Goal: Communication & Community: Answer question/provide support

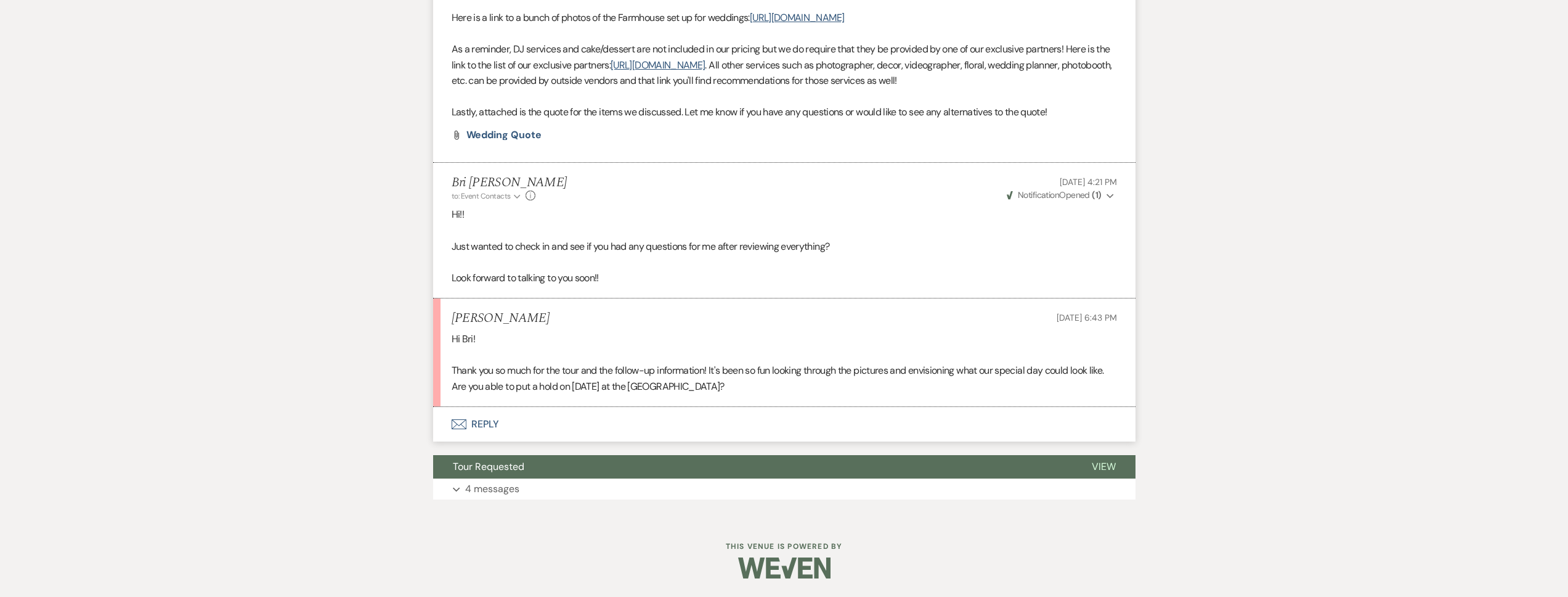
click at [581, 428] on button "Envelope Reply" at bounding box center [784, 424] width 702 height 35
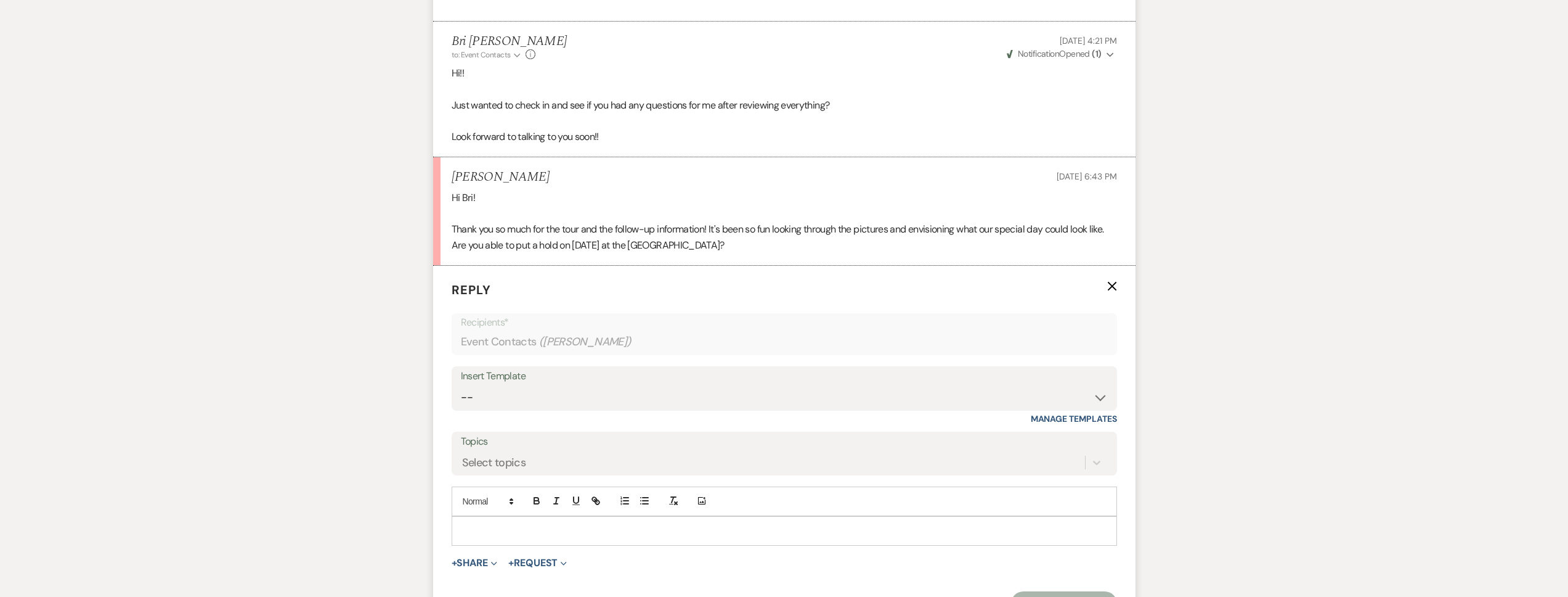
scroll to position [1063, 0]
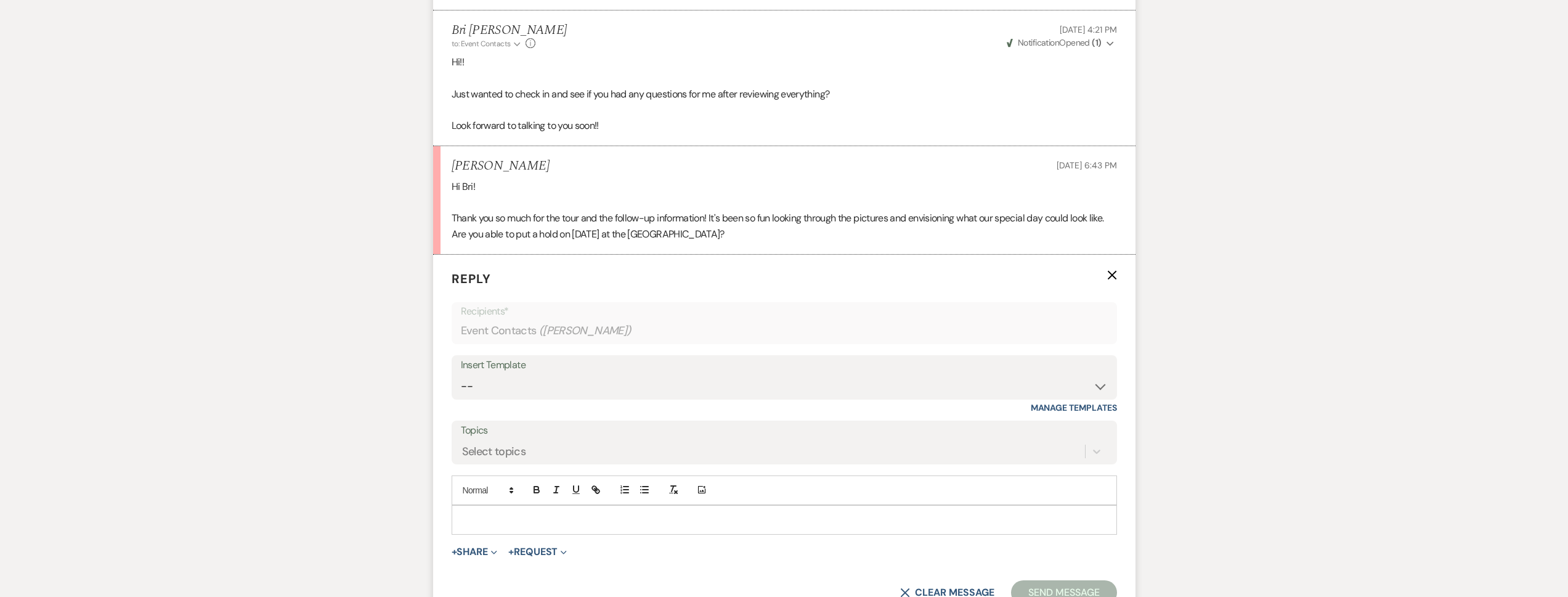
click at [551, 527] on p at bounding box center [784, 519] width 645 height 13
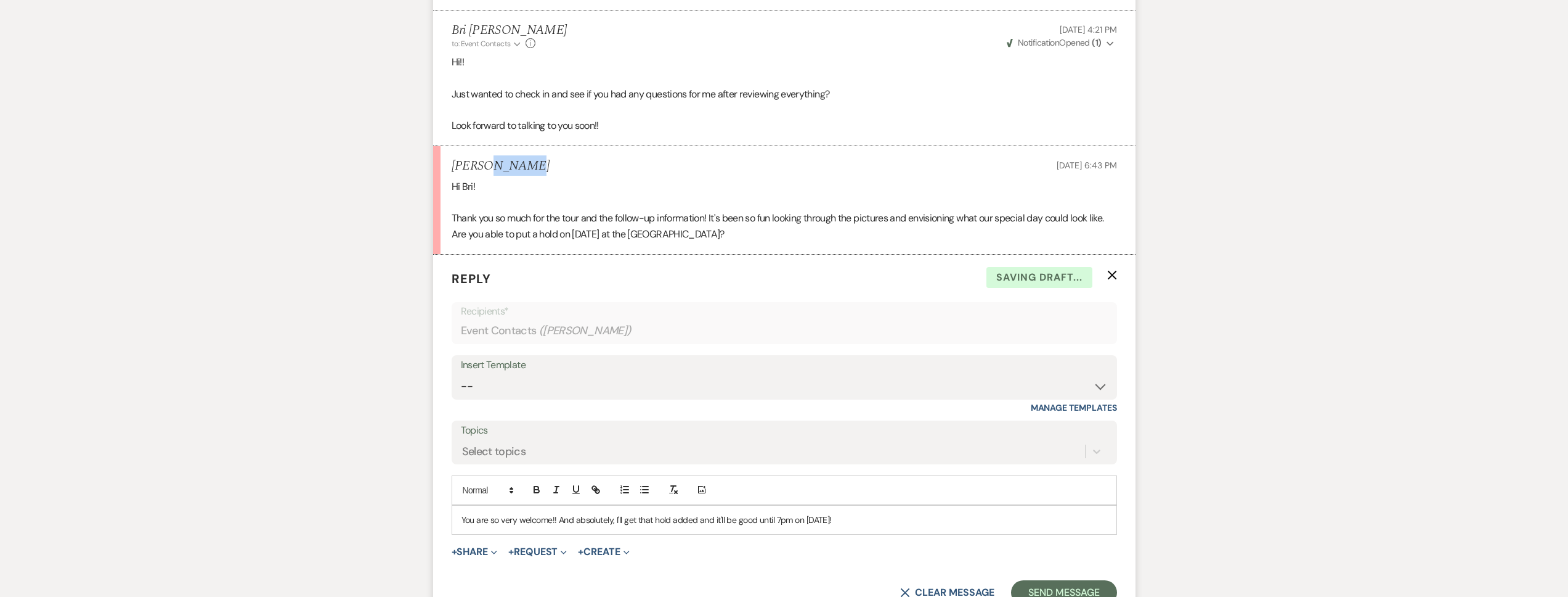
drag, startPoint x: 531, startPoint y: 180, endPoint x: 486, endPoint y: 181, distance: 45.0
click at [486, 174] on div "Alexa Caputo Sep 22, 2025, 6:43 PM" at bounding box center [784, 166] width 665 height 16
copy h5 "Caputo"
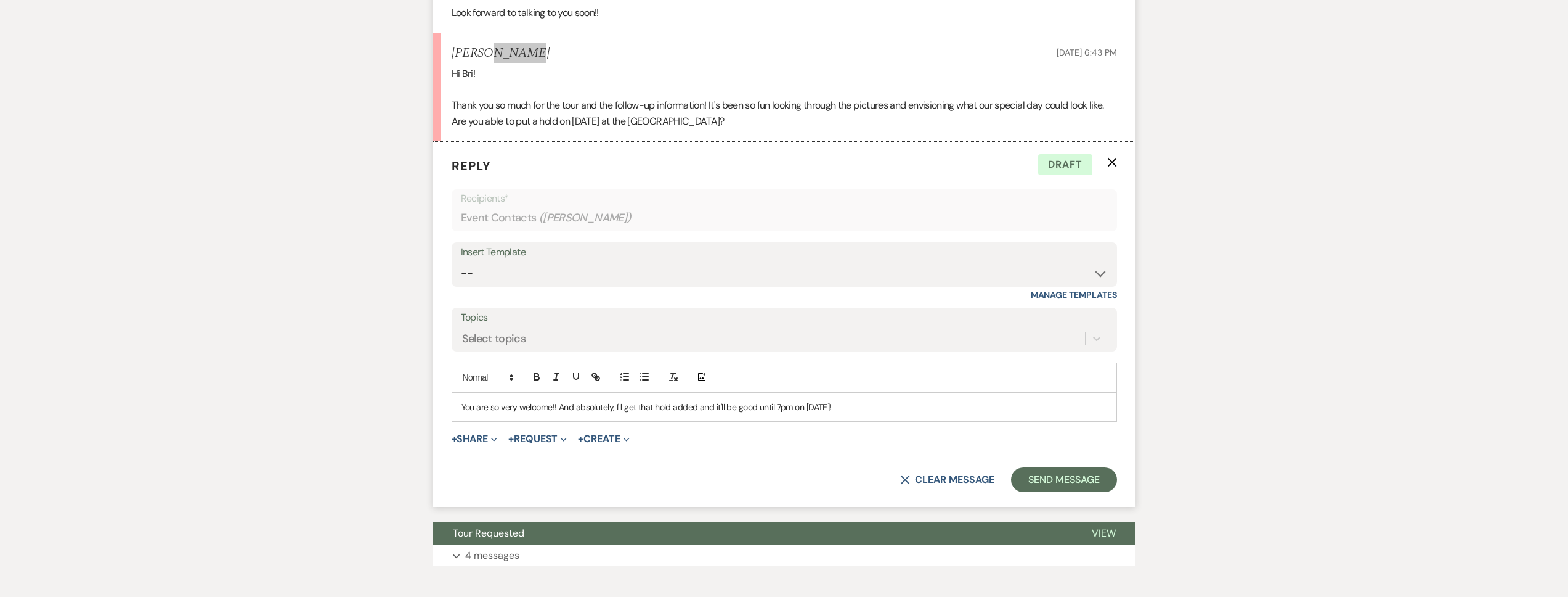
scroll to position [1179, 0]
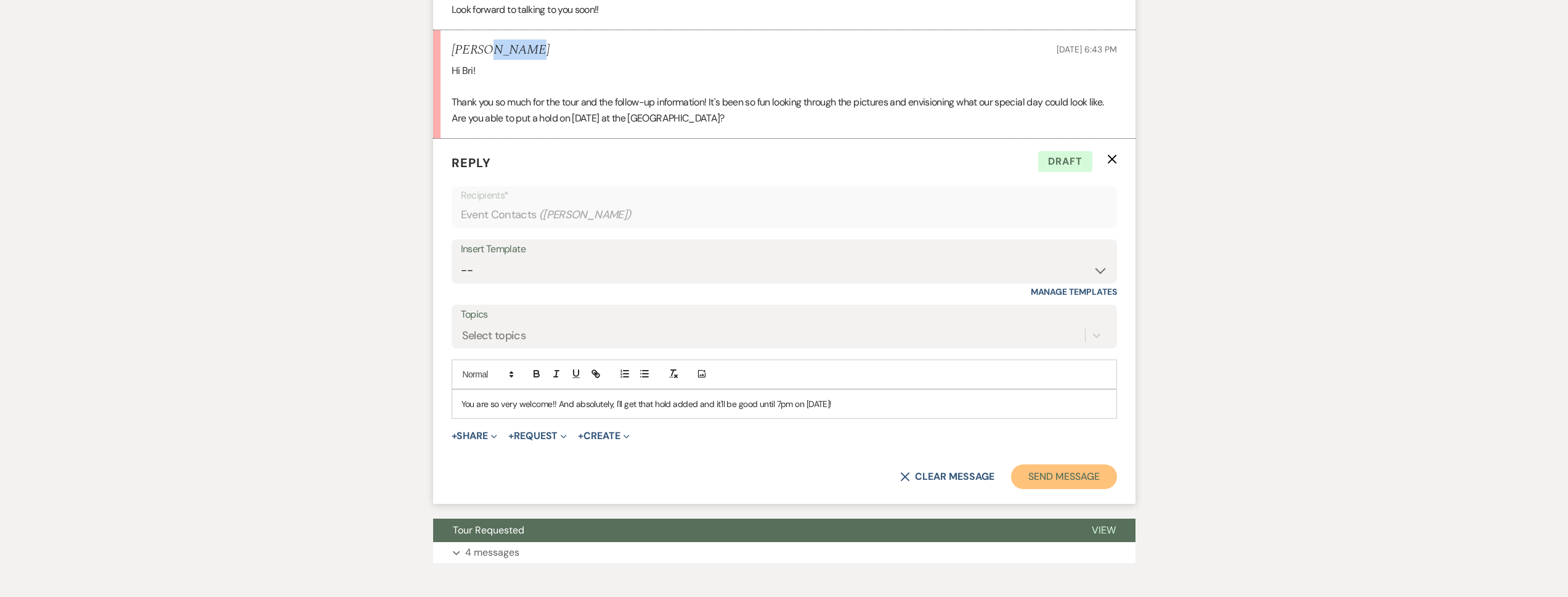
click at [1092, 489] on button "Send Message" at bounding box center [1064, 476] width 106 height 25
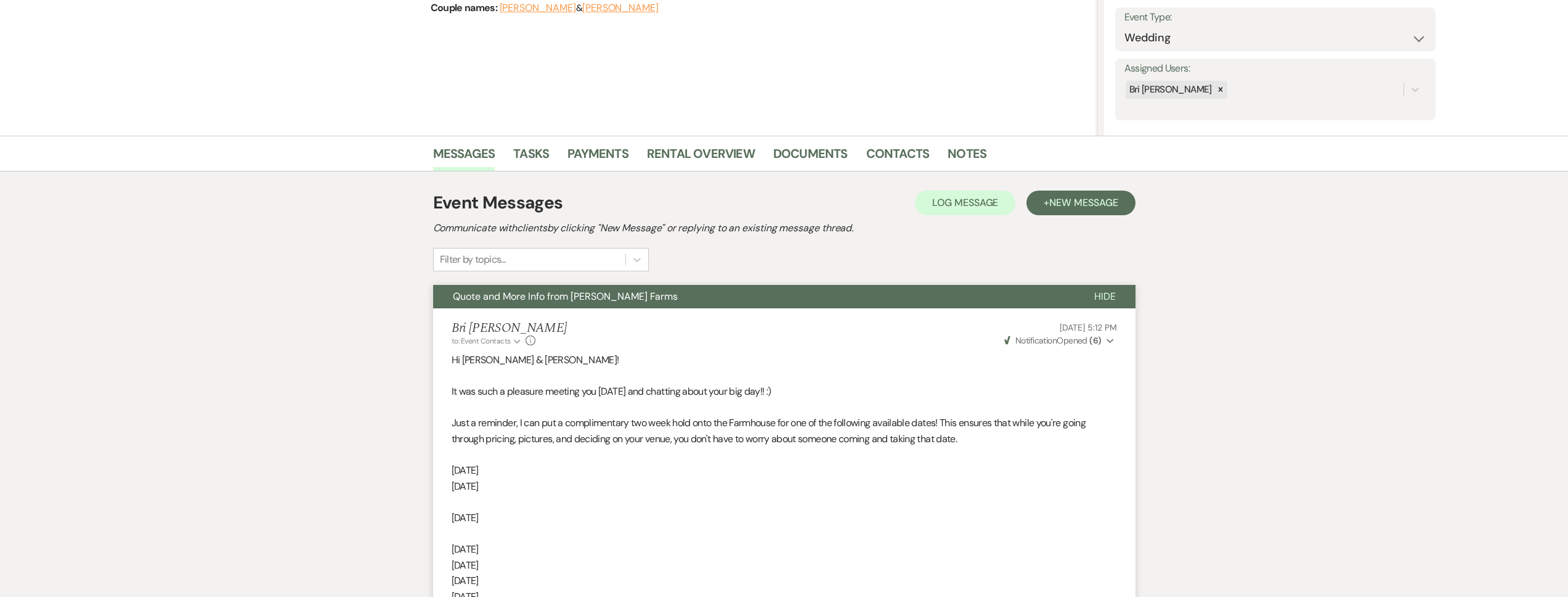
scroll to position [0, 0]
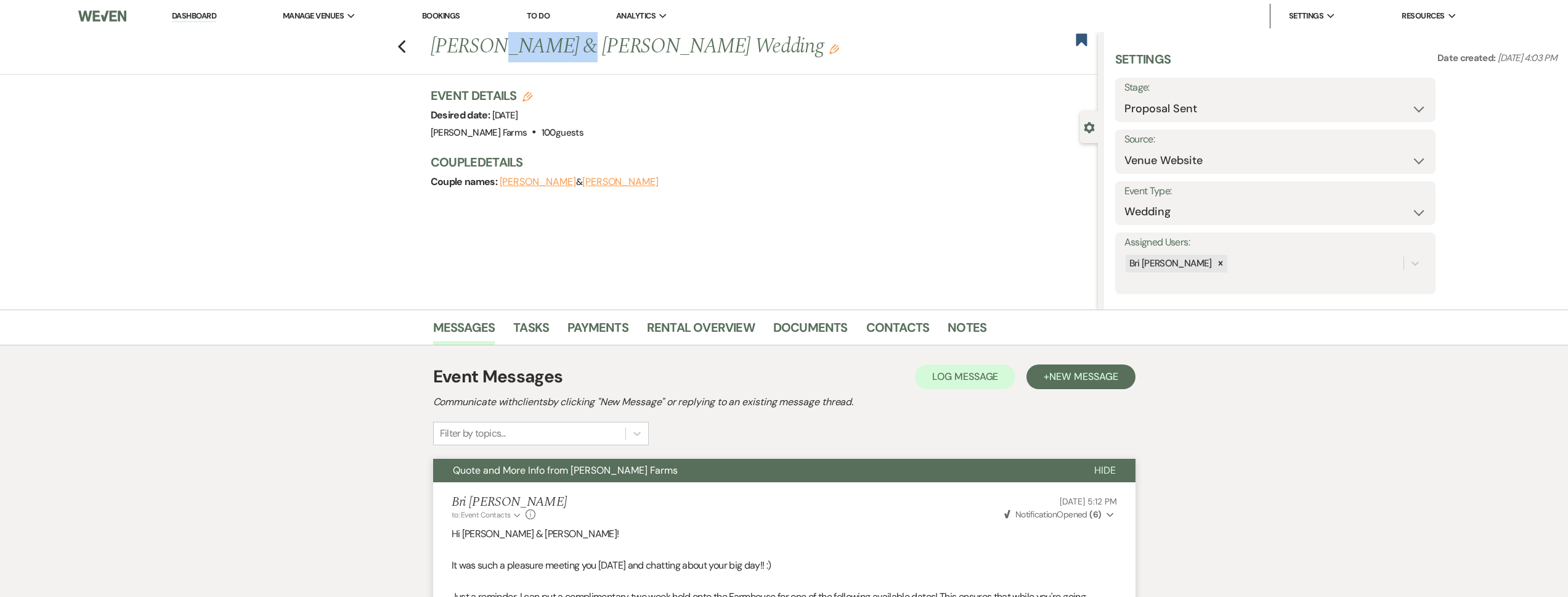
drag, startPoint x: 546, startPoint y: 45, endPoint x: 486, endPoint y: 46, distance: 60.0
click at [486, 46] on h1 "Justin Rucinski & Alexa Caputo's Wedding Edit" at bounding box center [695, 47] width 529 height 30
copy h1 "Rucinski"
click at [405, 46] on use "button" at bounding box center [401, 47] width 8 height 13
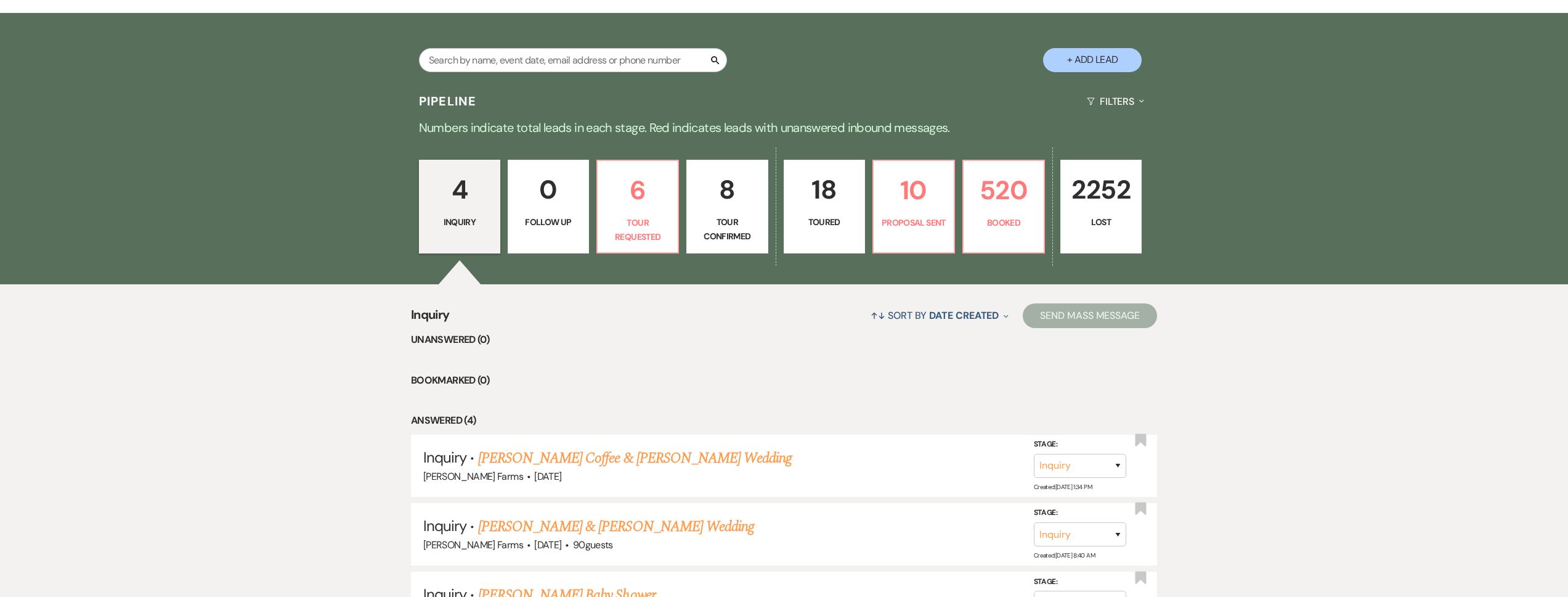
scroll to position [260, 0]
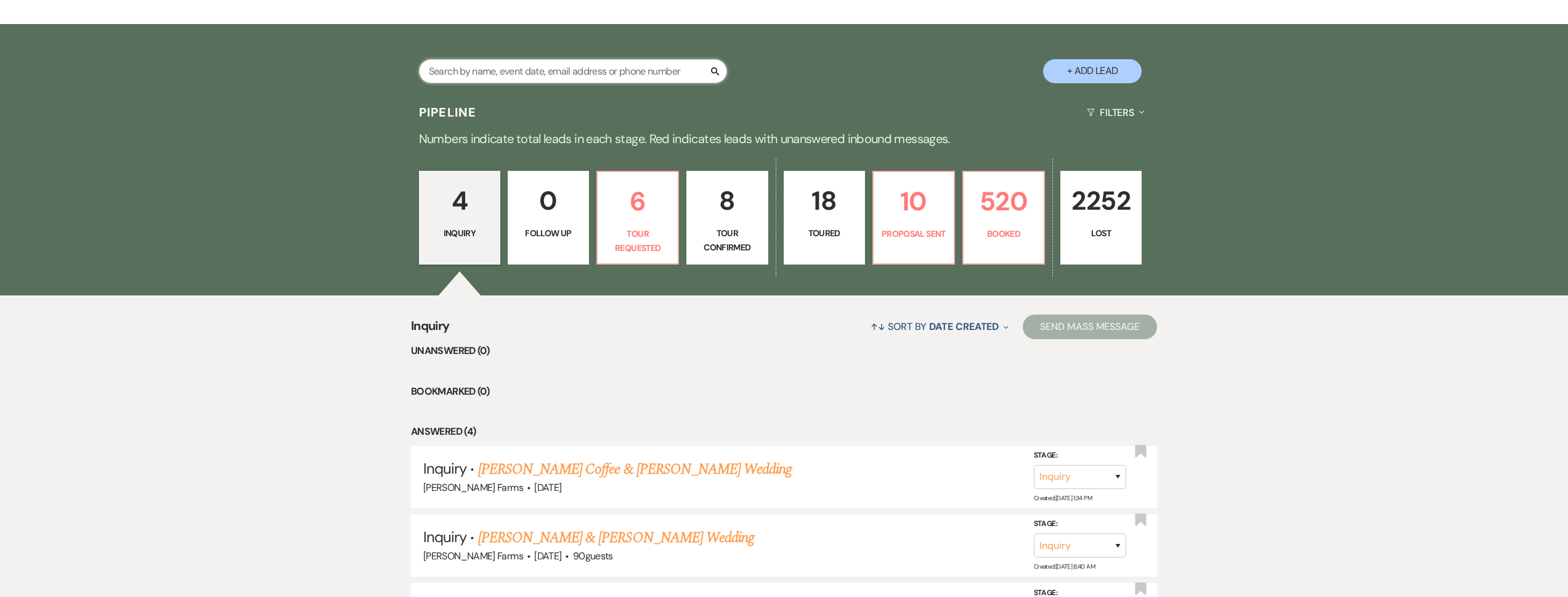
click at [492, 68] on input "text" at bounding box center [573, 71] width 308 height 24
type input "[PERSON_NAME]"
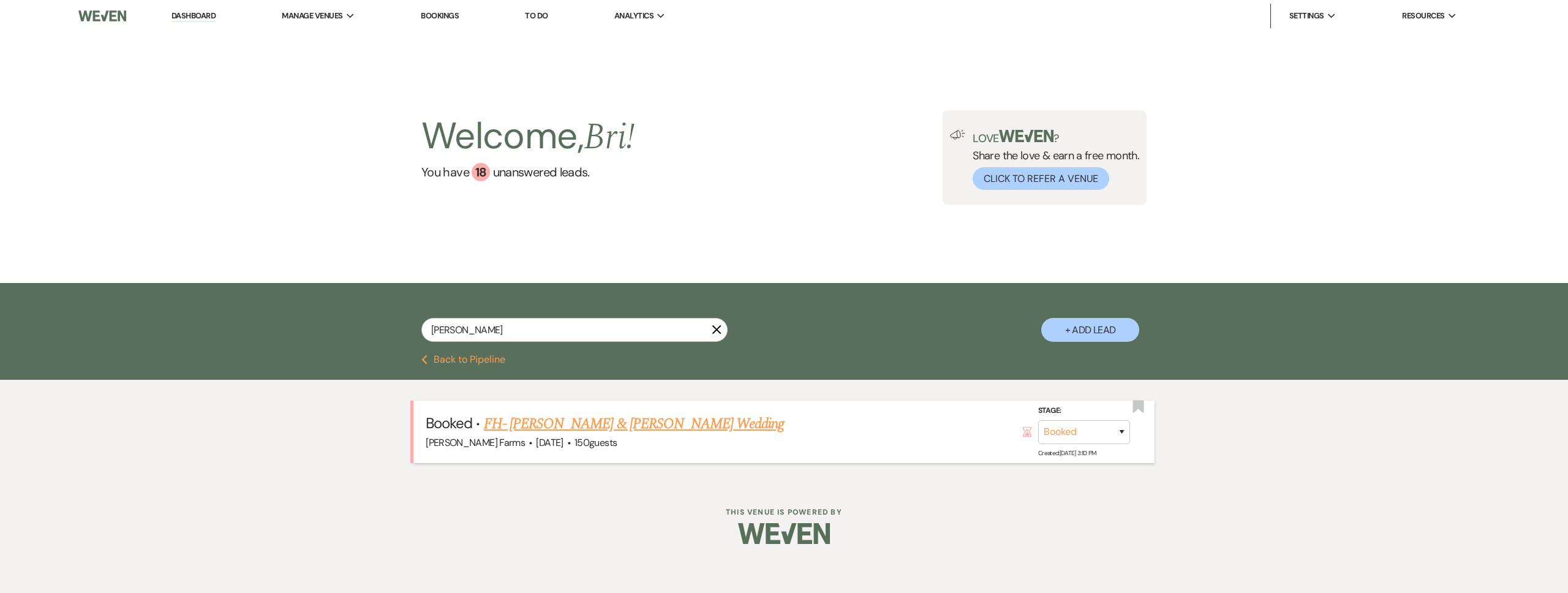
click at [644, 413] on link "FH- Davie Rocha & Bethany Gotcher's Wedding" at bounding box center [634, 423] width 301 height 22
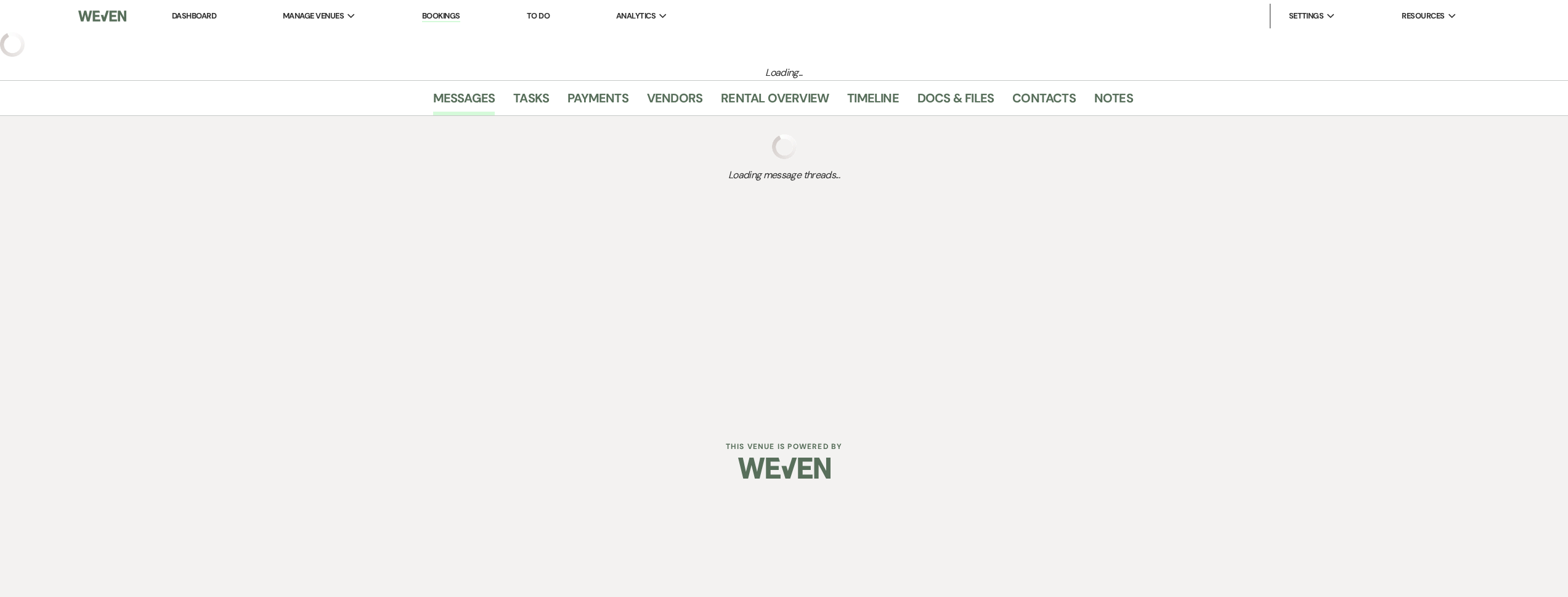
select select "5"
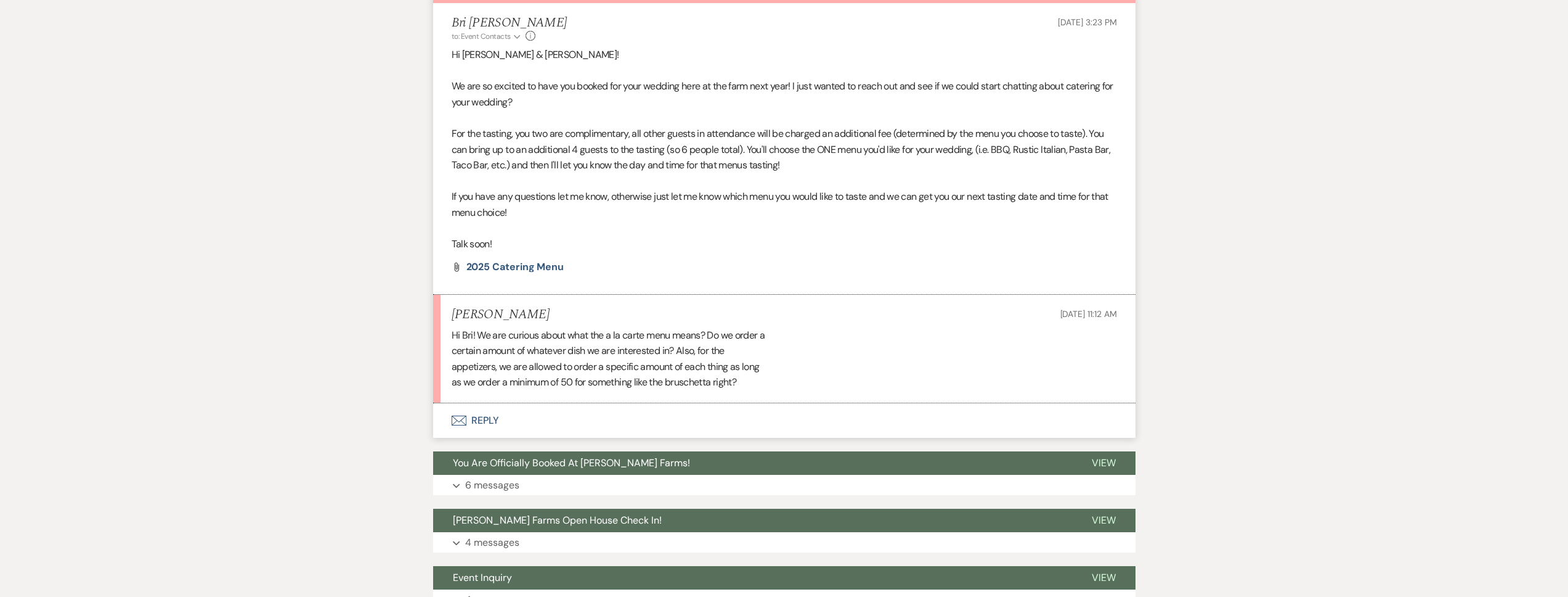
scroll to position [540, 0]
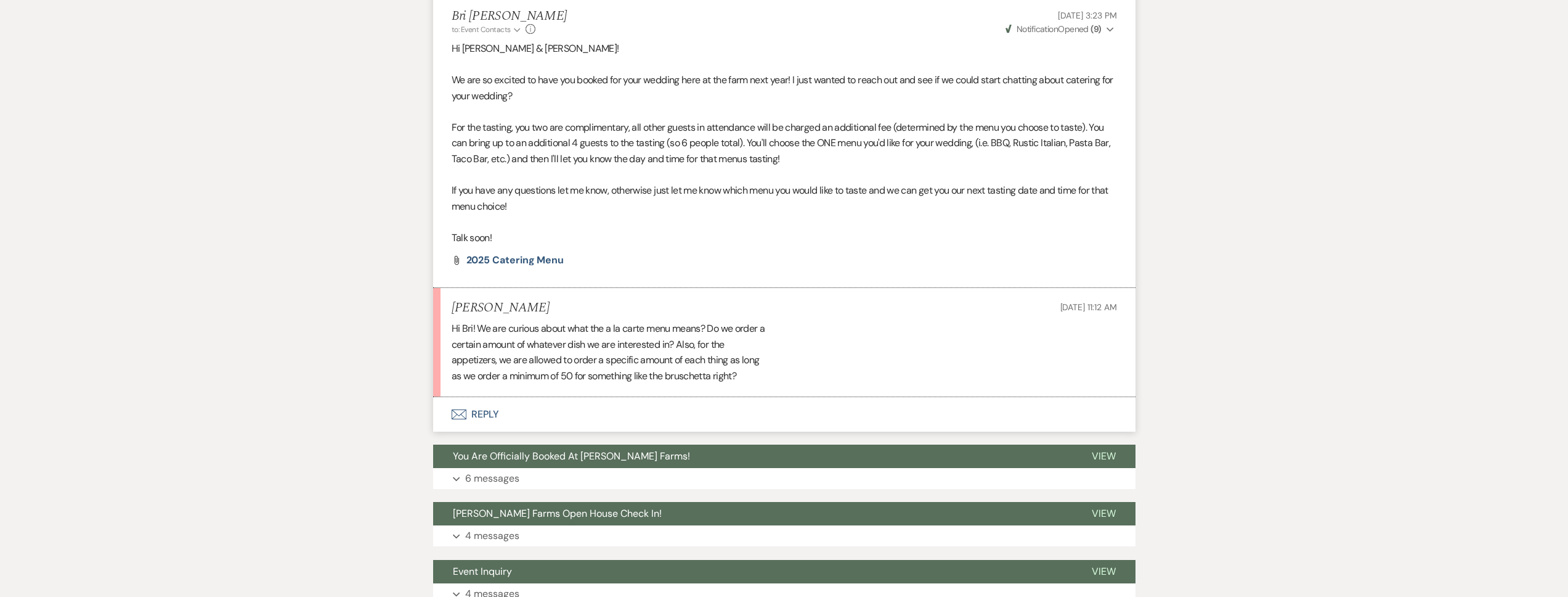
click at [597, 412] on button "Envelope Reply" at bounding box center [784, 414] width 702 height 35
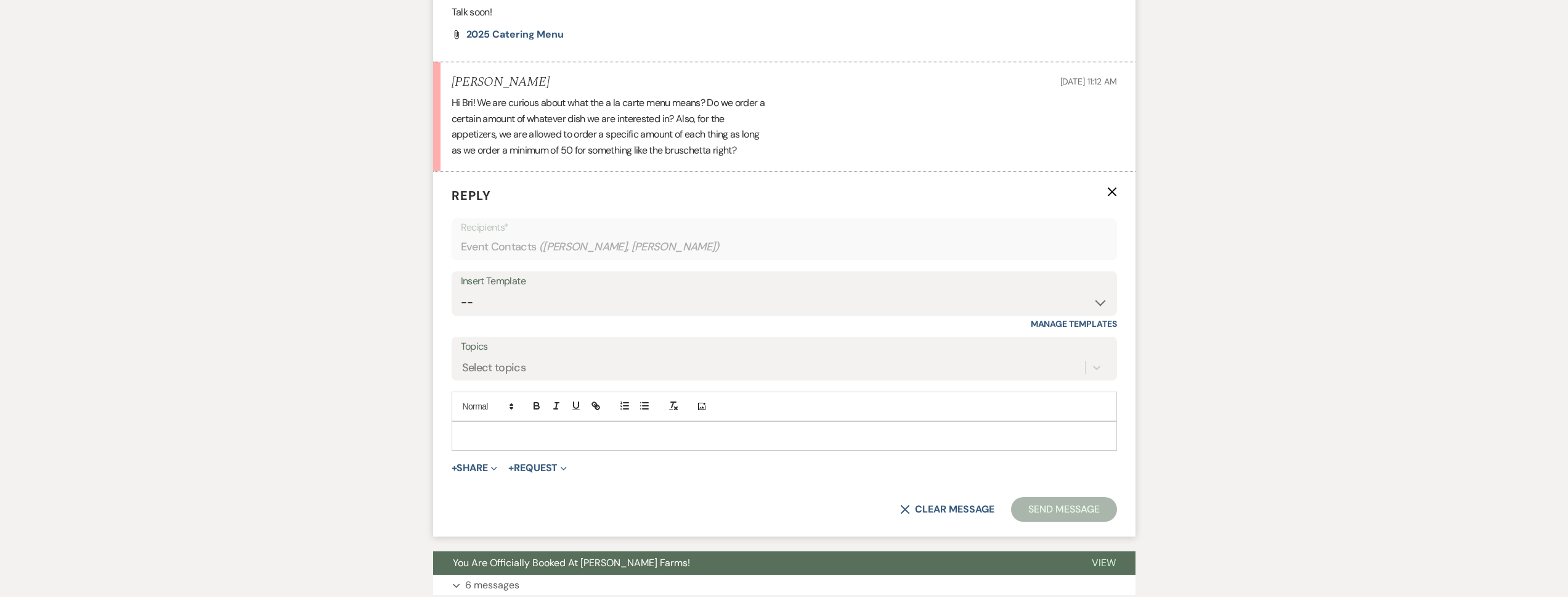
scroll to position [757, 0]
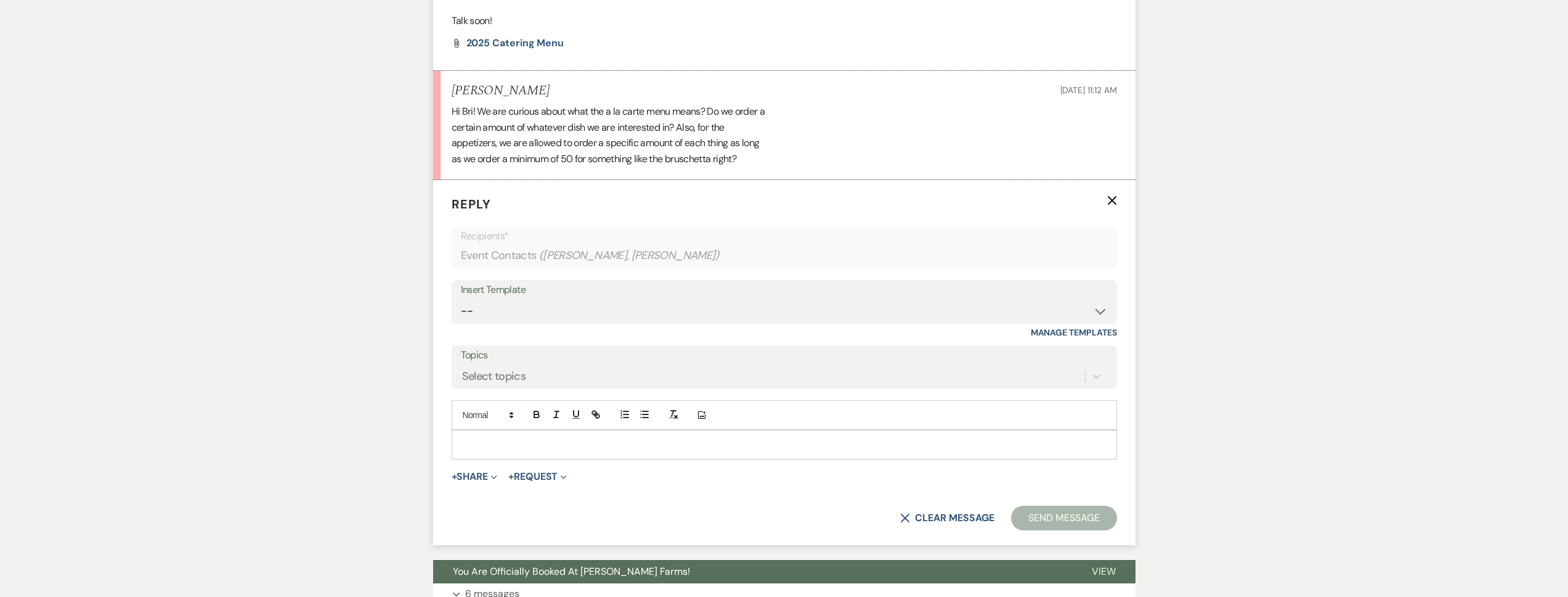
click at [539, 433] on div at bounding box center [784, 445] width 664 height 28
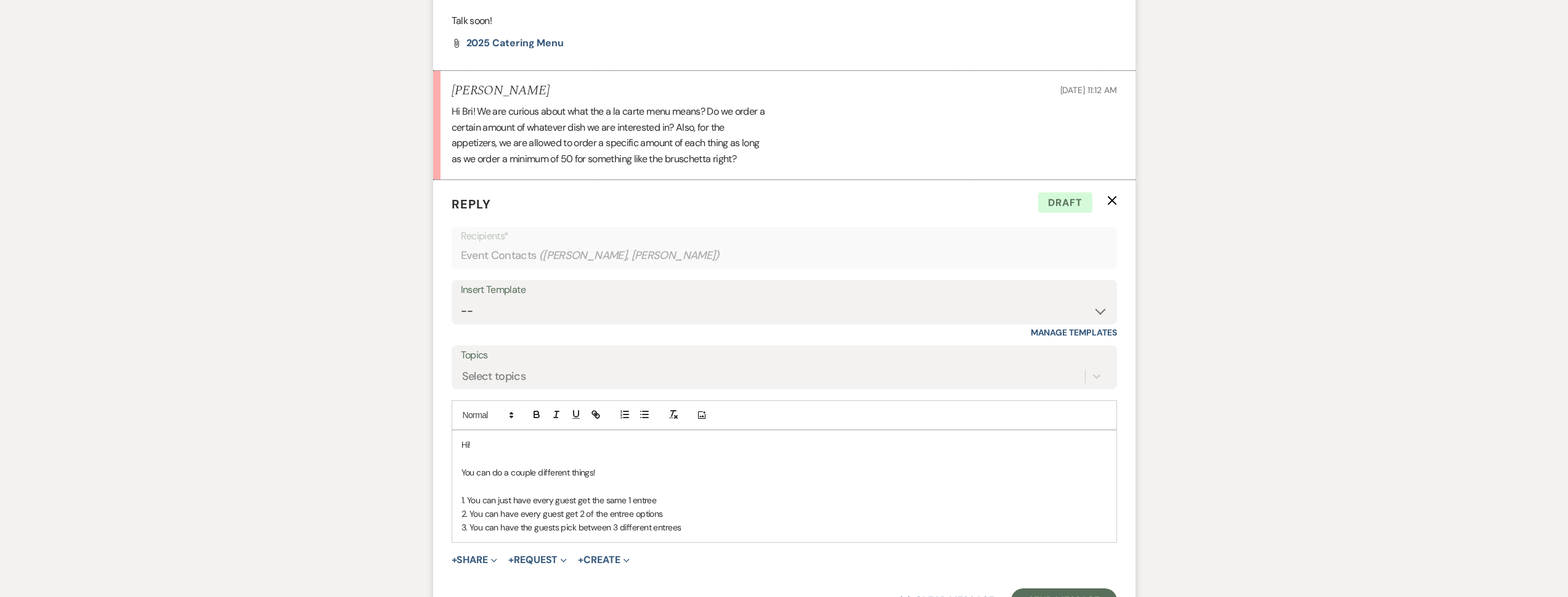
click at [677, 518] on p "2. You can have every guest get 2 of the entree options" at bounding box center [784, 513] width 645 height 13
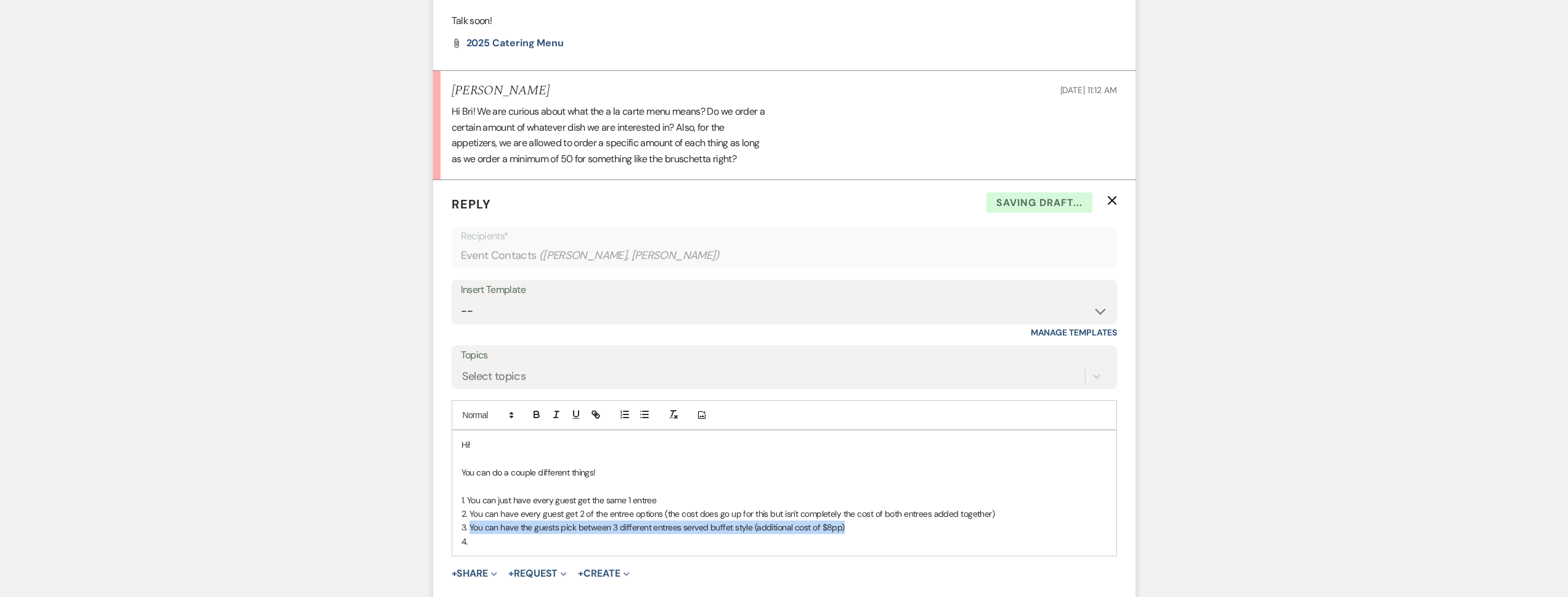
drag, startPoint x: 826, startPoint y: 527, endPoint x: 470, endPoint y: 532, distance: 356.0
click at [470, 532] on p "3. You can have the guests pick between 3 different entrees served buffet style…" at bounding box center [784, 527] width 645 height 13
copy p "You can have the guests pick between 3 different entrees served buffet style (a…"
click at [481, 542] on p "4." at bounding box center [784, 541] width 645 height 13
drag, startPoint x: 729, startPoint y: 541, endPoint x: 709, endPoint y: 540, distance: 20.0
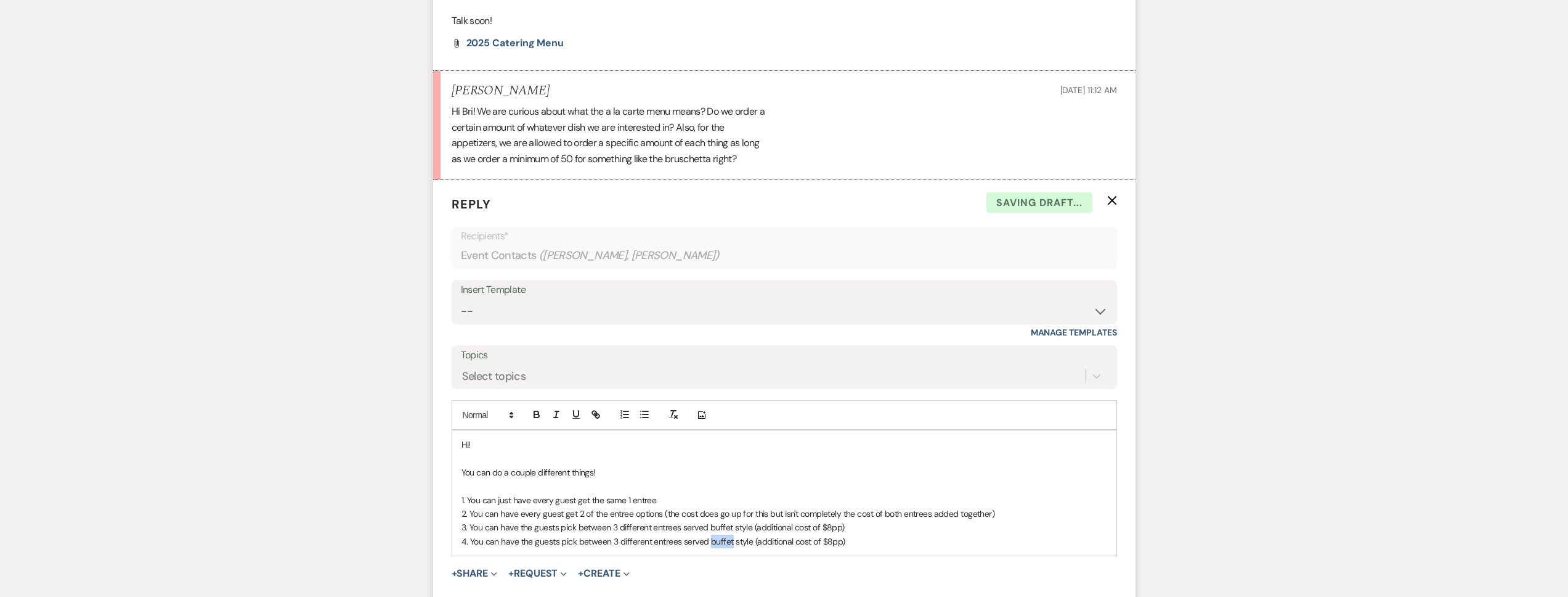
click at [709, 540] on p "4. You can have the guests pick between 3 different entrees served buffet style…" at bounding box center [784, 541] width 645 height 13
click at [828, 542] on p "4. You can have the guests pick between 3 different entrees served plated style…" at bounding box center [784, 541] width 645 height 13
click at [860, 541] on p "4. You can have the guests pick between 3 different entrees served plated style…" at bounding box center [784, 541] width 645 height 13
click at [728, 567] on p "And correct, the only mimums for appetizers are bruschetta, caprese, and charcu…" at bounding box center [784, 567] width 645 height 13
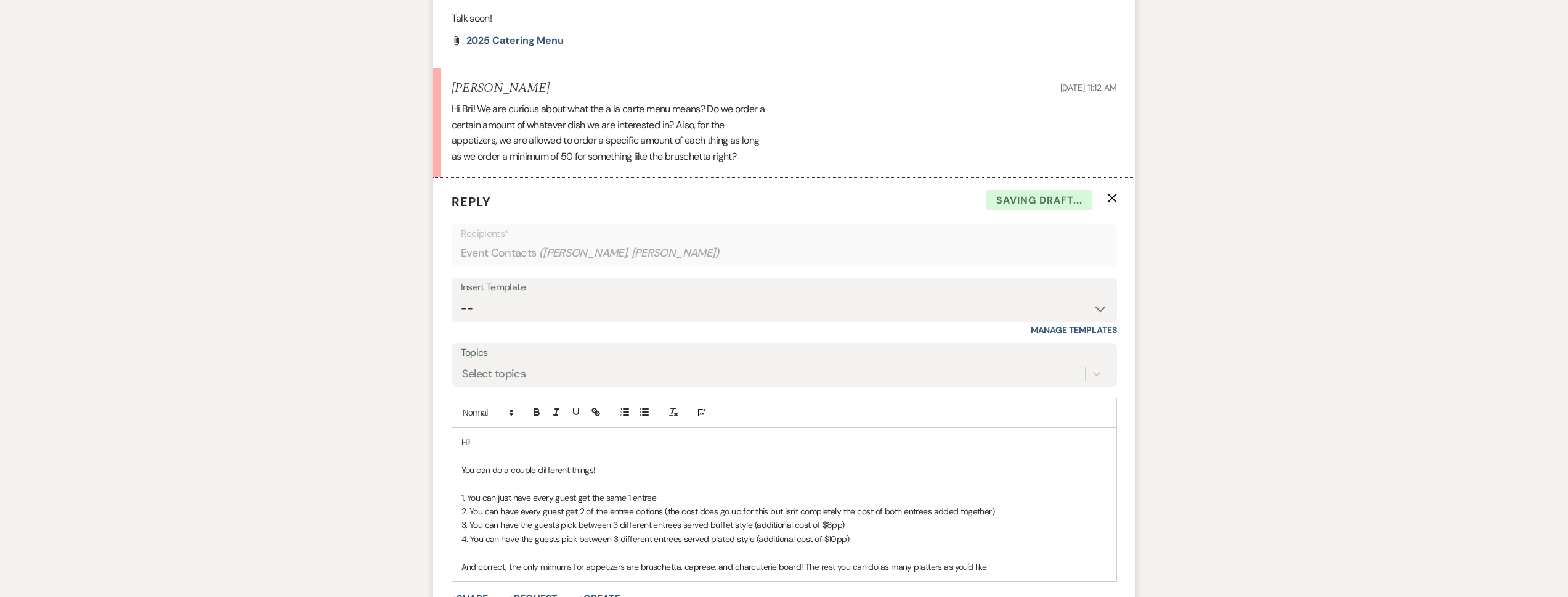
click at [553, 567] on p "And correct, the only mimums for appetizers are bruschetta, caprese, and charcu…" at bounding box center [784, 567] width 645 height 13
click at [551, 567] on p "And correct, the only mimums for appetizers are bruschetta, caprese, and charcu…" at bounding box center [784, 567] width 645 height 13
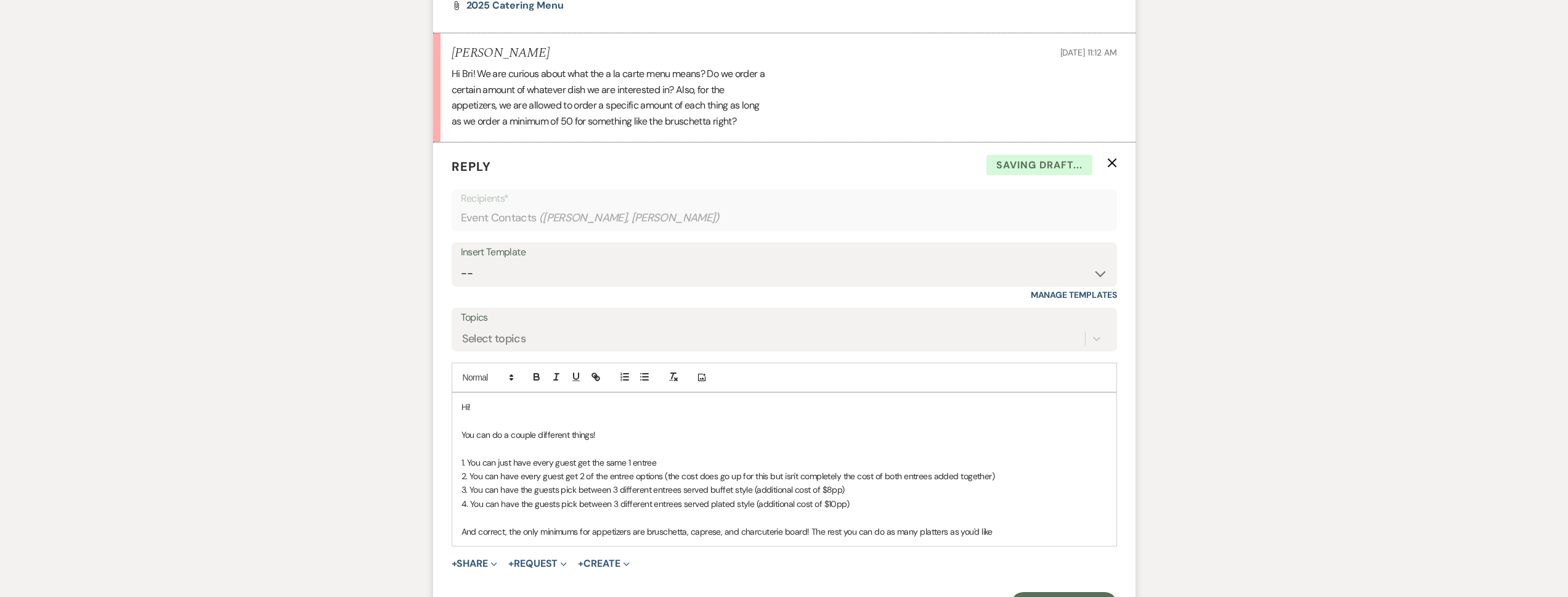
scroll to position [822, 0]
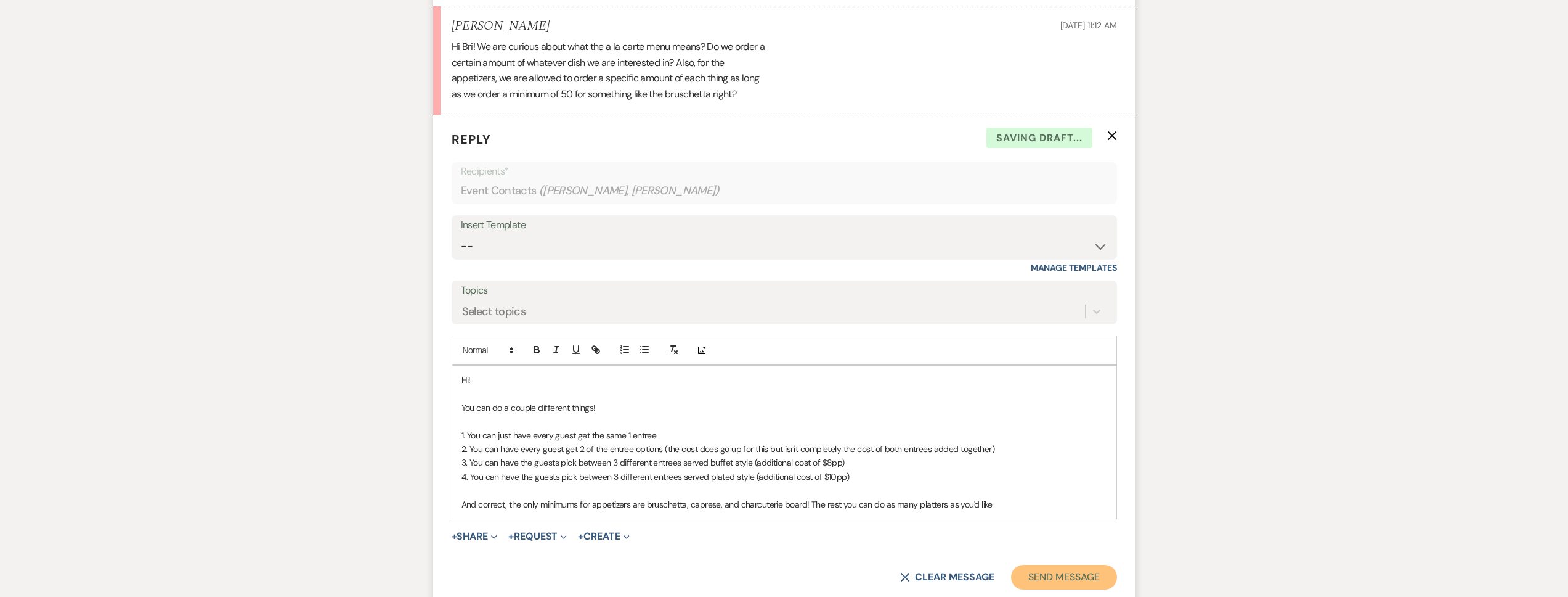
click at [1030, 574] on button "Send Message" at bounding box center [1064, 577] width 106 height 25
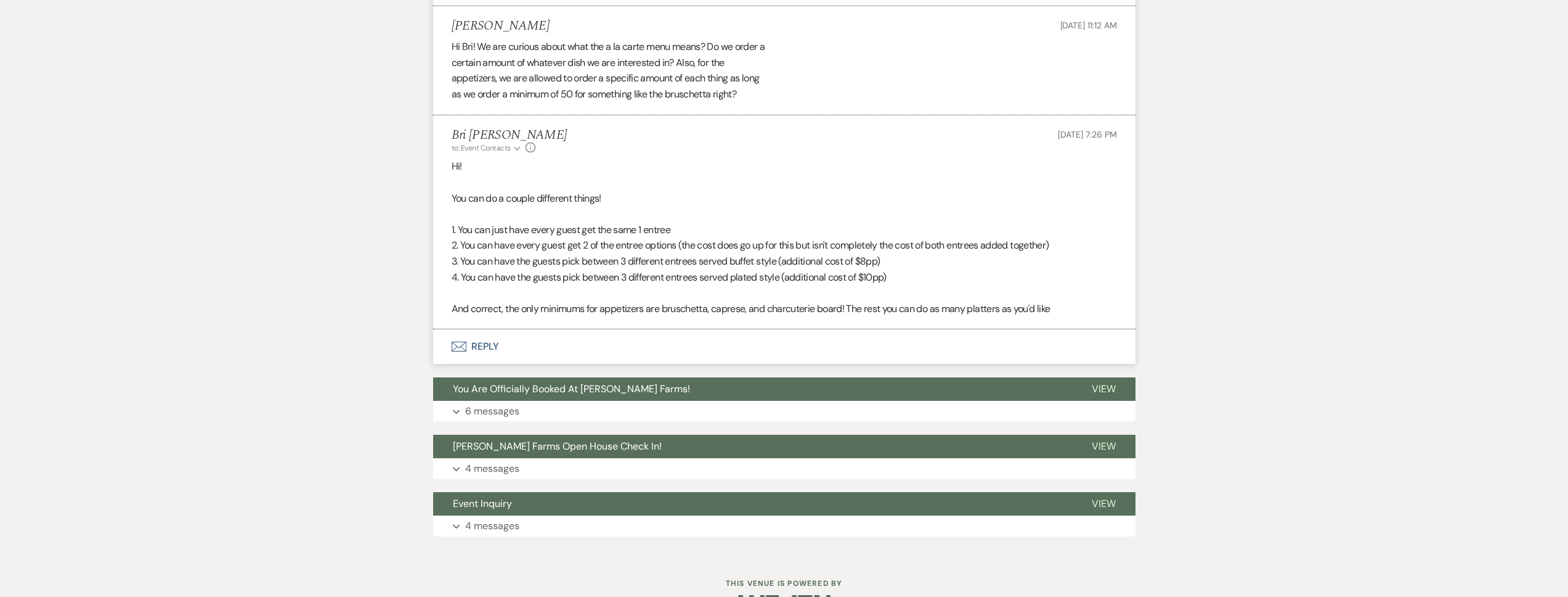
scroll to position [0, 0]
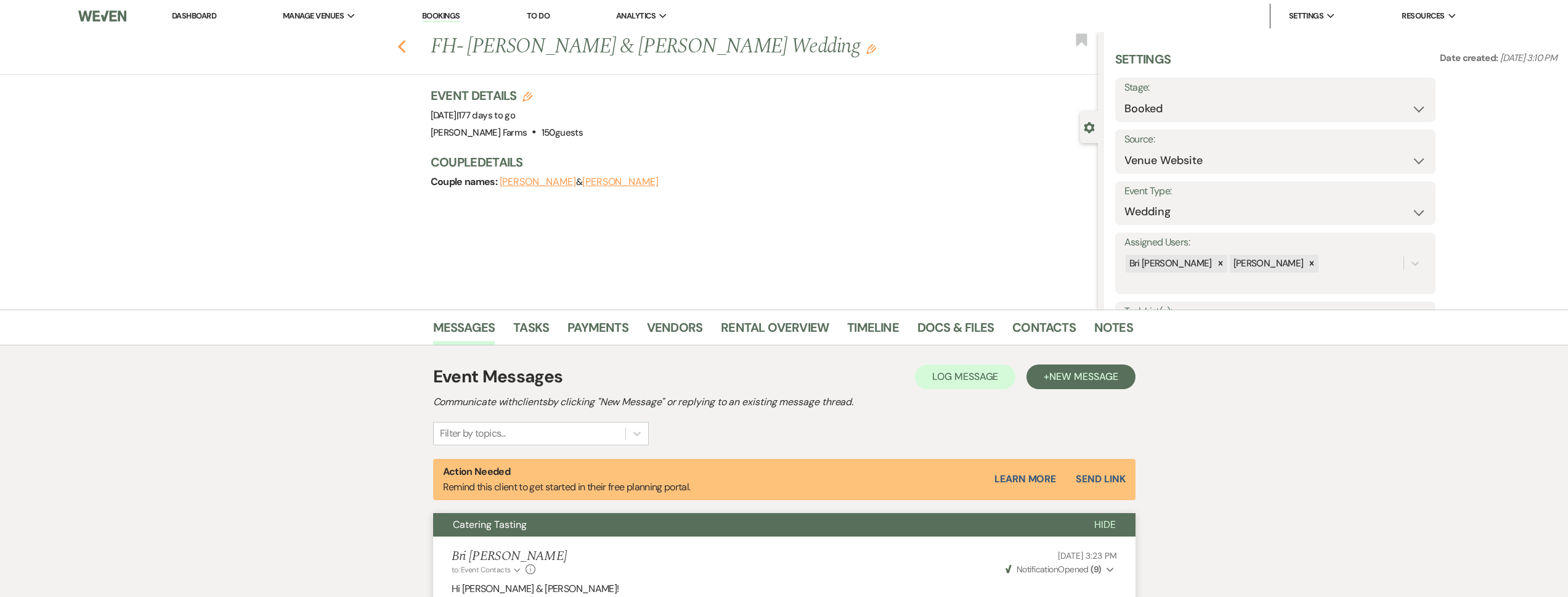
click at [407, 50] on icon "Previous" at bounding box center [402, 47] width 9 height 15
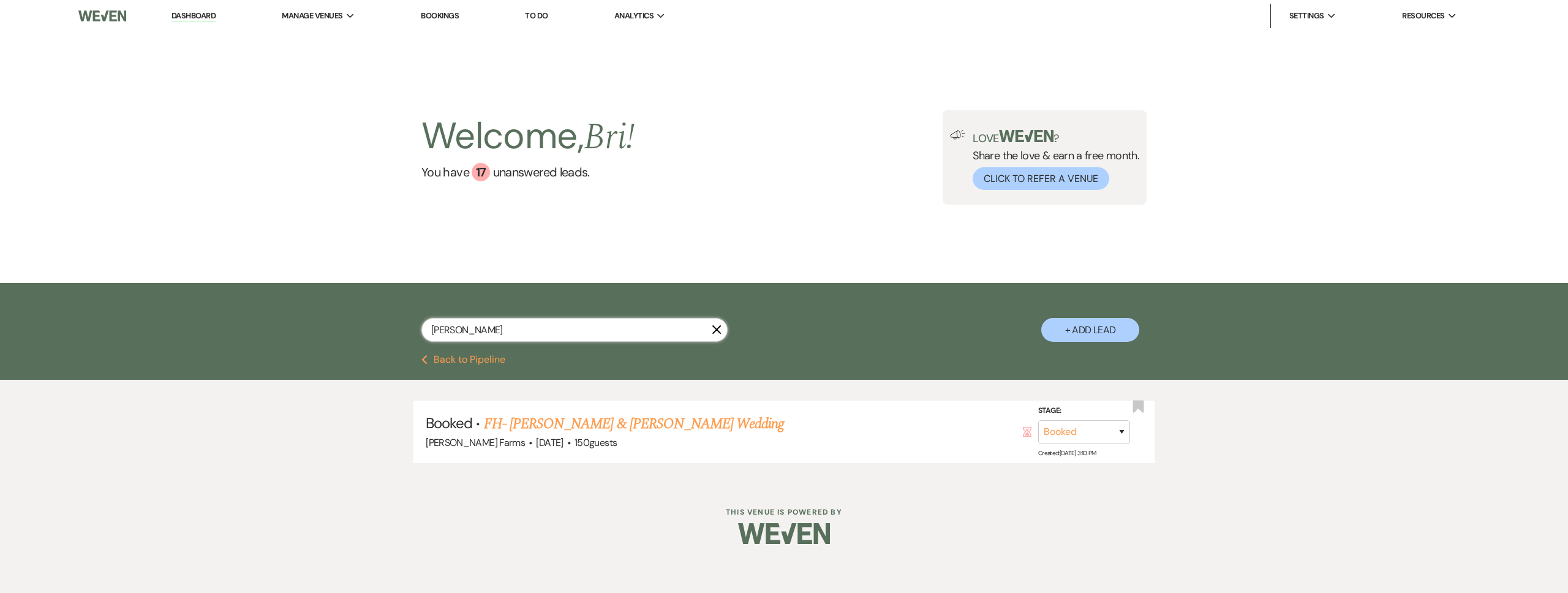
drag, startPoint x: 462, startPoint y: 331, endPoint x: 406, endPoint y: 330, distance: 56.0
click at [406, 330] on div "rocha X + Add Lead" at bounding box center [784, 320] width 882 height 63
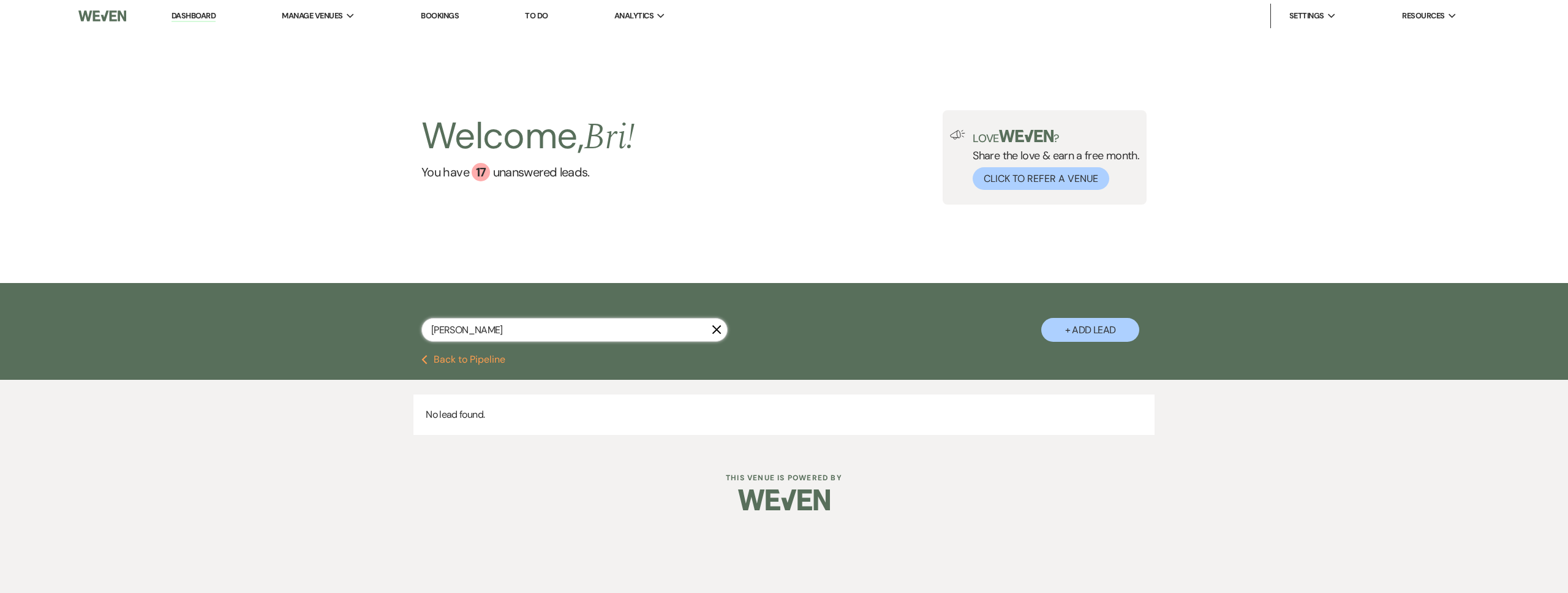
type input "brawley"
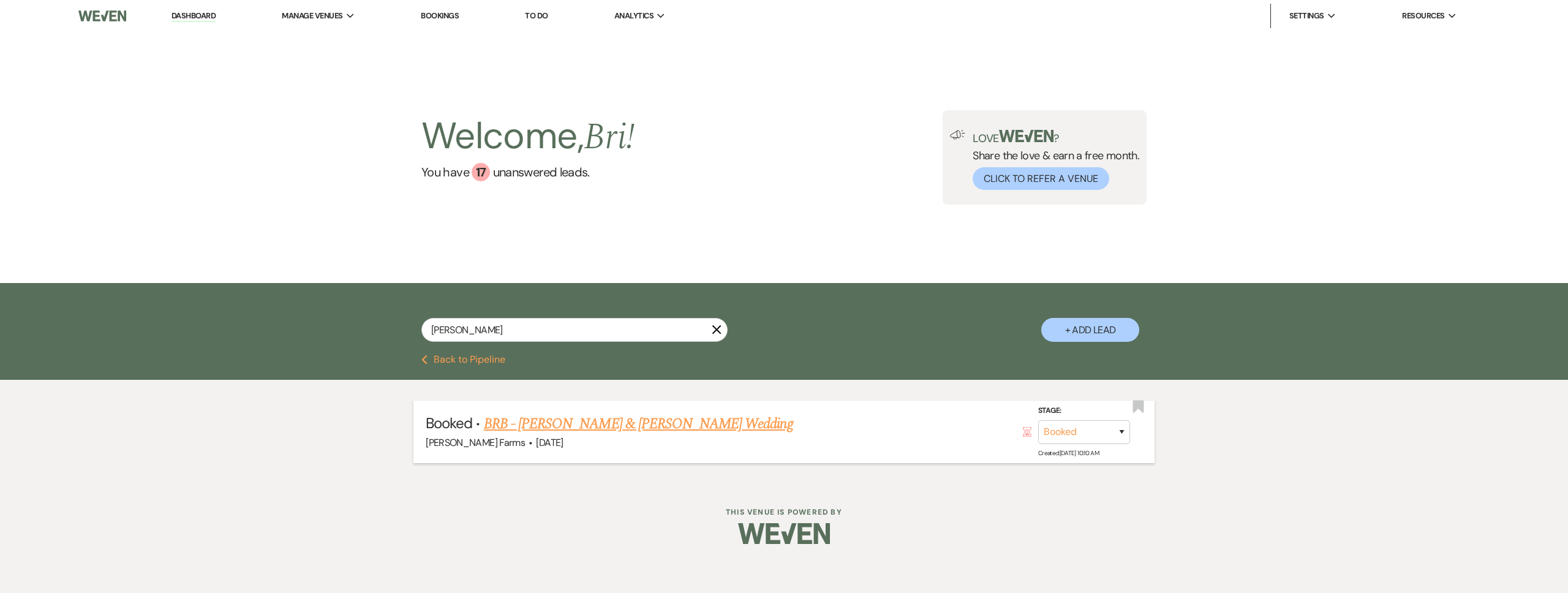
click at [603, 427] on link "BRB - Courtney Brawley & Kevin Miller's Wedding" at bounding box center [638, 423] width 309 height 22
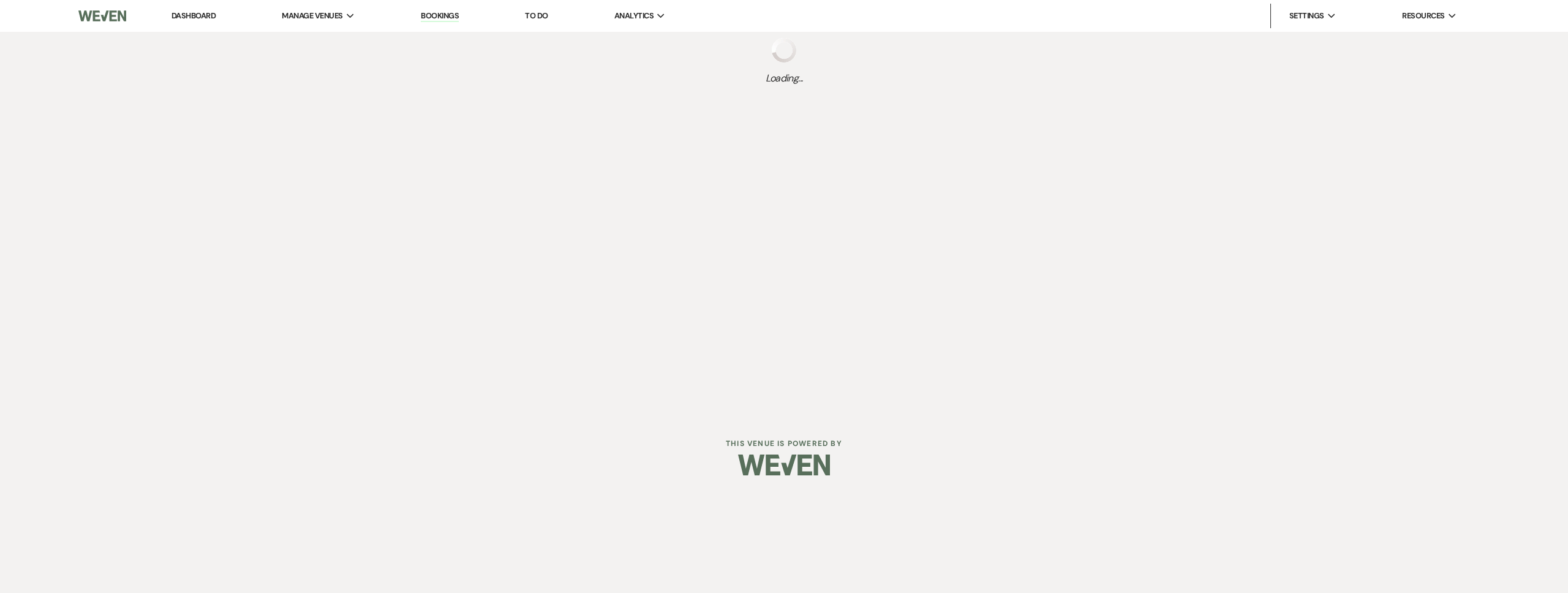
select select "23"
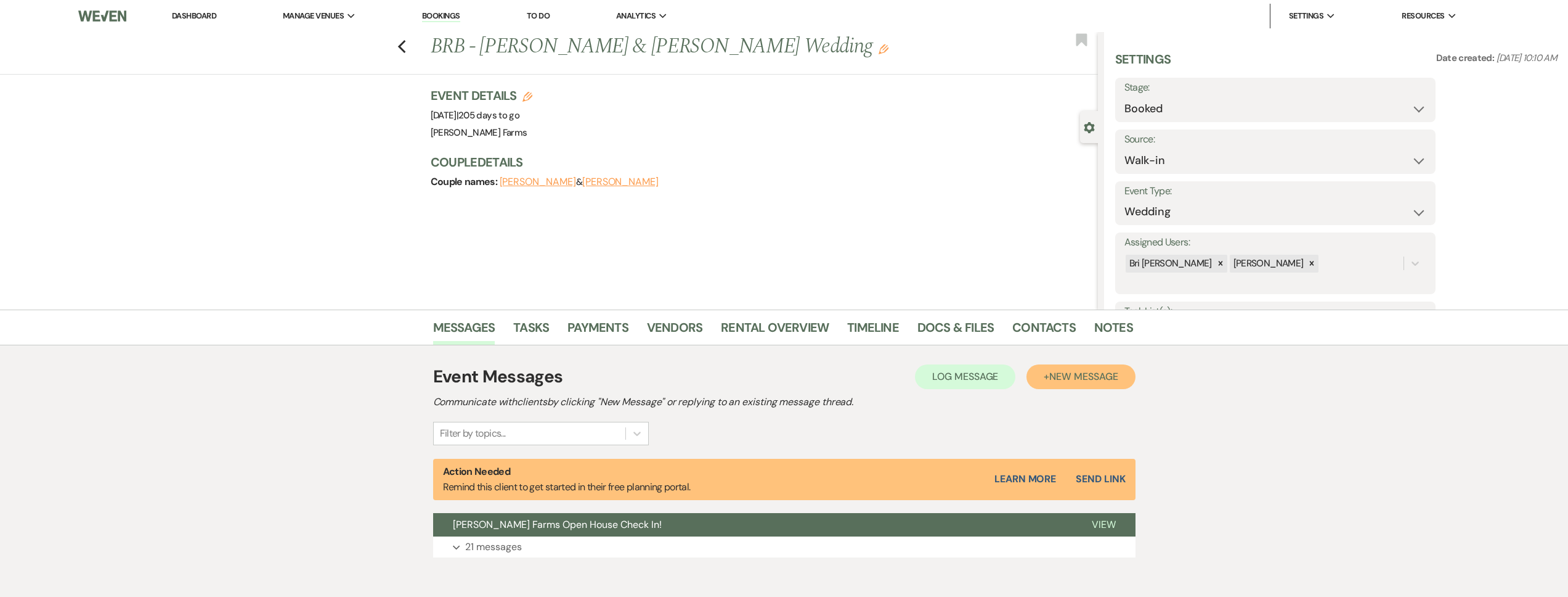
click at [1055, 376] on span "New Message" at bounding box center [1083, 376] width 69 height 13
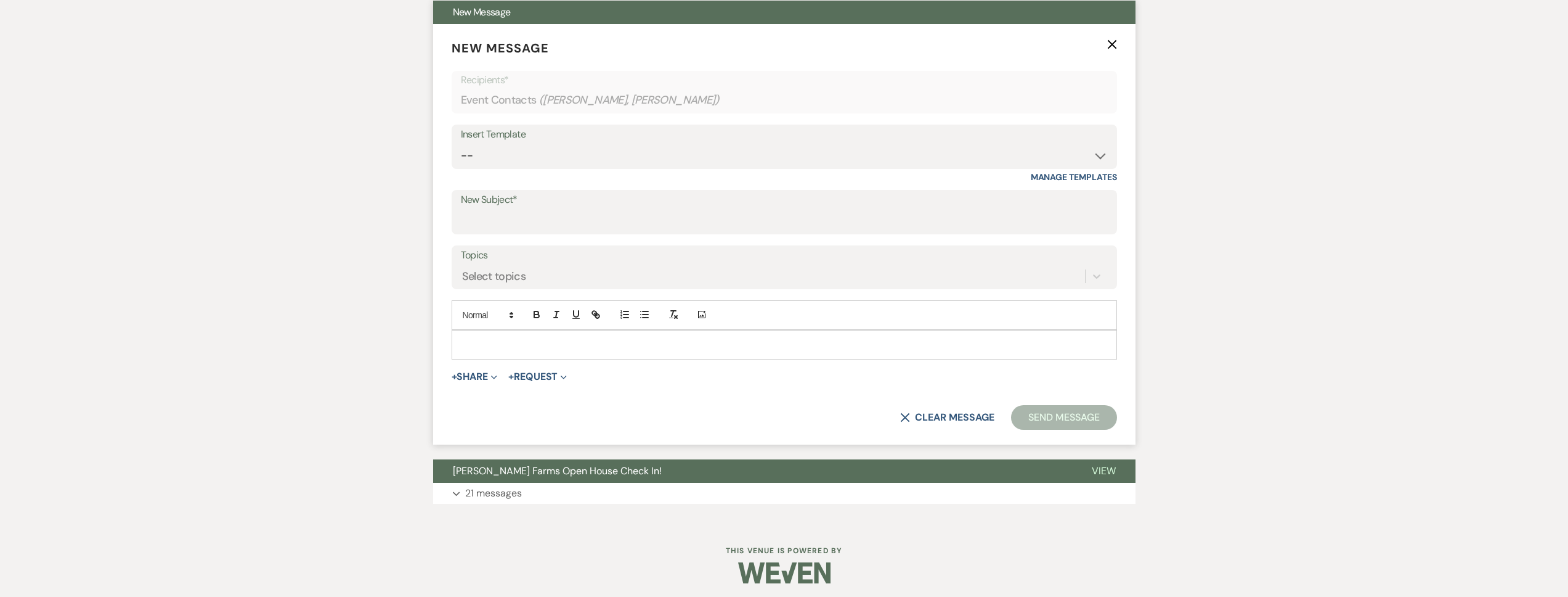
scroll to position [517, 0]
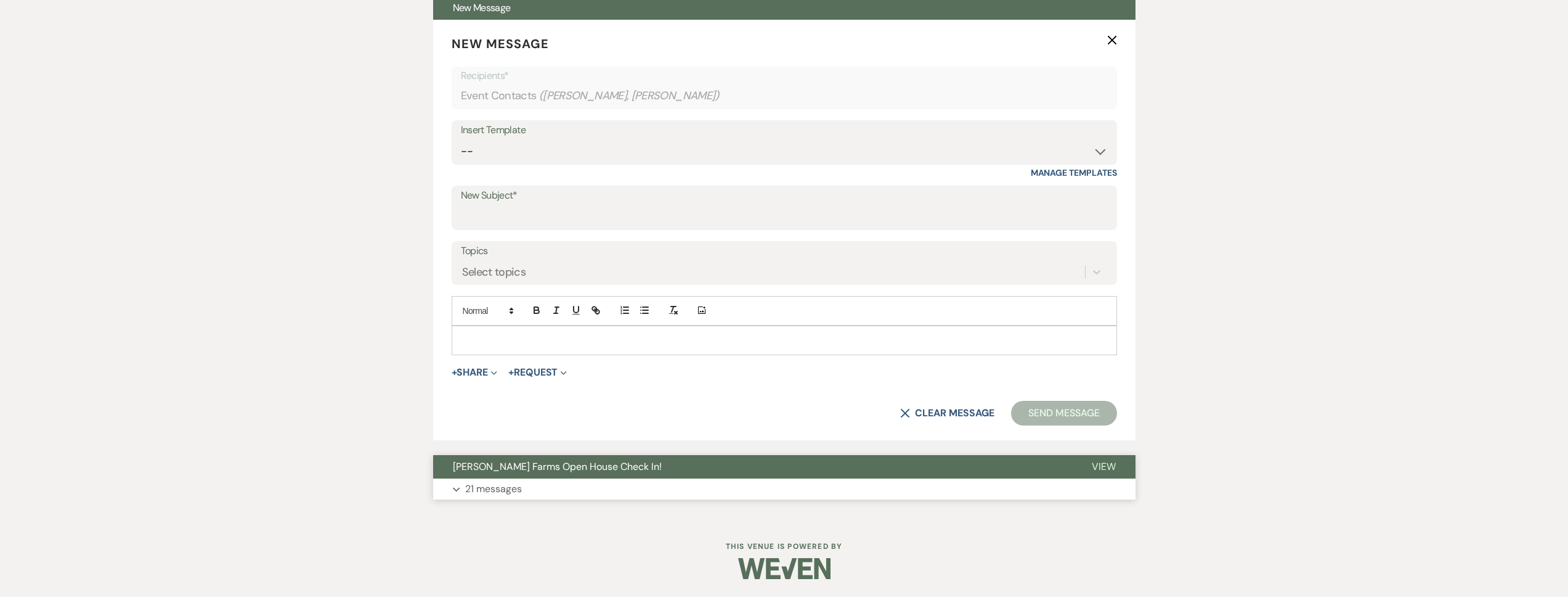
click at [590, 465] on span "Schnepf Farms Open House Check In!" at bounding box center [557, 467] width 209 height 13
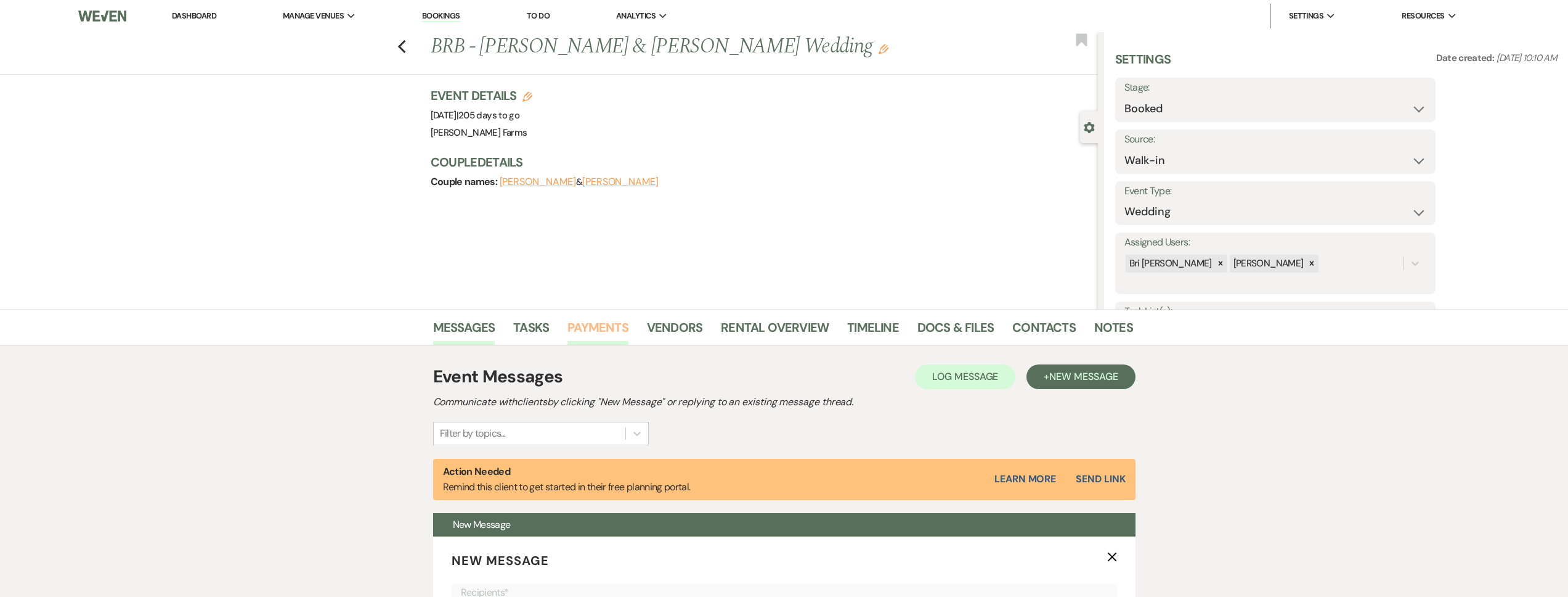
scroll to position [413, 0]
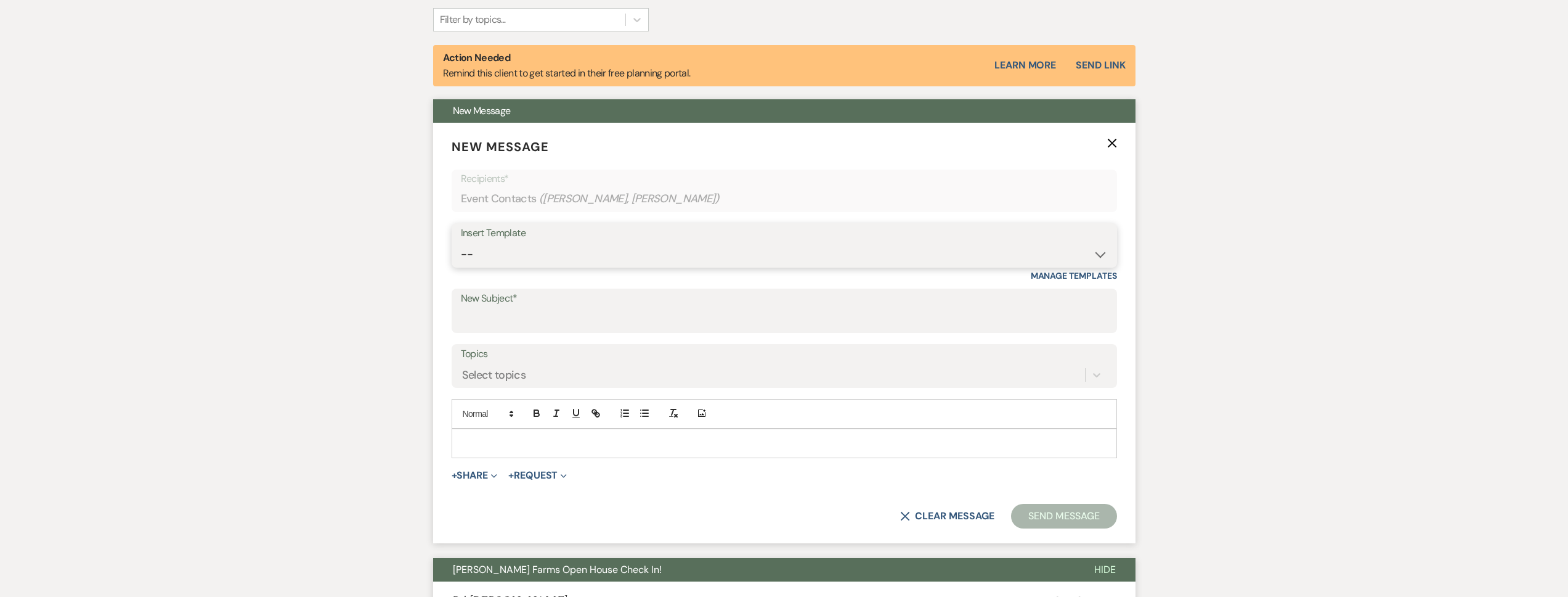
click at [560, 259] on select "-- Tour Request Response Follow Up Contract (Pre-Booked Leads) Weven Planning P…" at bounding box center [784, 255] width 647 height 24
select select "2893"
click at [461, 242] on select "-- Tour Request Response Follow Up Contract (Pre-Booked Leads) Weven Planning P…" at bounding box center [784, 255] width 647 height 24
type input "Catering Tasting"
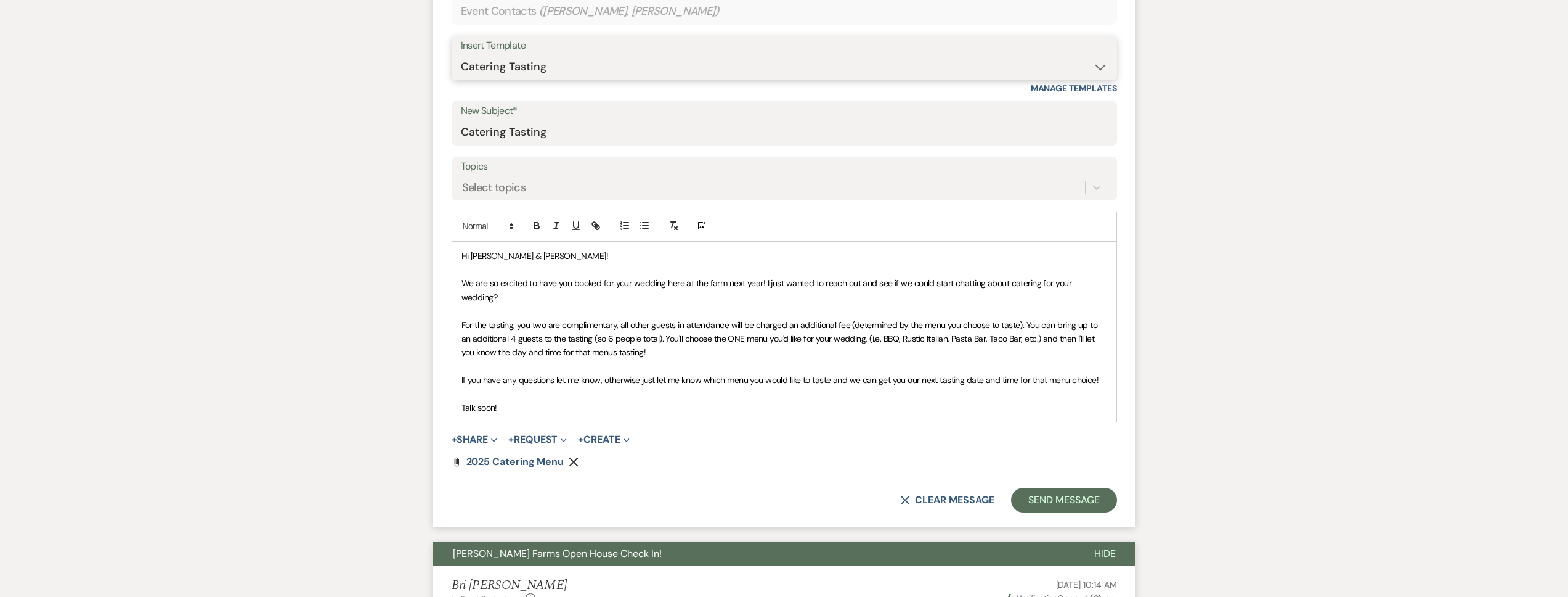
scroll to position [613, 0]
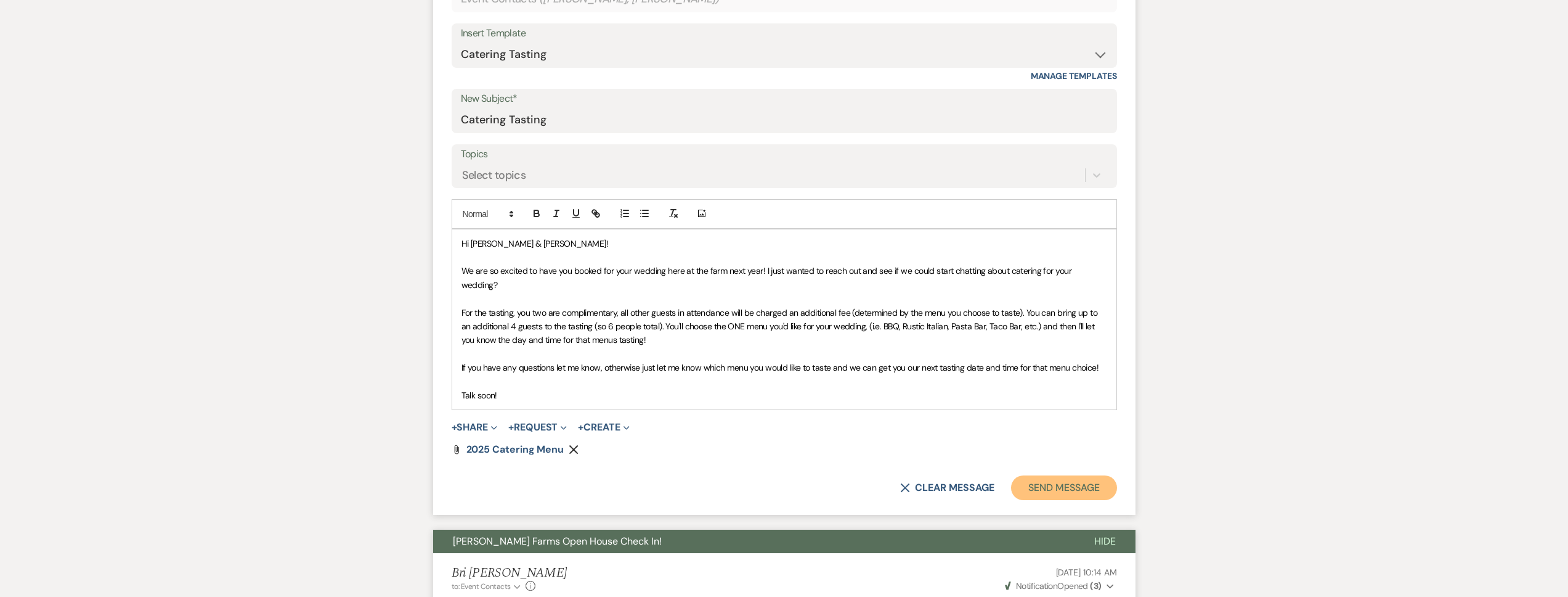
click at [1064, 478] on button "Send Message" at bounding box center [1064, 487] width 106 height 25
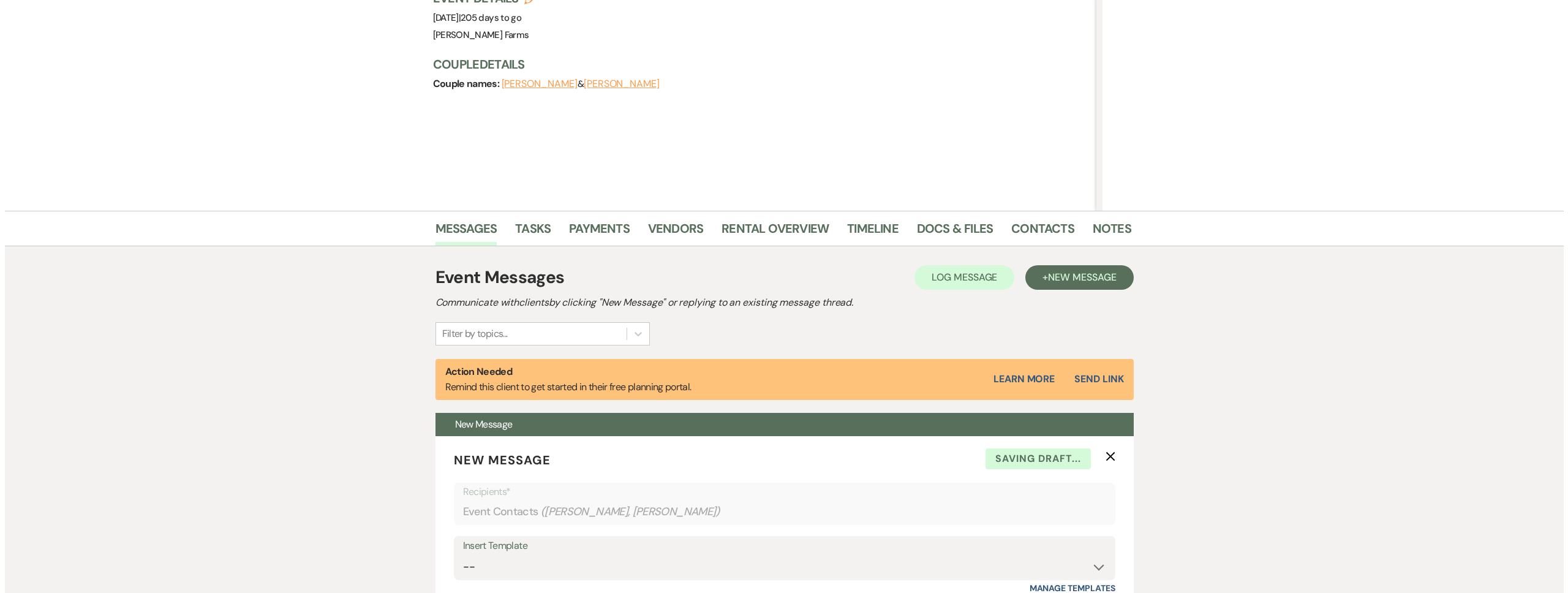
scroll to position [0, 0]
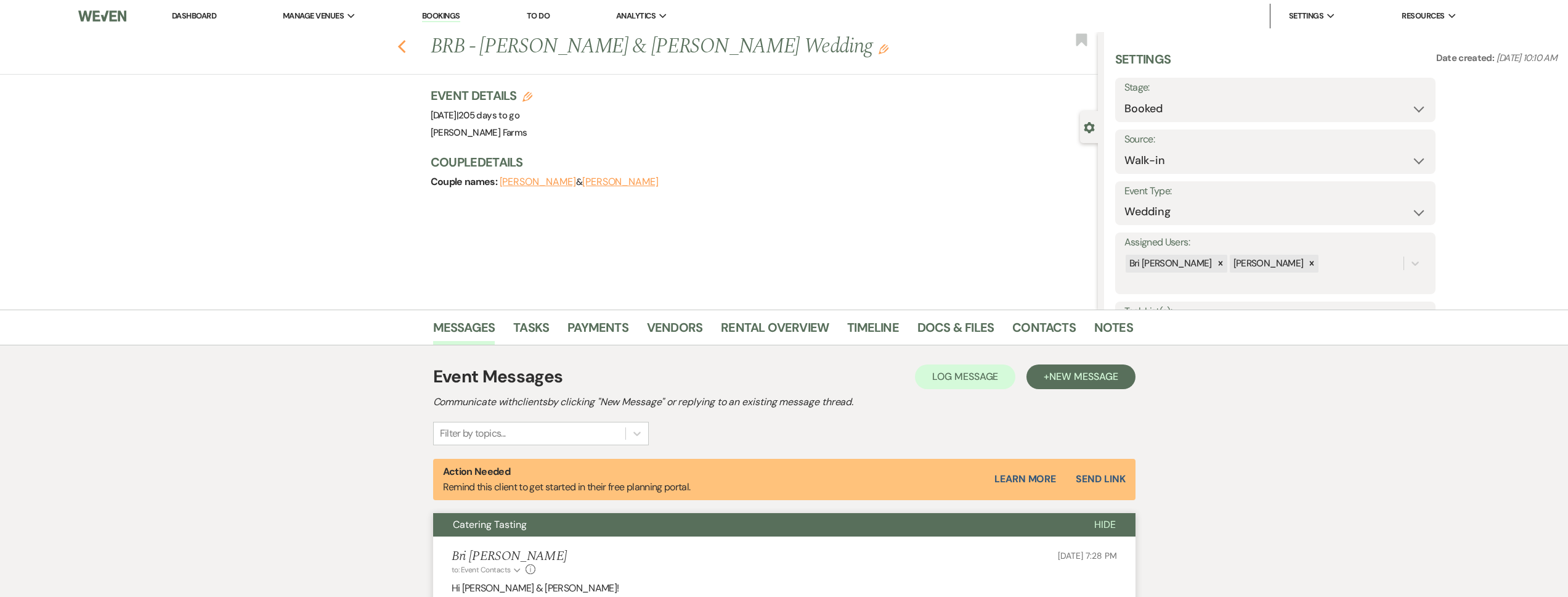
click at [404, 42] on icon "Previous" at bounding box center [402, 47] width 9 height 15
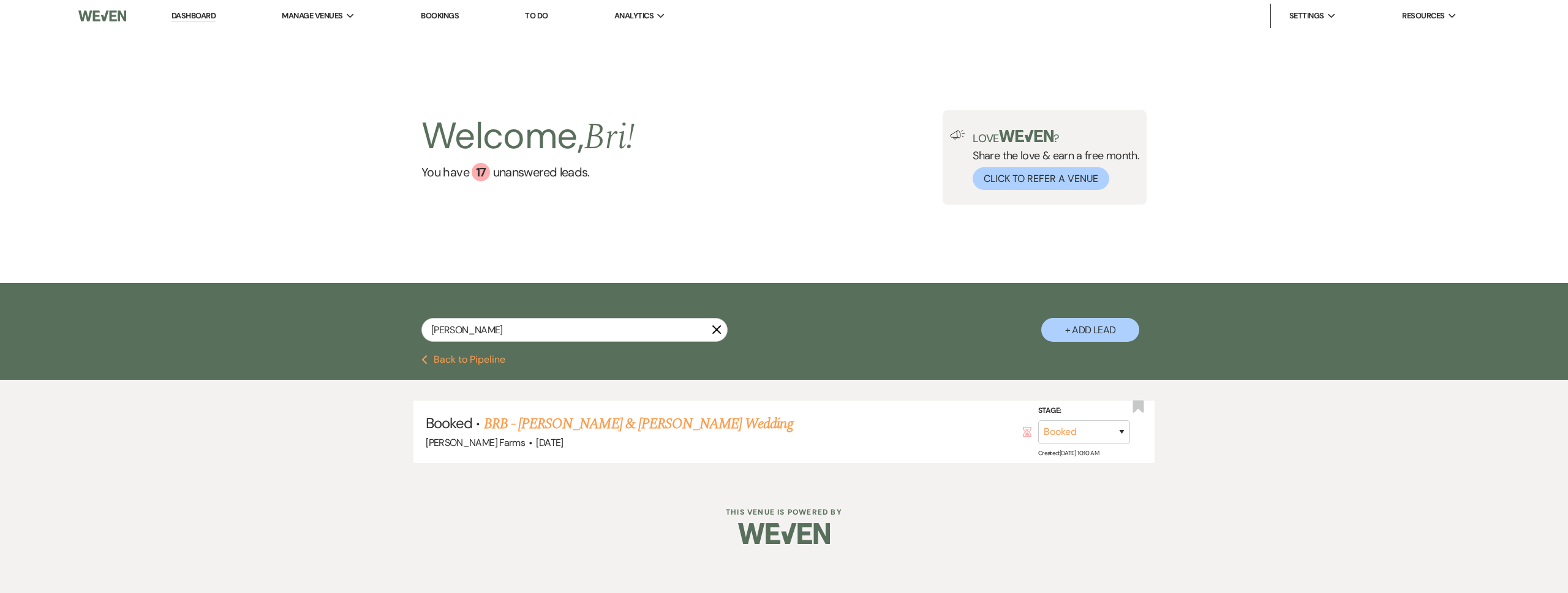
click at [469, 359] on button "Previous Back to Pipeline" at bounding box center [463, 359] width 84 height 10
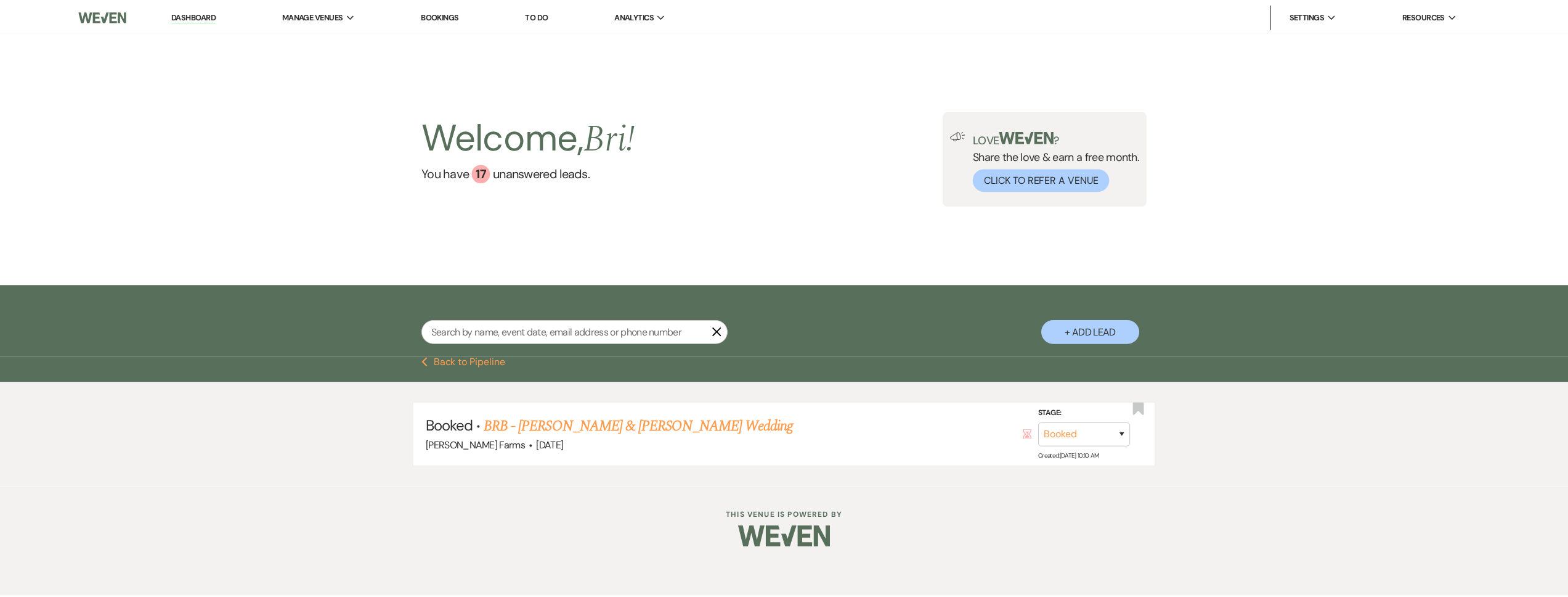
scroll to position [260, 0]
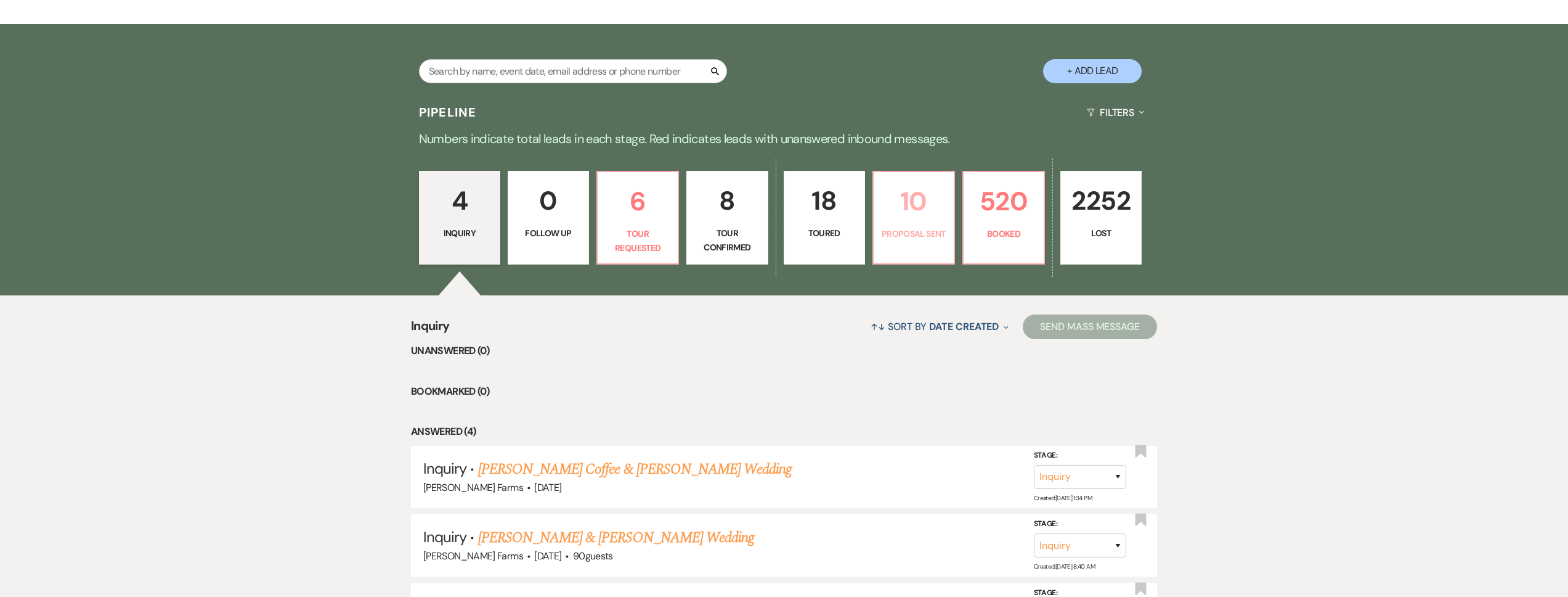
click at [938, 221] on p "10" at bounding box center [913, 201] width 65 height 41
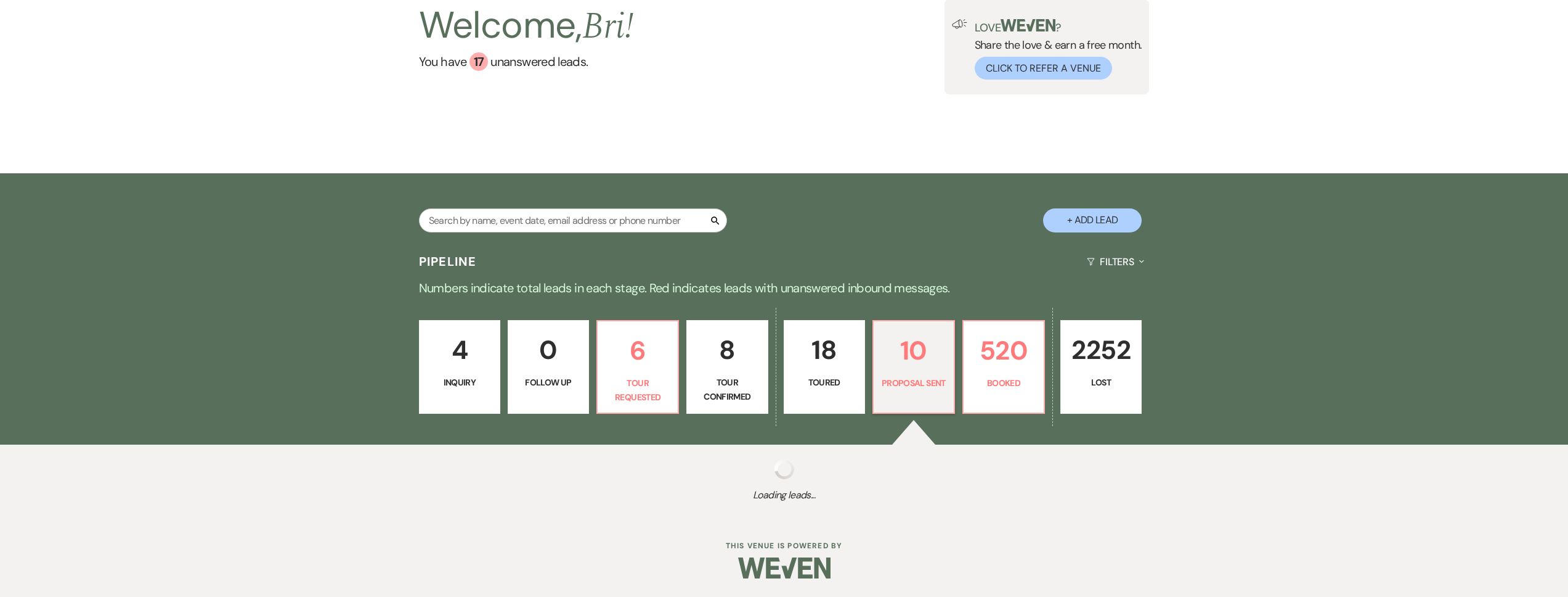
select select "6"
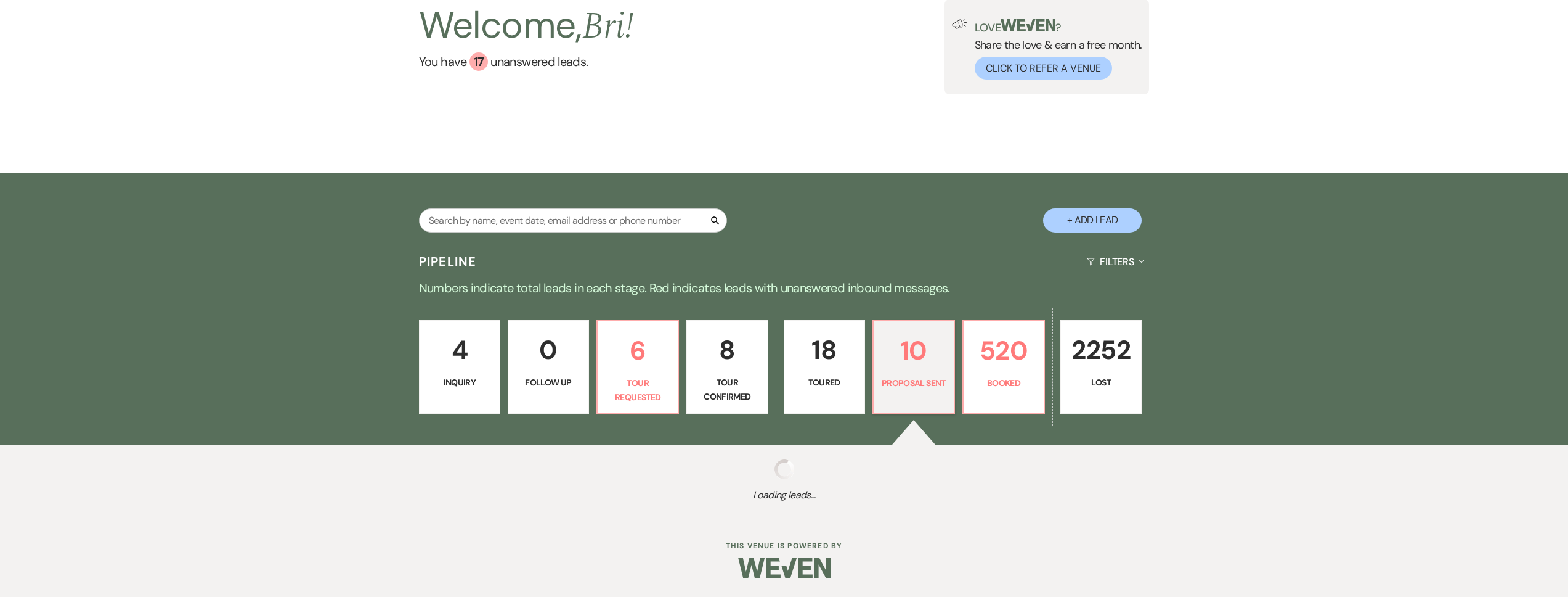
select select "6"
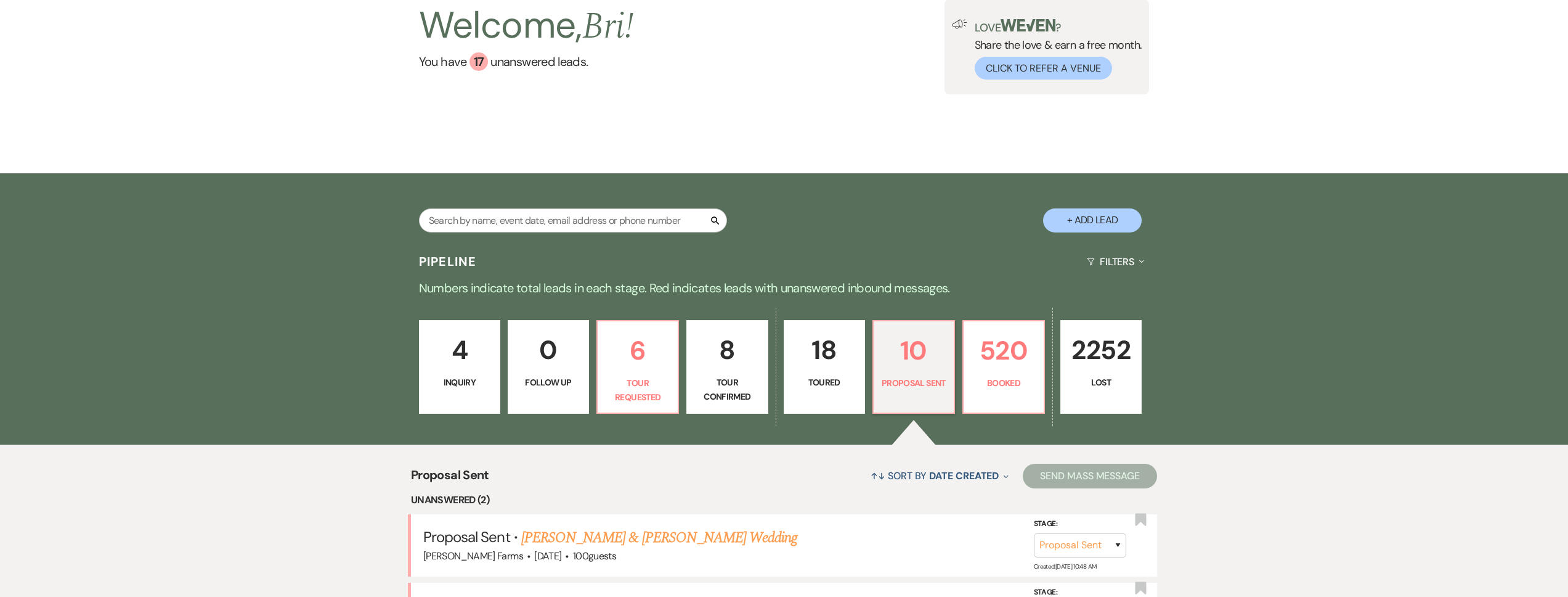
scroll to position [260, 0]
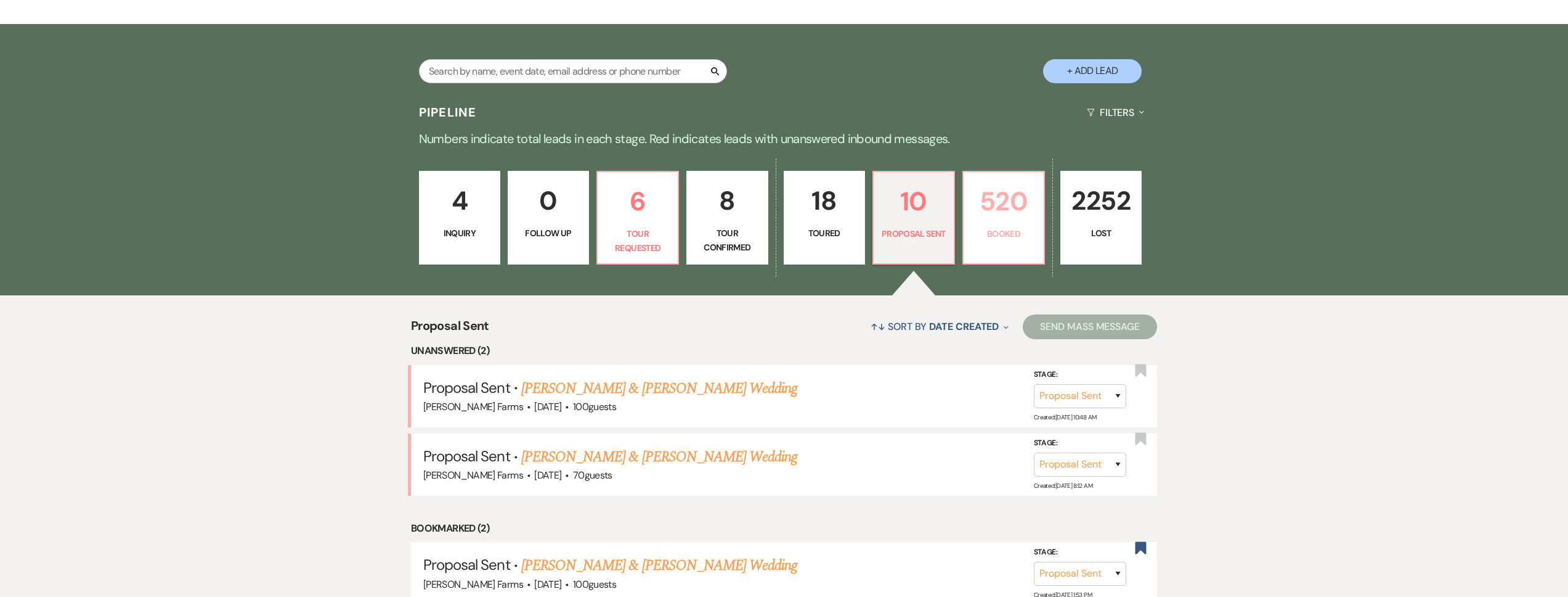
click at [974, 222] on p "520" at bounding box center [1003, 201] width 65 height 41
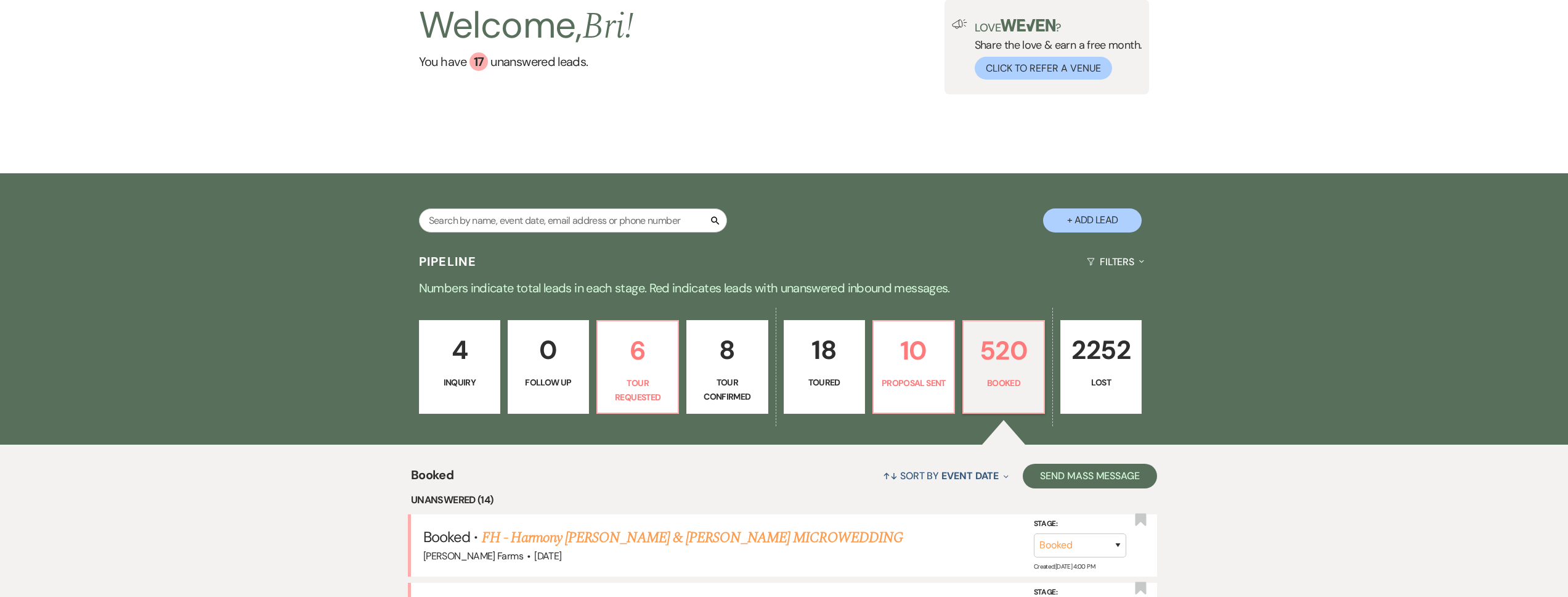
scroll to position [260, 0]
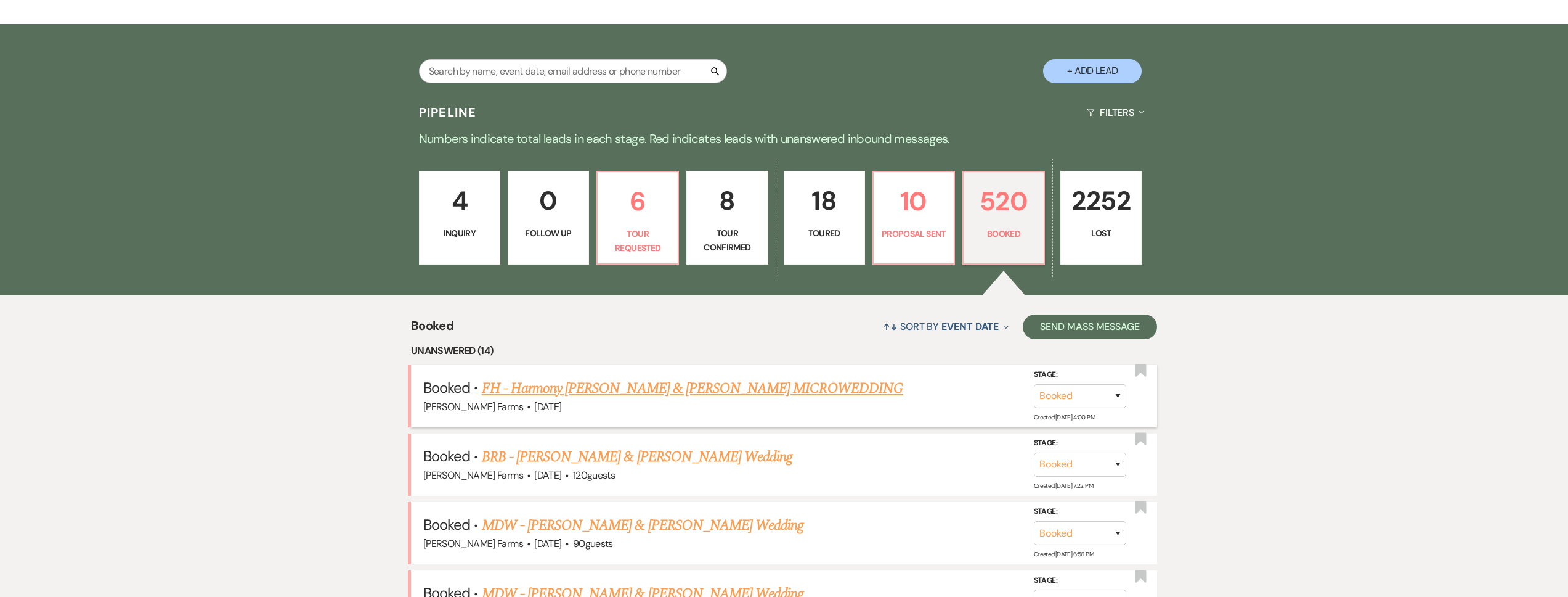
click at [701, 390] on link "FH - Harmony Begay & Cole Cox's MICROWEDDING" at bounding box center [692, 388] width 422 height 22
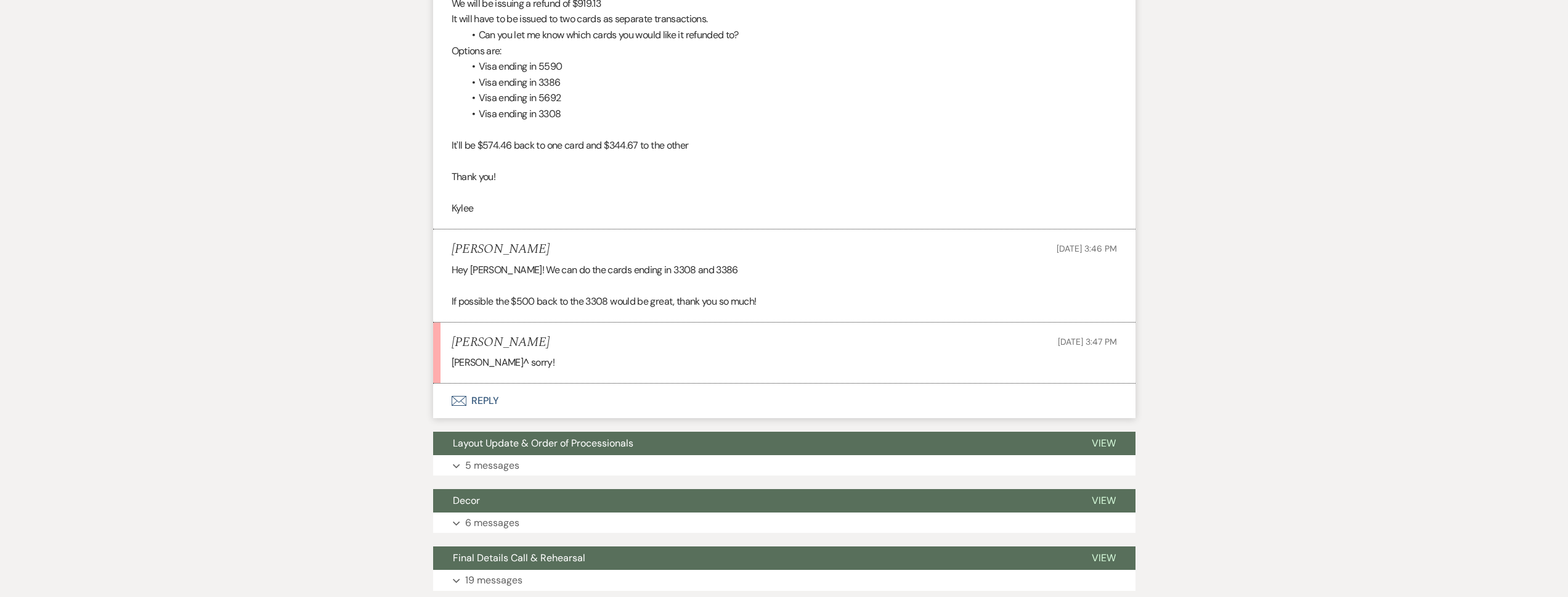
scroll to position [503, 0]
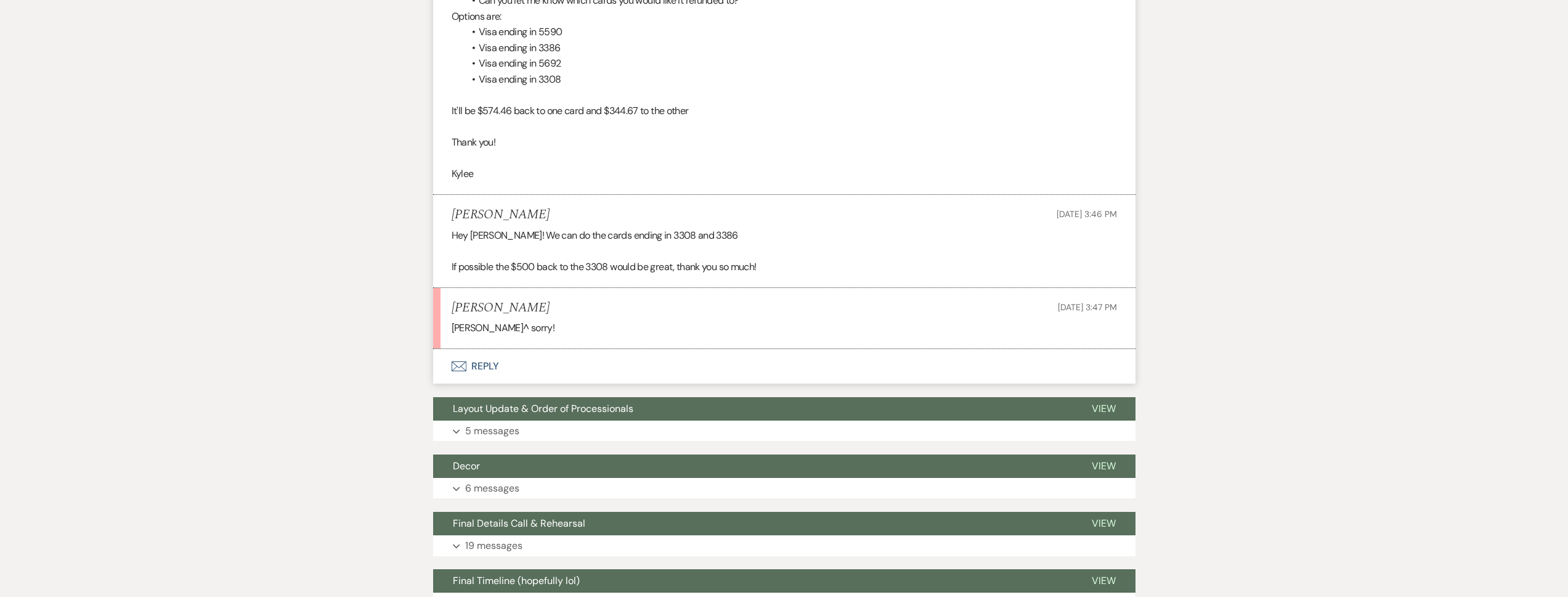
click at [639, 349] on button "Envelope Reply" at bounding box center [784, 366] width 702 height 35
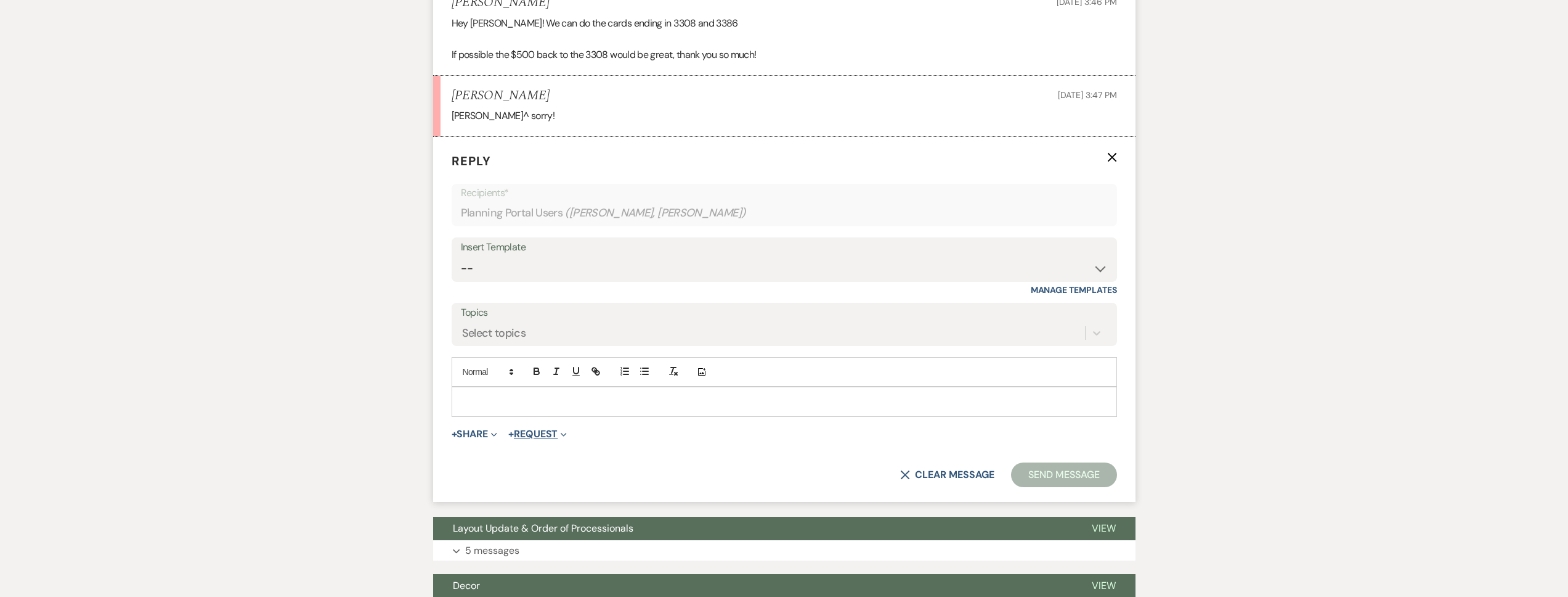
scroll to position [729, 0]
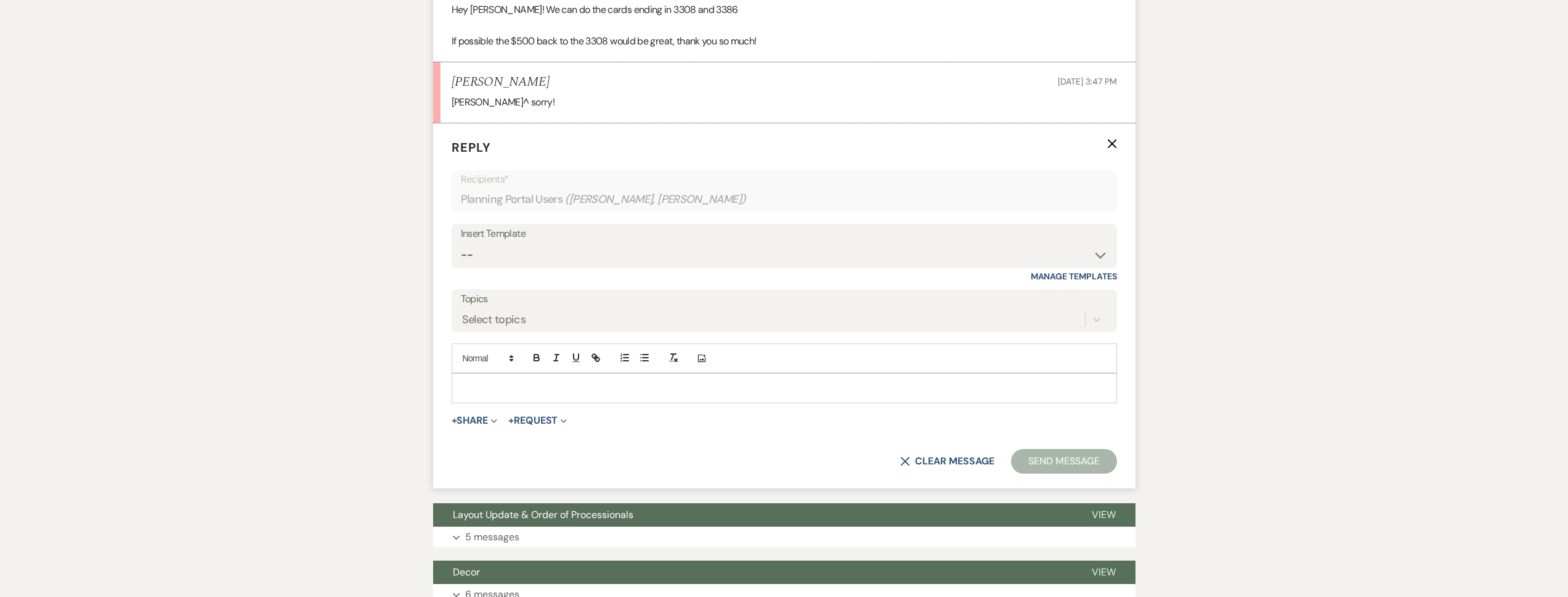
click at [554, 374] on div at bounding box center [784, 388] width 664 height 28
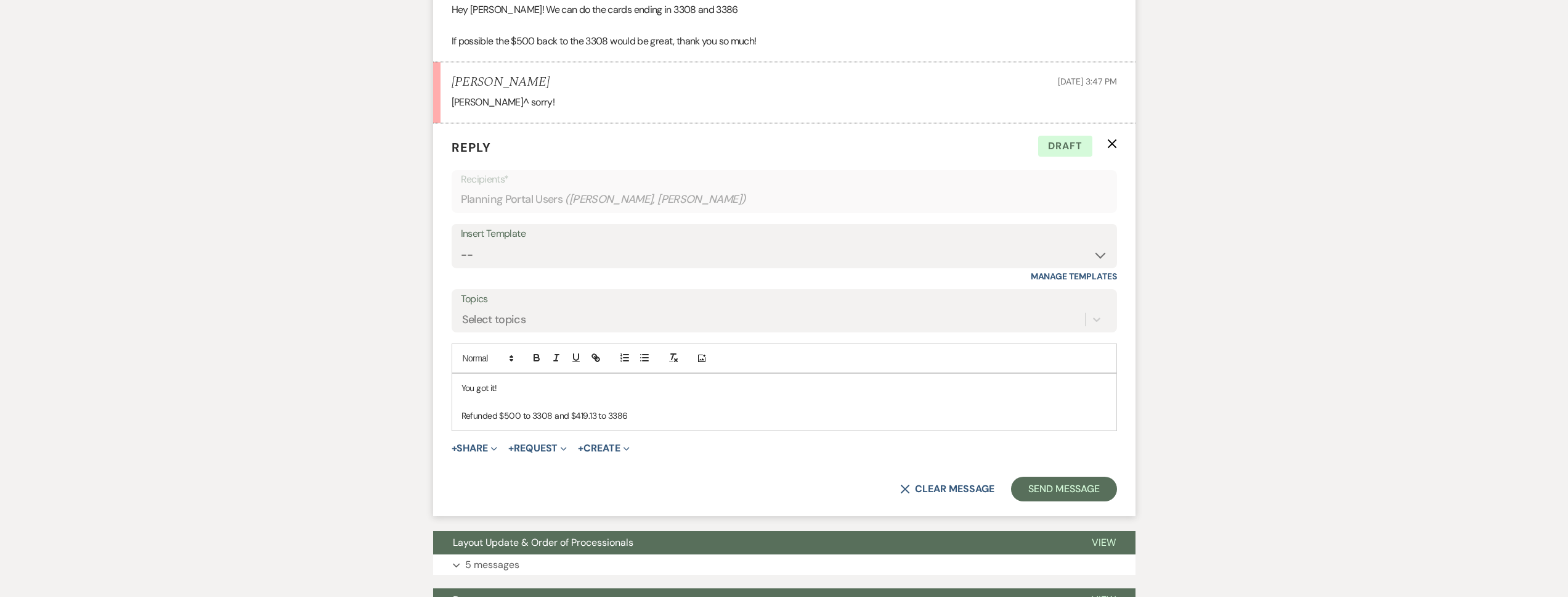
click at [517, 409] on p "Refunded $500 to 3308 and $419.13 to 3386" at bounding box center [784, 415] width 645 height 13
click at [802, 409] on p "Refunded $500.00 to 3308 and $419.13 to 3386" at bounding box center [784, 415] width 645 height 13
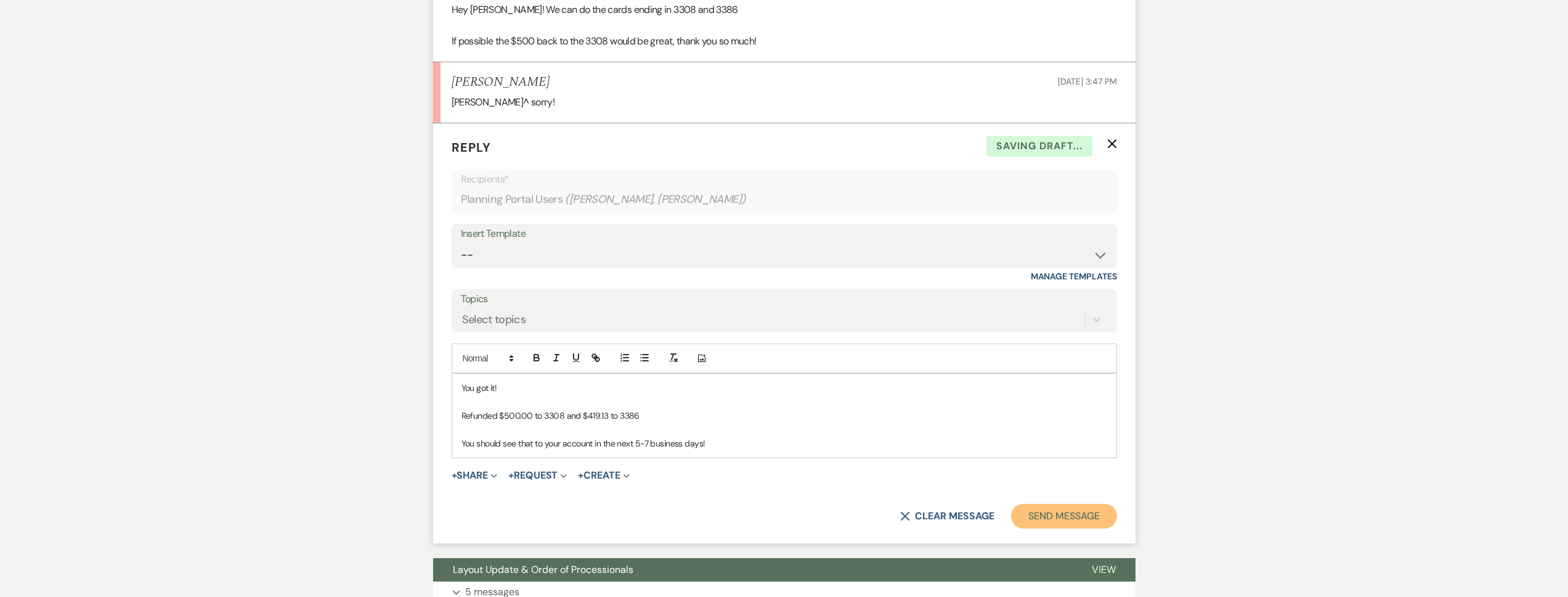
click at [1078, 503] on button "Send Message" at bounding box center [1064, 515] width 106 height 25
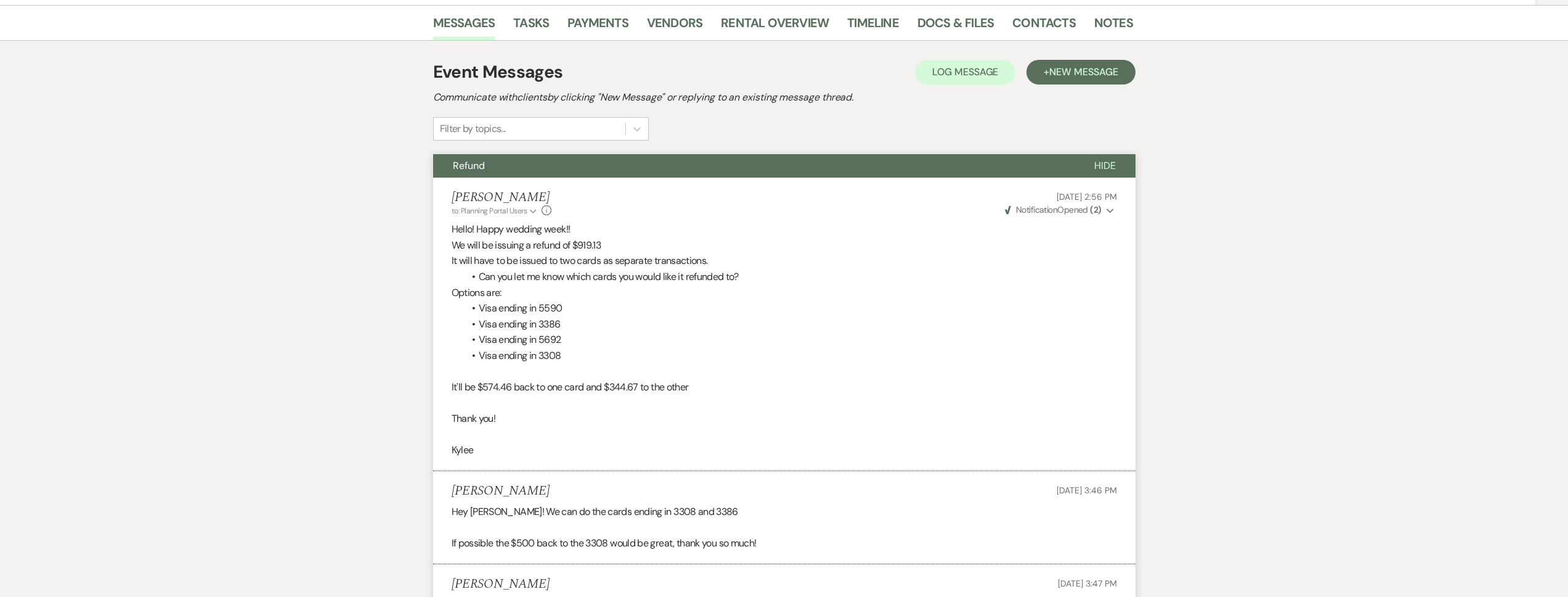
scroll to position [0, 0]
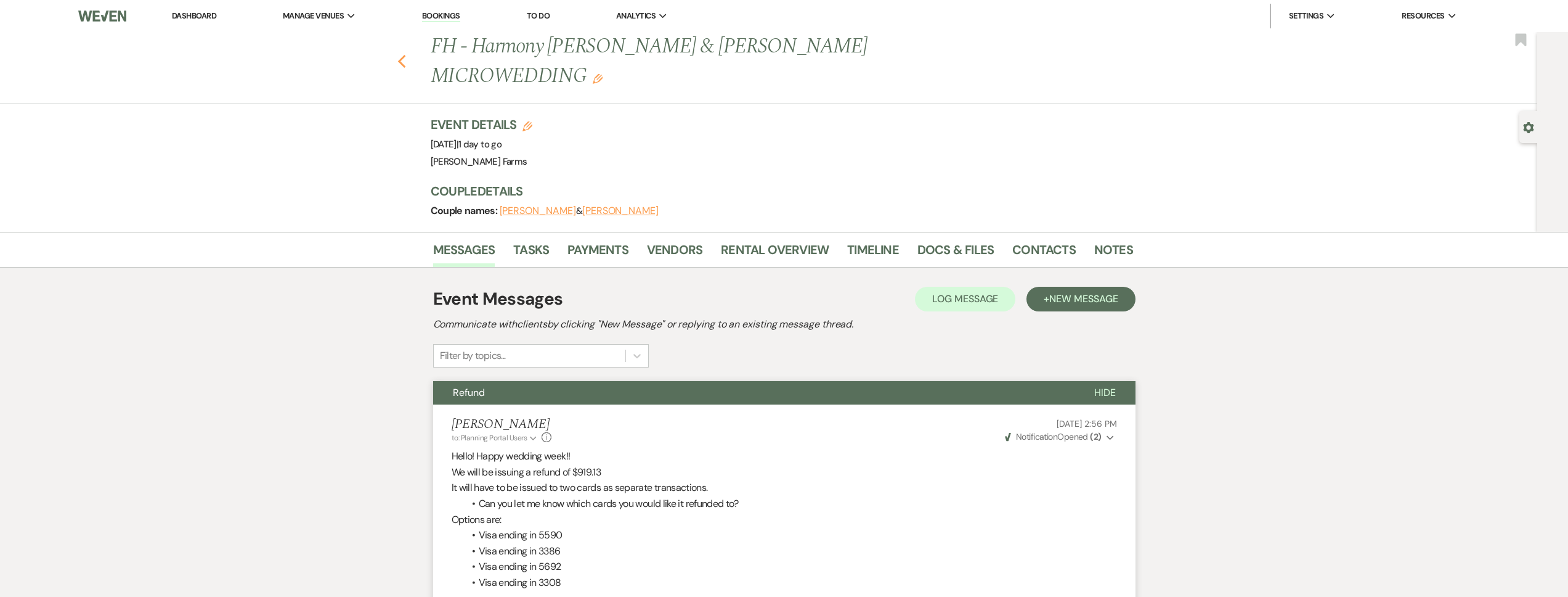
click at [407, 55] on icon "Previous" at bounding box center [402, 62] width 9 height 15
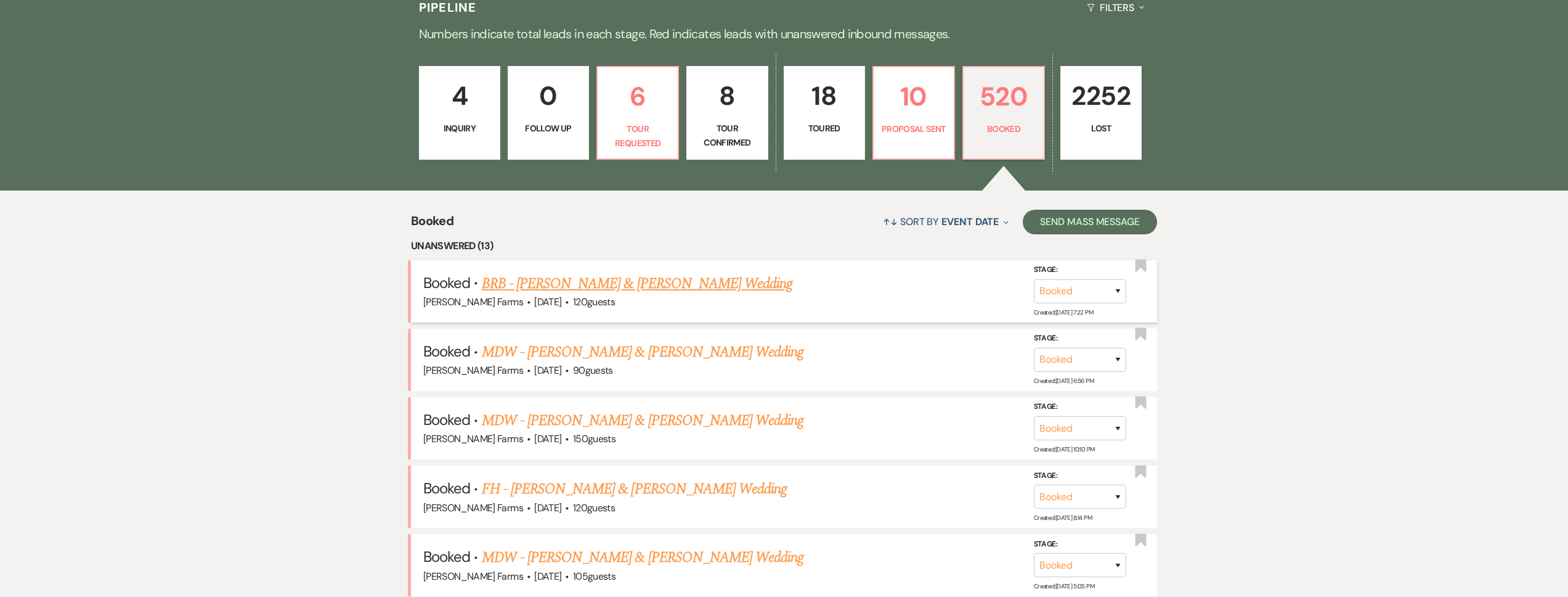
scroll to position [371, 0]
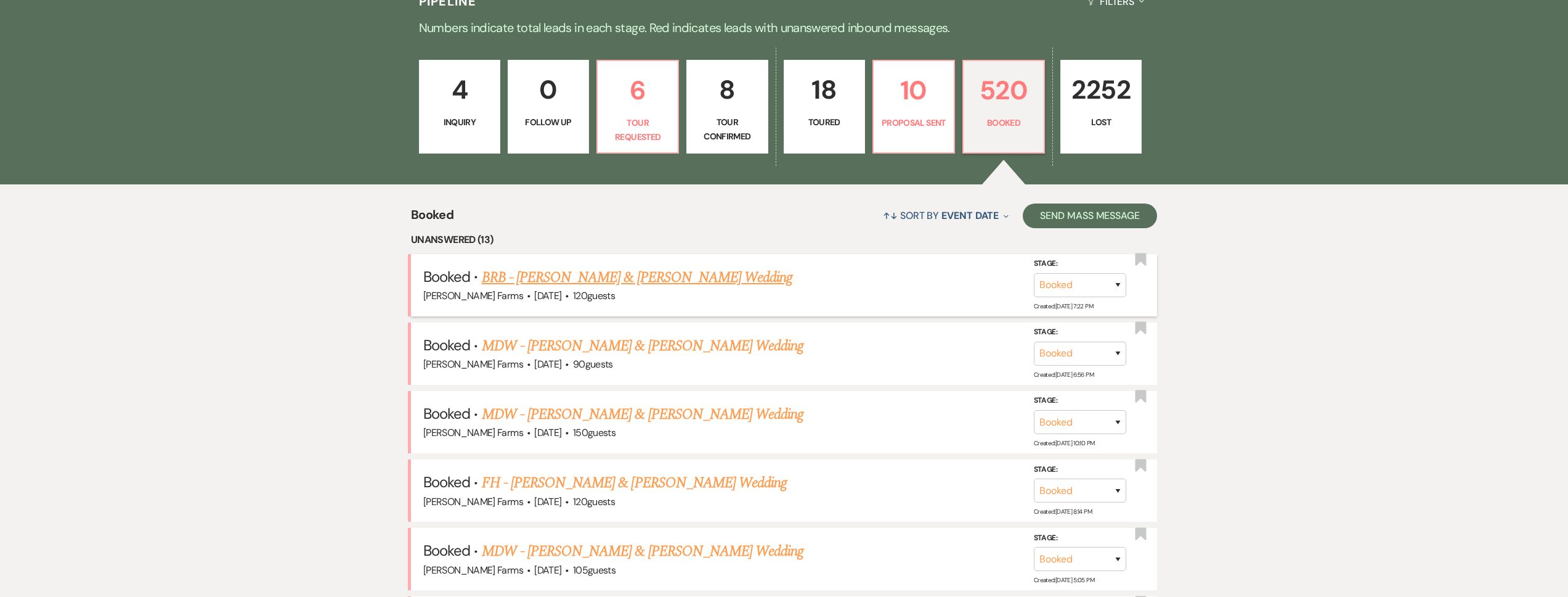
click at [700, 277] on link "BRB - Brianna Simpson & Joshua Nelson's Wedding" at bounding box center [637, 277] width 311 height 22
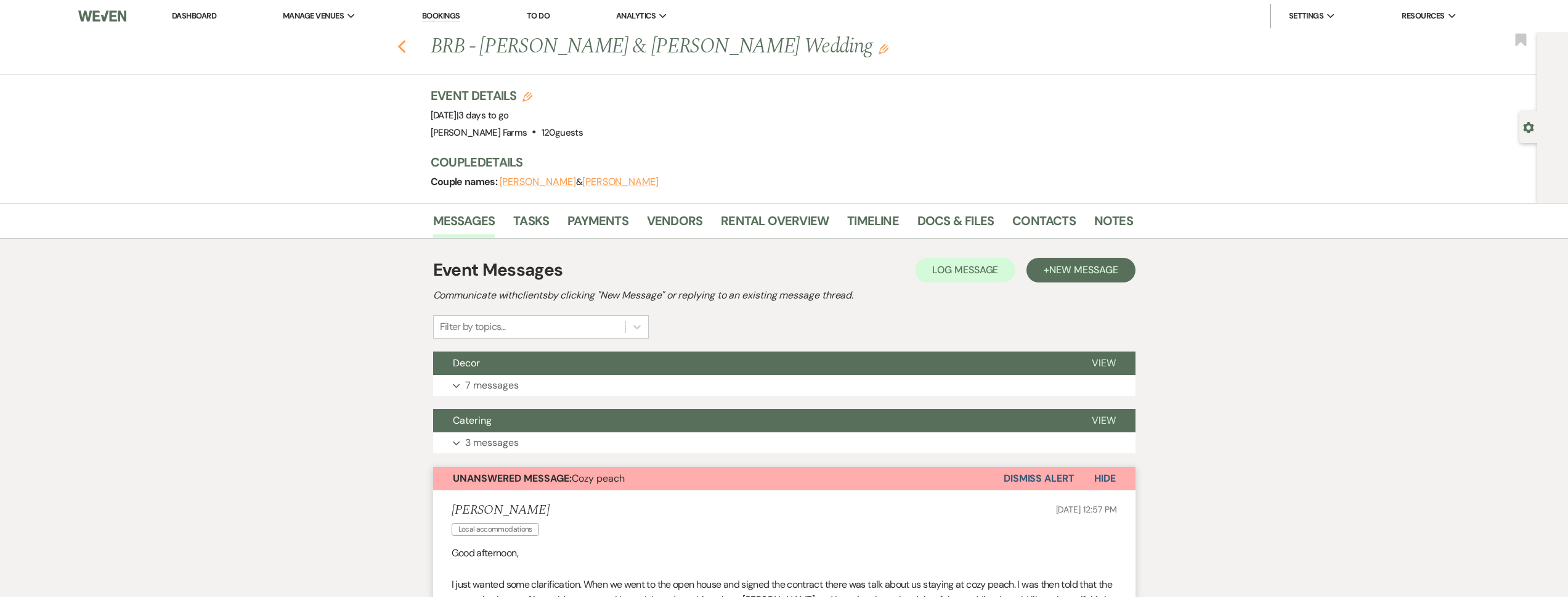
click at [407, 47] on icon "Previous" at bounding box center [402, 47] width 9 height 15
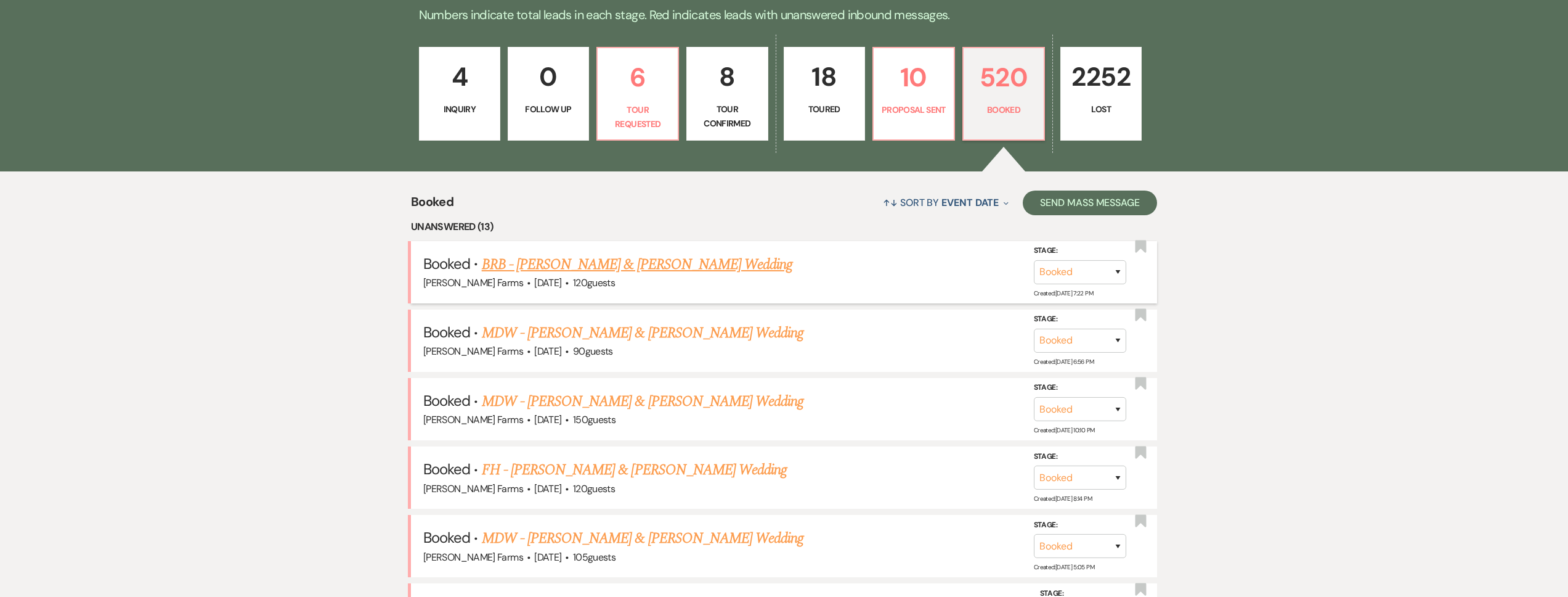
scroll to position [447, 0]
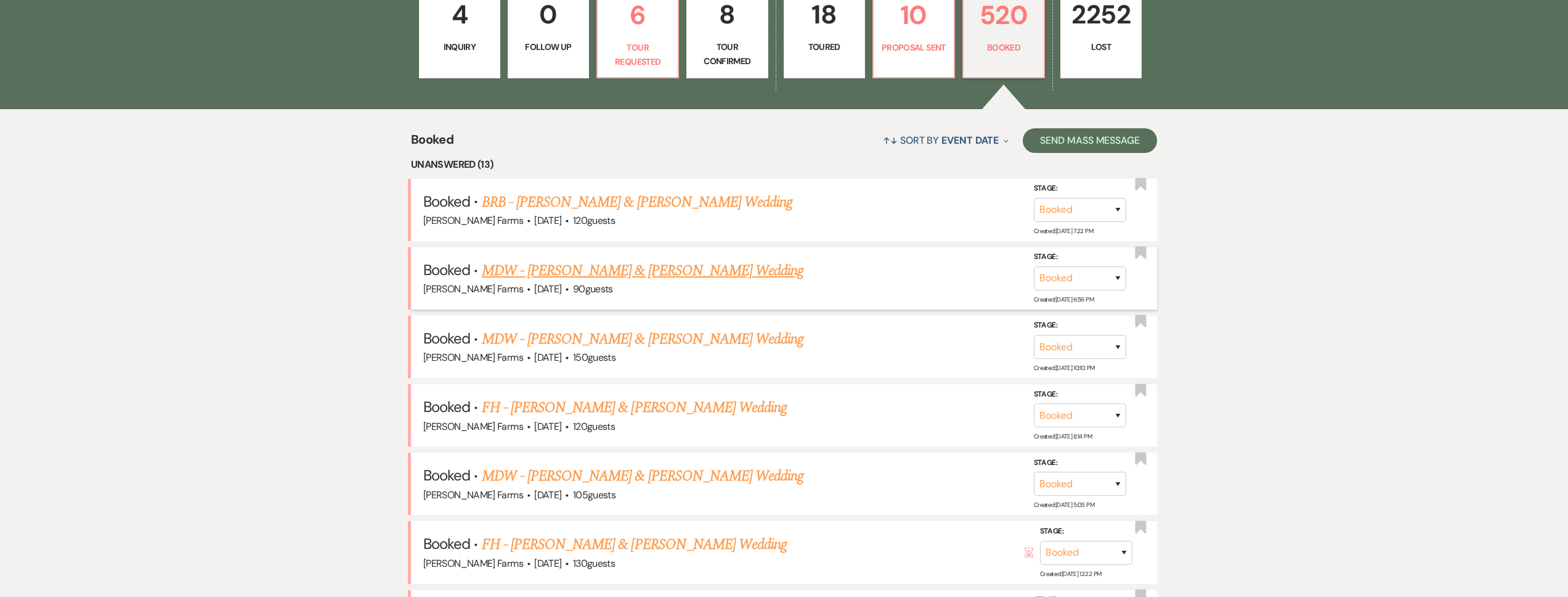
click at [679, 269] on link "MDW - Dean Case & Bailee Hunter's Wedding" at bounding box center [643, 270] width 322 height 22
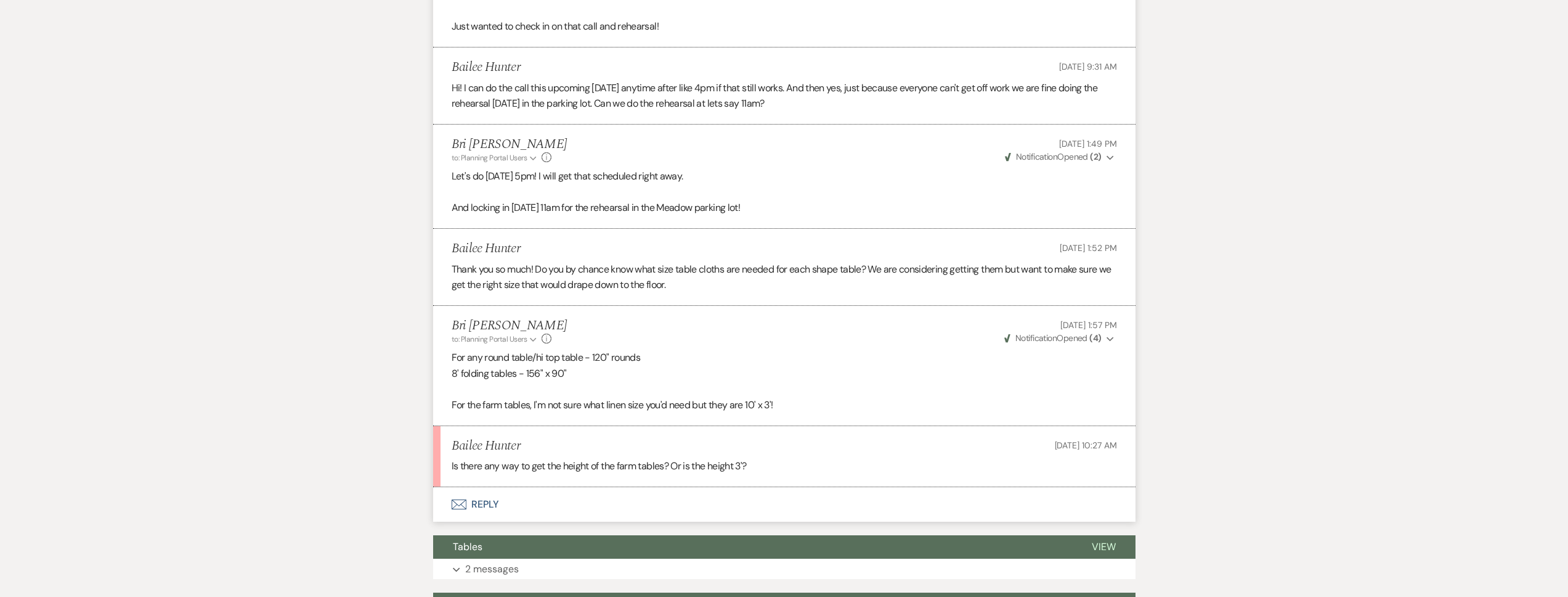
scroll to position [1193, 0]
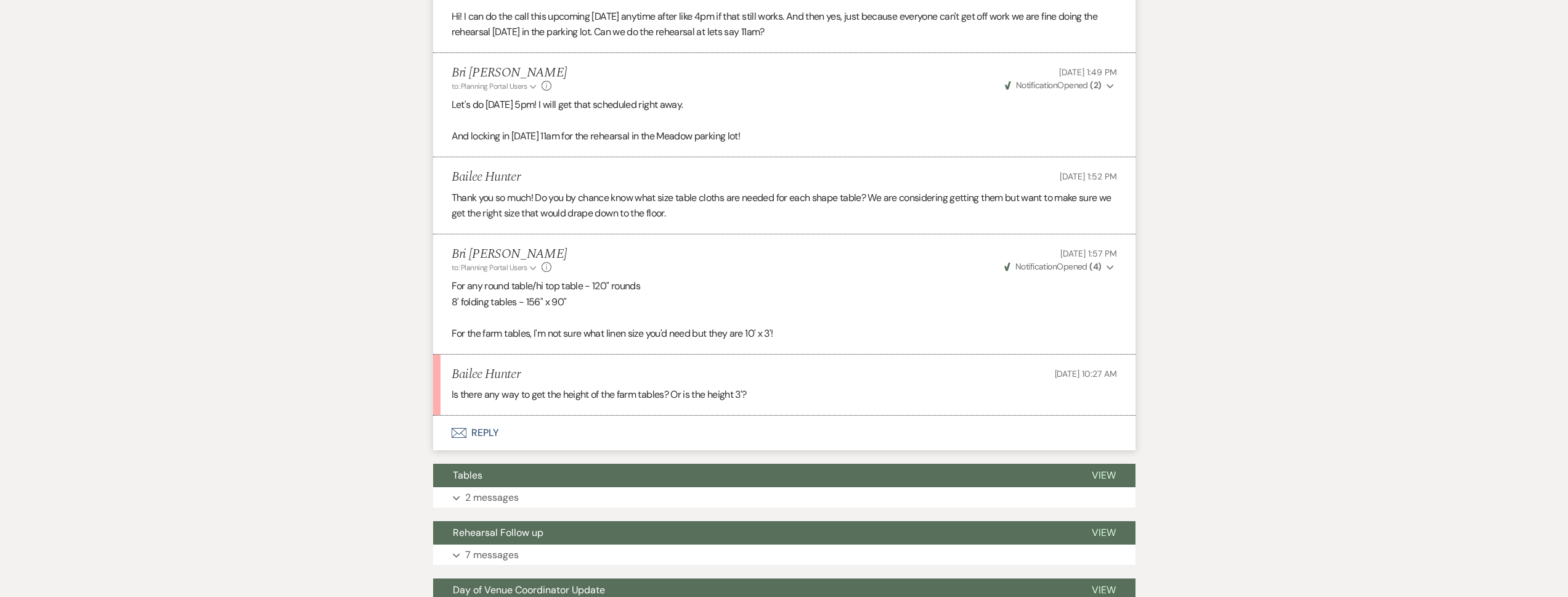
click at [618, 431] on button "Envelope Reply" at bounding box center [784, 433] width 702 height 35
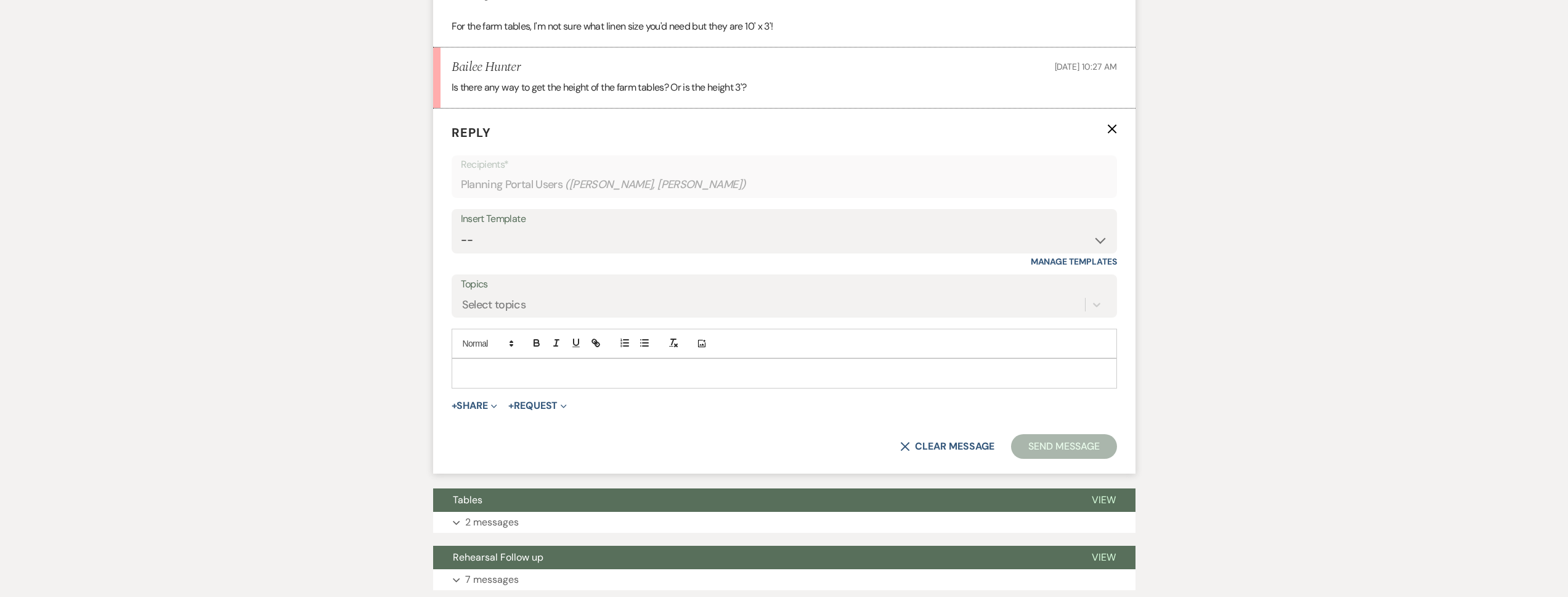
scroll to position [1501, 0]
click at [570, 372] on p at bounding box center [784, 372] width 645 height 13
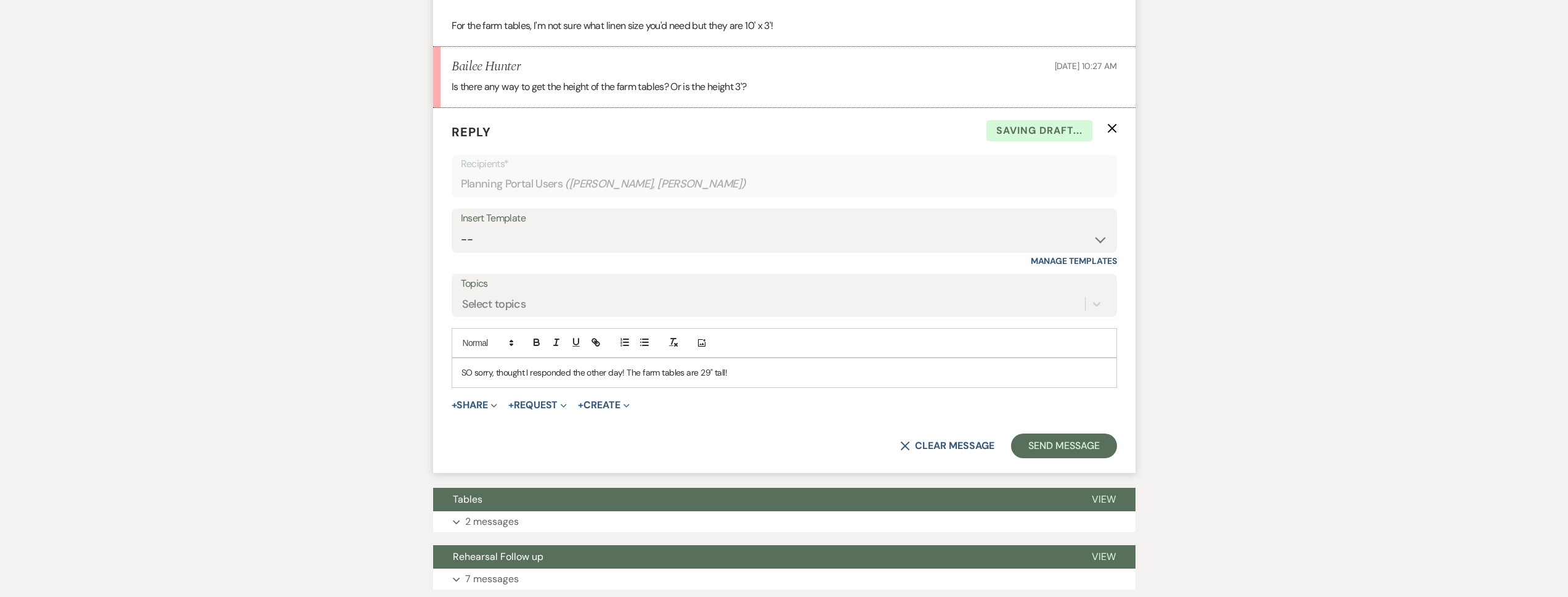
click at [1076, 457] on form "Reply X Saving draft... Recipients* Planning Portal Users ( Dean Case, Bailee H…" at bounding box center [784, 290] width 702 height 365
click at [1076, 454] on button "Send Message" at bounding box center [1064, 445] width 106 height 25
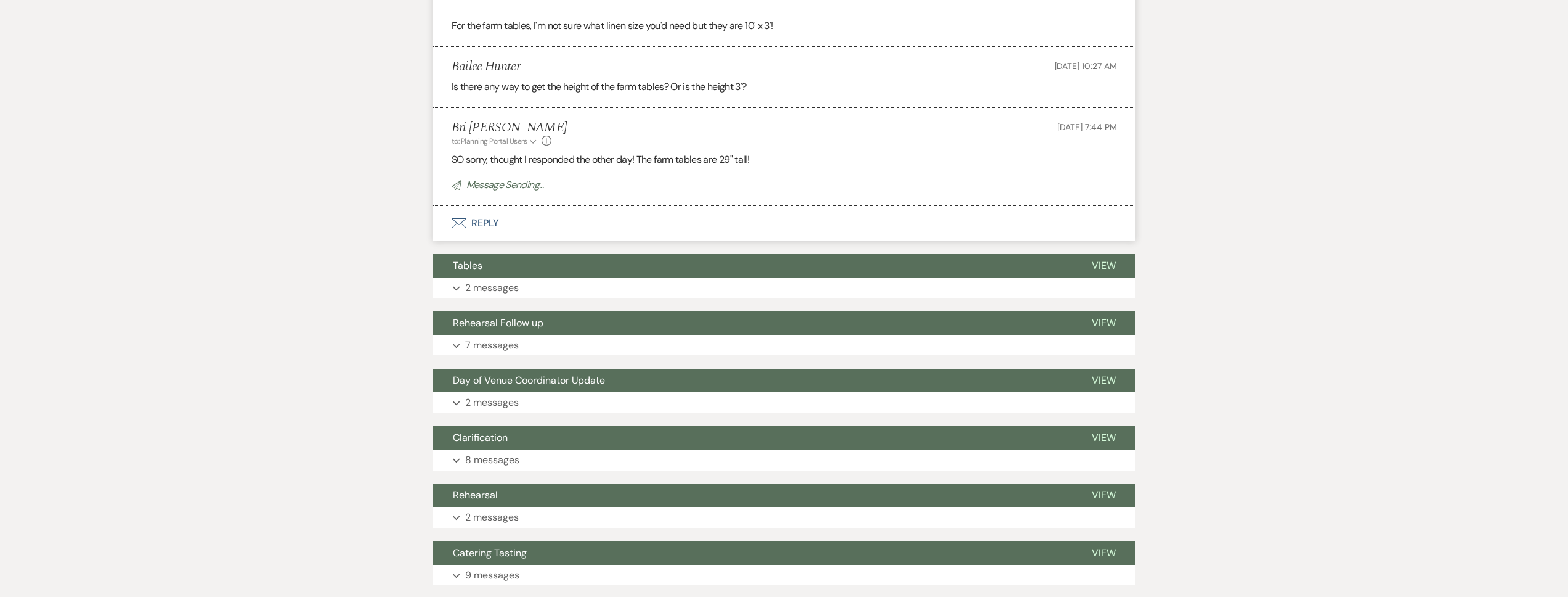
scroll to position [0, 0]
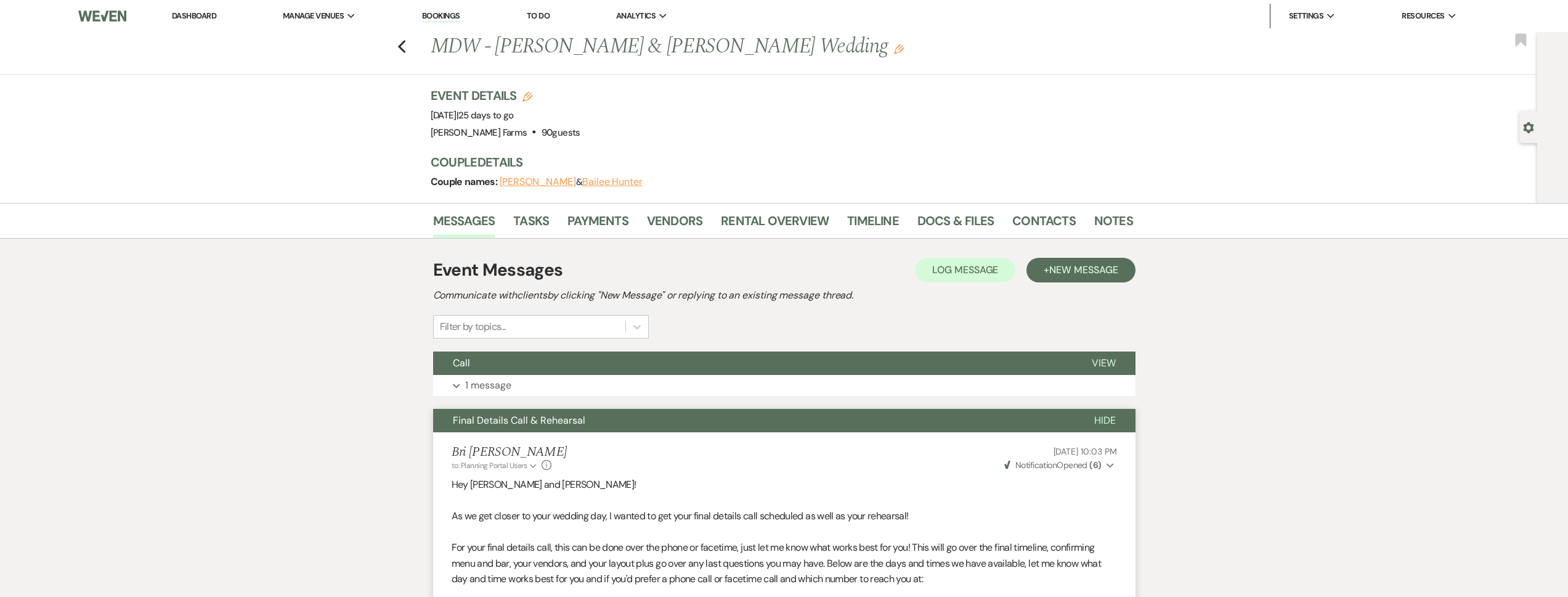
click at [1528, 123] on use "button" at bounding box center [1528, 128] width 11 height 11
select select "5"
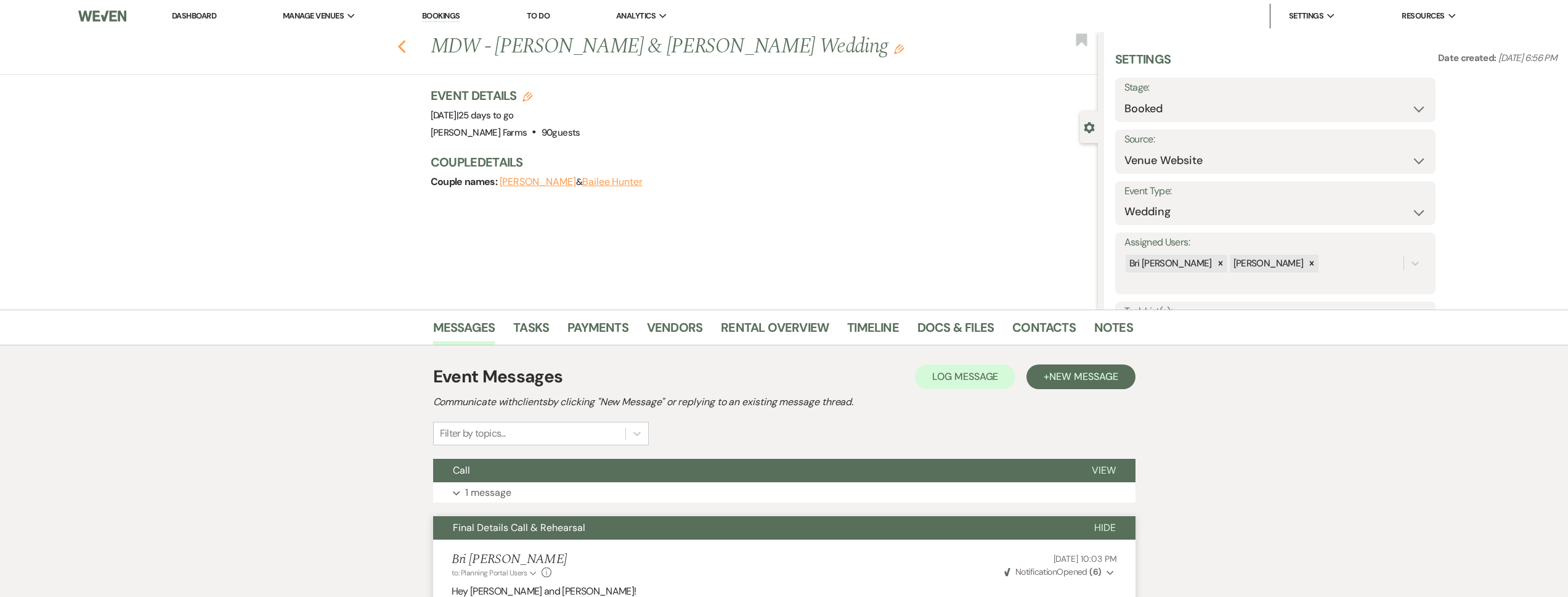
click at [402, 50] on icon "Previous" at bounding box center [402, 47] width 9 height 15
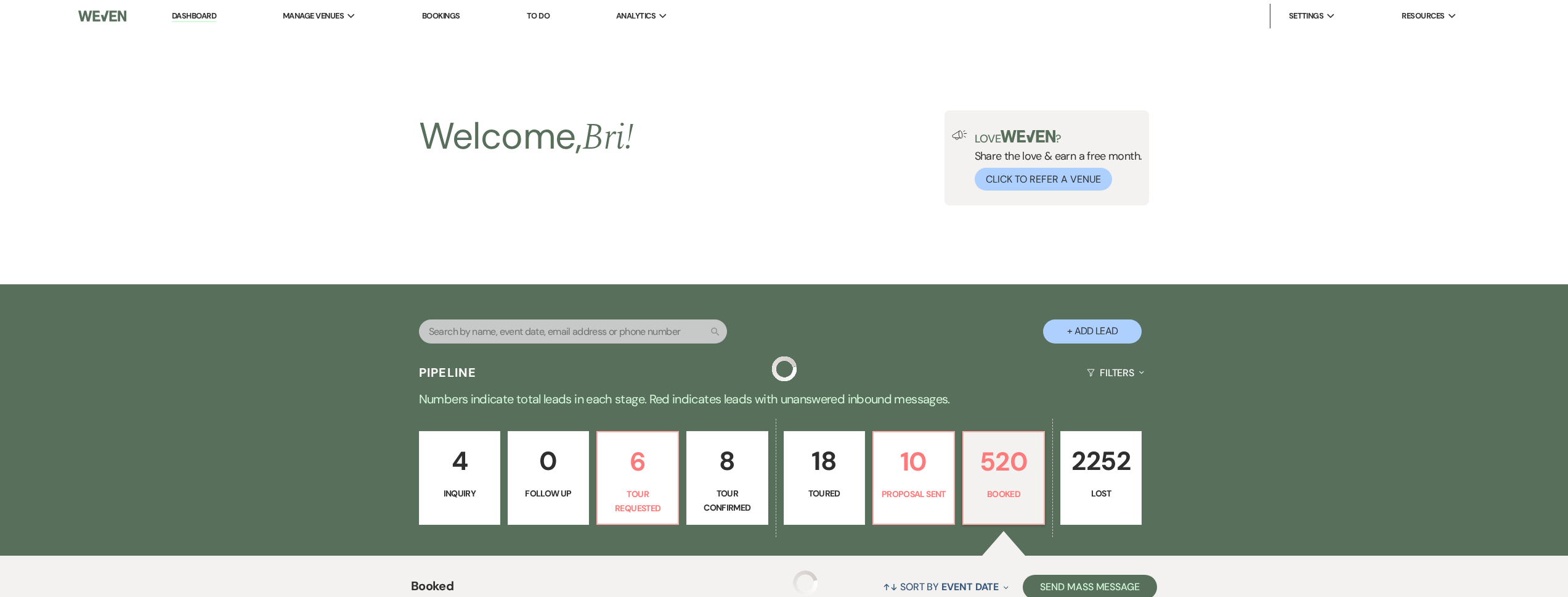
scroll to position [447, 0]
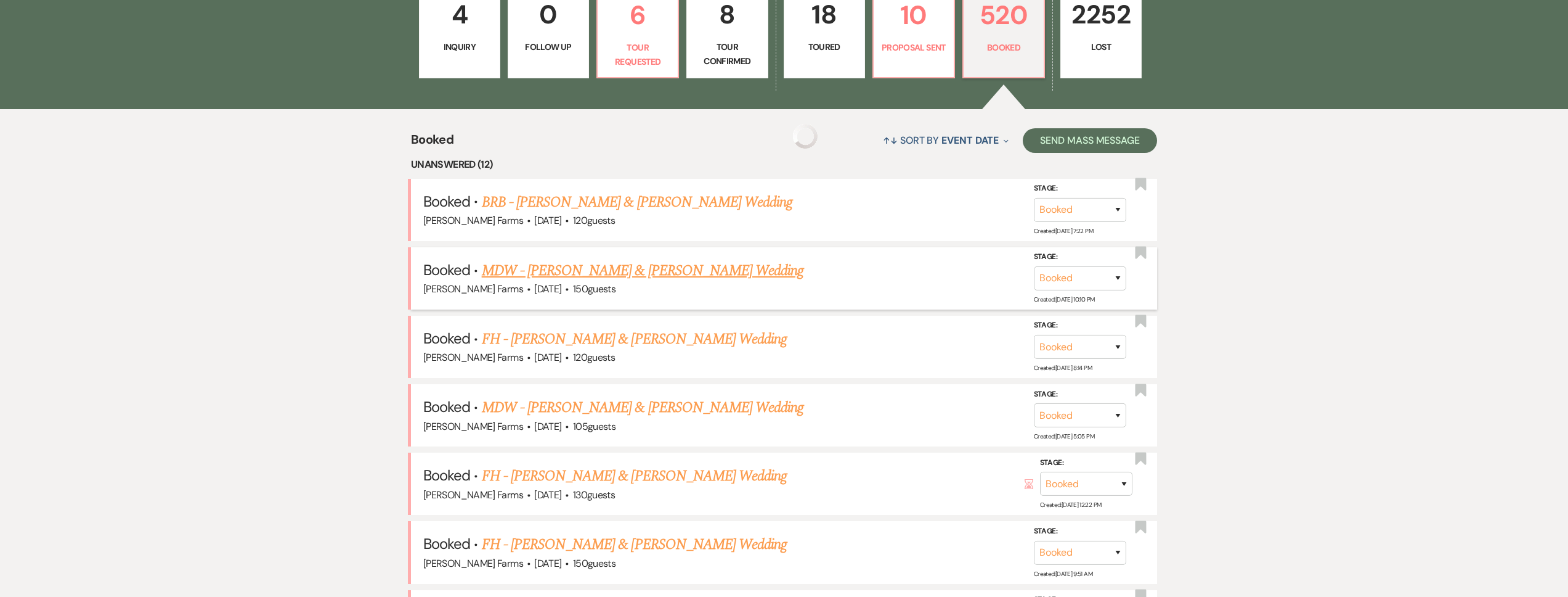
click at [672, 273] on link "MDW - Anabel Sauter & Andres Ibarra's Wedding" at bounding box center [643, 270] width 322 height 22
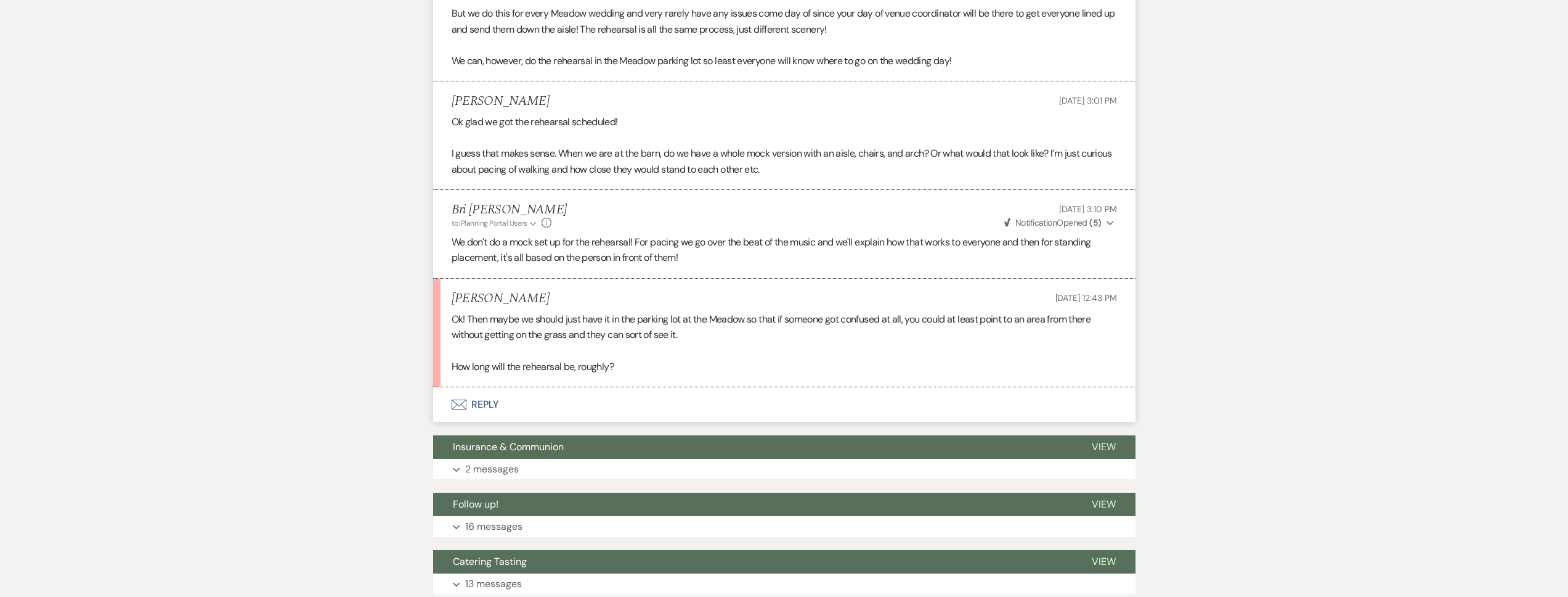
scroll to position [1480, 0]
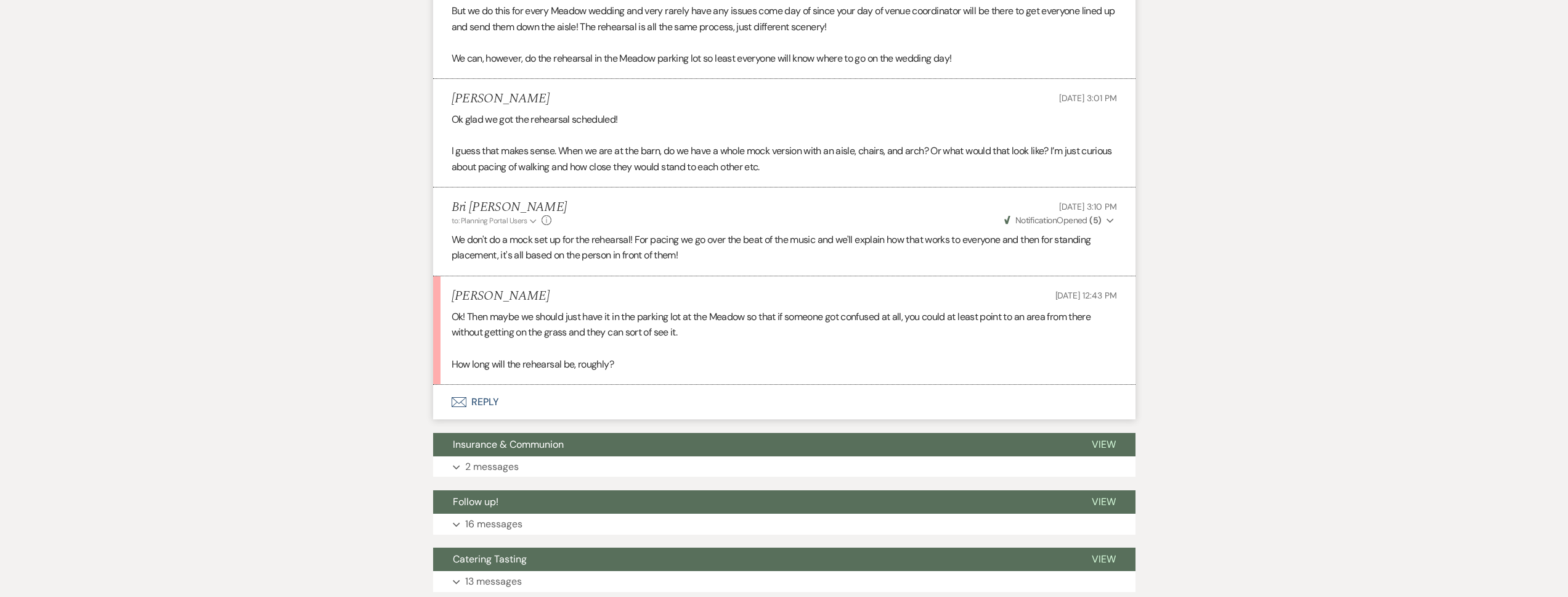
click at [722, 388] on button "Envelope Reply" at bounding box center [784, 402] width 702 height 35
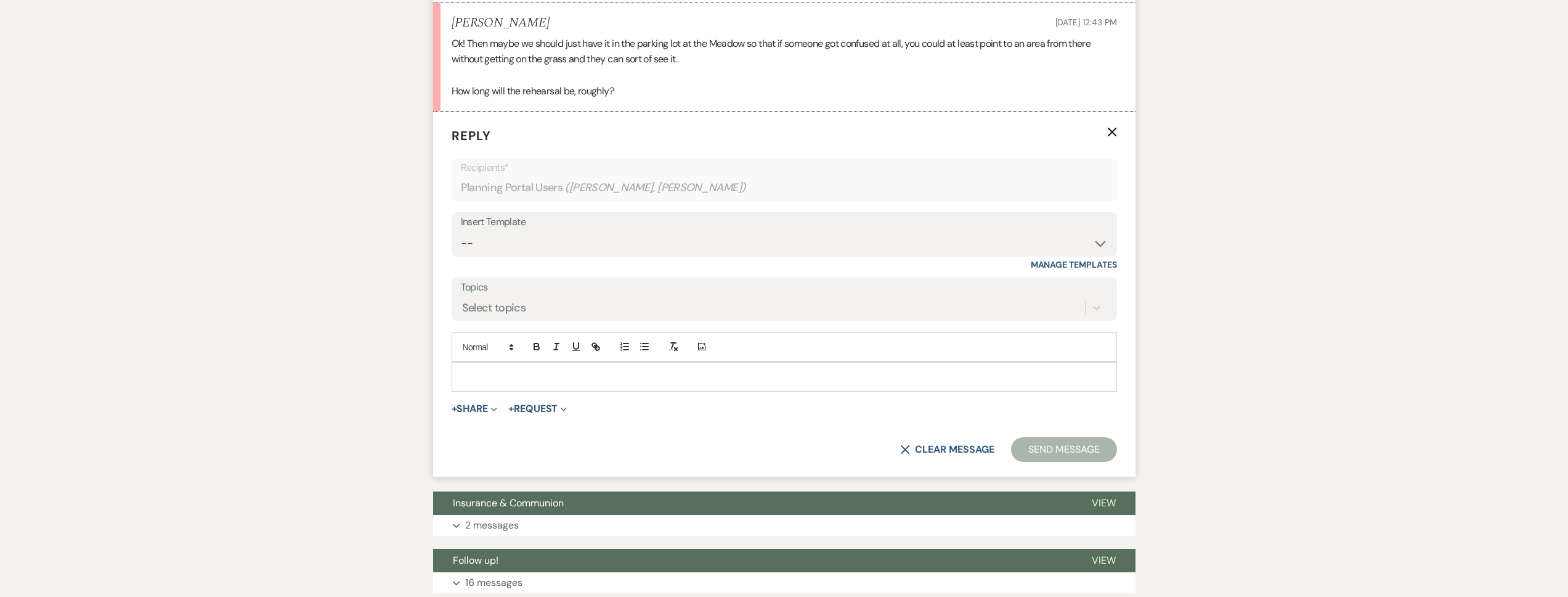
click at [583, 379] on p at bounding box center [784, 376] width 645 height 13
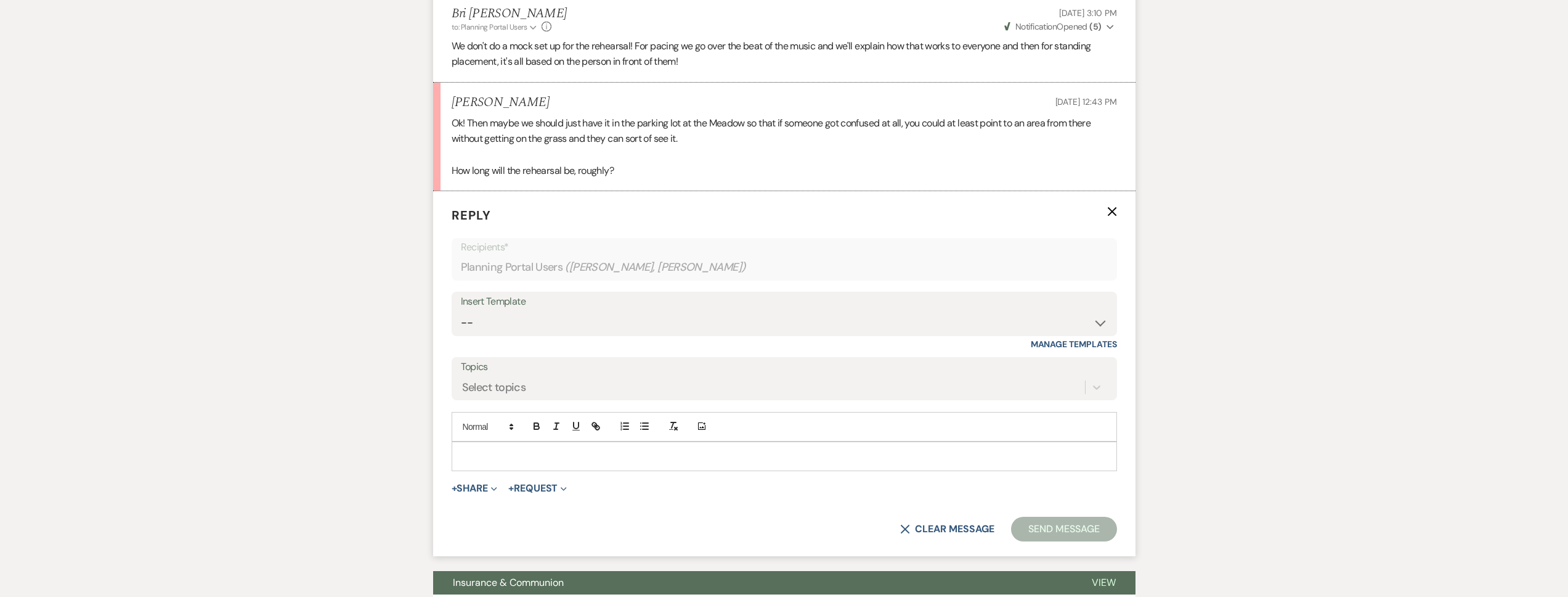
scroll to position [1657, 0]
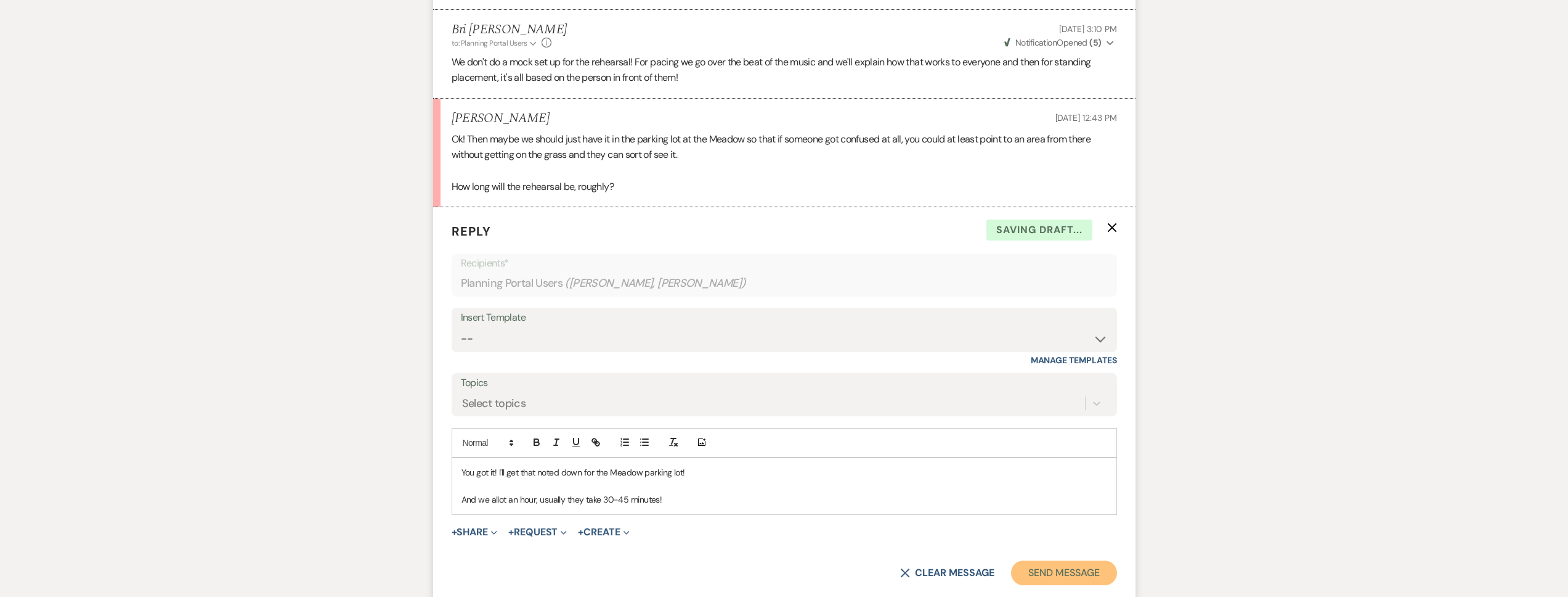
click at [1098, 563] on button "Send Message" at bounding box center [1064, 572] width 106 height 25
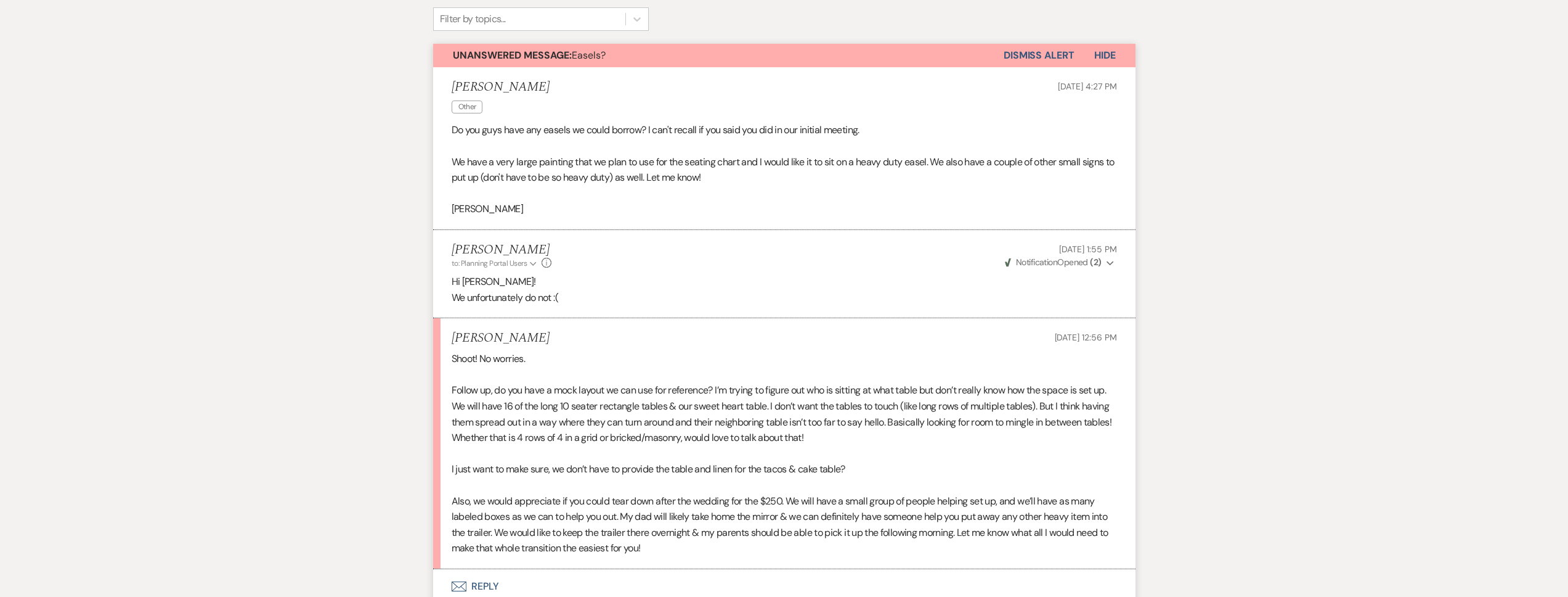
scroll to position [0, 0]
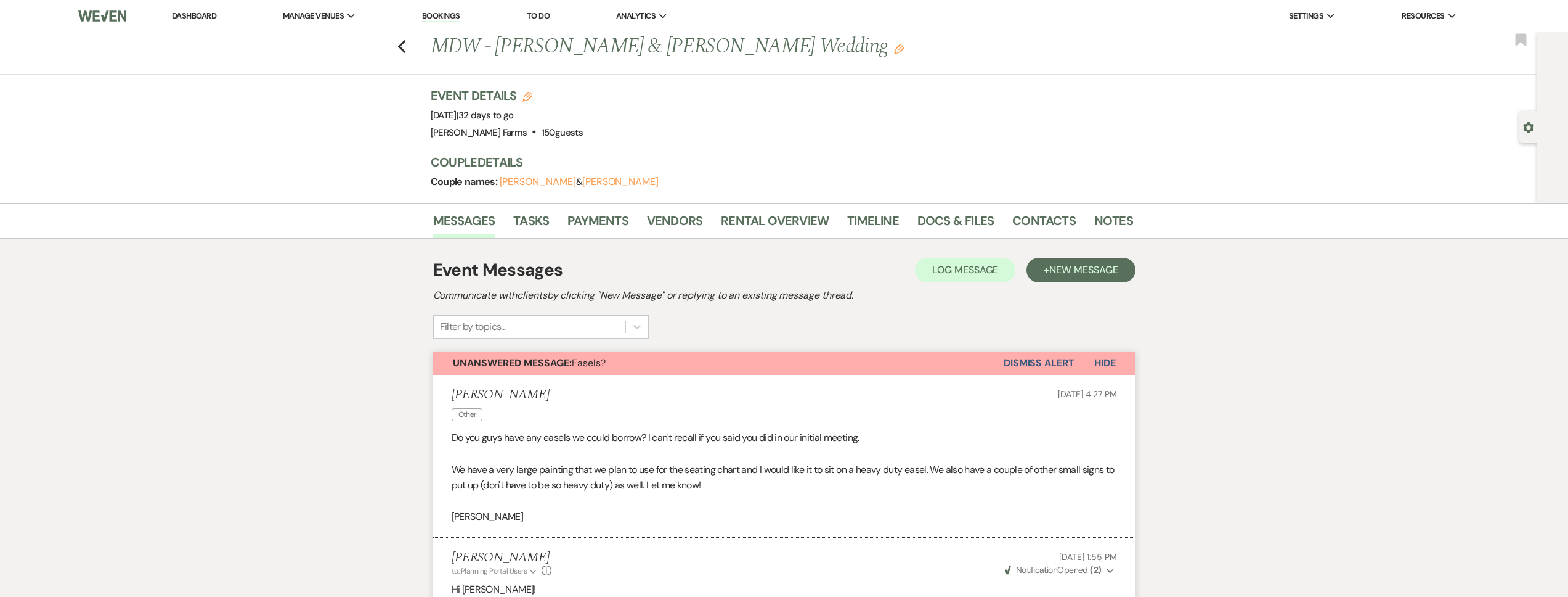
click at [418, 50] on div "Previous MDW - Anabel Sauter & Andres Ibarra's Wedding Edit Bookmark" at bounding box center [765, 53] width 1543 height 43
click at [1530, 126] on icon "Gear" at bounding box center [1529, 128] width 11 height 11
select select "5"
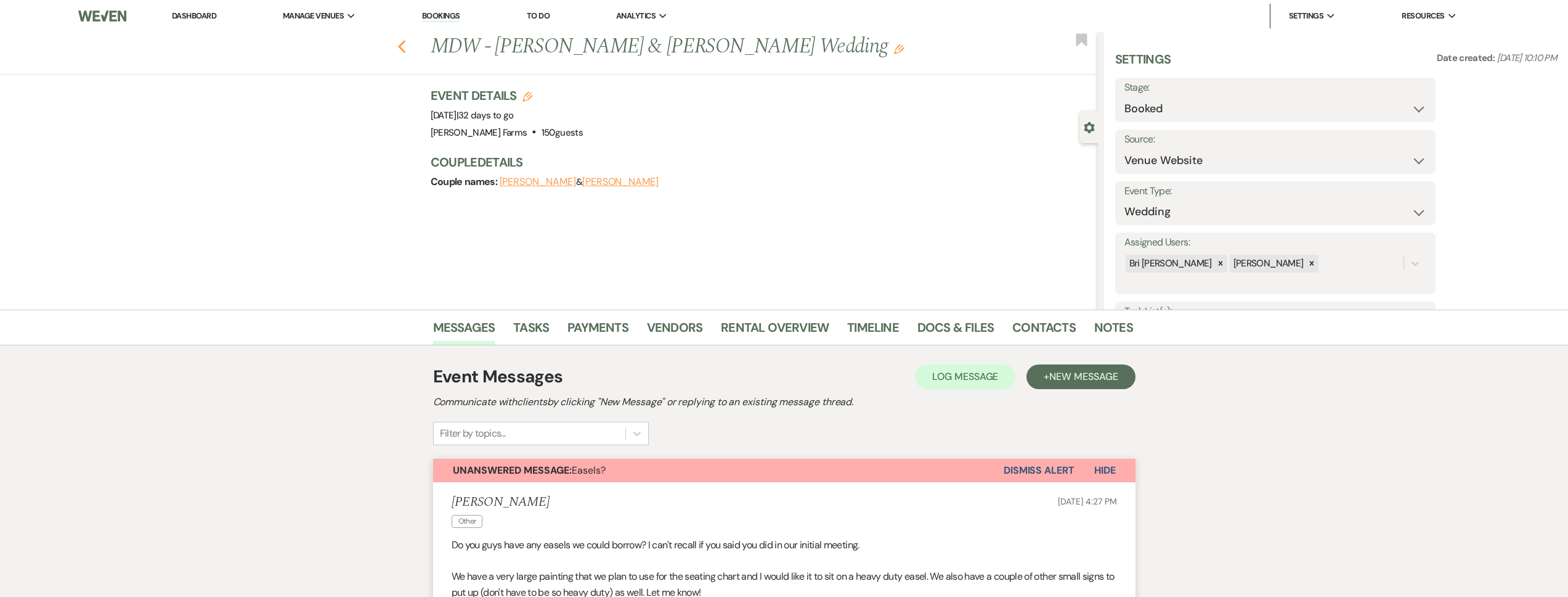
click at [402, 44] on icon "Previous" at bounding box center [402, 47] width 9 height 15
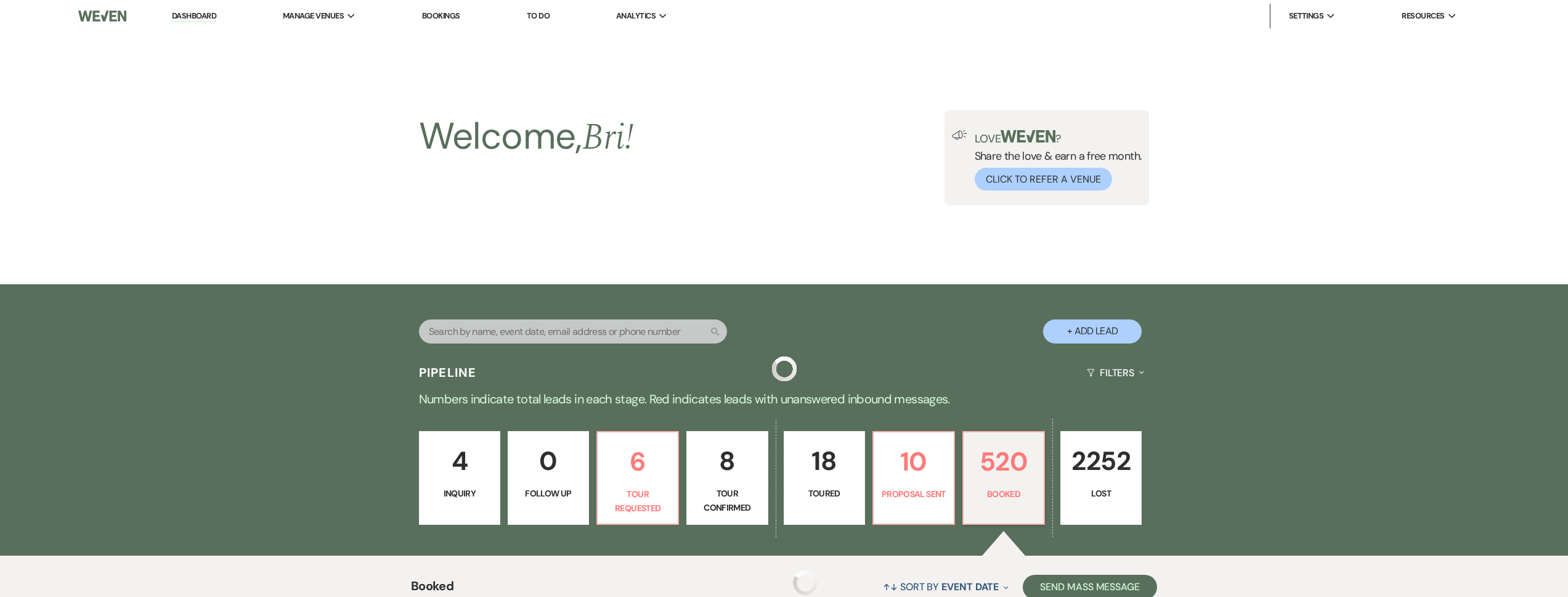
scroll to position [447, 0]
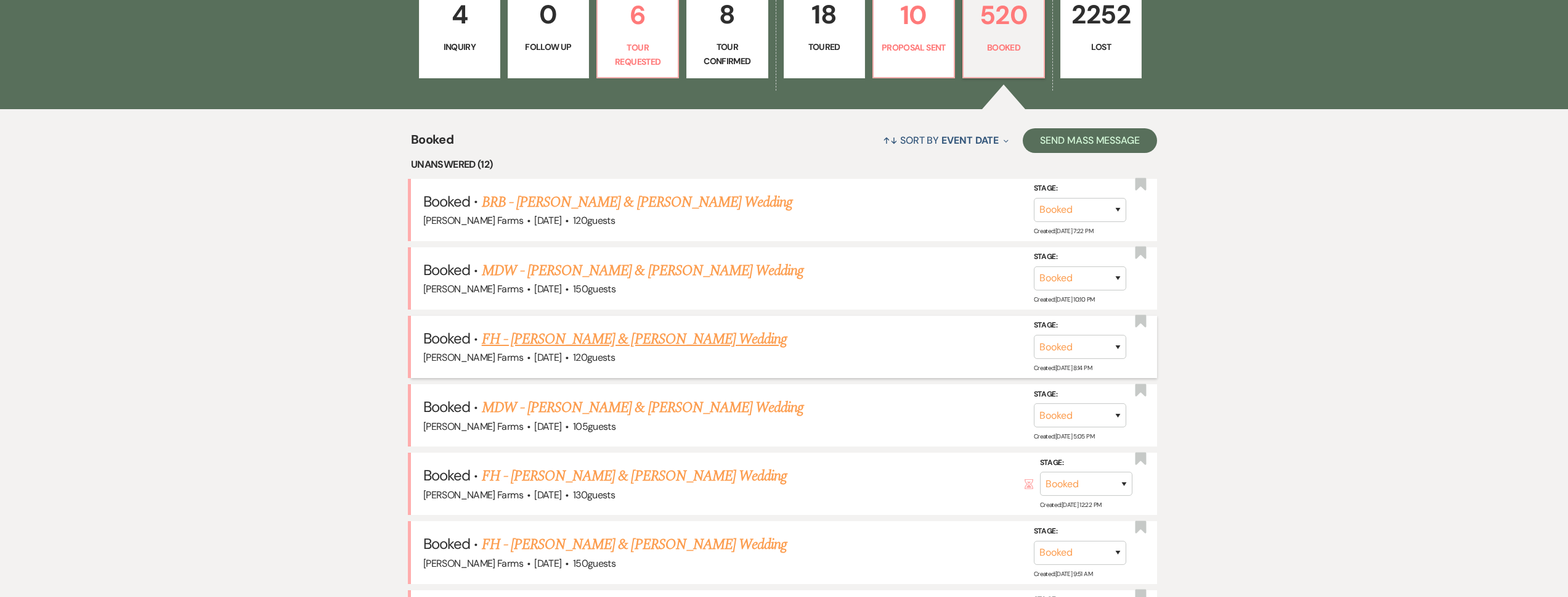
click at [657, 347] on link "FH - Payton Arriola & Manny Smith's Wedding" at bounding box center [634, 339] width 305 height 22
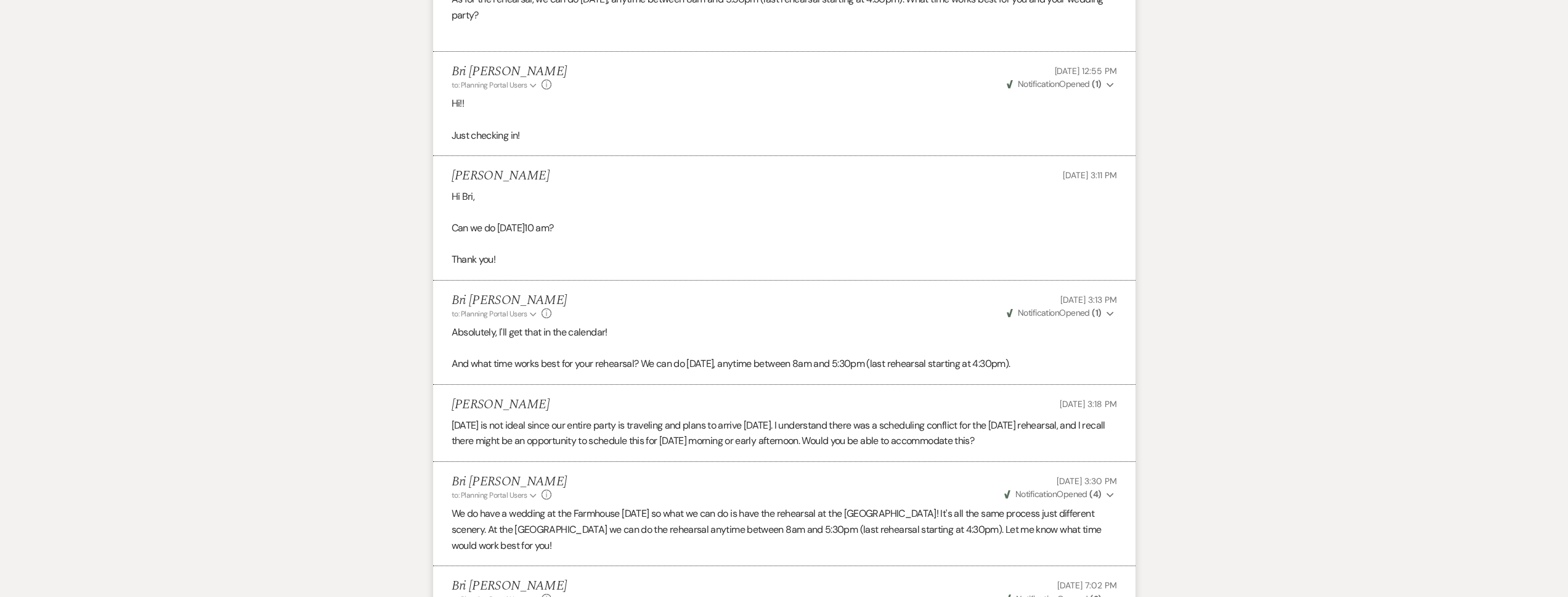
scroll to position [1277, 0]
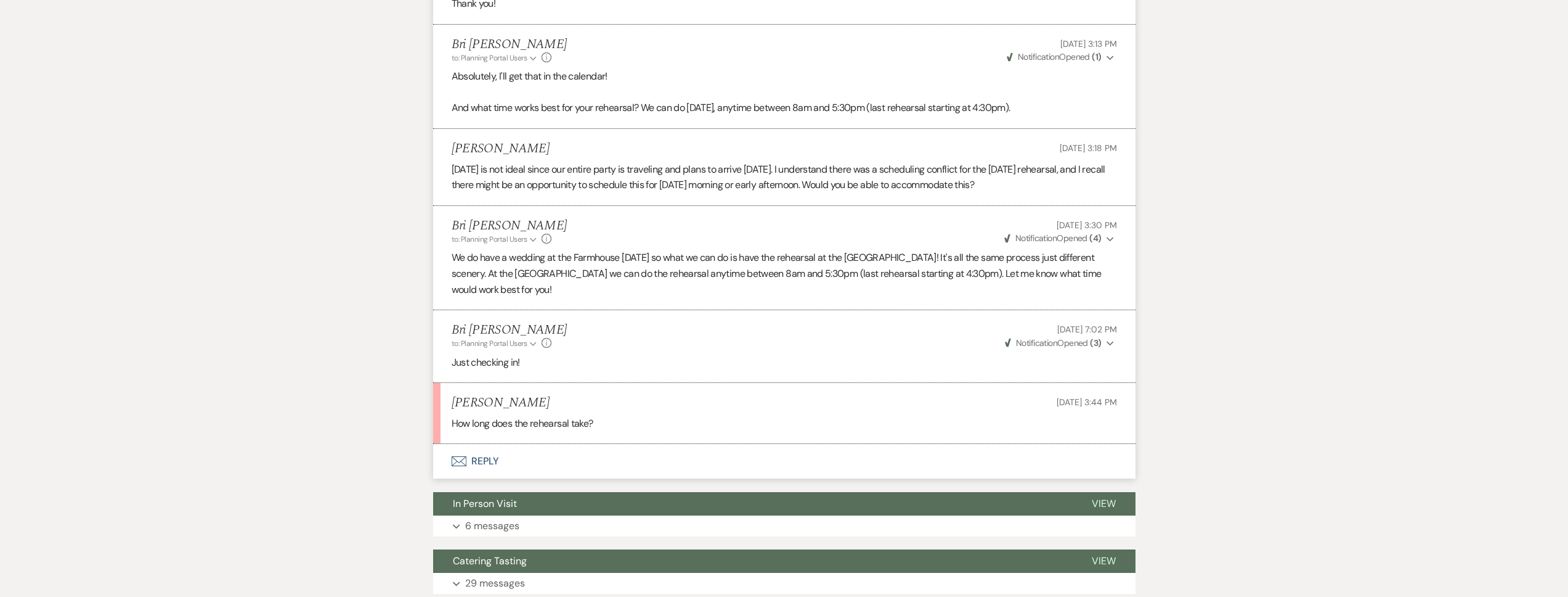
click at [590, 456] on button "Envelope Reply" at bounding box center [784, 461] width 702 height 35
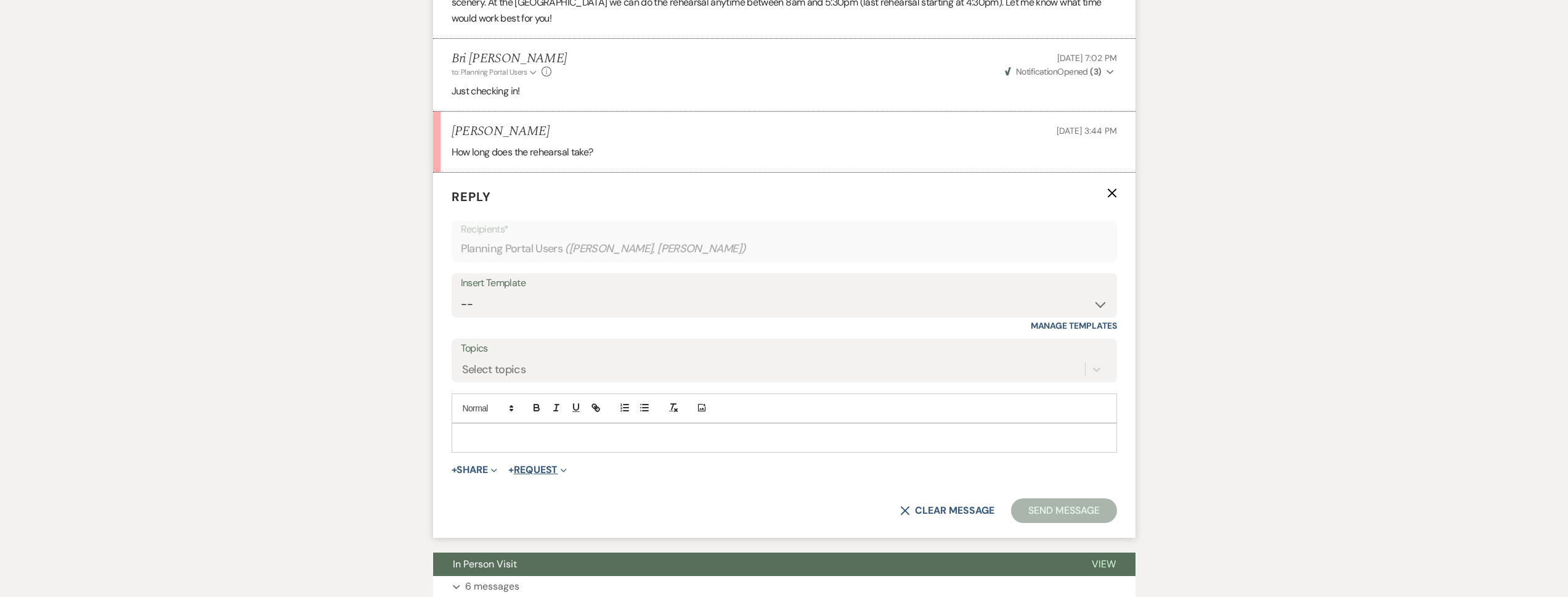
scroll to position [1605, 0]
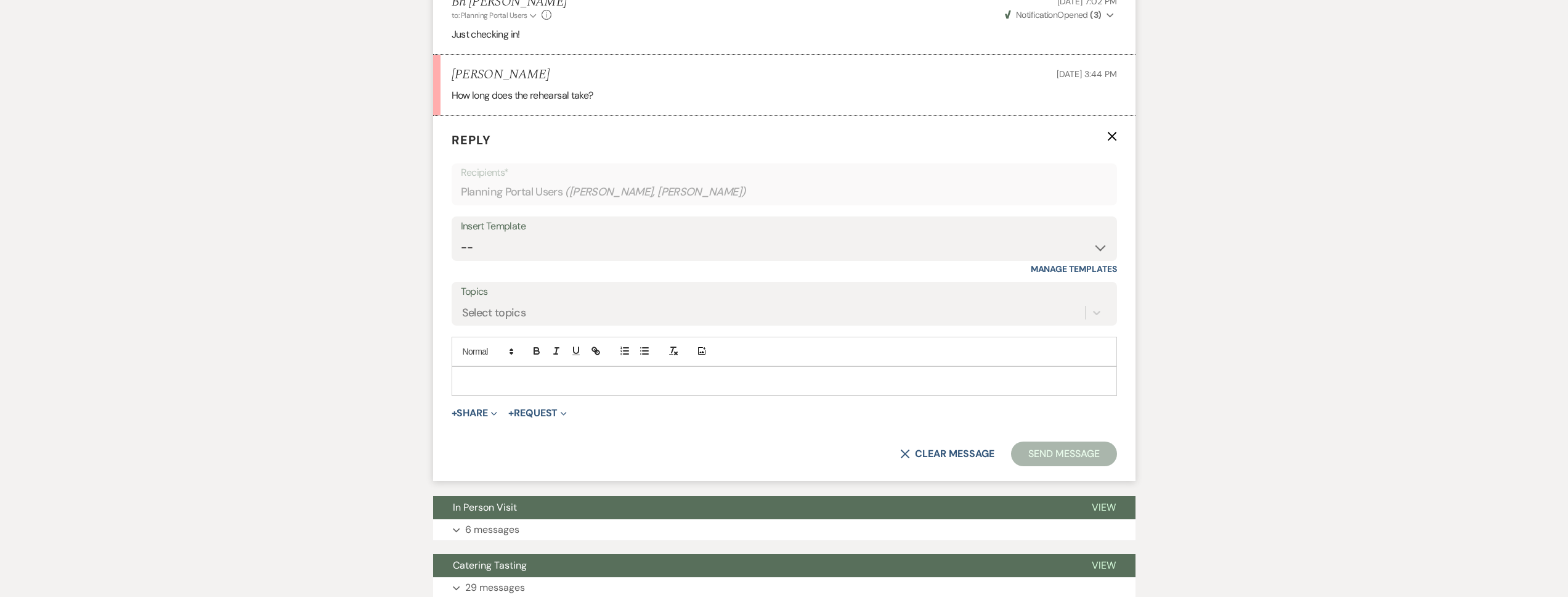
click at [551, 383] on p at bounding box center [784, 381] width 645 height 13
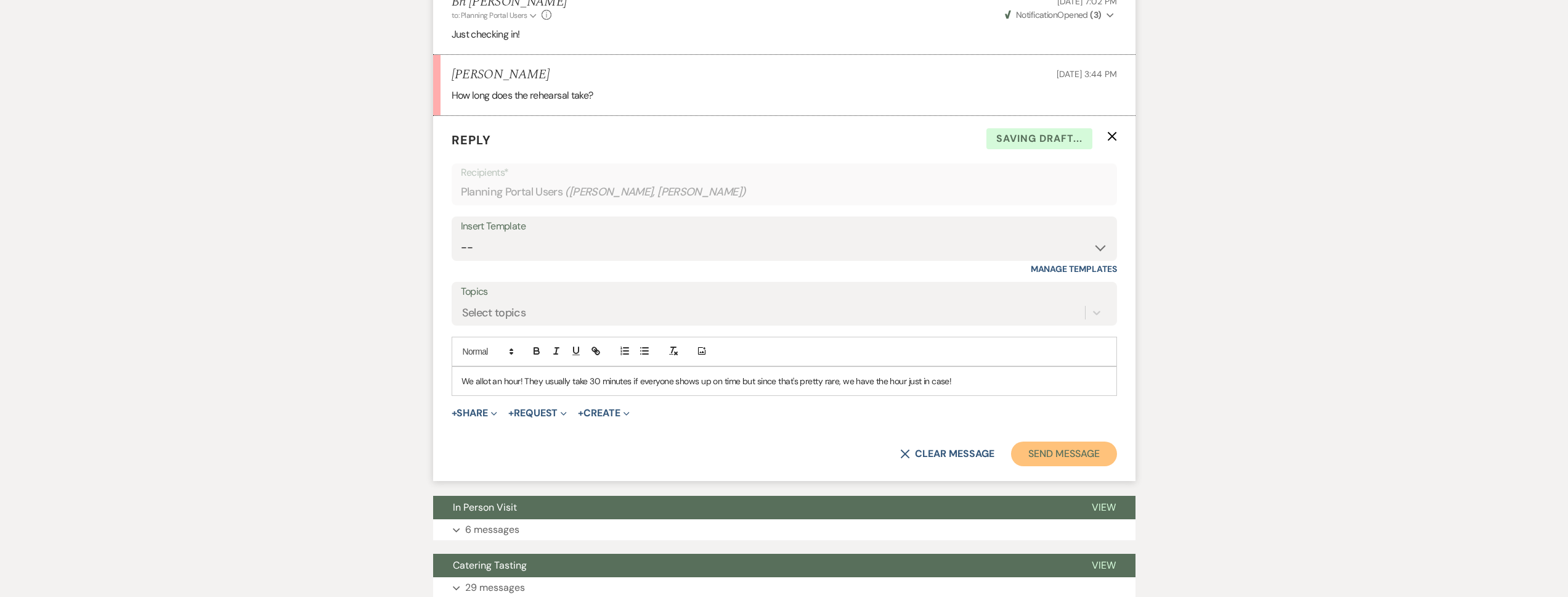
click at [1106, 460] on button "Send Message" at bounding box center [1064, 454] width 106 height 25
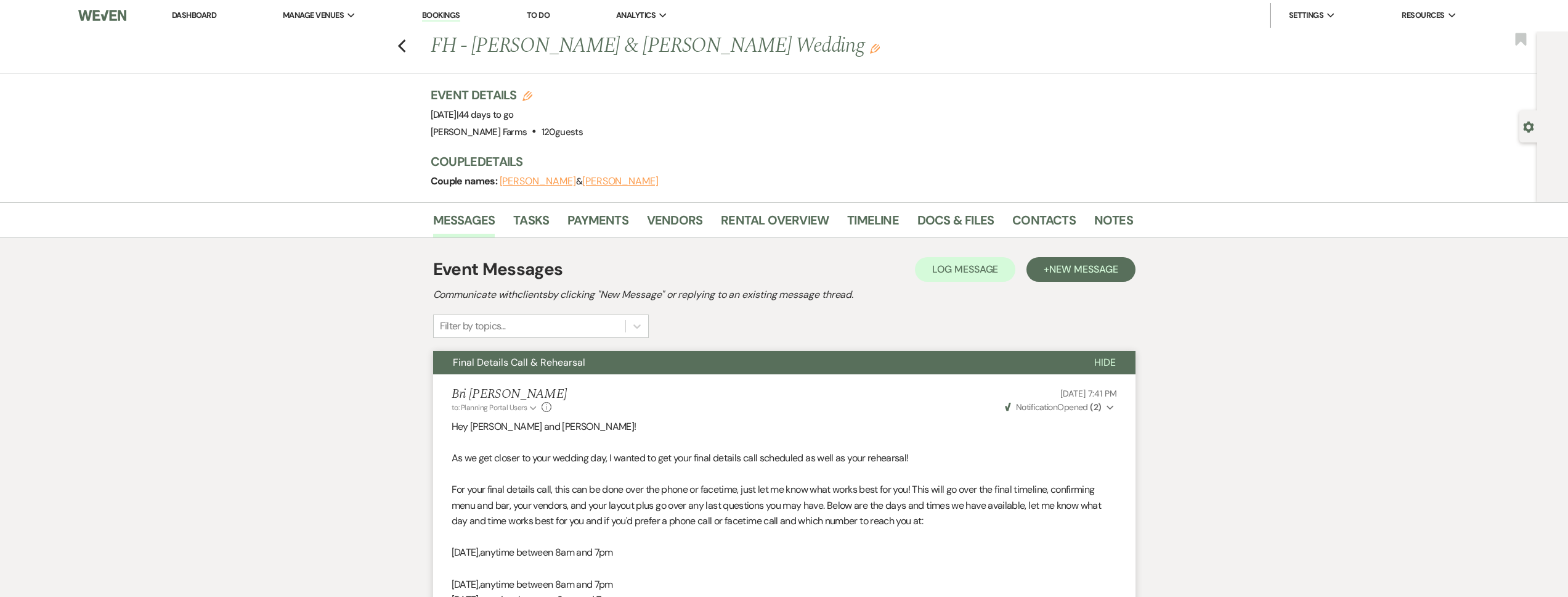
scroll to position [0, 0]
click at [404, 45] on use "button" at bounding box center [401, 47] width 8 height 13
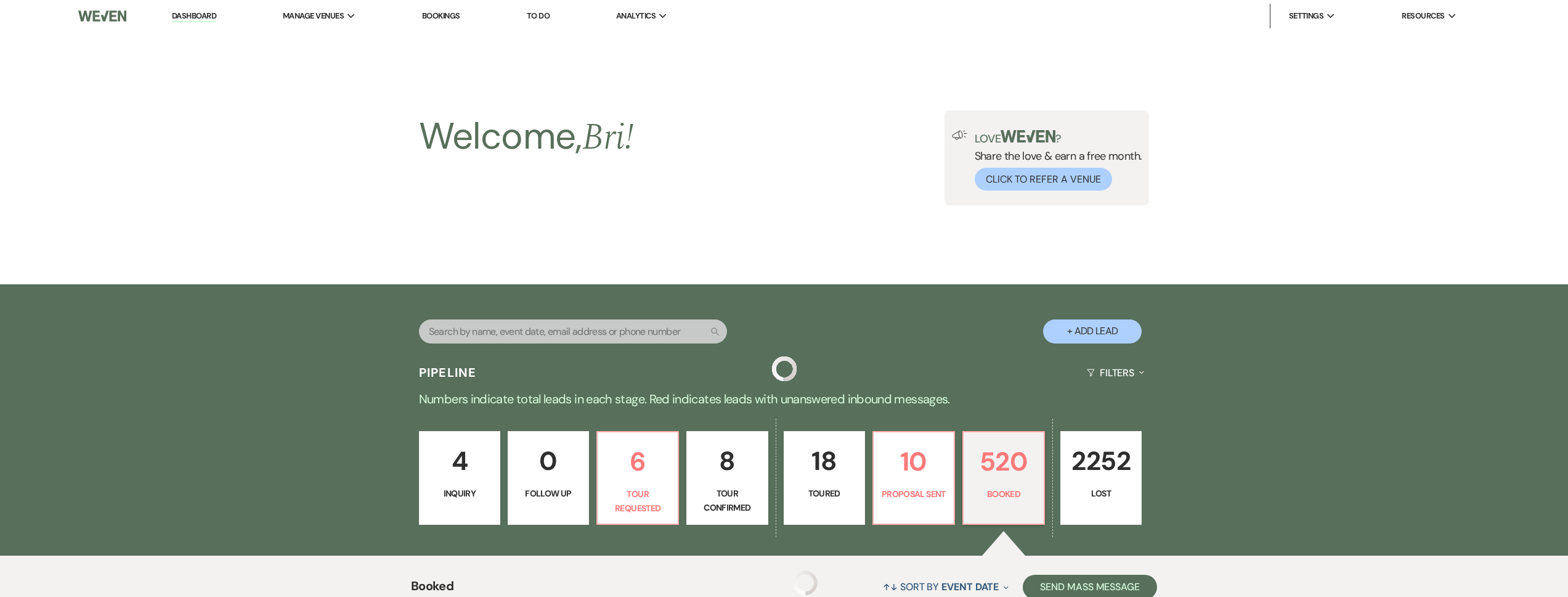
scroll to position [447, 0]
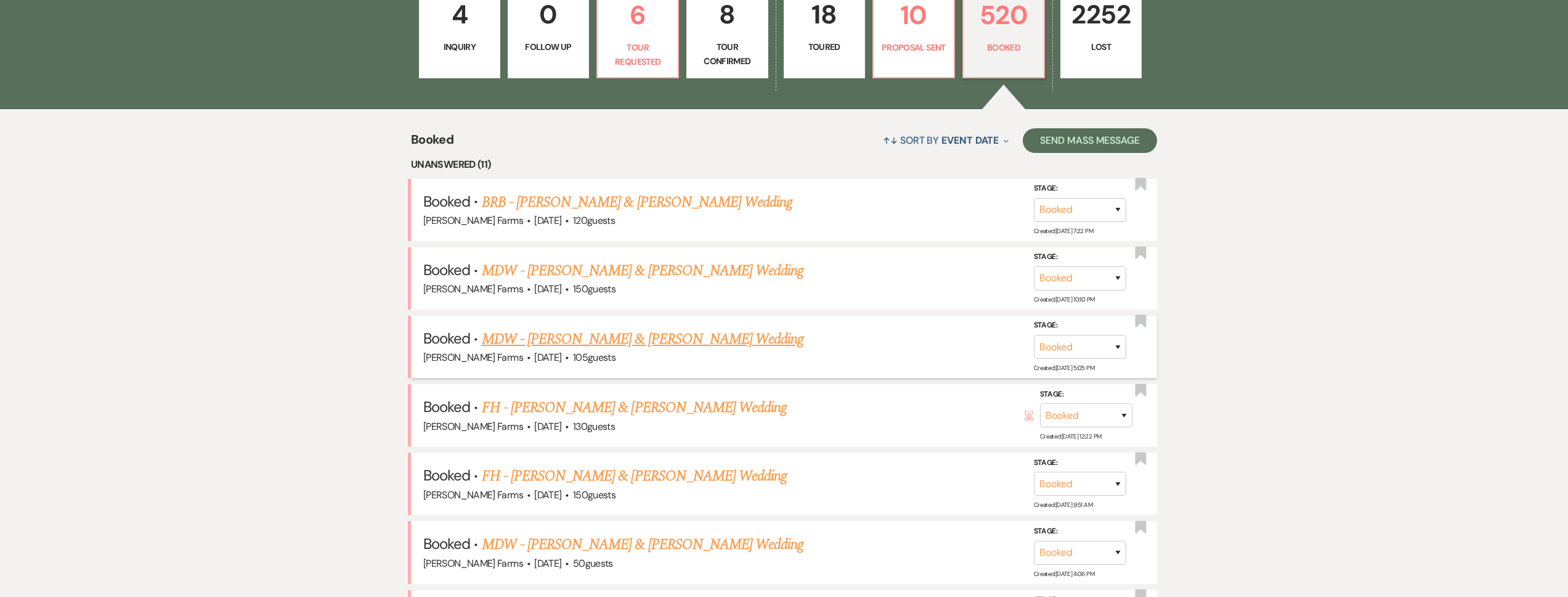
click at [677, 342] on link "MDW - Derek Parish & Annie Zeek's Wedding" at bounding box center [643, 339] width 322 height 22
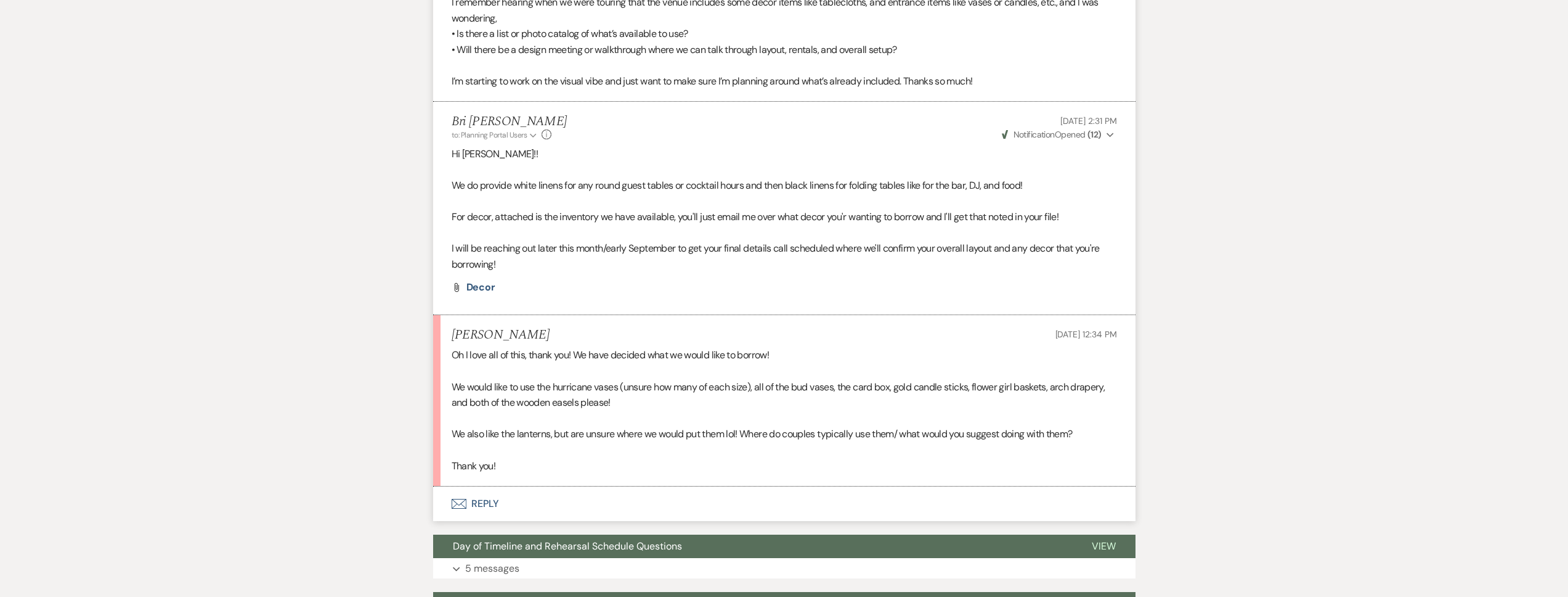
scroll to position [498, 0]
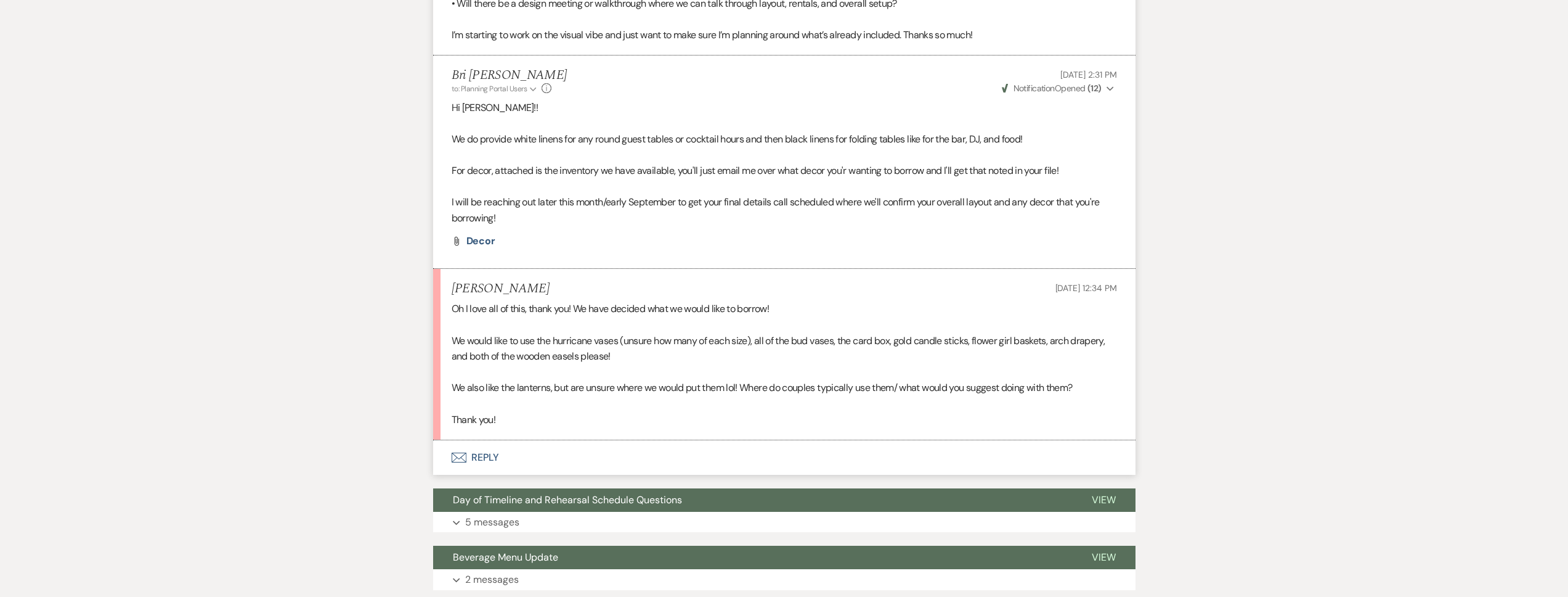
click at [565, 447] on button "Envelope Reply" at bounding box center [784, 457] width 702 height 35
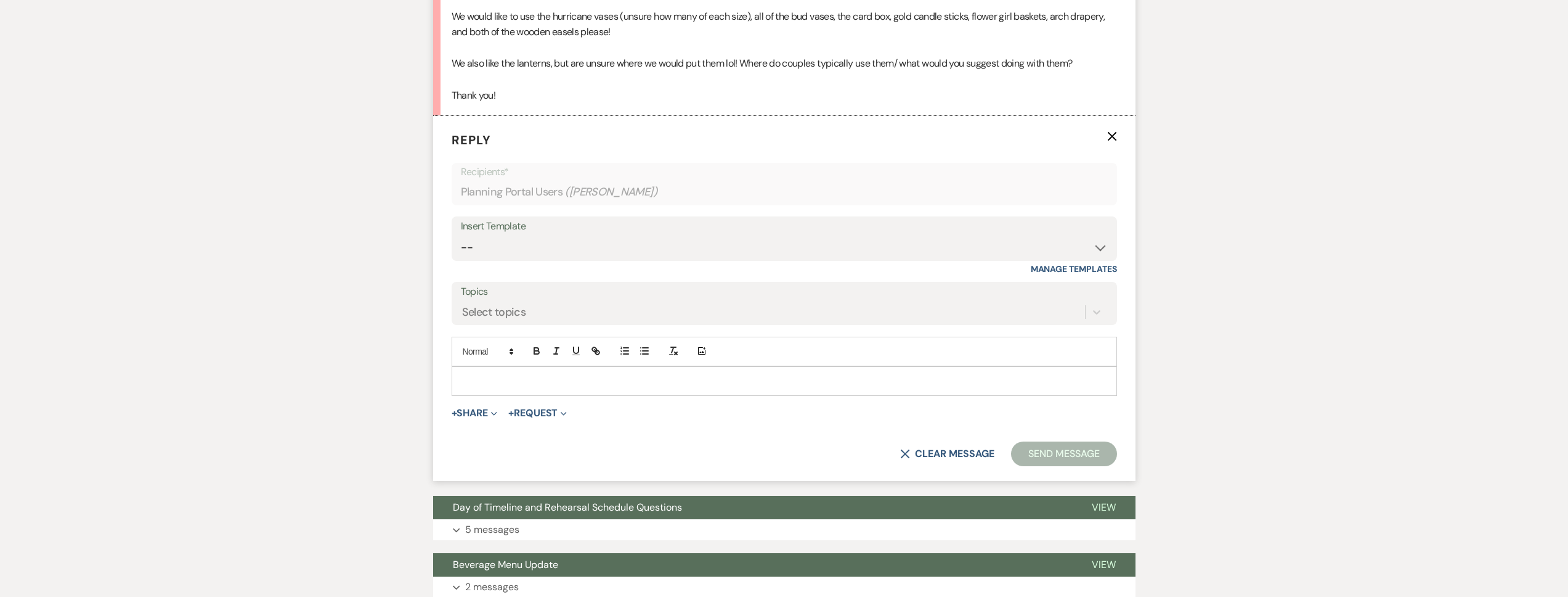
scroll to position [882, 0]
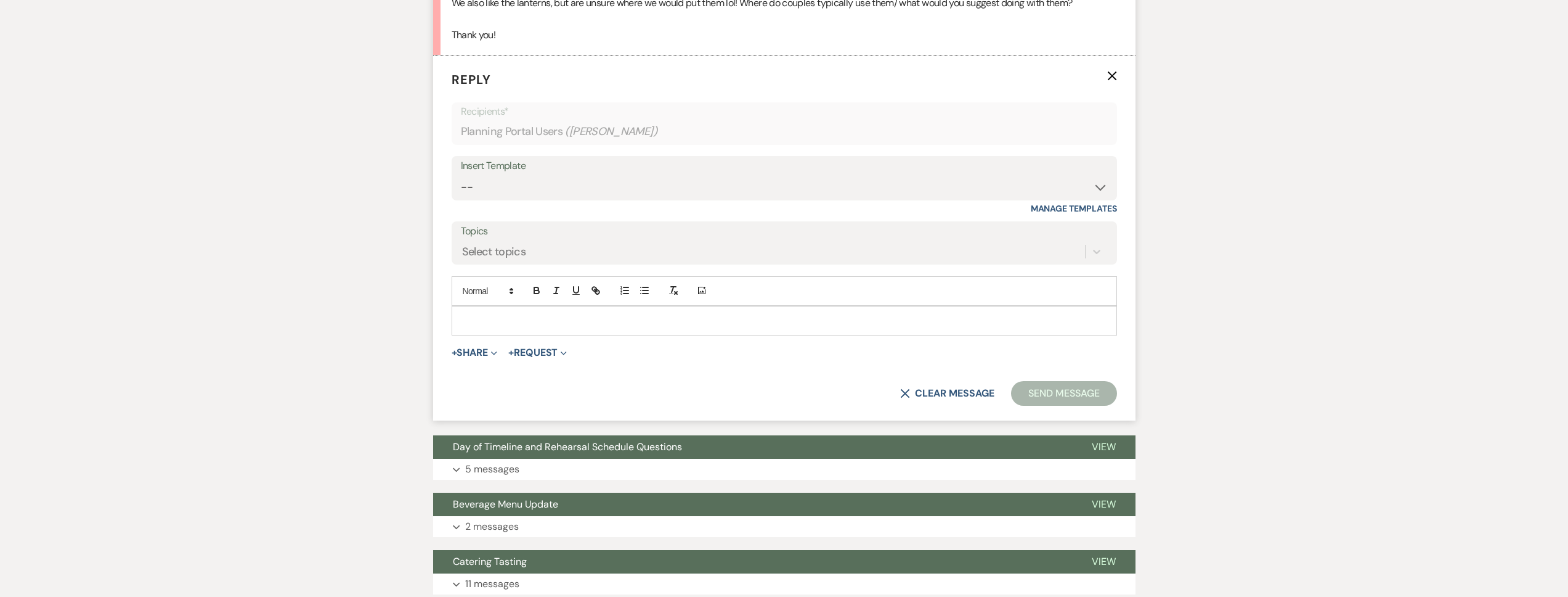
click at [538, 385] on div "X Clear message Send Message" at bounding box center [784, 393] width 665 height 25
click at [529, 330] on div at bounding box center [784, 320] width 664 height 28
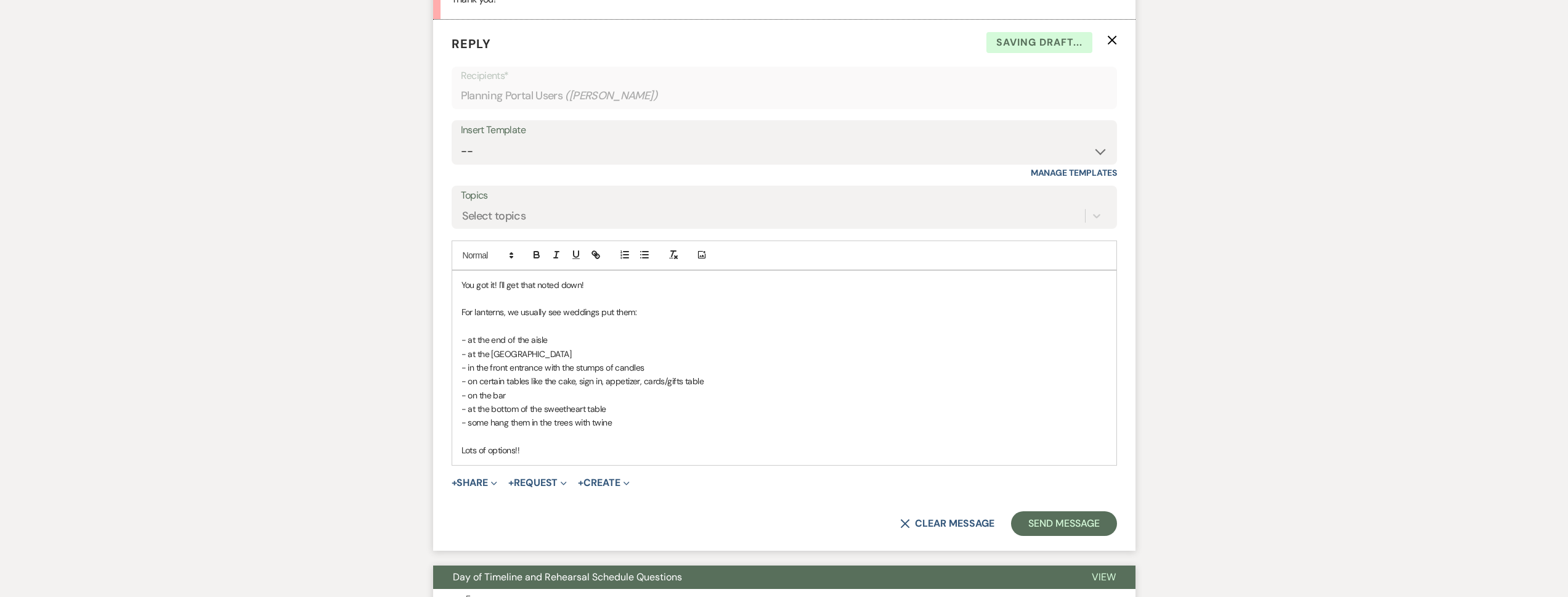
scroll to position [1036, 0]
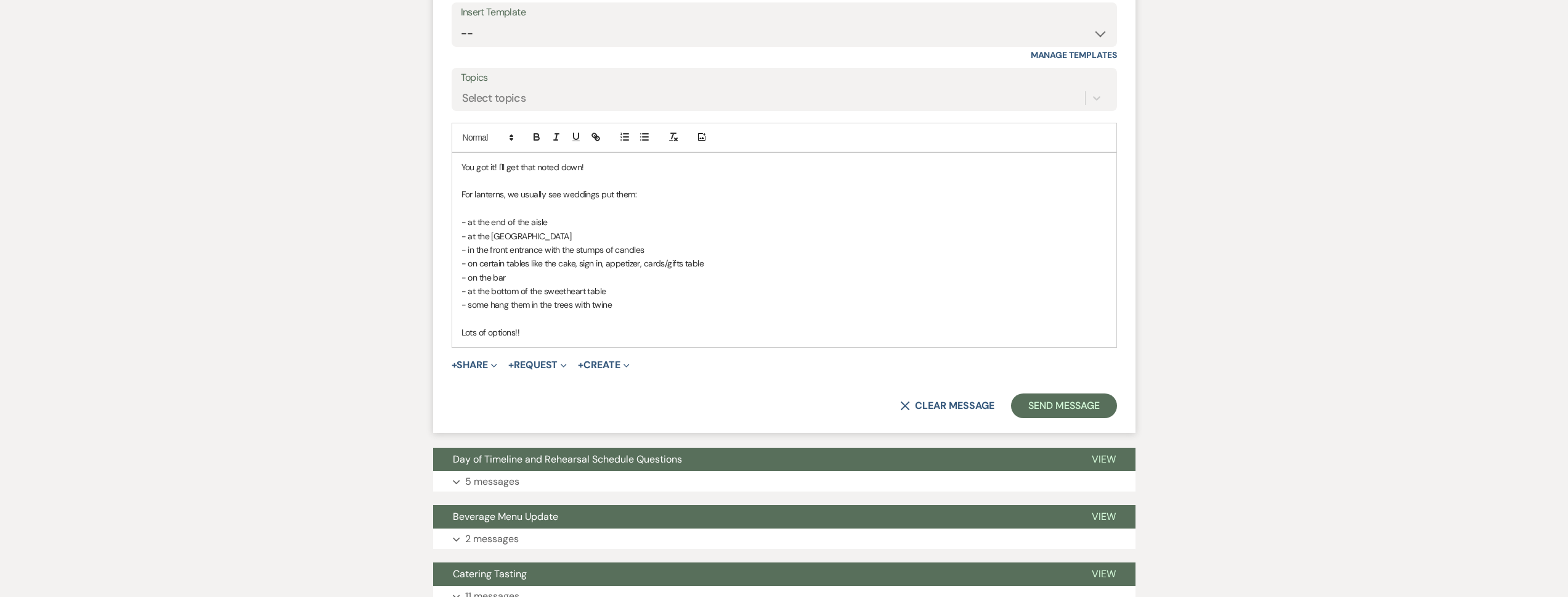
click at [626, 305] on p "- some hang them in the trees with twine" at bounding box center [784, 304] width 645 height 13
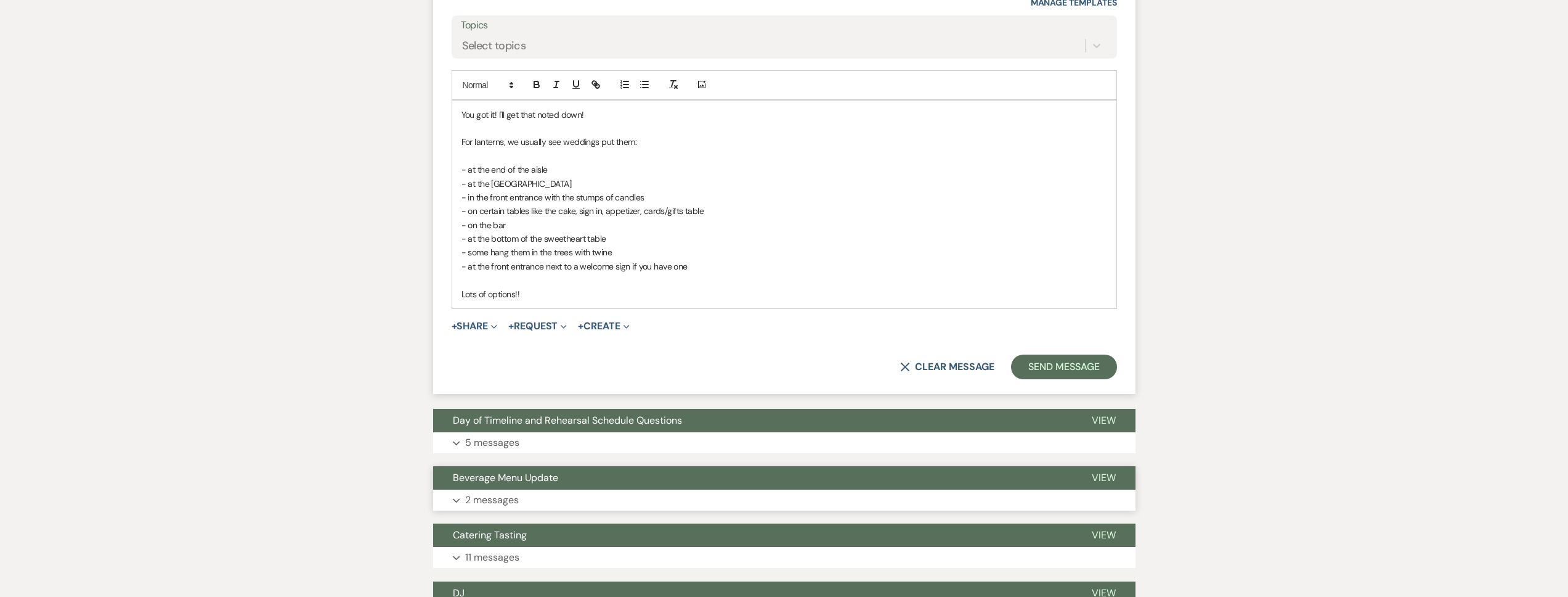
scroll to position [1165, 0]
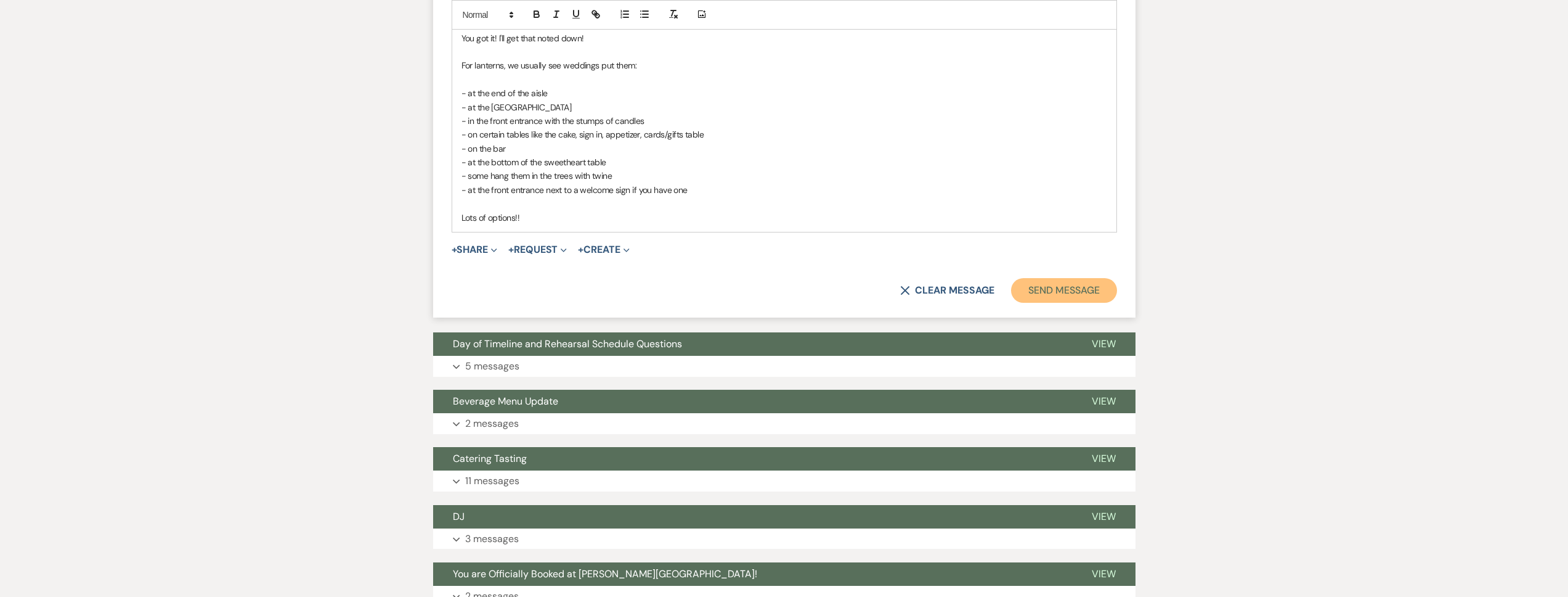
click at [1054, 284] on button "Send Message" at bounding box center [1064, 290] width 106 height 25
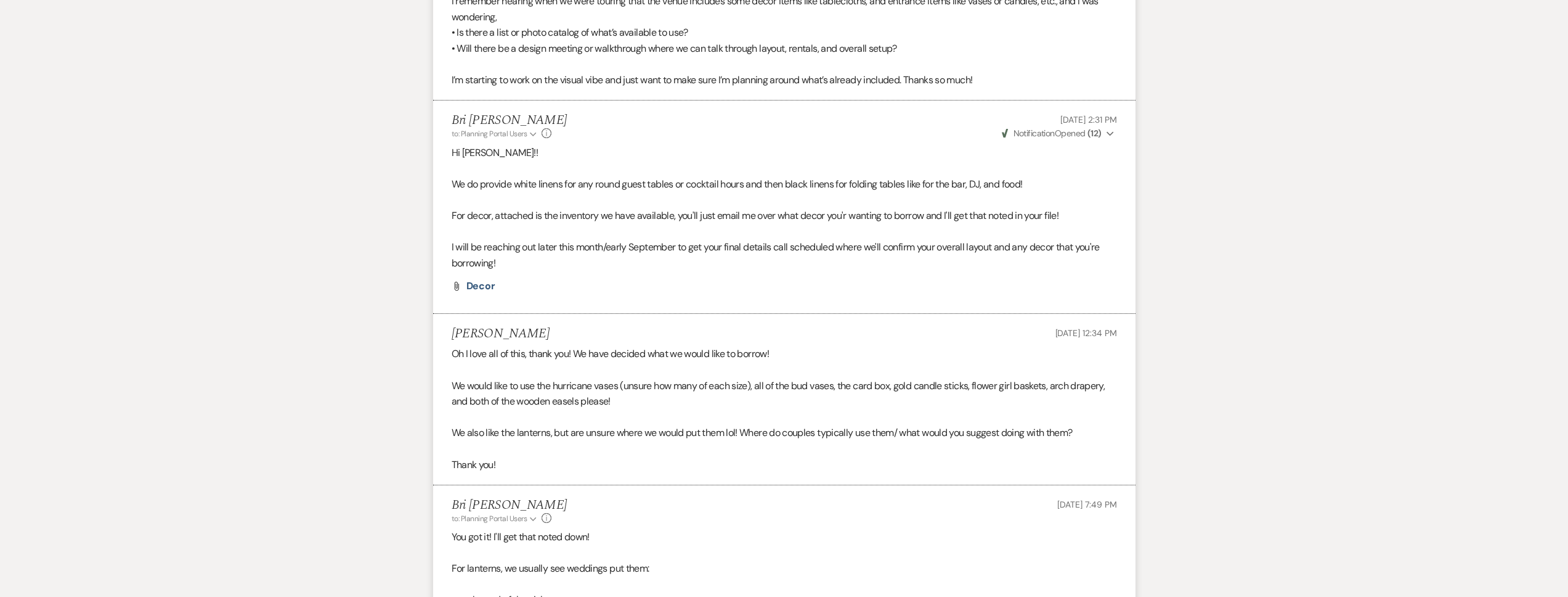
scroll to position [0, 0]
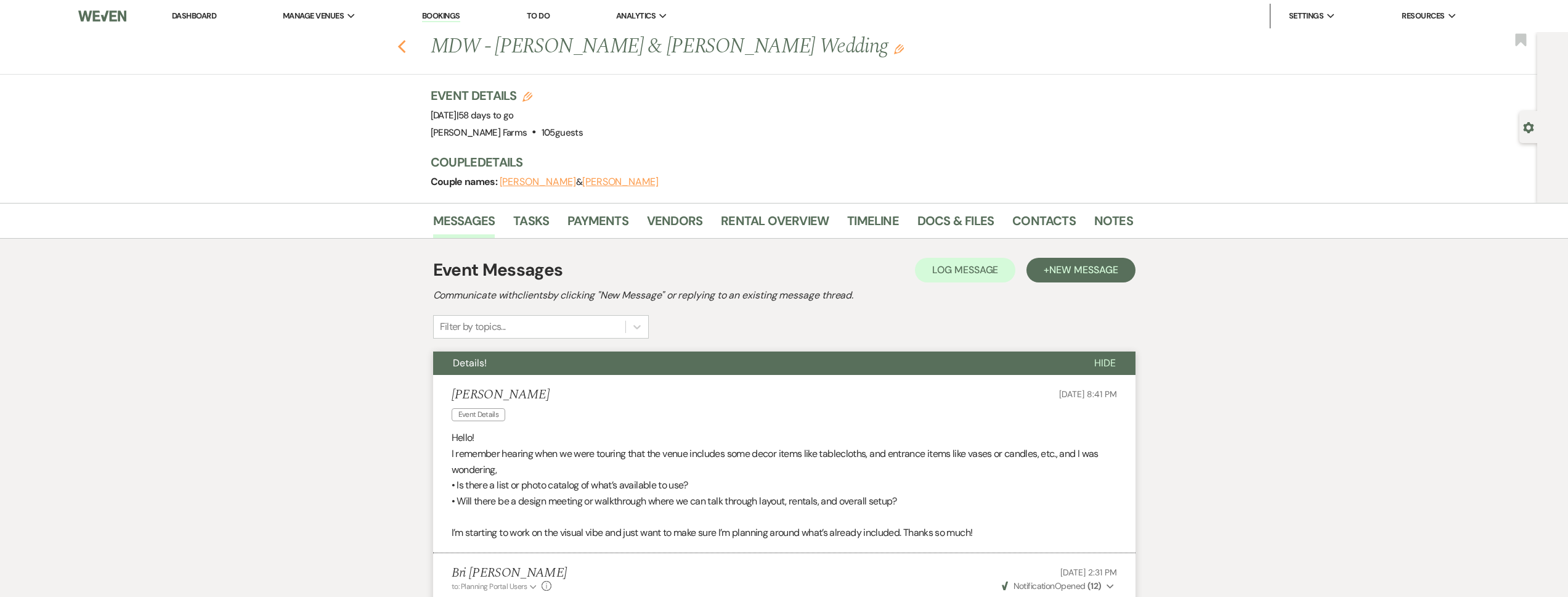
click at [405, 47] on icon "Previous" at bounding box center [402, 47] width 9 height 15
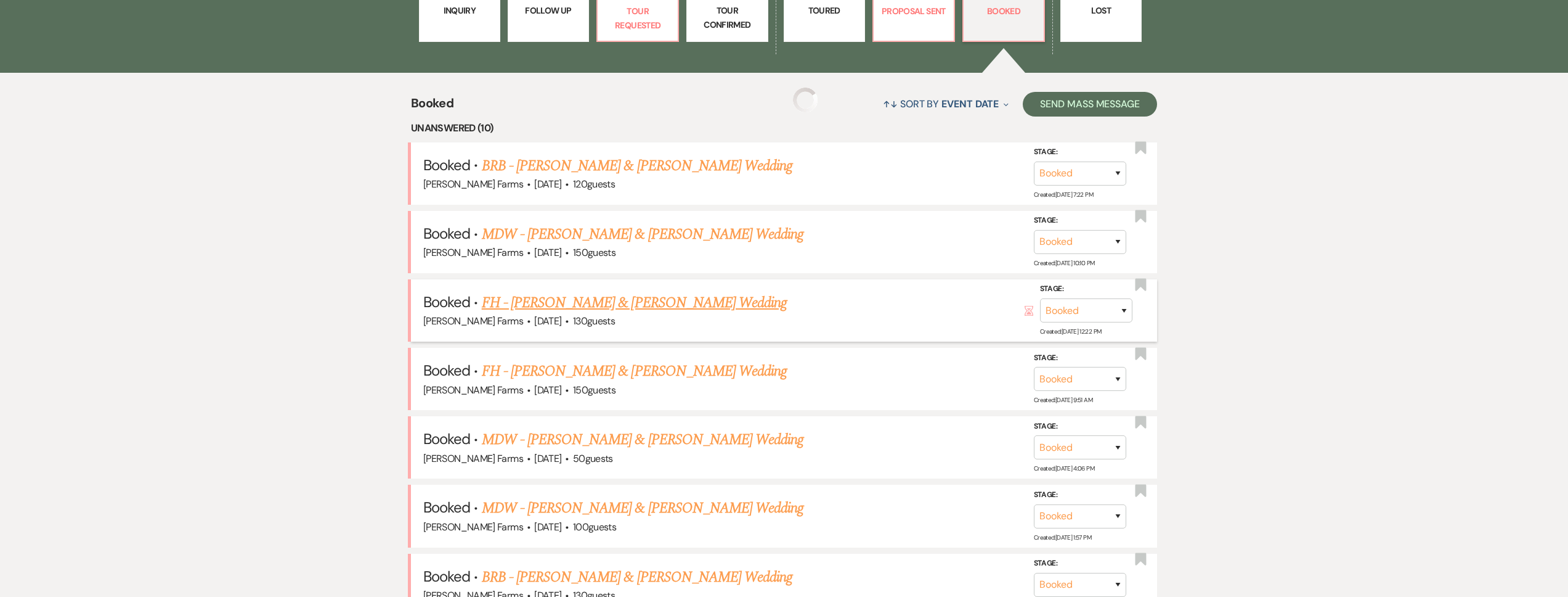
scroll to position [503, 0]
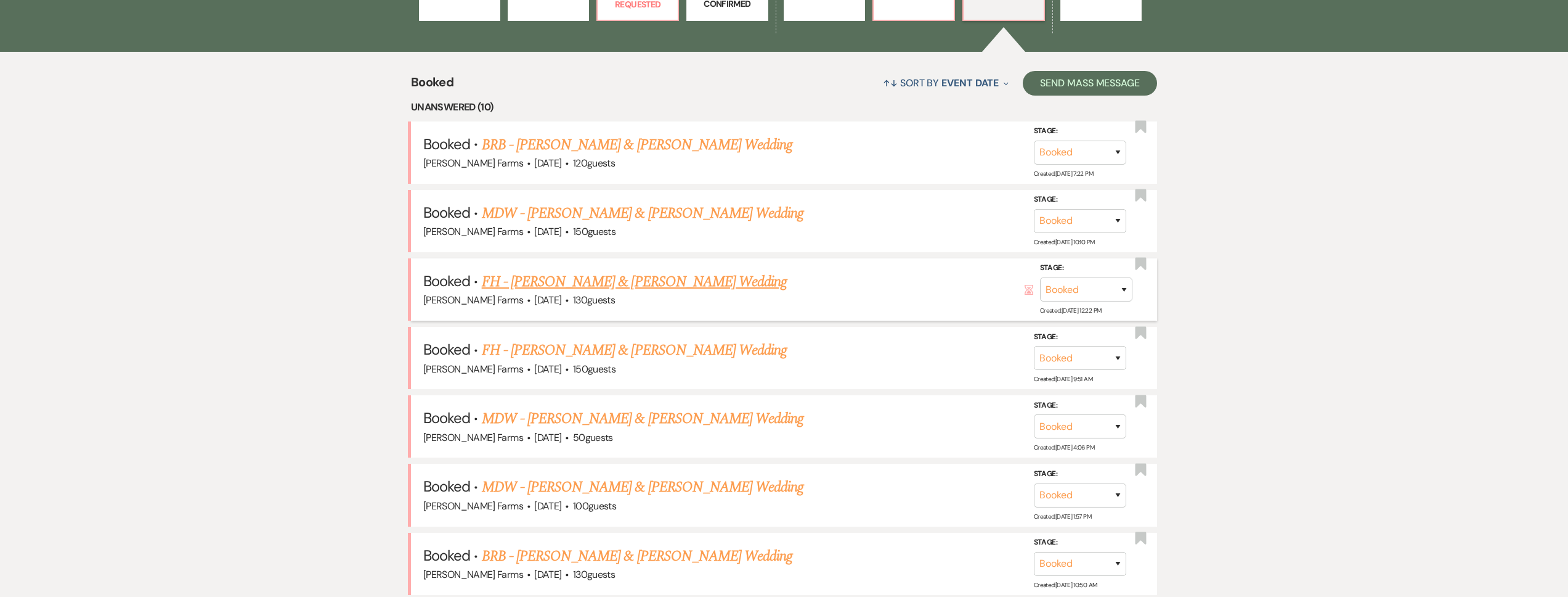
click at [646, 281] on link "FH - Walker Wilson & Jessa Wilhite's Wedding" at bounding box center [634, 281] width 305 height 22
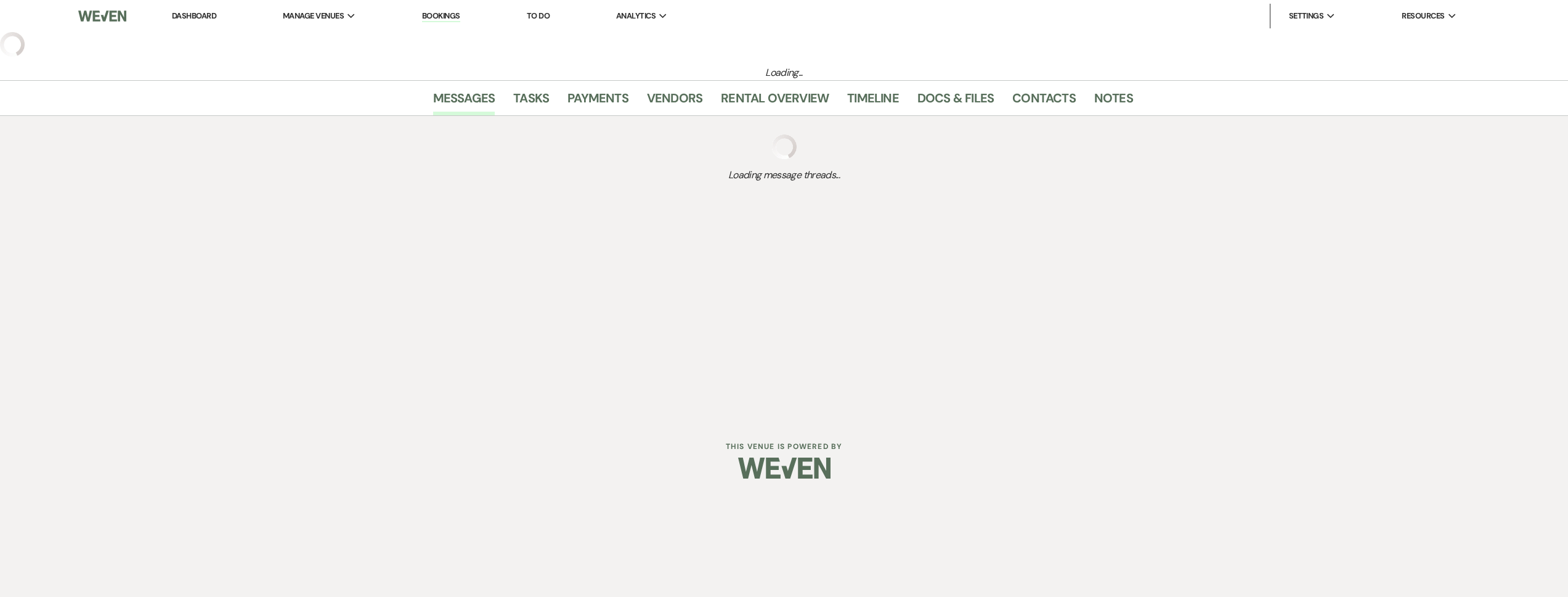
select select "5"
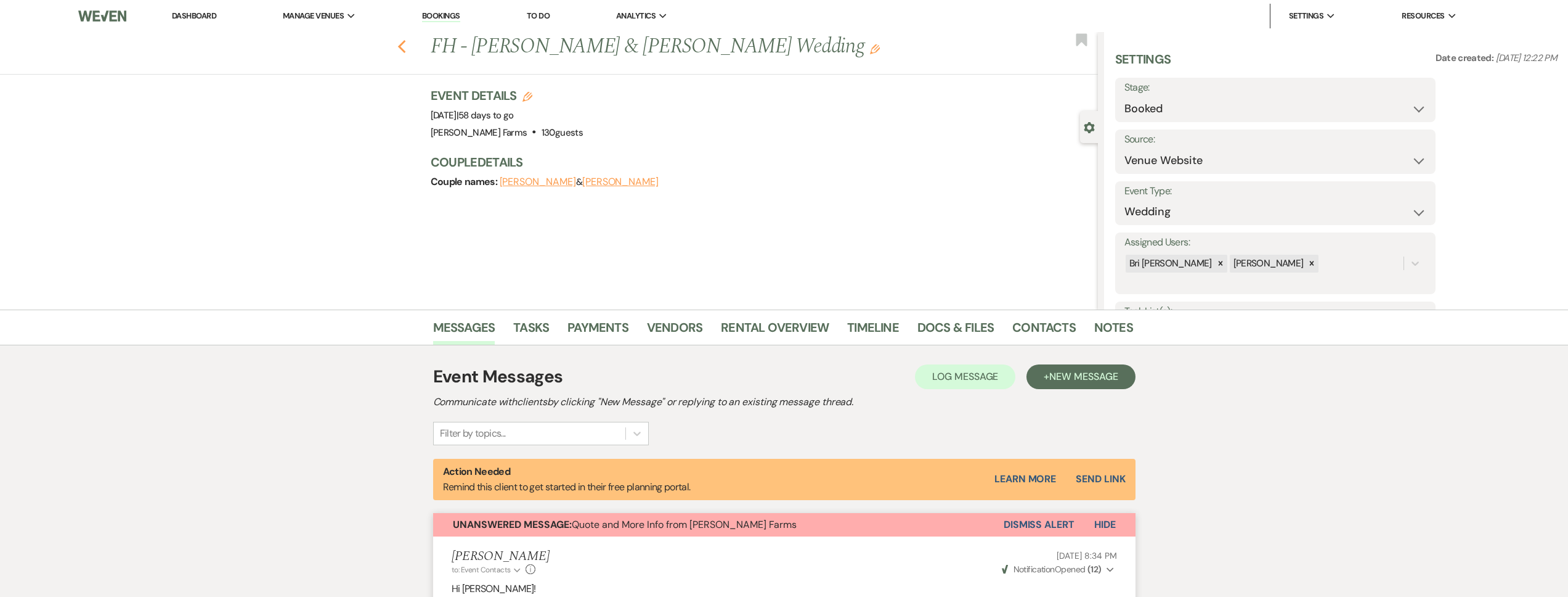
click at [407, 45] on icon "Previous" at bounding box center [402, 47] width 9 height 15
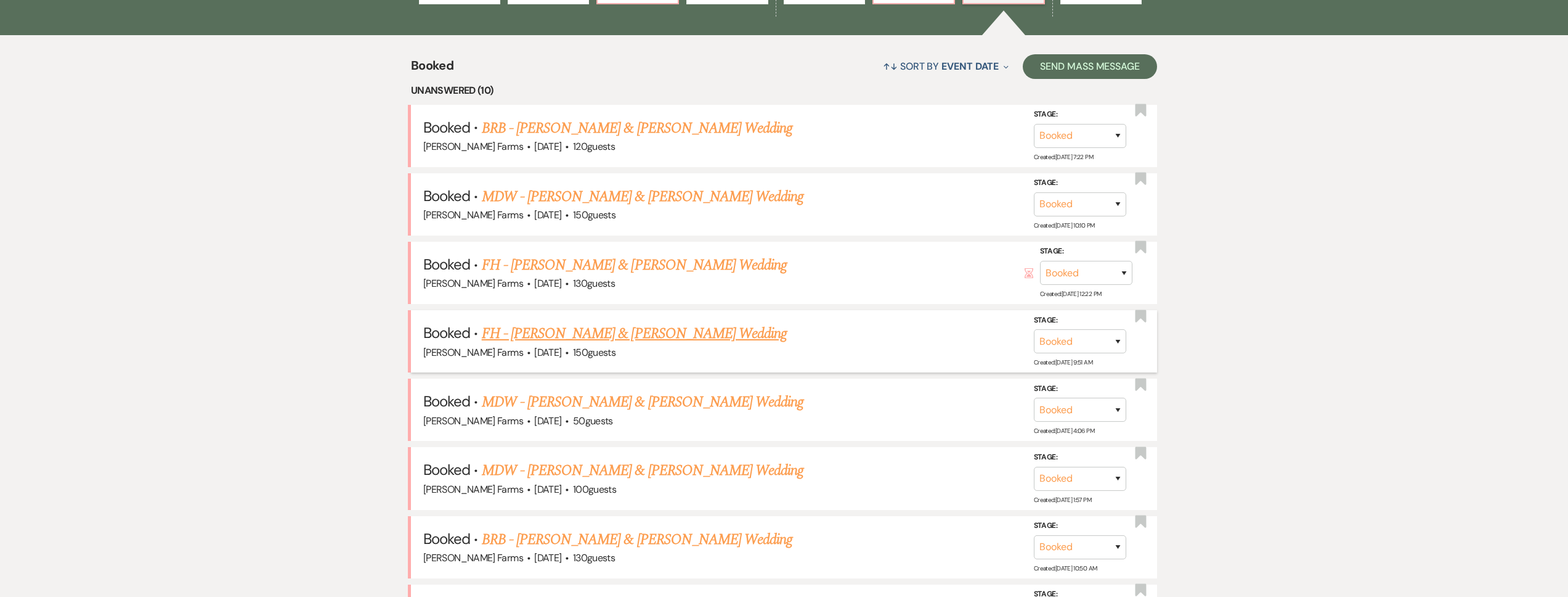
scroll to position [593, 0]
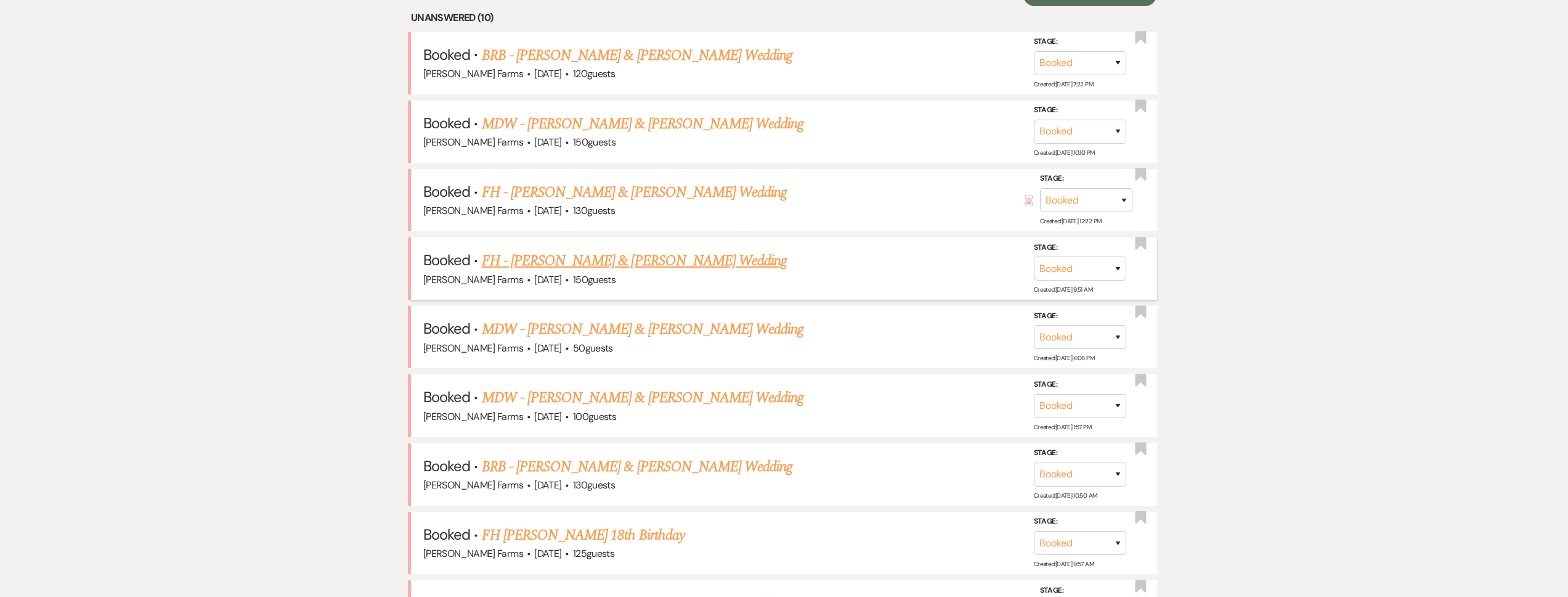
click at [653, 262] on link "FH - Brook Garza & Tommie Ward's Wedding" at bounding box center [634, 260] width 305 height 22
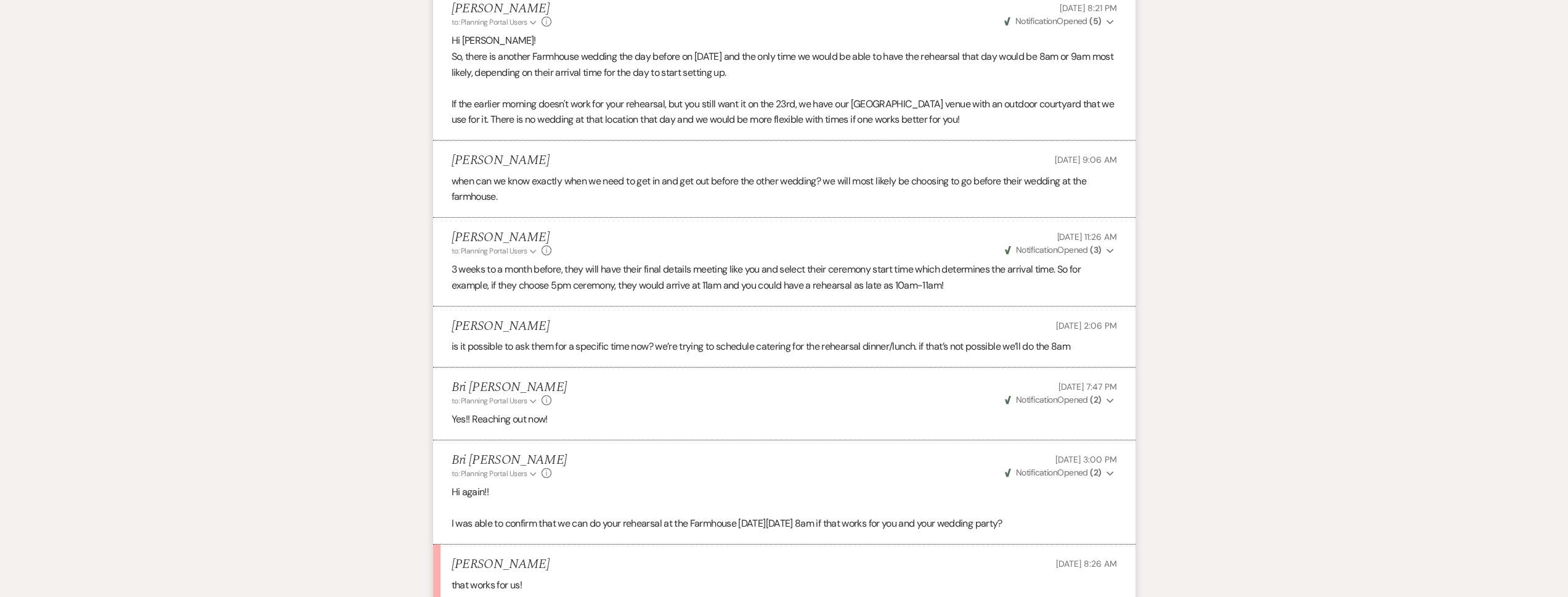
scroll to position [858, 0]
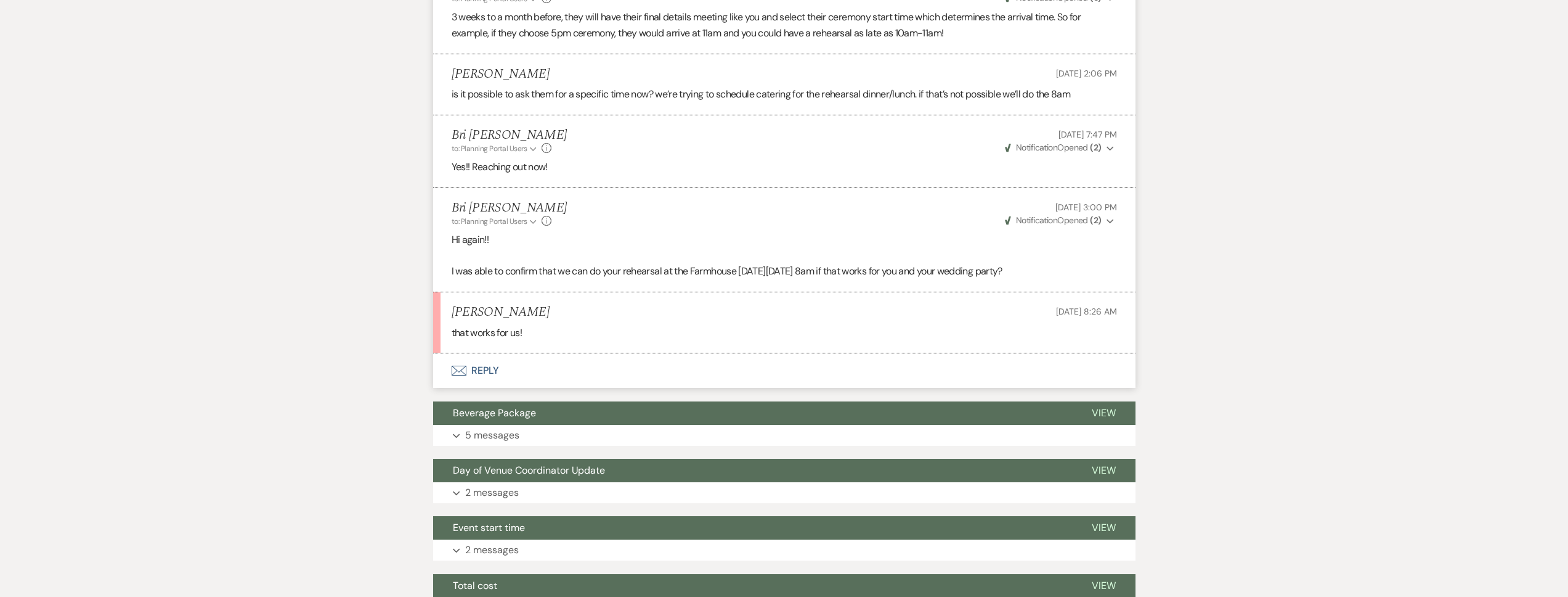
click at [678, 362] on button "Envelope Reply" at bounding box center [784, 370] width 702 height 35
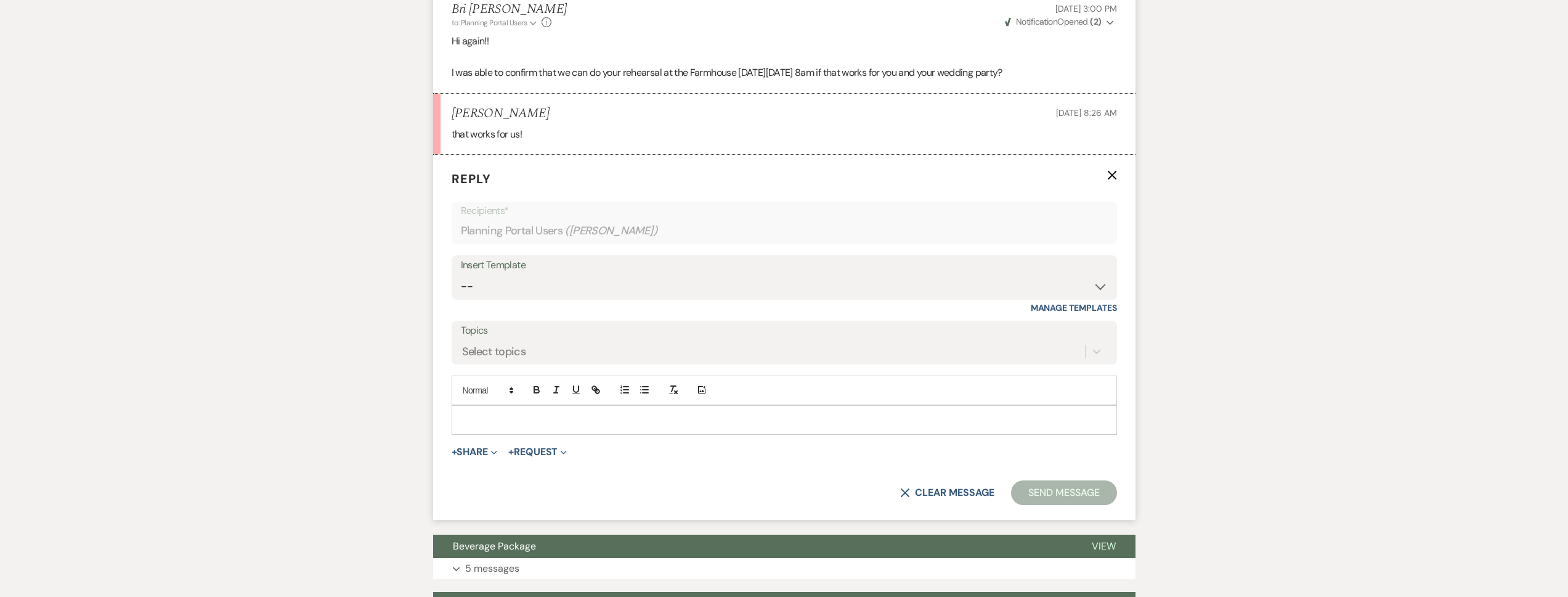
scroll to position [1095, 0]
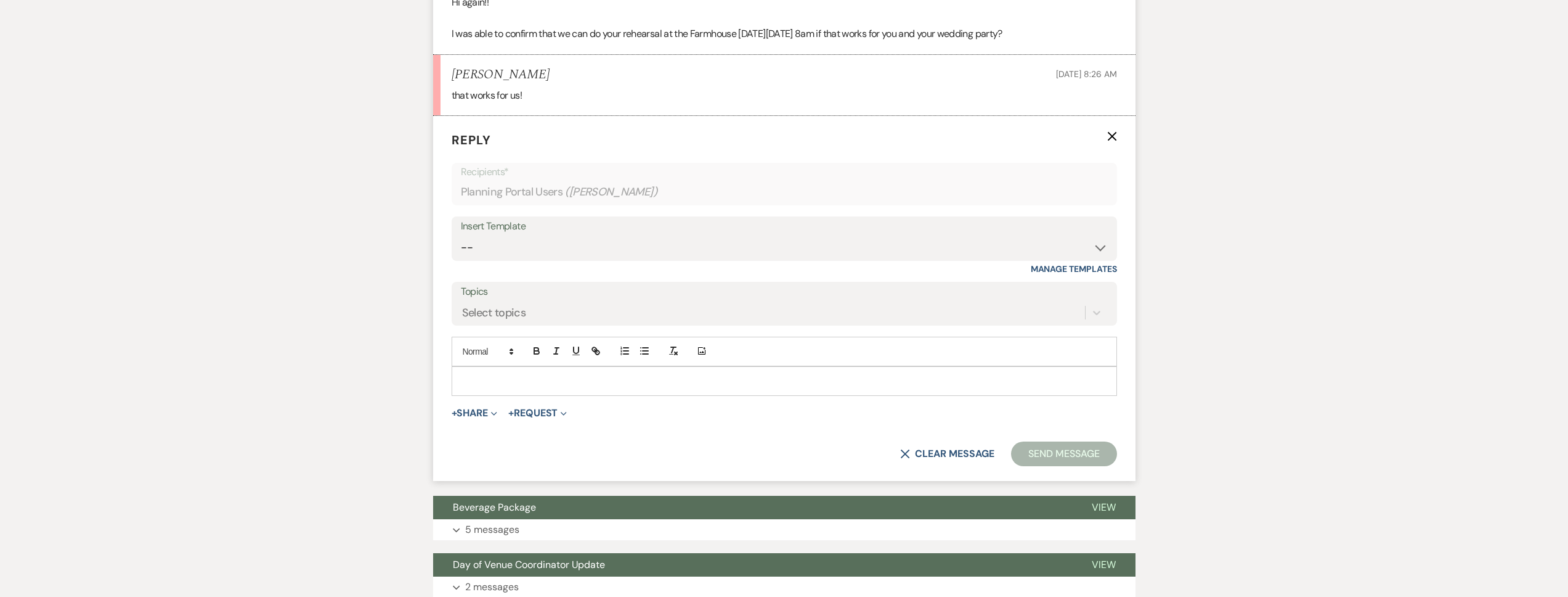
click at [617, 378] on p at bounding box center [784, 381] width 645 height 13
click at [1051, 446] on button "Send Message" at bounding box center [1064, 454] width 106 height 25
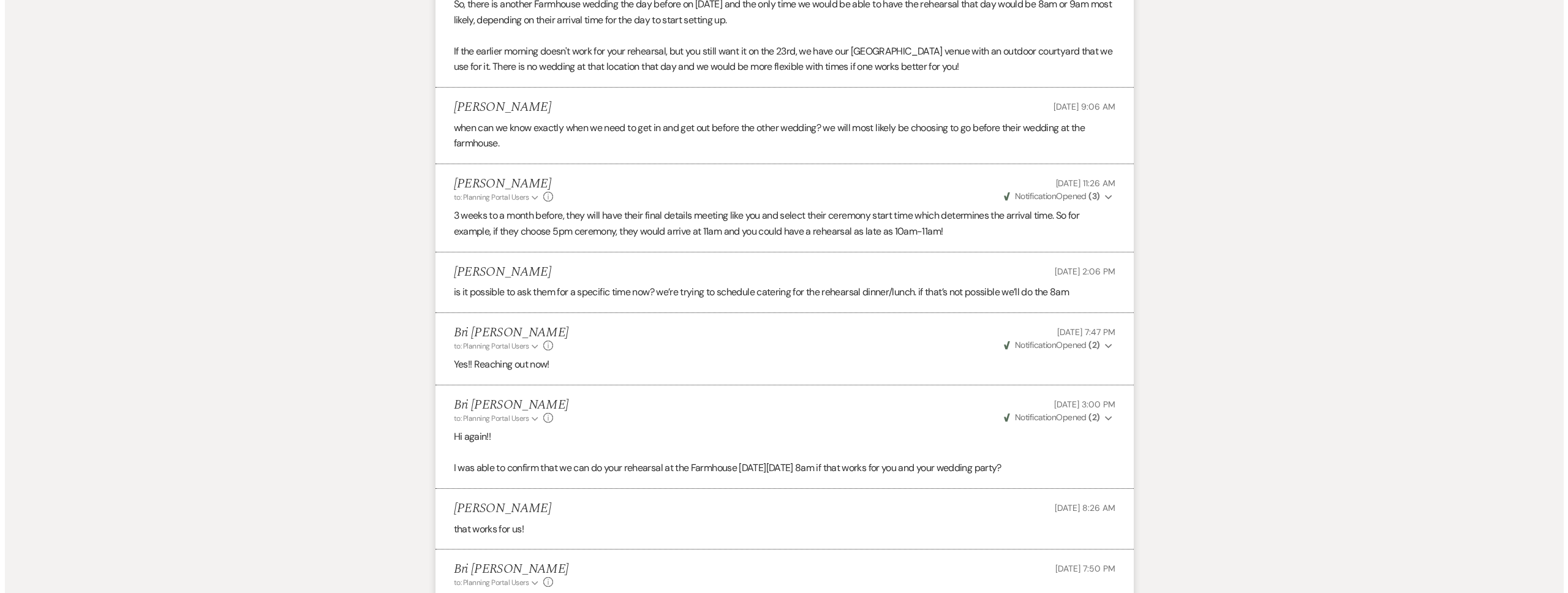
scroll to position [0, 0]
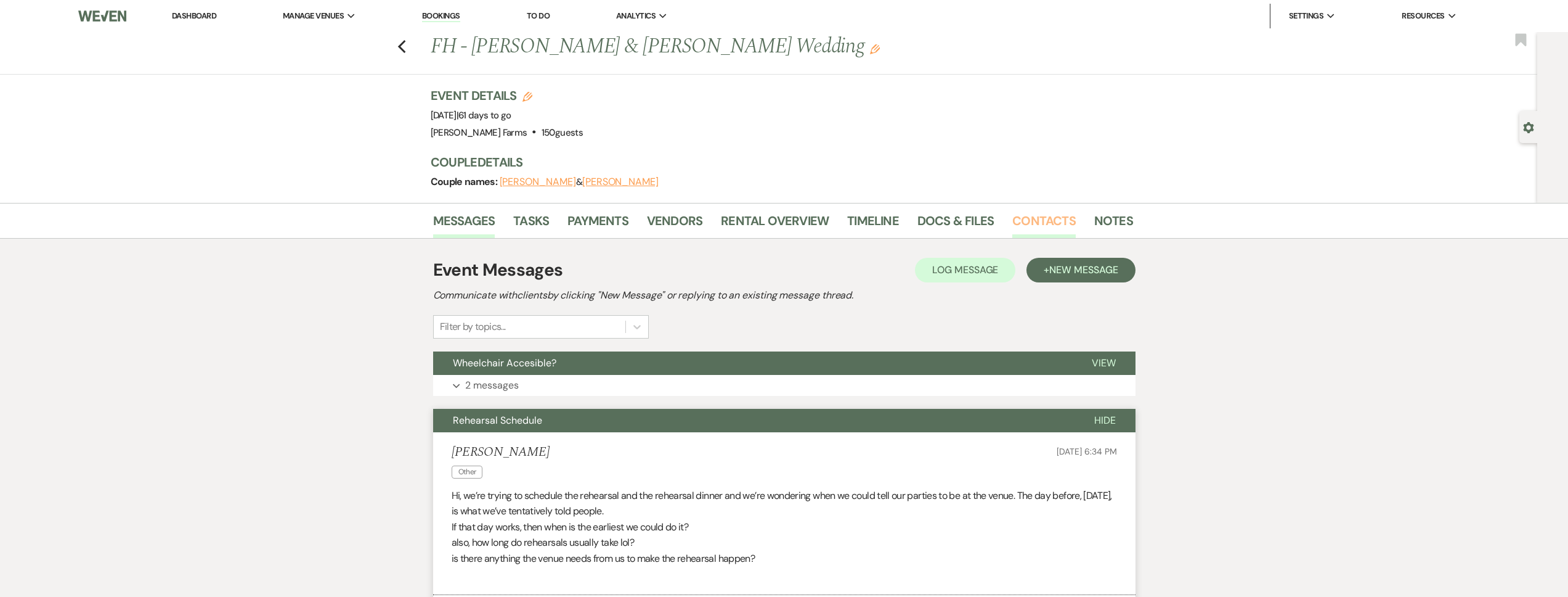
click at [1037, 228] on link "Contacts" at bounding box center [1044, 224] width 64 height 27
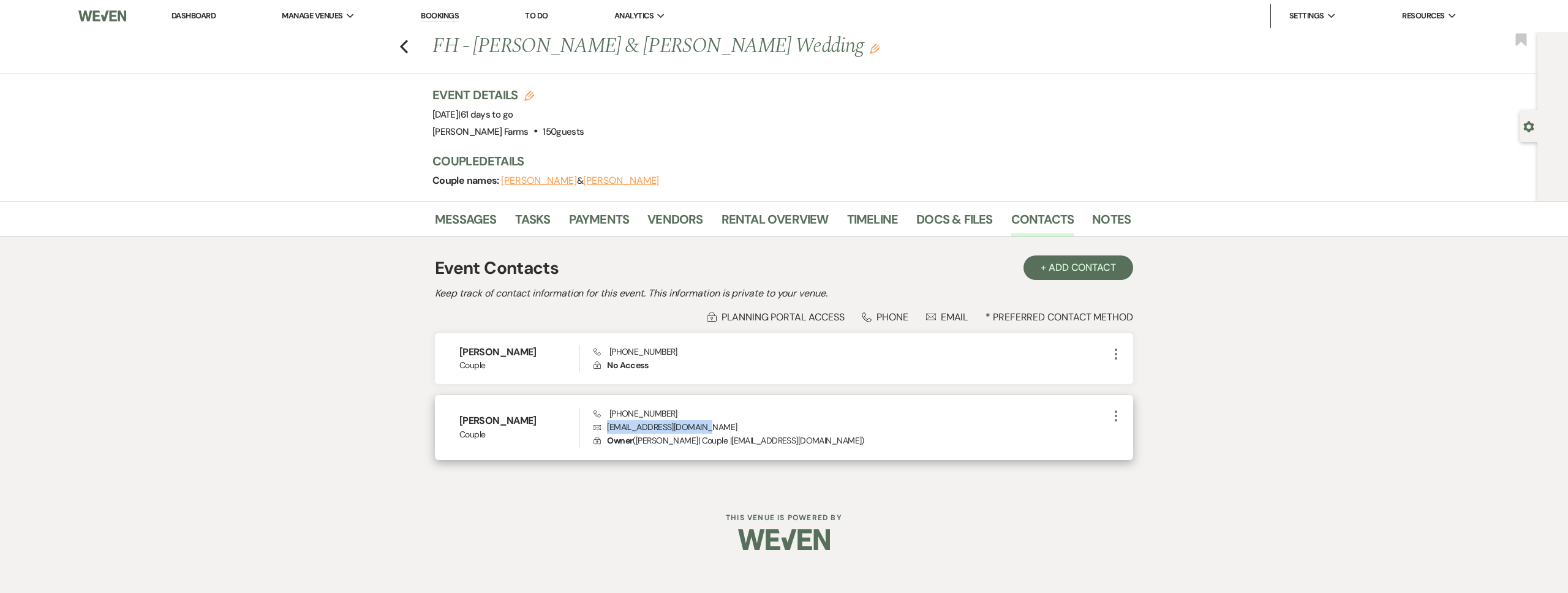
drag, startPoint x: 716, startPoint y: 425, endPoint x: 609, endPoint y: 423, distance: 107.0
click at [609, 423] on p "Envelope wardtommie777@gmail.com" at bounding box center [851, 427] width 515 height 13
copy p "wardtommie777@gmail.com"
click at [405, 48] on icon "Previous" at bounding box center [404, 46] width 9 height 15
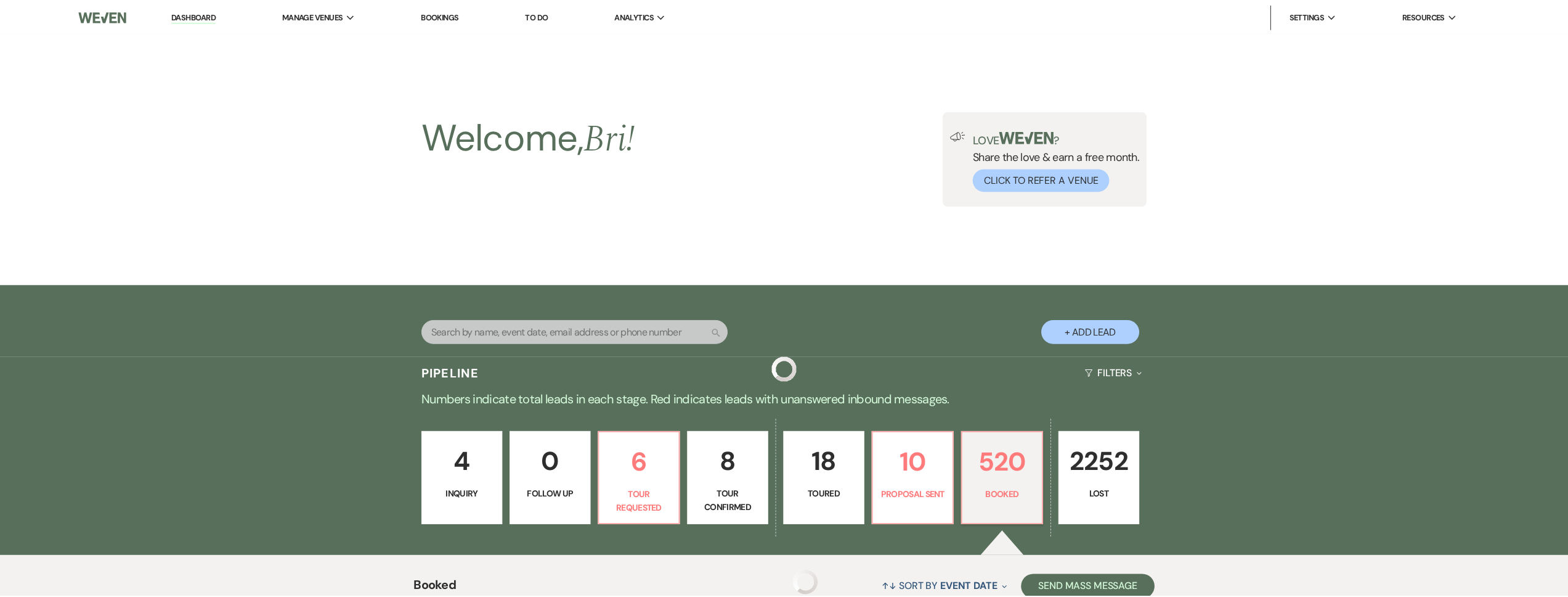
scroll to position [593, 0]
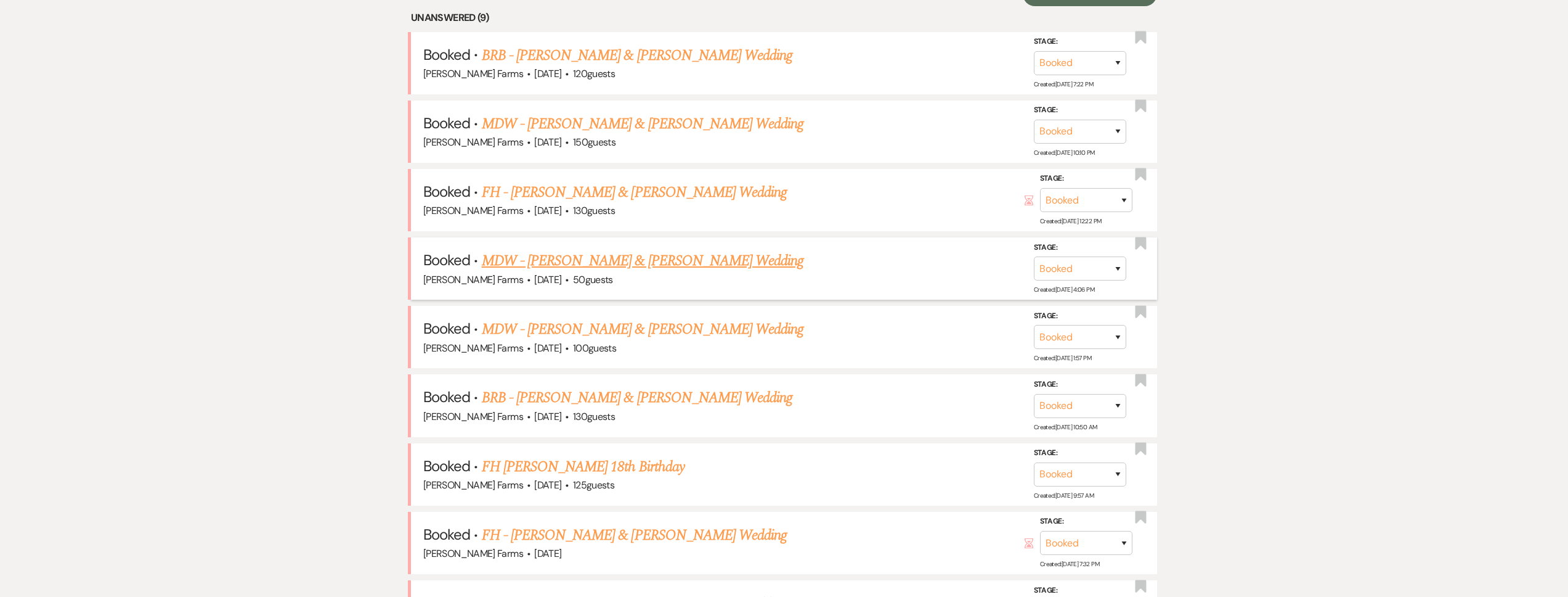
click at [631, 258] on link "MDW - Robert Meehl & Kaitlyn Benton's Wedding" at bounding box center [643, 260] width 322 height 22
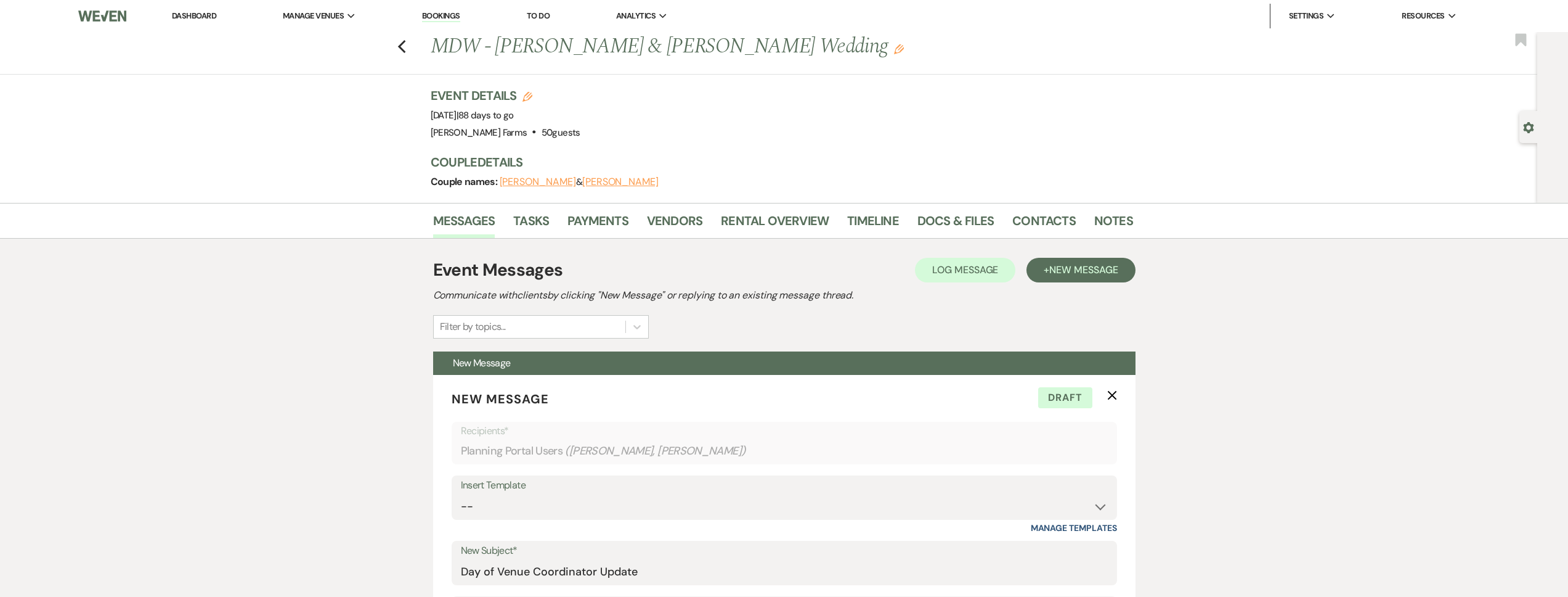
click at [1520, 117] on div "Gear Settings" at bounding box center [1530, 127] width 23 height 32
click at [1528, 128] on icon "Gear" at bounding box center [1529, 128] width 11 height 11
select select "5"
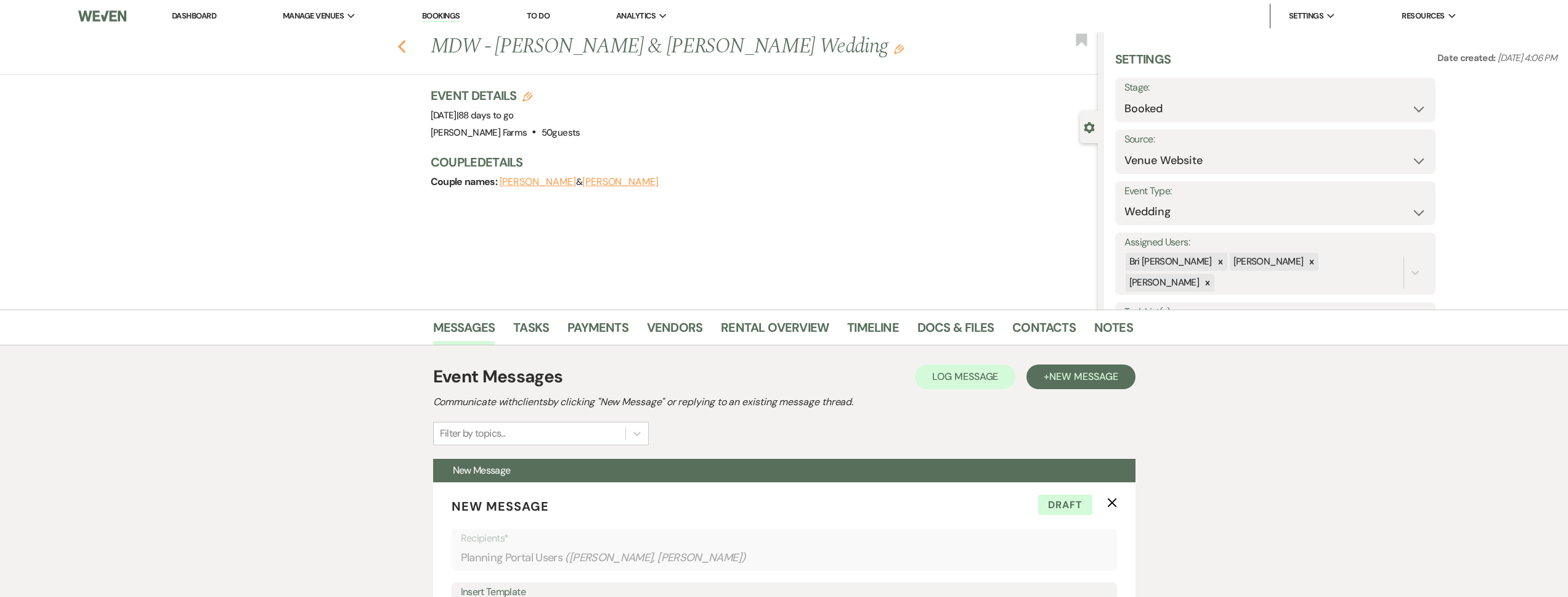
click at [401, 42] on icon "Previous" at bounding box center [402, 47] width 9 height 15
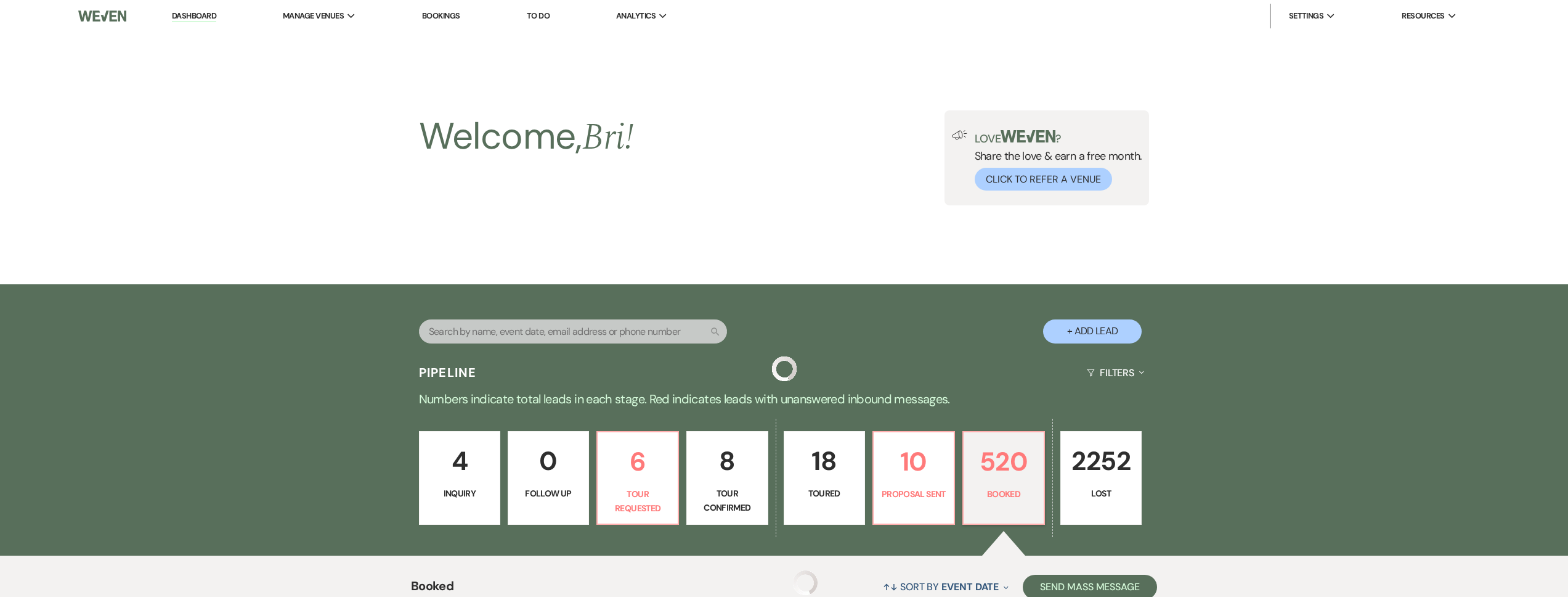
scroll to position [593, 0]
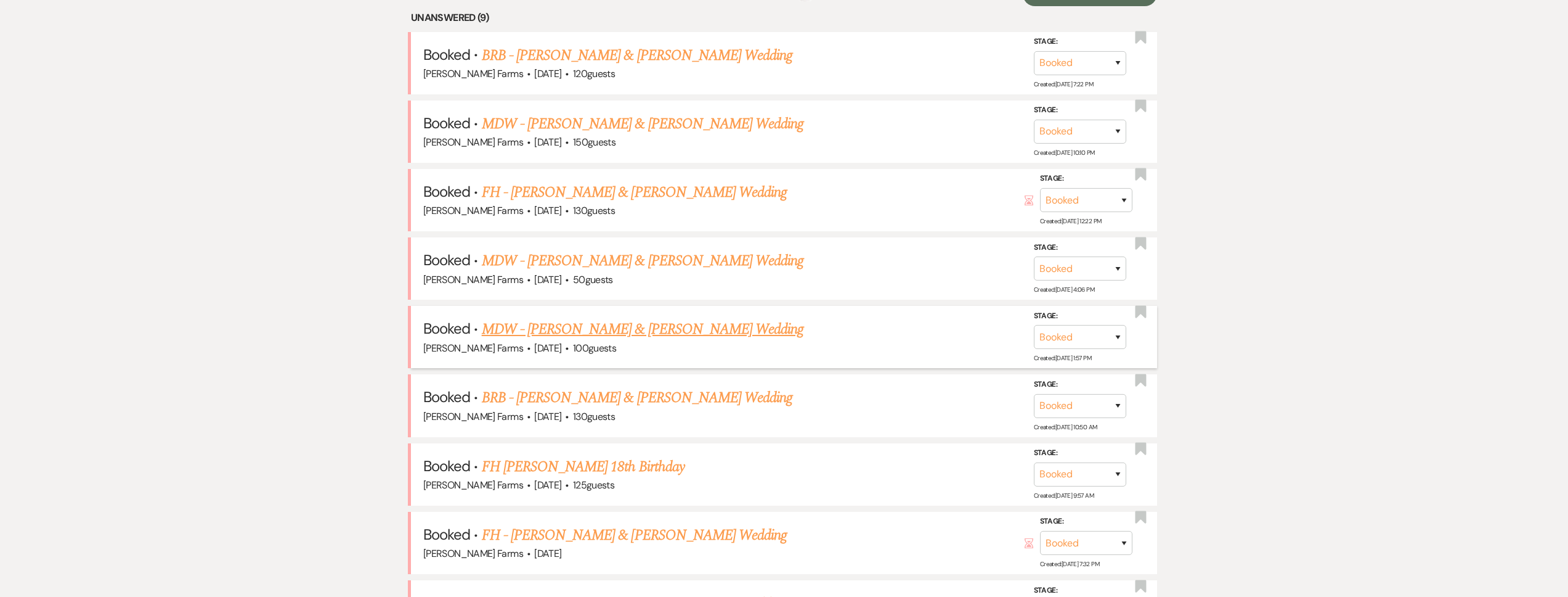
click at [666, 328] on link "MDW - Marshall Treleven & Sara Niemiec's Wedding" at bounding box center [643, 329] width 322 height 22
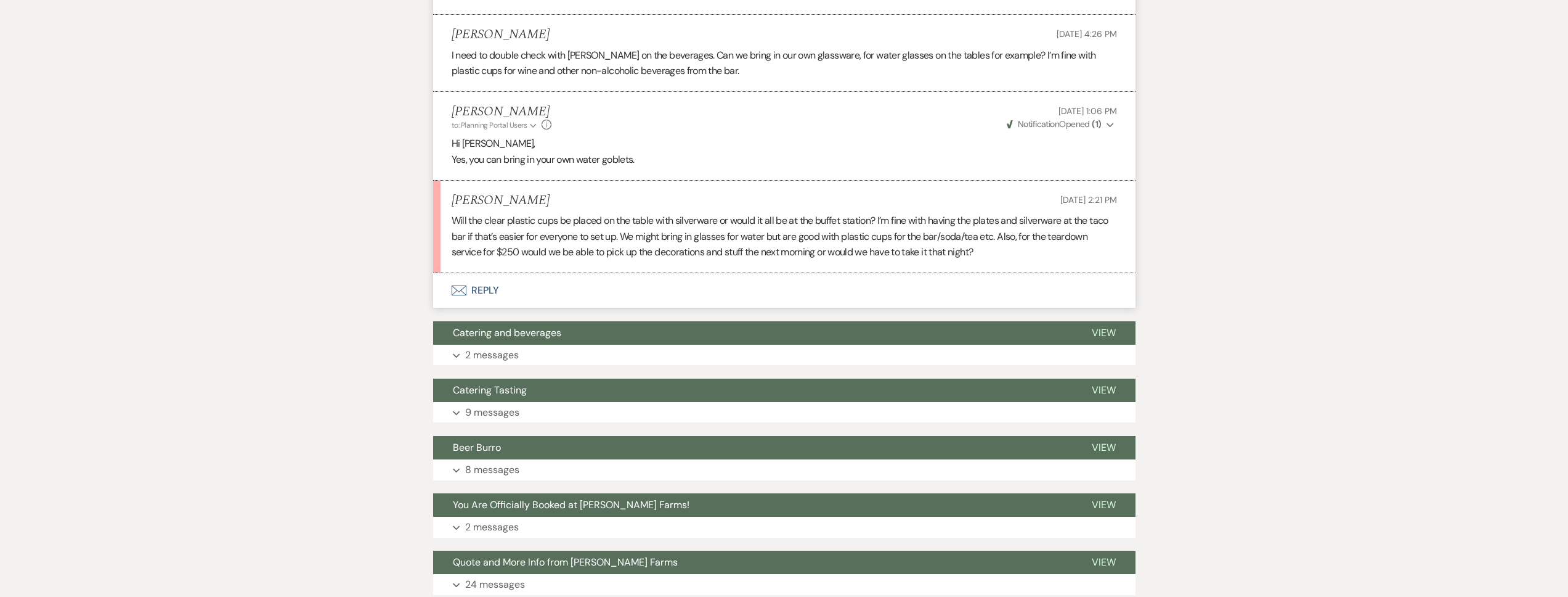
scroll to position [3064, 0]
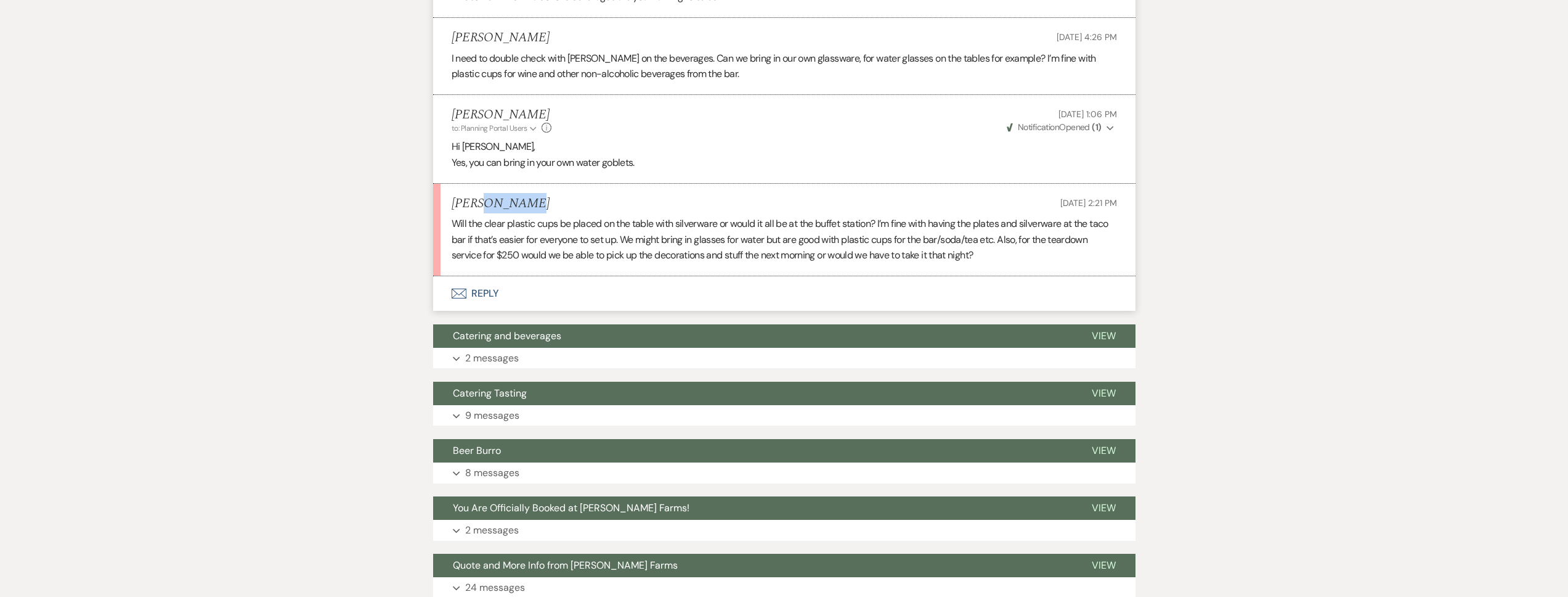
drag, startPoint x: 509, startPoint y: 221, endPoint x: 481, endPoint y: 217, distance: 28.3
click at [481, 211] on div "Sara Niemiec Sep 22, 2025, 2:21 PM" at bounding box center [784, 204] width 665 height 16
copy h5 "Niemiec"
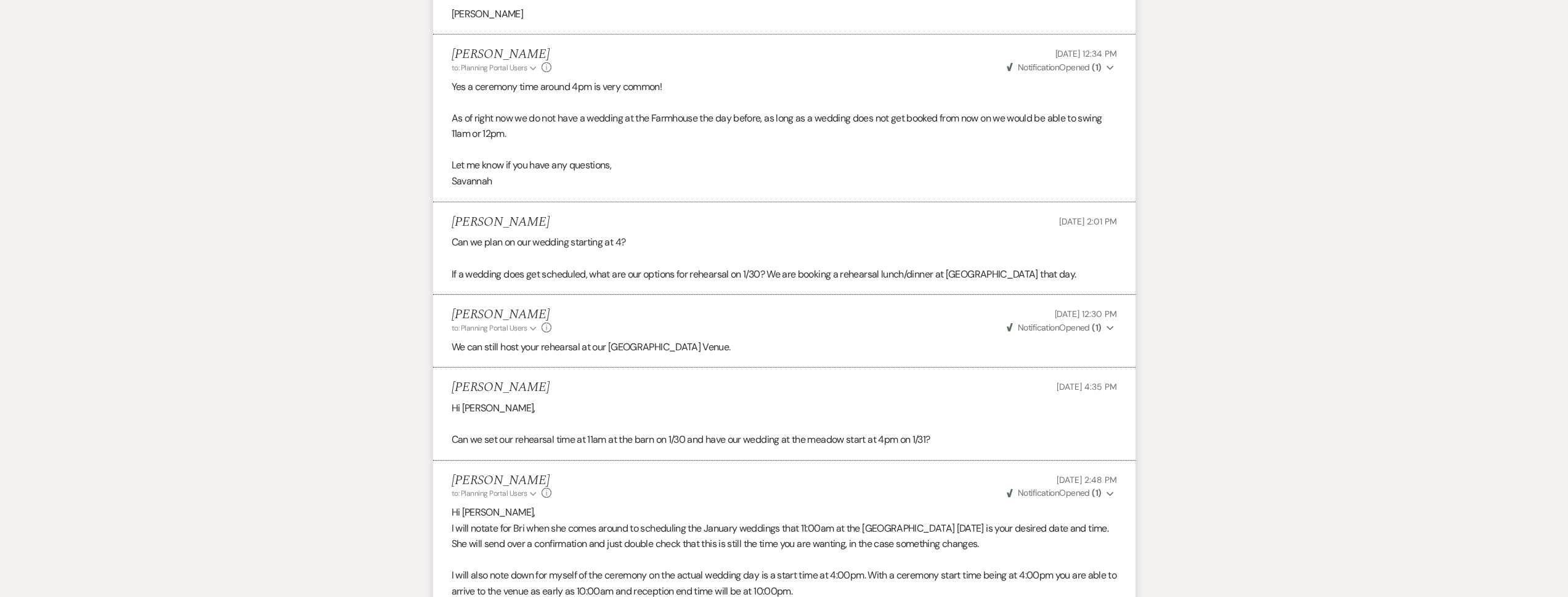
scroll to position [0, 0]
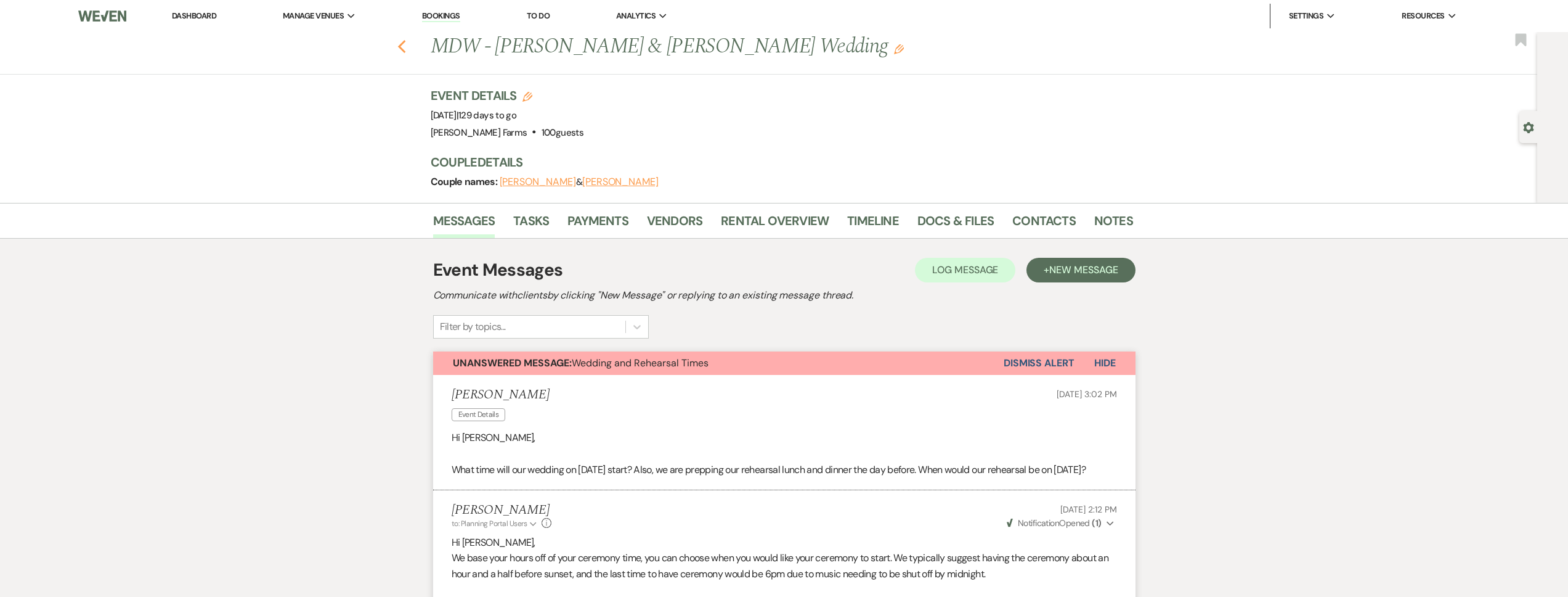
click at [405, 46] on icon "Previous" at bounding box center [402, 47] width 9 height 15
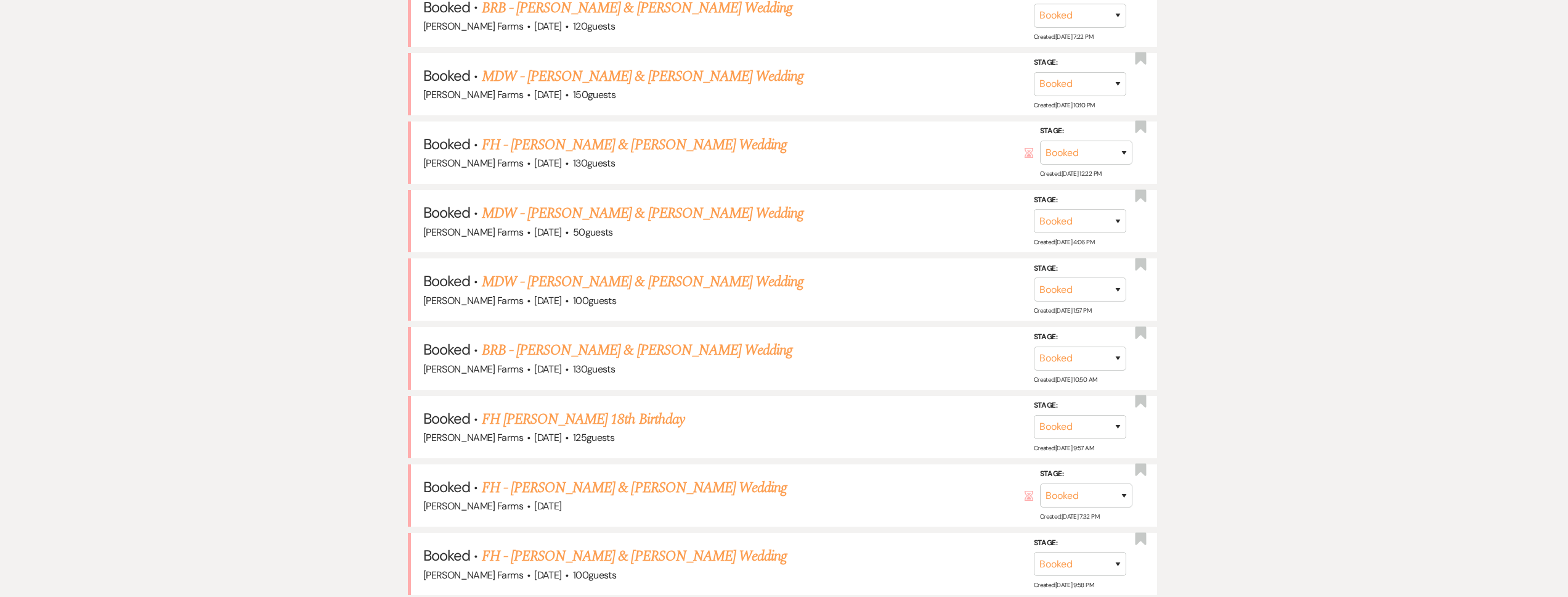
scroll to position [641, 0]
click at [654, 347] on link "BRB - Joseph Ramos & Morgan Keeney's Wedding" at bounding box center [637, 349] width 311 height 22
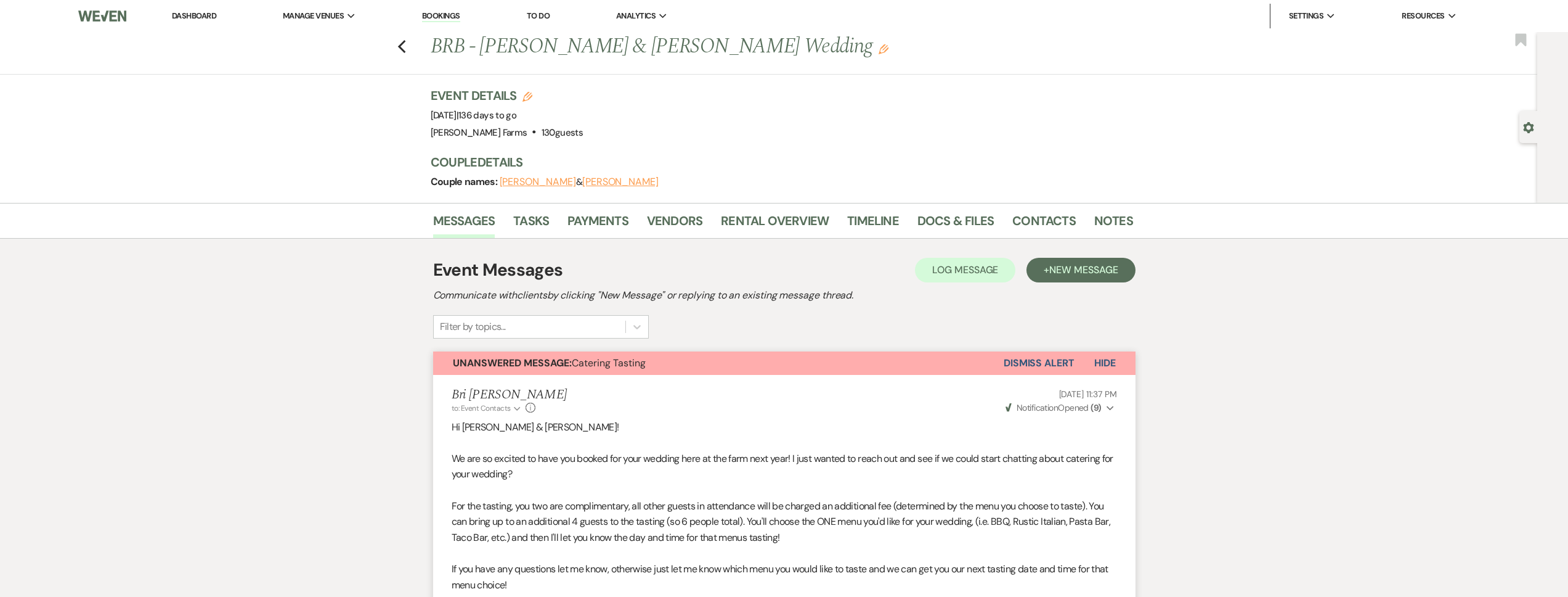
click at [1517, 130] on div "Previous BRB - Joseph Ramos & Morgan Keeney's Wedding Edit Bookmark Gear Settin…" at bounding box center [769, 117] width 1538 height 171
click at [1522, 130] on div "Gear Settings" at bounding box center [1530, 127] width 23 height 32
click at [1528, 128] on icon "Gear" at bounding box center [1529, 128] width 11 height 11
select select "5"
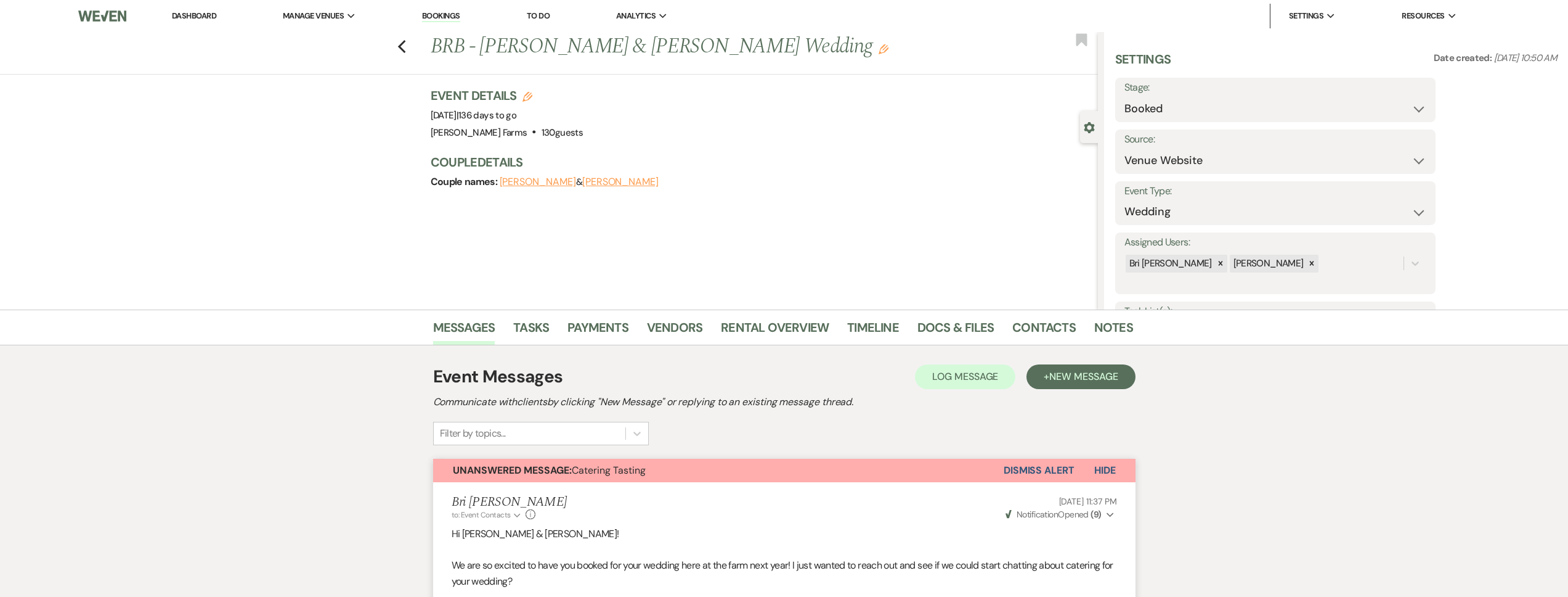
click at [1090, 125] on icon "Gear" at bounding box center [1090, 128] width 11 height 11
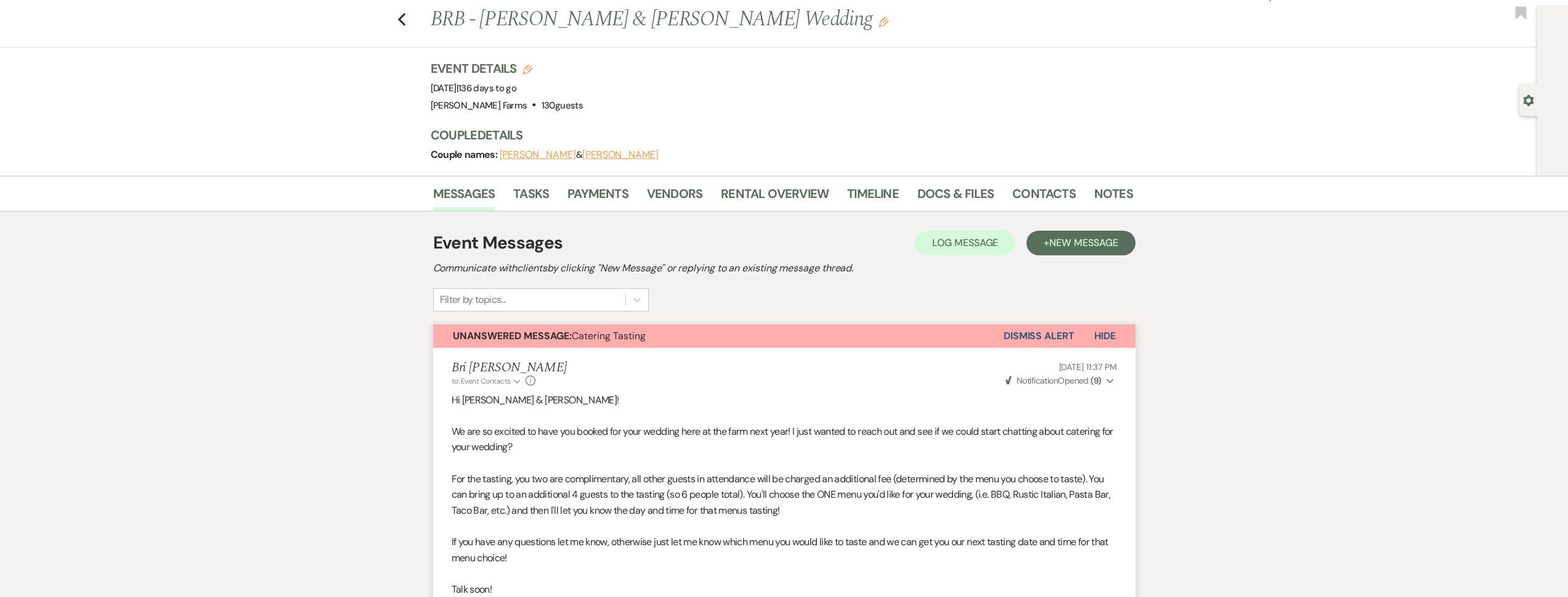
scroll to position [28, 0]
click at [730, 338] on button "Unanswered Message: Catering Tasting" at bounding box center [718, 335] width 570 height 23
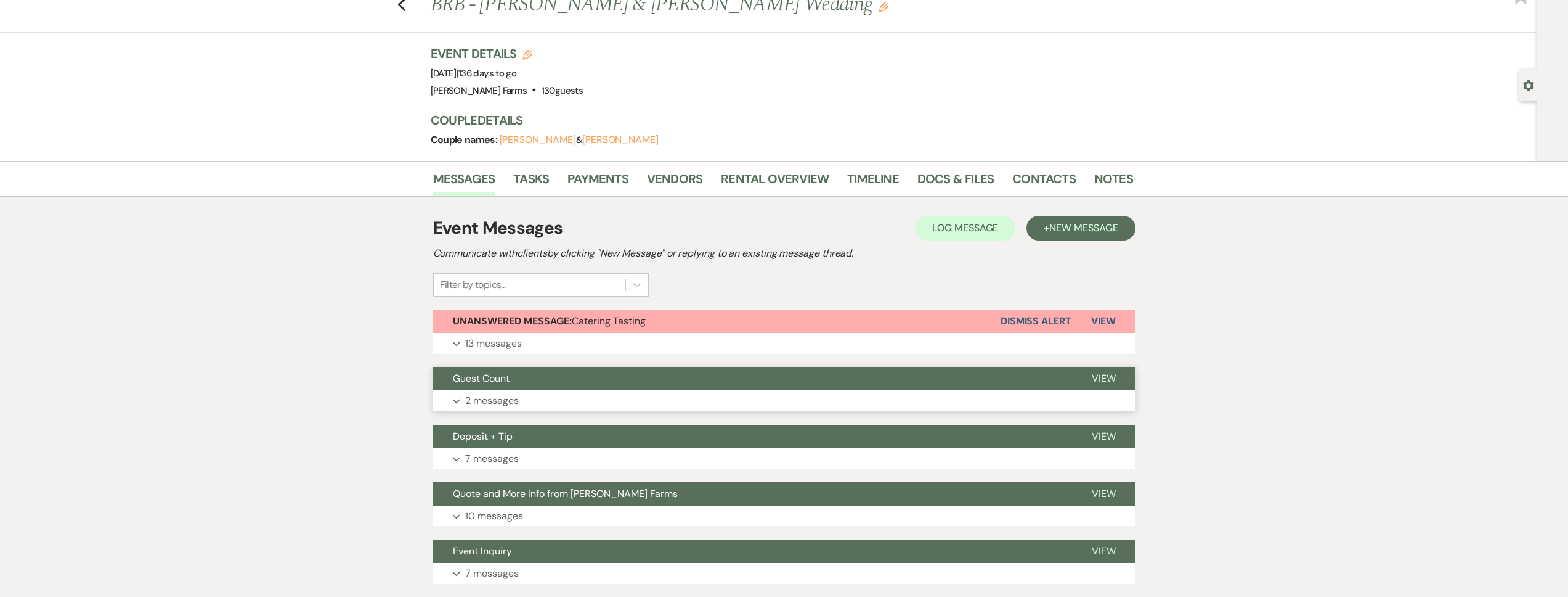
scroll to position [43, 0]
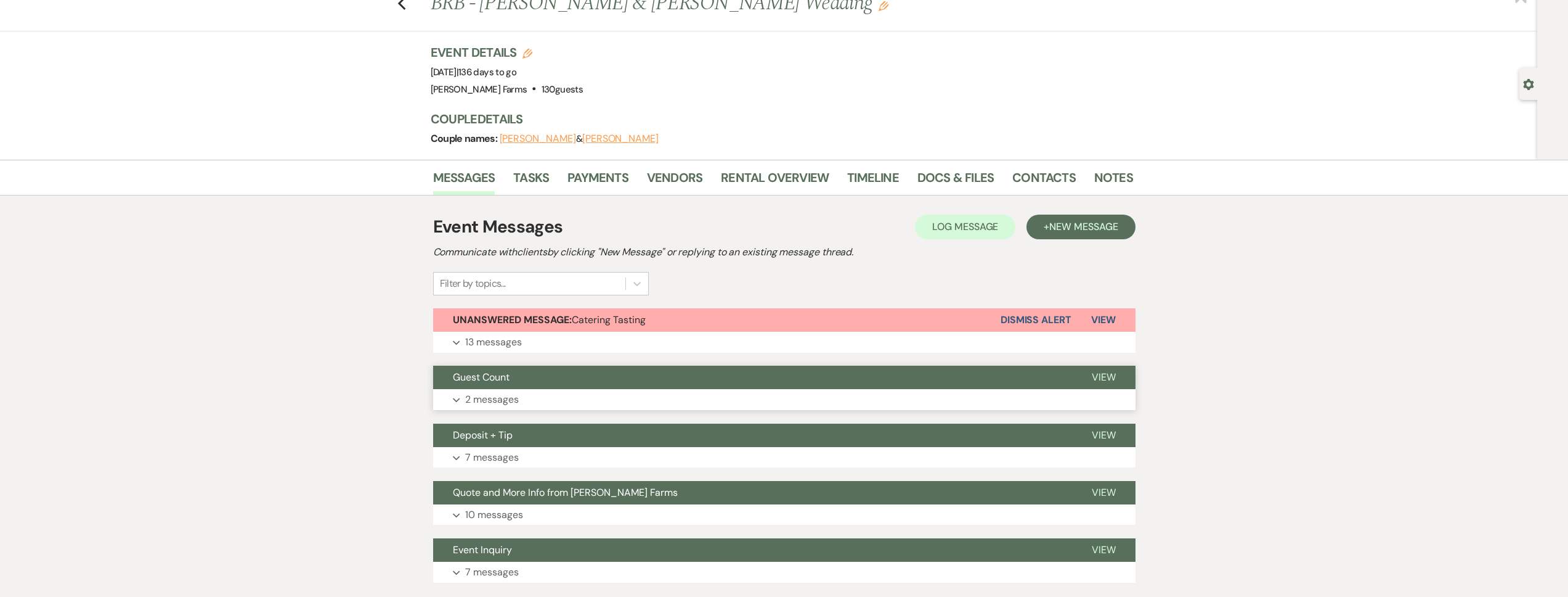
click at [562, 390] on button "Expand 2 messages" at bounding box center [784, 400] width 702 height 21
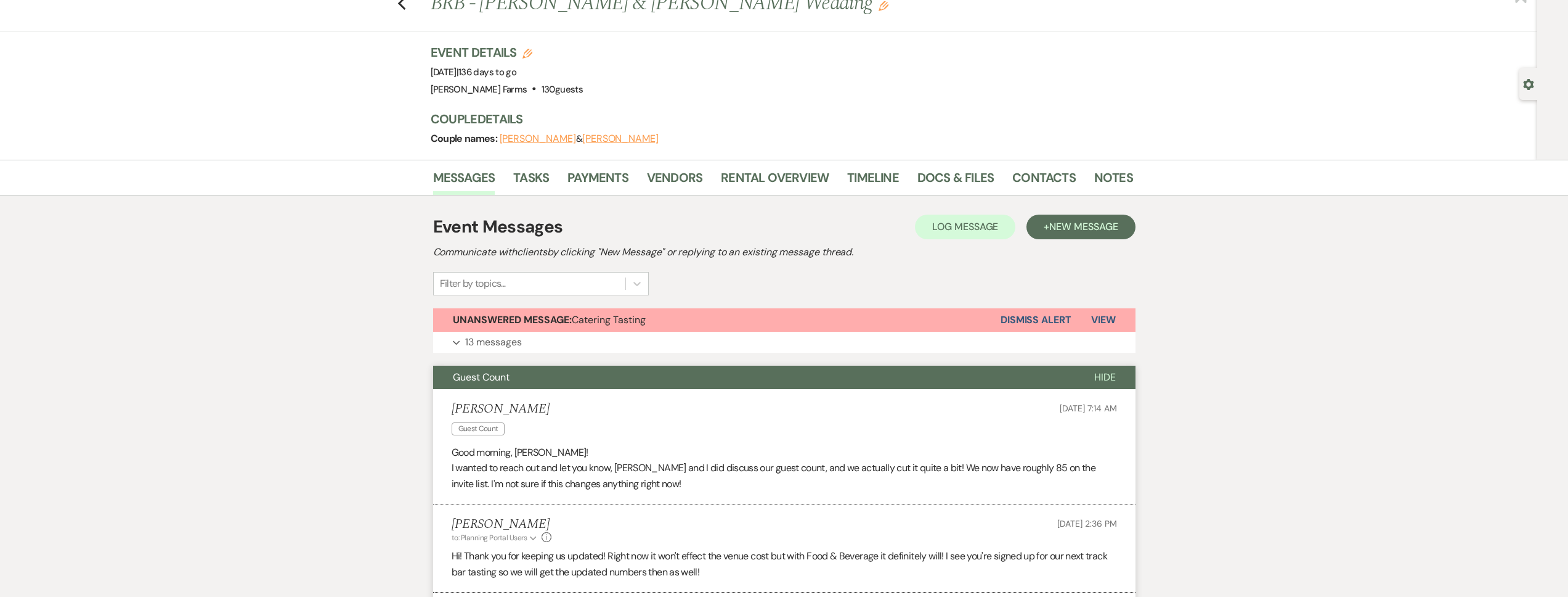
click at [565, 379] on button "Guest Count" at bounding box center [753, 377] width 641 height 23
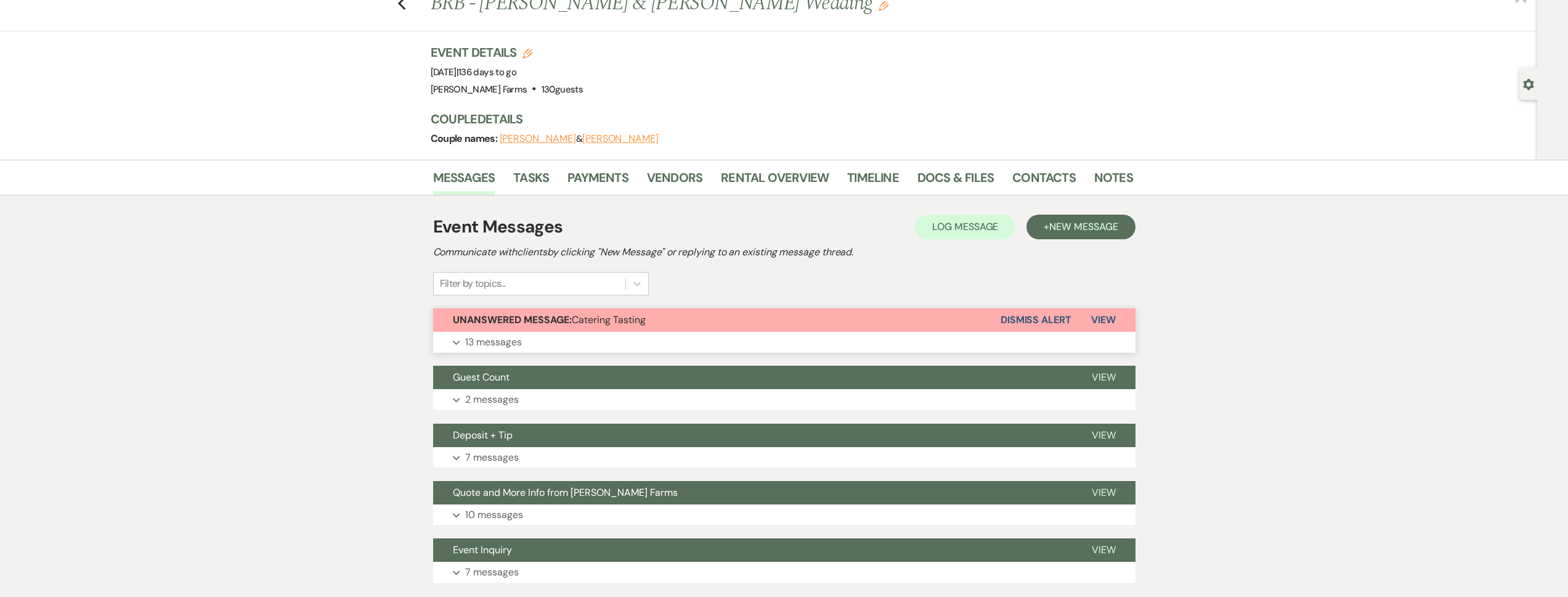
click at [592, 332] on button "Expand 13 messages" at bounding box center [784, 342] width 702 height 21
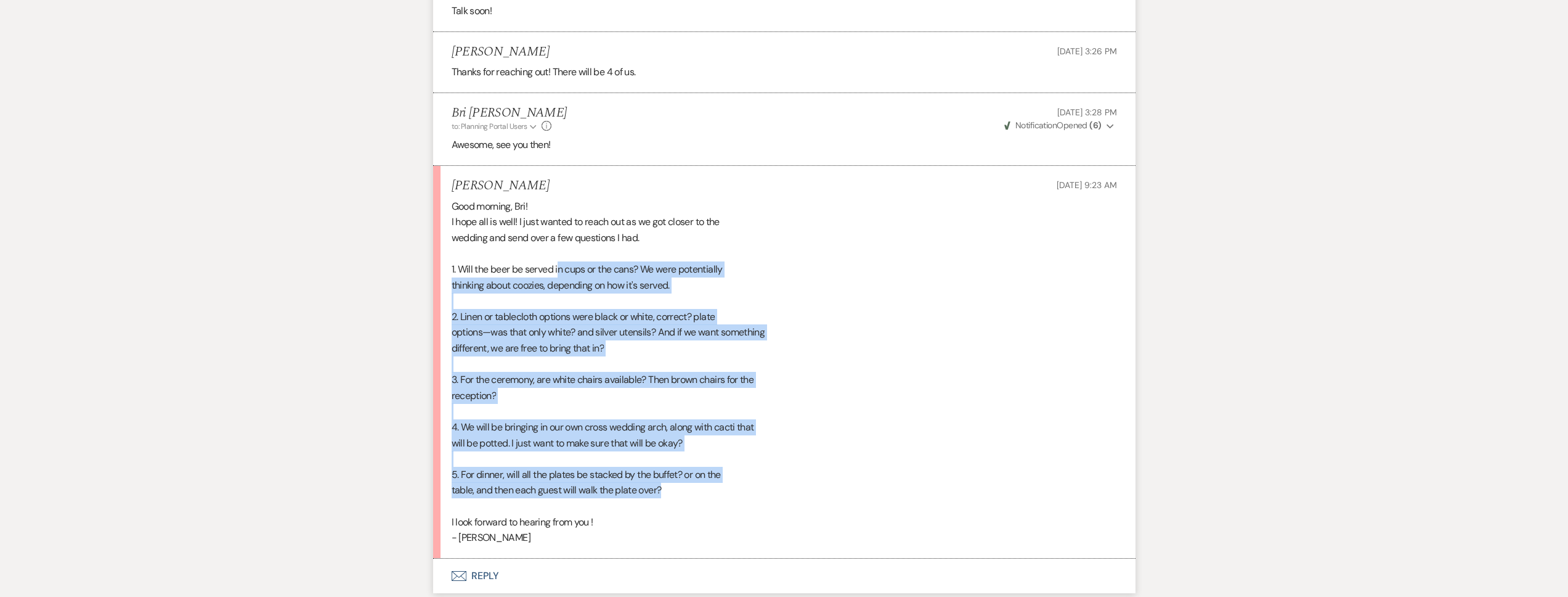
scroll to position [1460, 0]
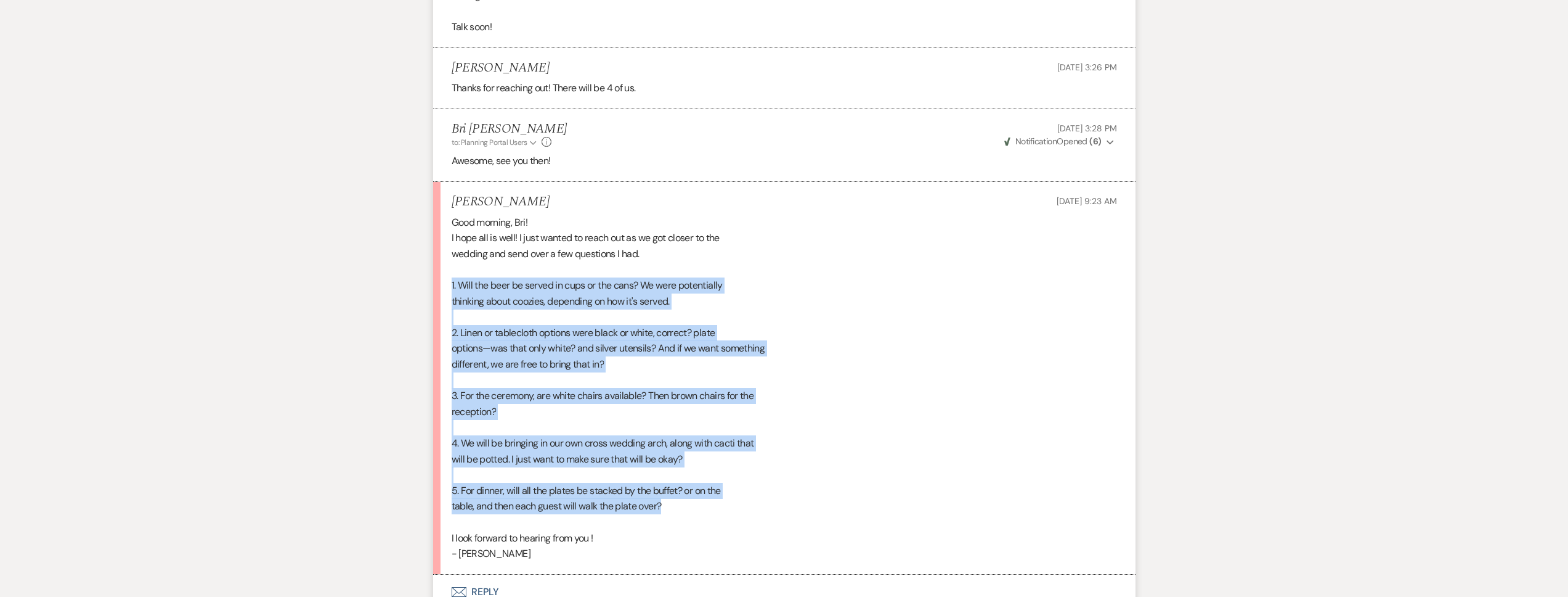
drag, startPoint x: 679, startPoint y: 264, endPoint x: 451, endPoint y: 263, distance: 228.0
click at [451, 263] on div "Good morning, Bri! I hope all is well! I just wanted to reach out as we got clo…" at bounding box center [784, 389] width 665 height 347
copy div "1. Will the beer be served in cups or the cans? We were potentially thinking ab…"
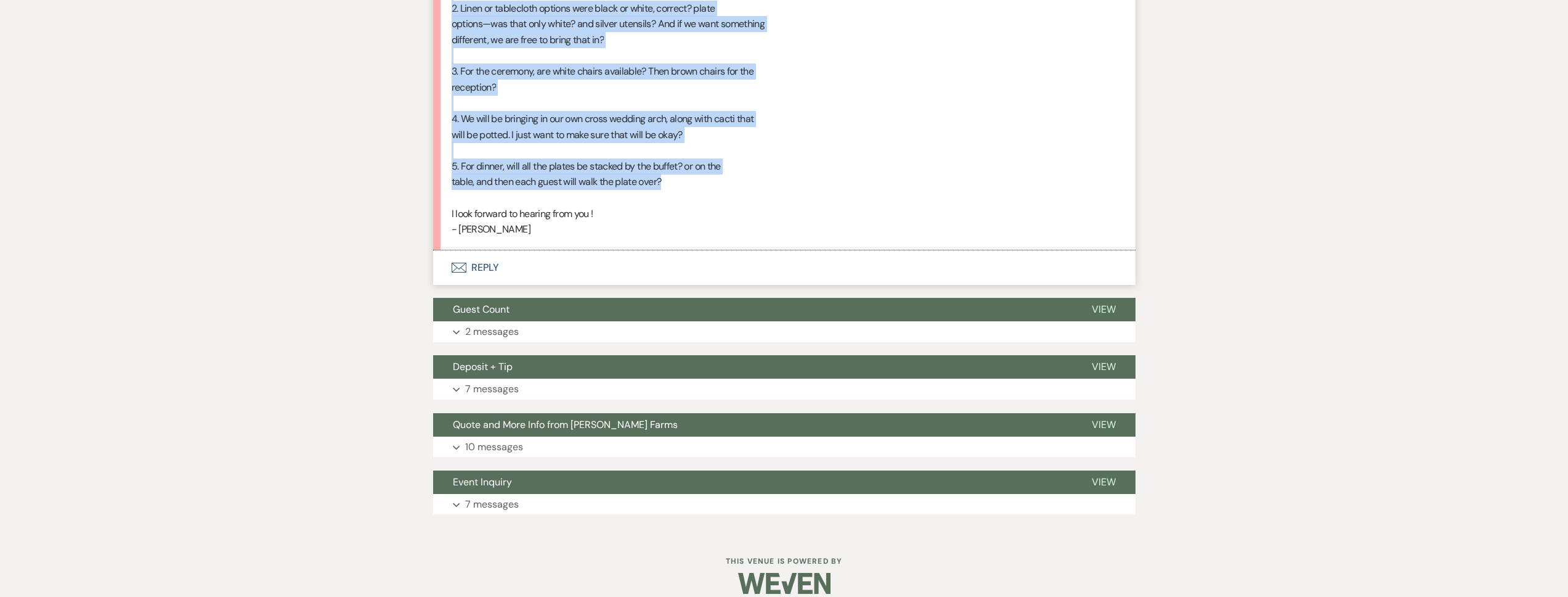
click at [536, 254] on button "Envelope Reply" at bounding box center [784, 267] width 702 height 35
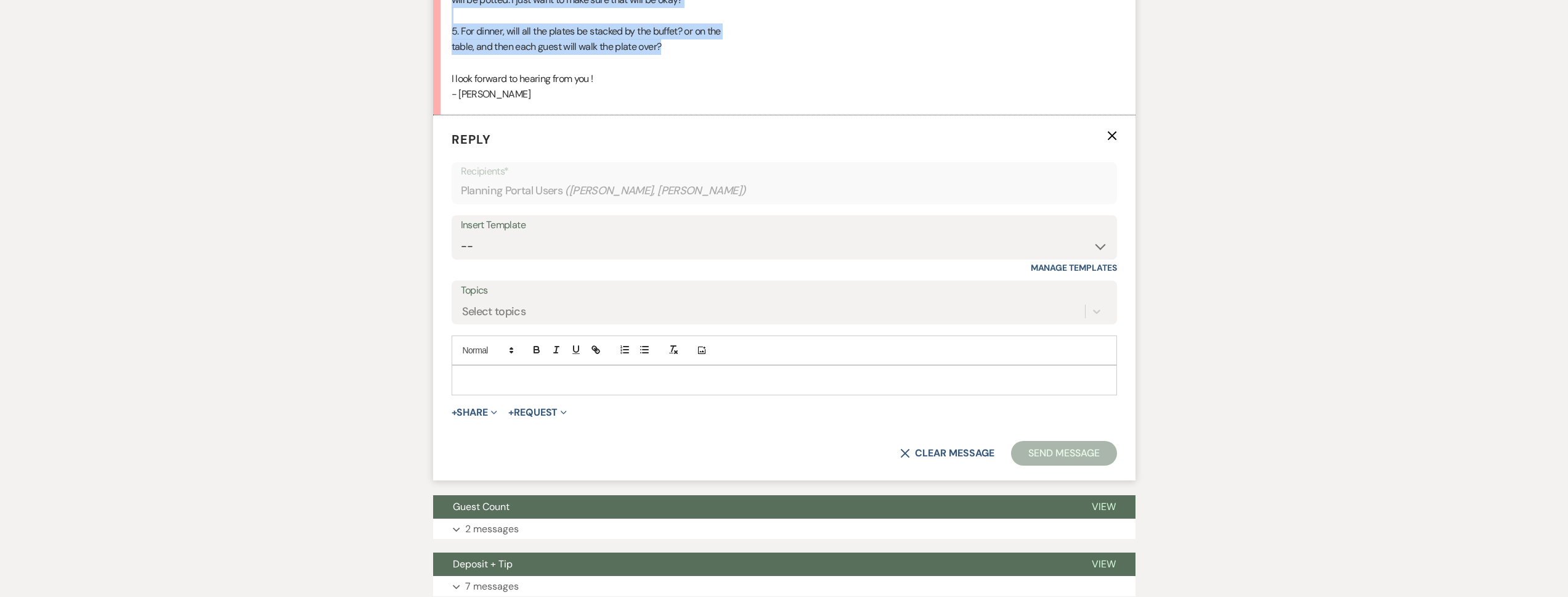
scroll to position [1925, 0]
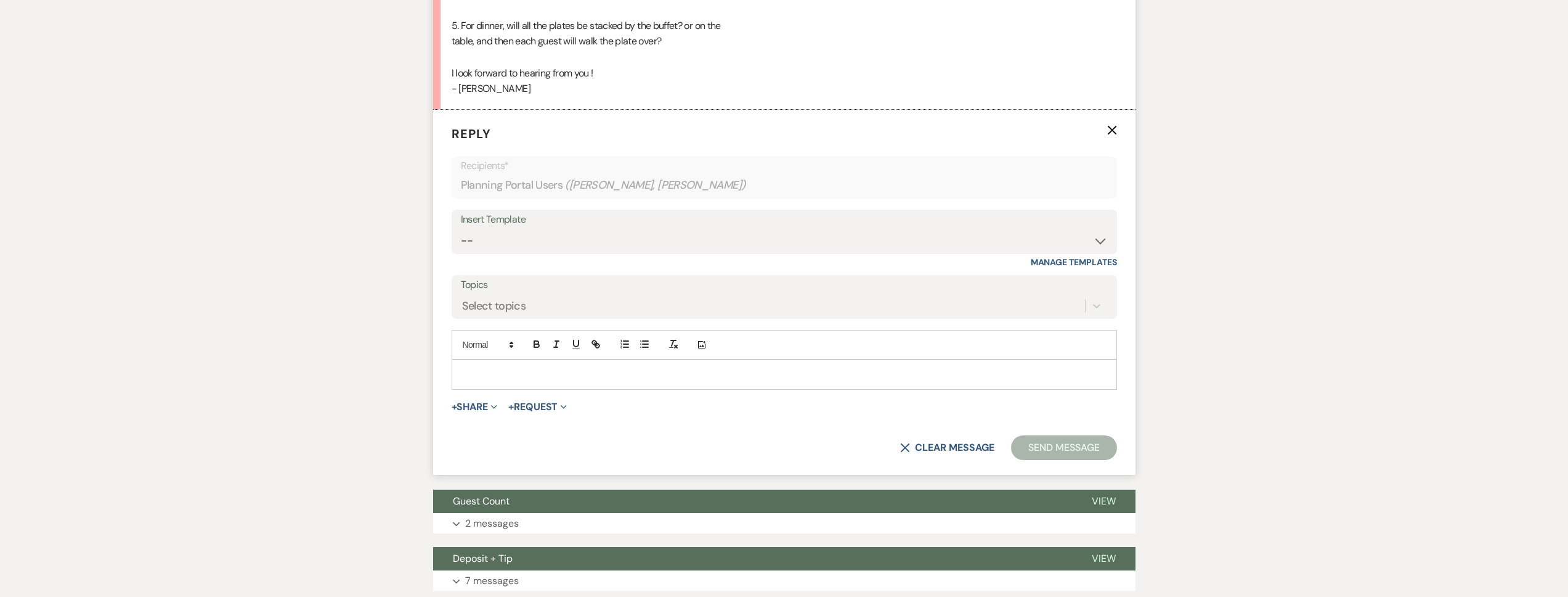
click at [546, 367] on div at bounding box center [784, 374] width 664 height 28
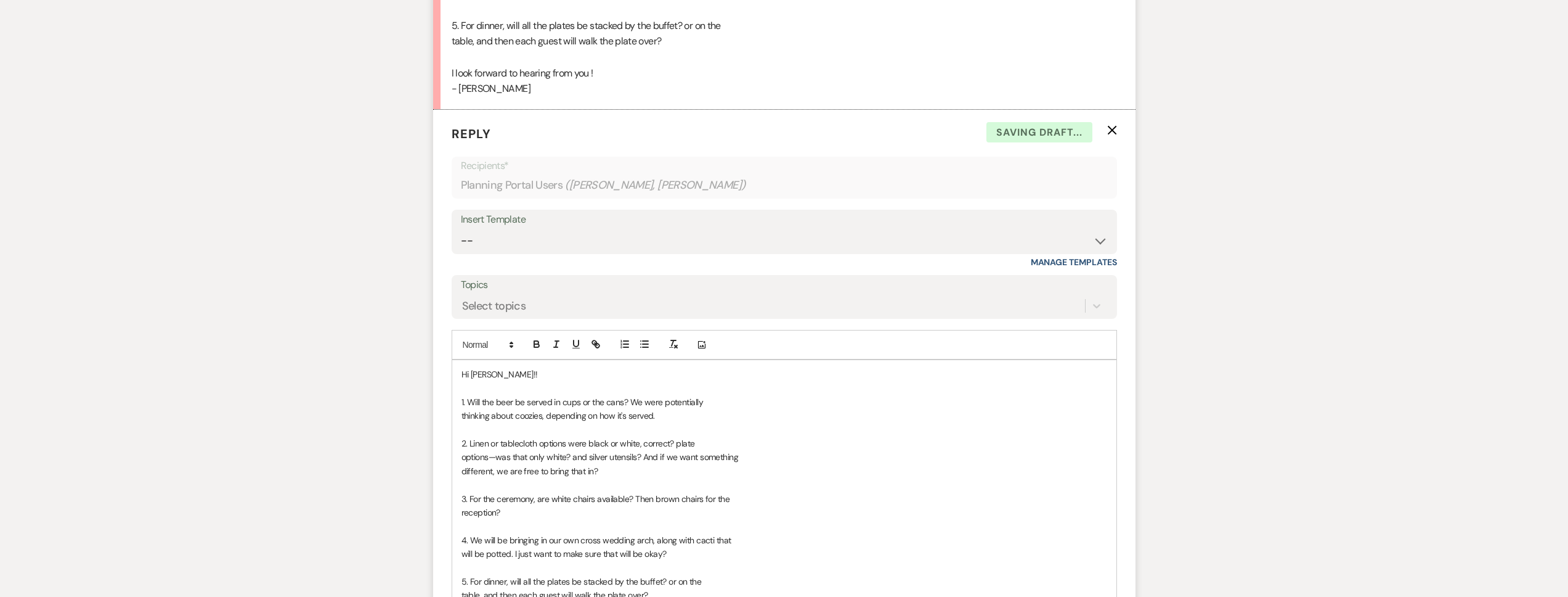
click at [554, 367] on p "Hi Morgan!!" at bounding box center [784, 374] width 645 height 13
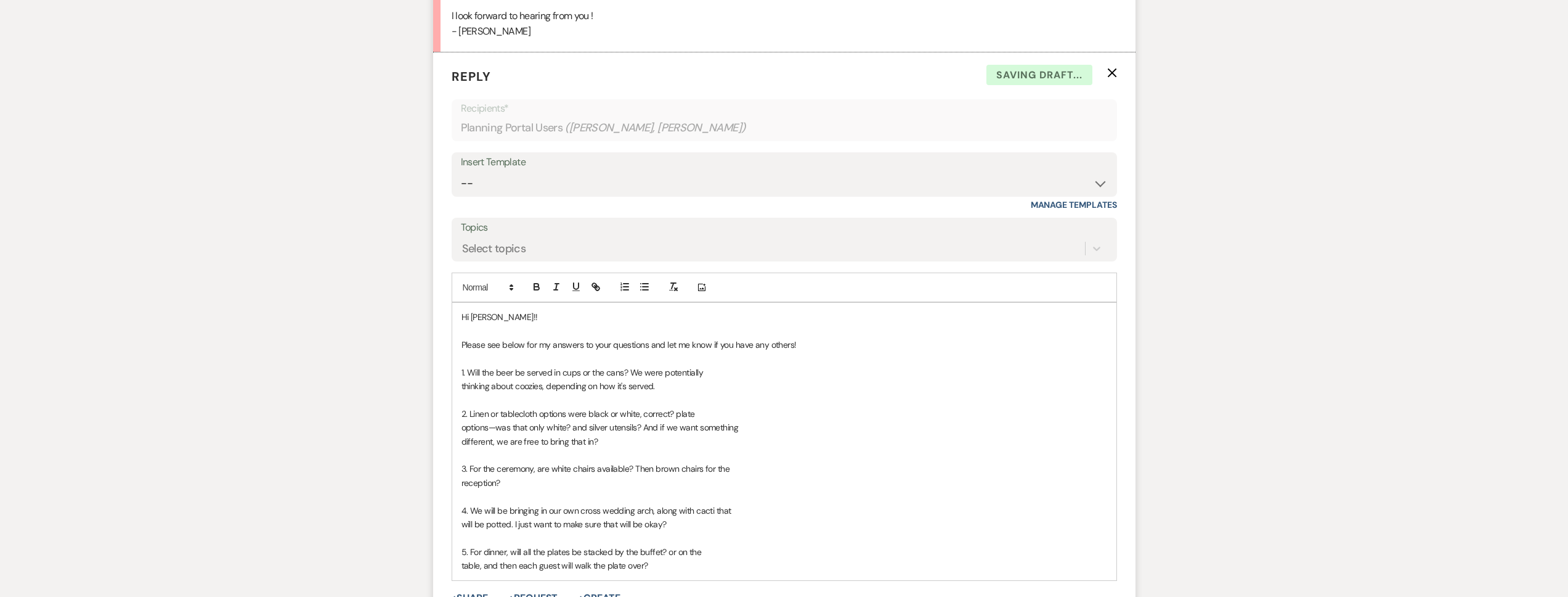
scroll to position [1982, 0]
click at [462, 380] on span "thinking about coozies, depending on how it's served." at bounding box center [558, 386] width 193 height 11
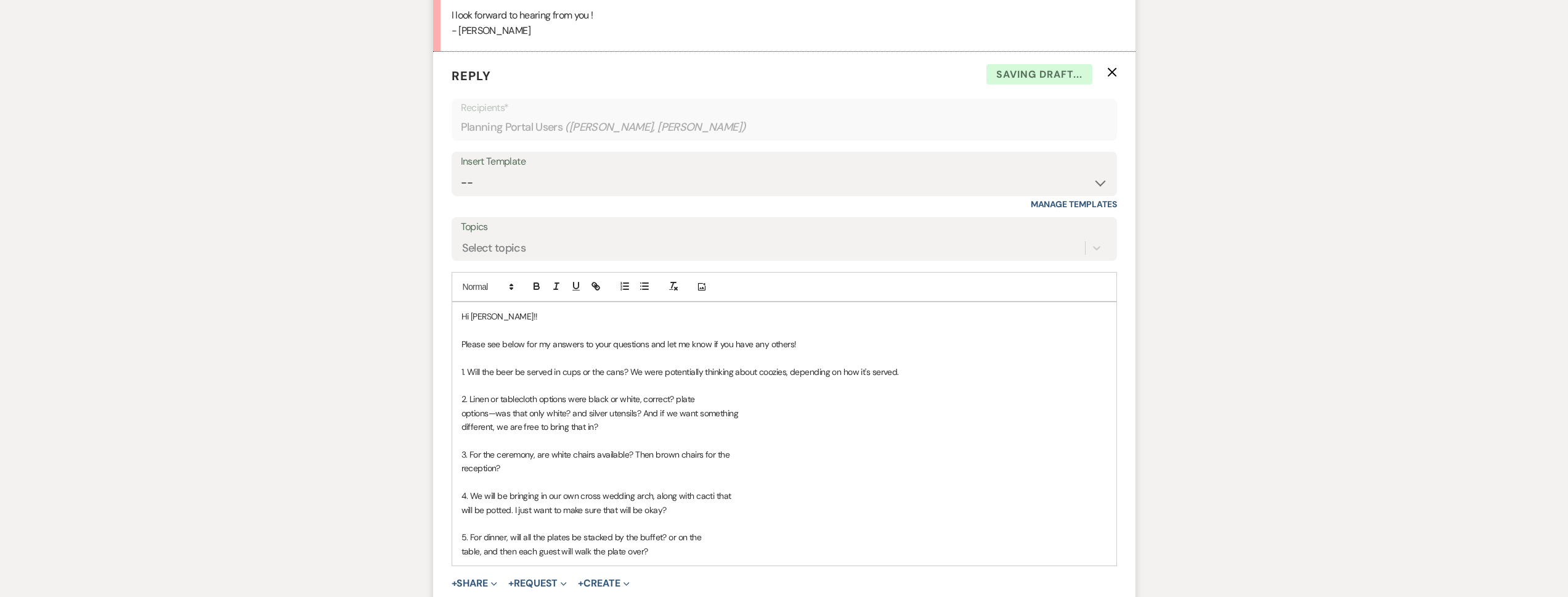
click at [463, 408] on span "options—was that only white? and silver utensils? And if we want something" at bounding box center [599, 413] width 277 height 11
click at [461, 408] on span "options—was that only white? and silver utensils? And if we want something" at bounding box center [599, 413] width 277 height 11
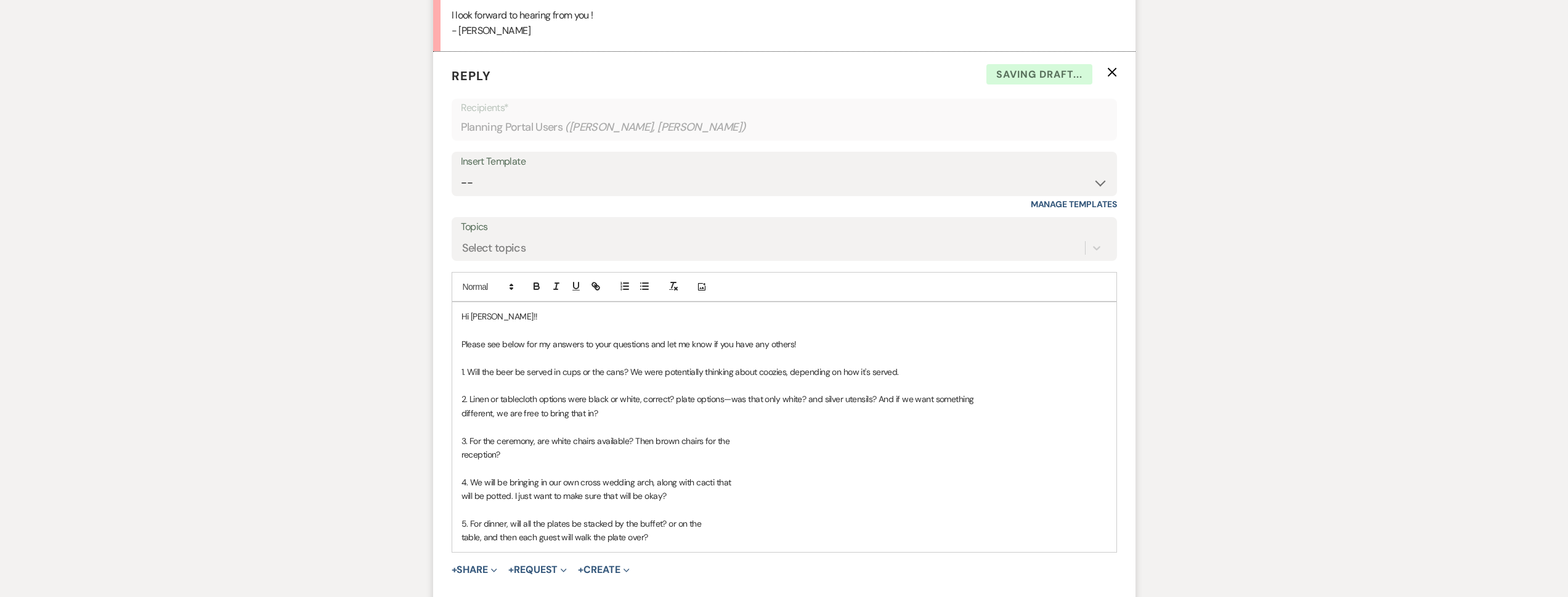
click at [462, 408] on span "different, we are free to bring that in?" at bounding box center [529, 413] width 137 height 11
click at [459, 439] on div "Hi Morgan!! Please see below for my answers to your questions and let me know i…" at bounding box center [784, 427] width 664 height 250
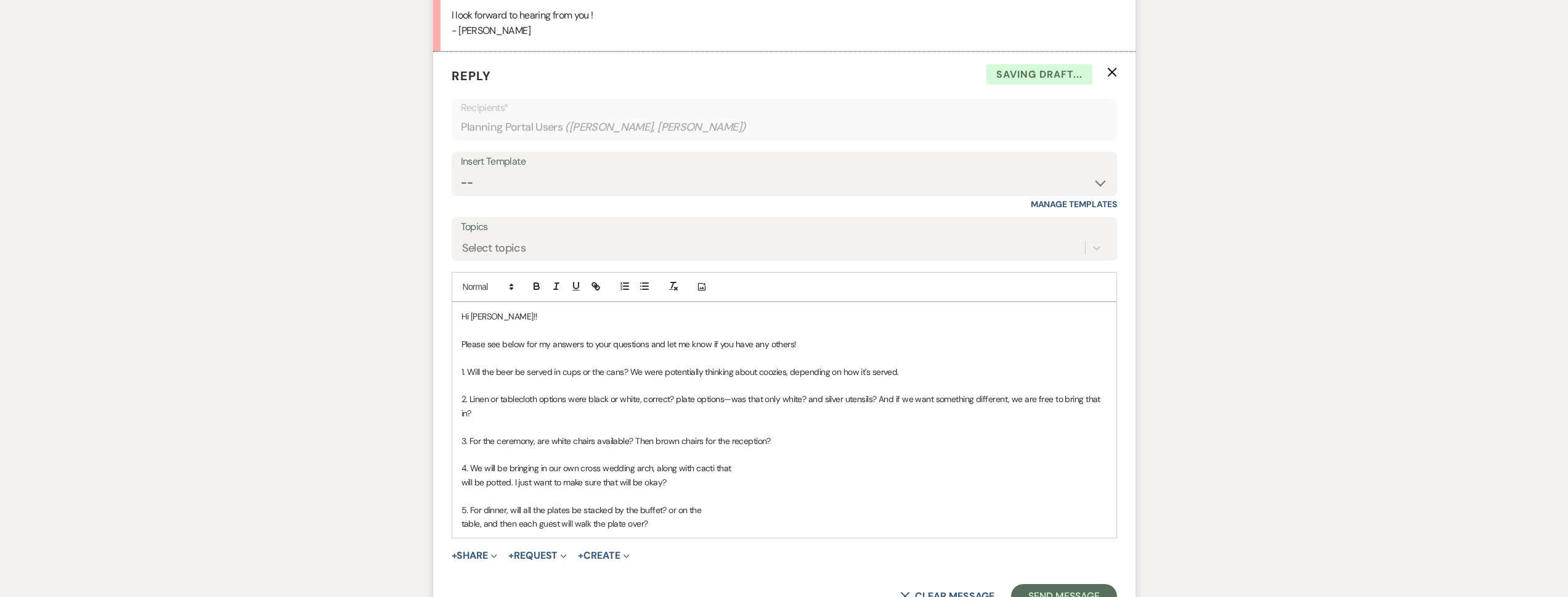
click at [461, 476] on span "will be potted. I just want to make sure that will be okay?" at bounding box center [564, 482] width 205 height 11
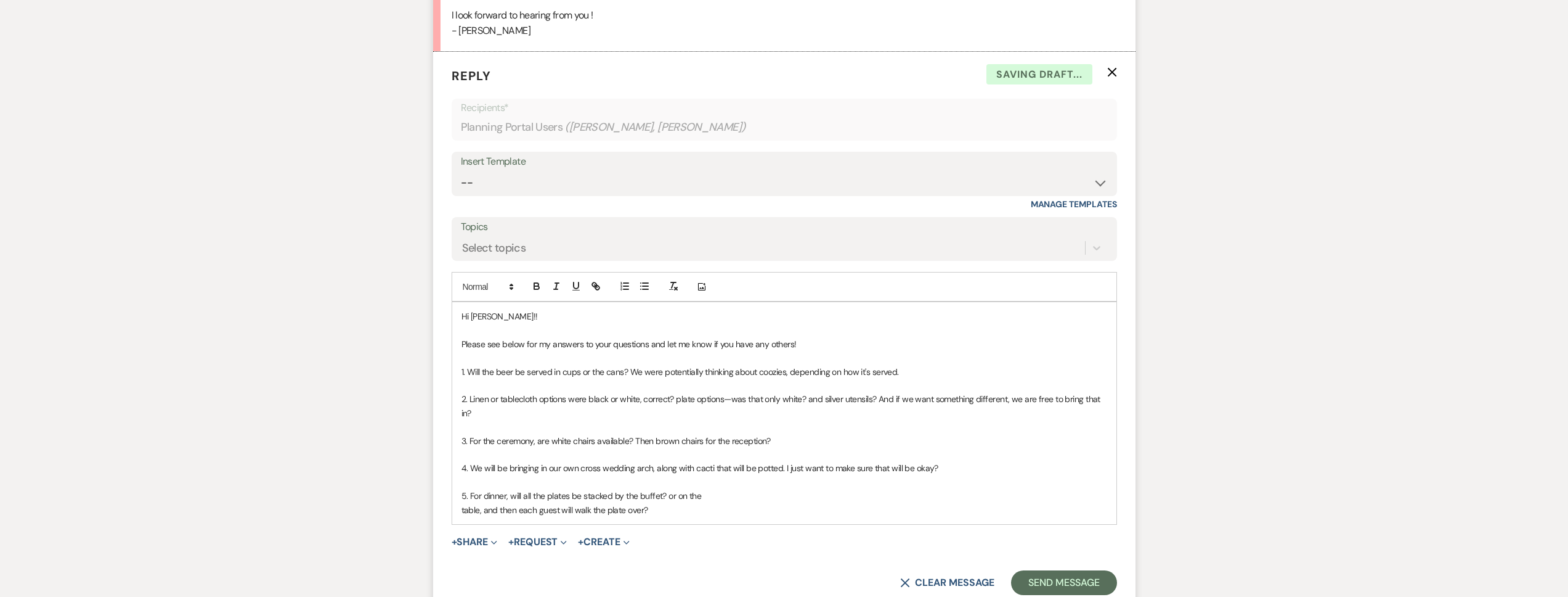
click at [461, 504] on span "table, and then each guest will walk the plate over?" at bounding box center [554, 510] width 186 height 11
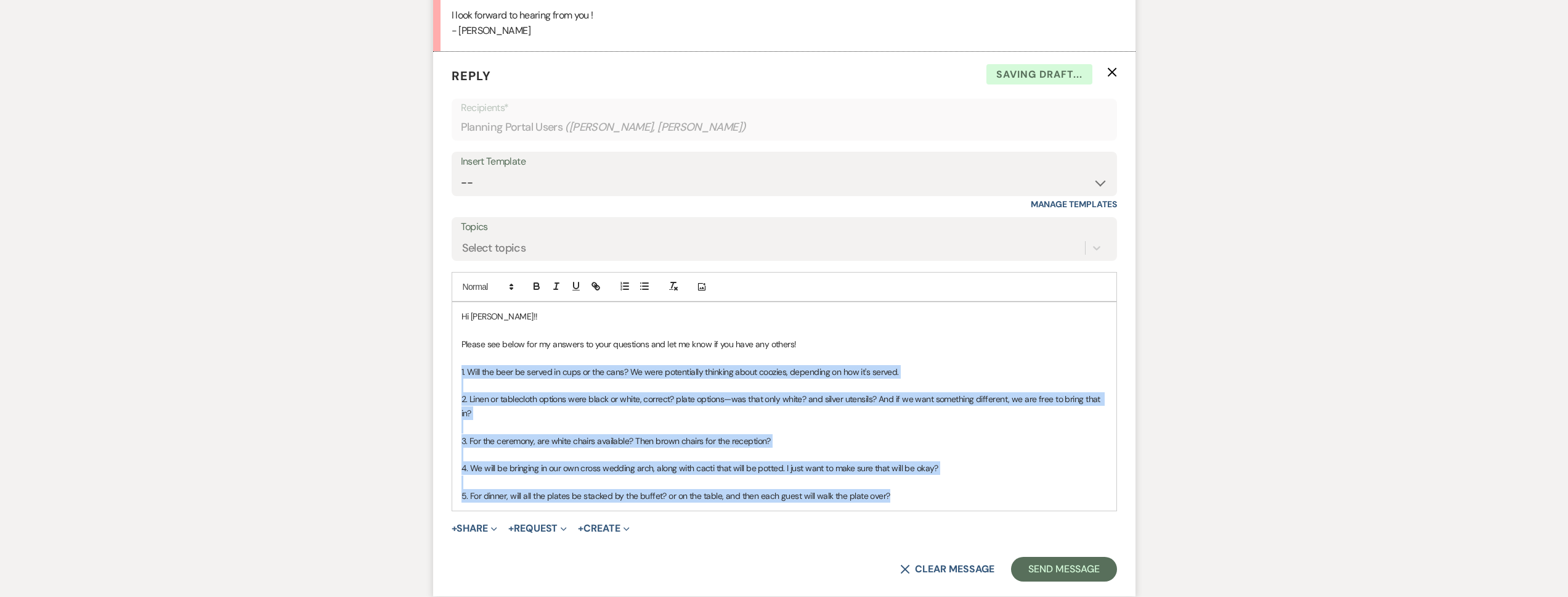
drag, startPoint x: 919, startPoint y: 481, endPoint x: 456, endPoint y: 357, distance: 479.3
click at [456, 357] on div "Hi Morgan!! Please see below for my answers to your questions and let me know i…" at bounding box center [784, 406] width 664 height 208
click at [534, 286] on icon "button" at bounding box center [536, 287] width 5 height 3
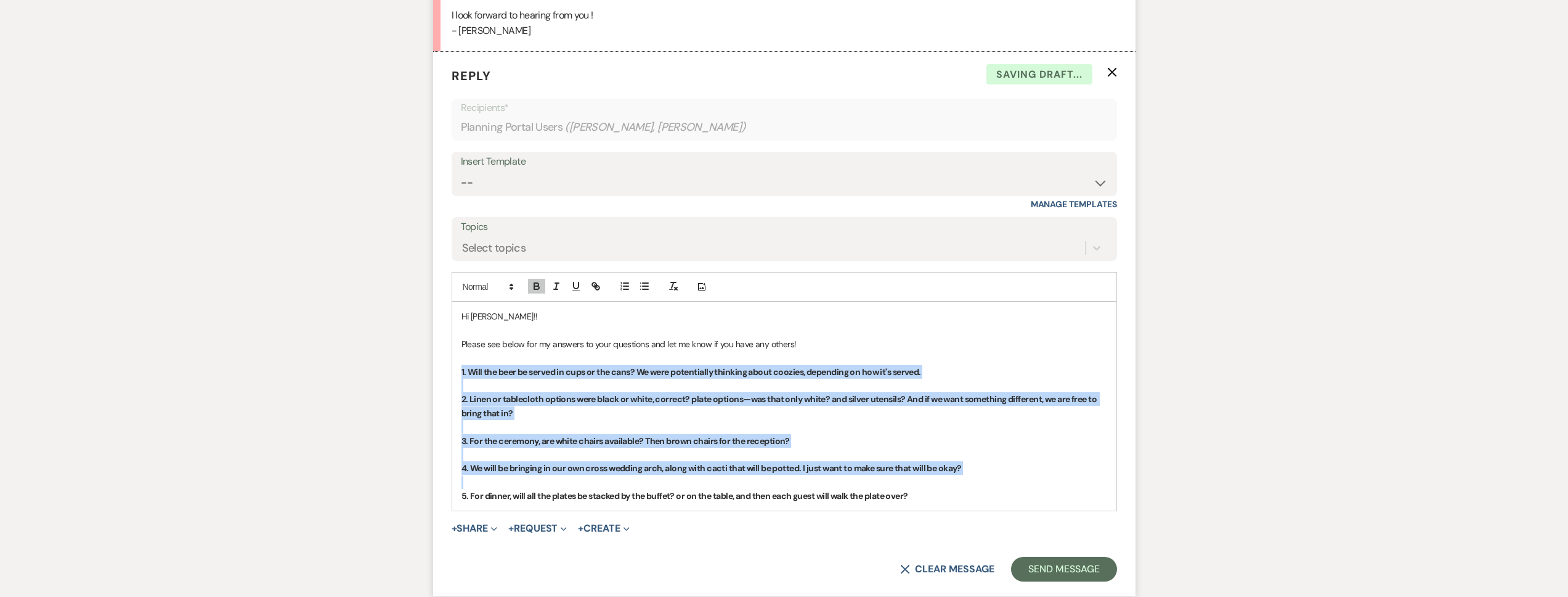
click at [575, 367] on strong "1. Will the beer be served in cups or the cans? We were potentially thinking ab…" at bounding box center [691, 372] width 460 height 11
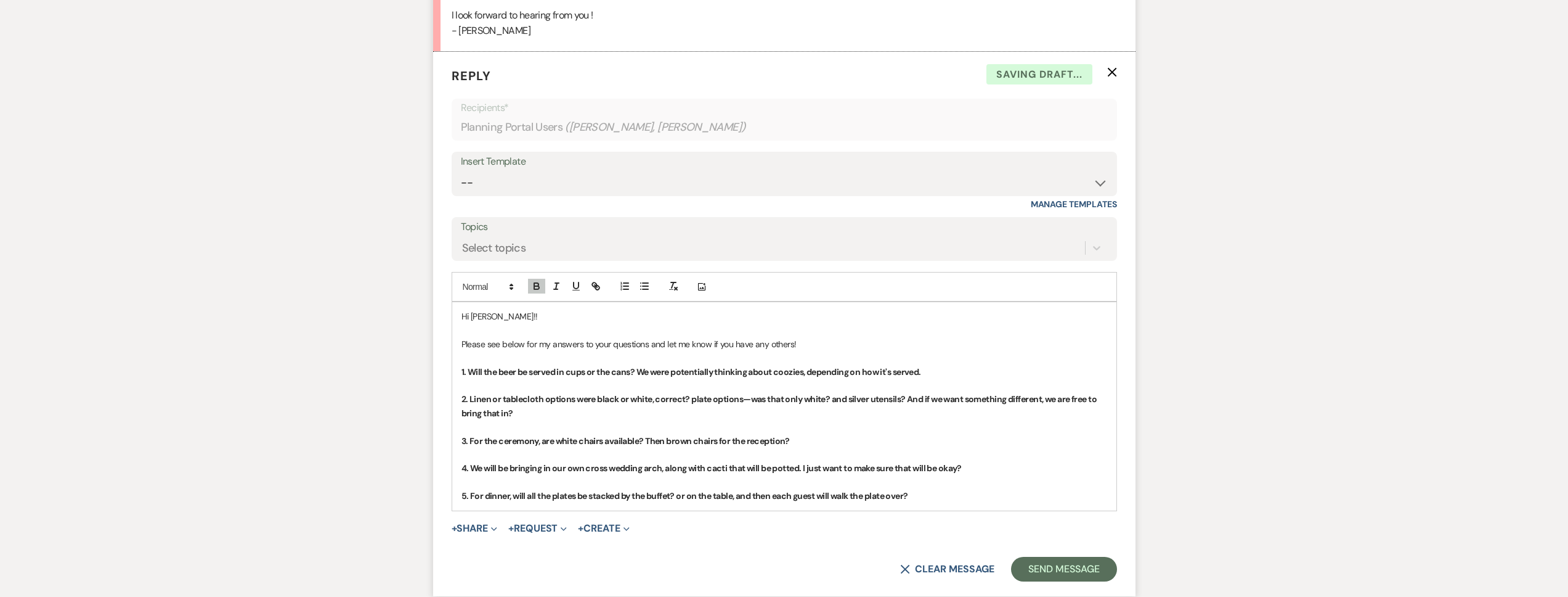
click at [952, 365] on p "1. Will the beer be served in cups or the cans? We were potentially thinking ab…" at bounding box center [784, 372] width 645 height 13
click at [540, 281] on icon "button" at bounding box center [537, 286] width 11 height 11
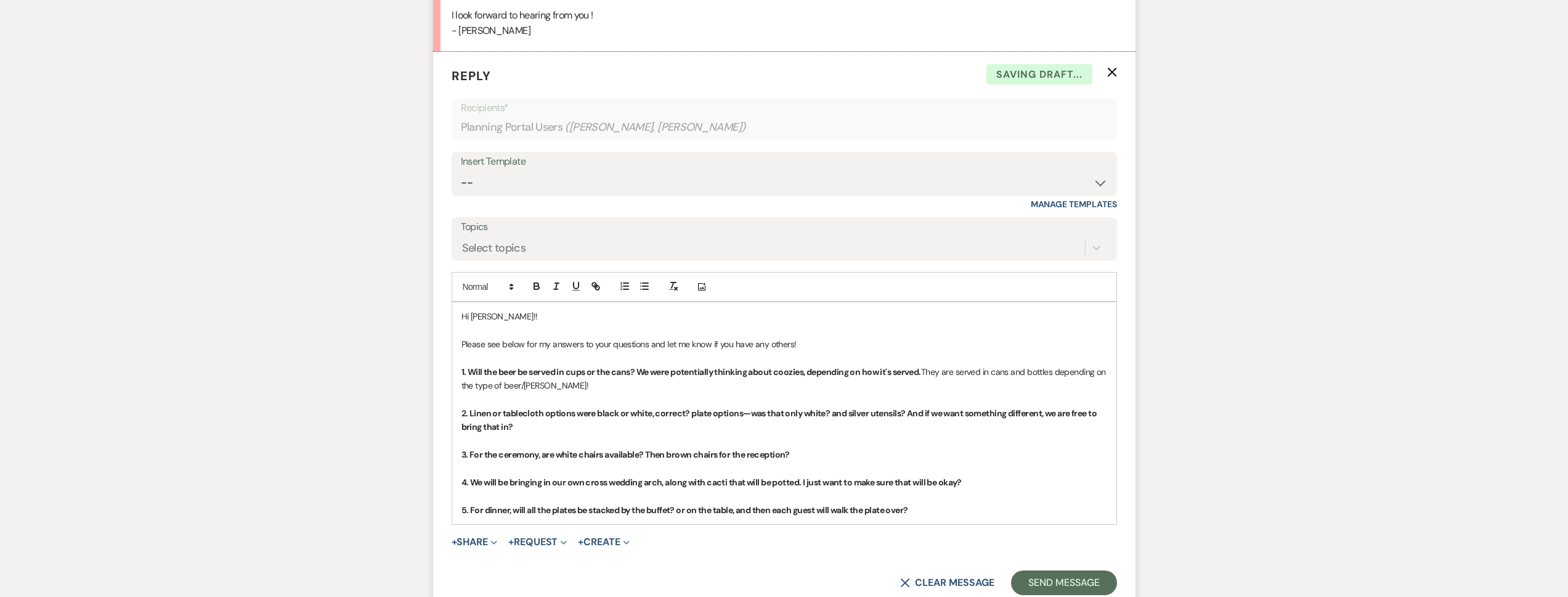
click at [560, 409] on p "2. Linen or tablecloth options were black or white, correct? plate options—was …" at bounding box center [784, 420] width 645 height 28
click at [539, 279] on button "button" at bounding box center [536, 286] width 17 height 15
click at [596, 367] on p "1. Will the beer be served in cups or the cans? We were potentially thinking ab…" at bounding box center [784, 379] width 645 height 28
click at [647, 367] on span "They are served in cans and bottles depending on the type of beer/seltzer! Cooz…" at bounding box center [784, 379] width 647 height 25
click at [543, 411] on p "2. Linen or tablecloth options were black or white, correct? plate options—was …" at bounding box center [784, 420] width 645 height 28
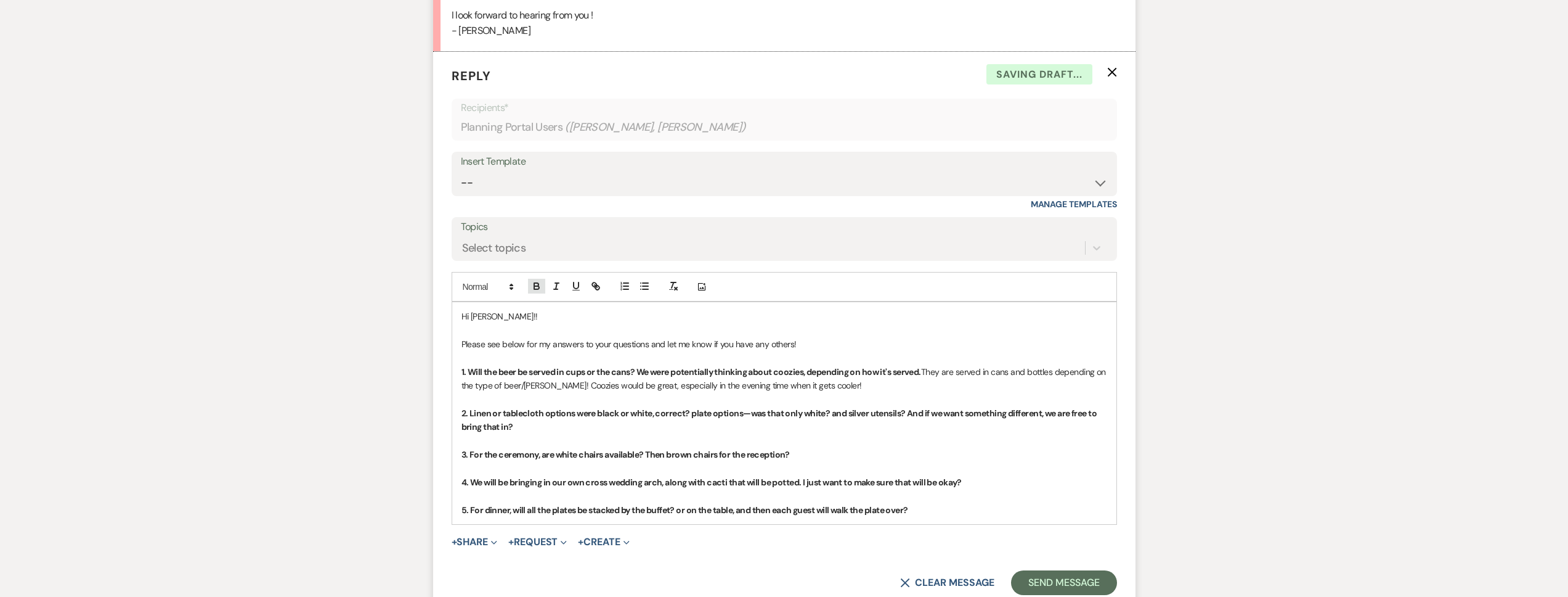
click at [539, 281] on icon "button" at bounding box center [537, 286] width 11 height 11
click at [801, 447] on p "3. For the ceremony, are white chairs available? Then brown chairs for the rece…" at bounding box center [784, 454] width 645 height 13
click at [535, 286] on icon "button" at bounding box center [536, 287] width 5 height 3
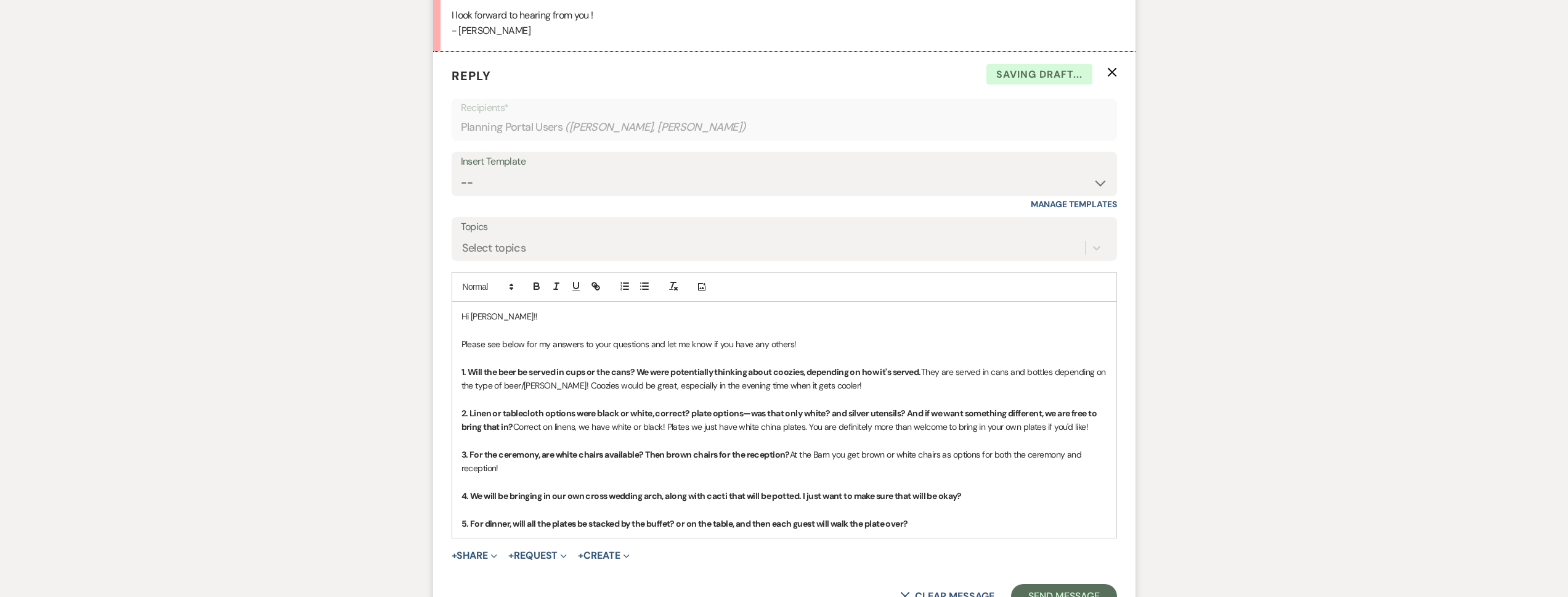
click at [1008, 489] on p "4. We will be bringing in our own cross wedding arch, along with cacti that wil…" at bounding box center [784, 496] width 645 height 13
click at [538, 286] on icon "button" at bounding box center [536, 287] width 5 height 3
drag, startPoint x: 1045, startPoint y: 480, endPoint x: 969, endPoint y: 481, distance: 76.0
click at [969, 489] on p "4. We will be bringing in our own cross wedding arch, along with cacti that wil…" at bounding box center [784, 496] width 645 height 13
click at [1050, 489] on p "4. We will be bringing in our own cross wedding arch, along with cacti that wil…" at bounding box center [784, 496] width 645 height 13
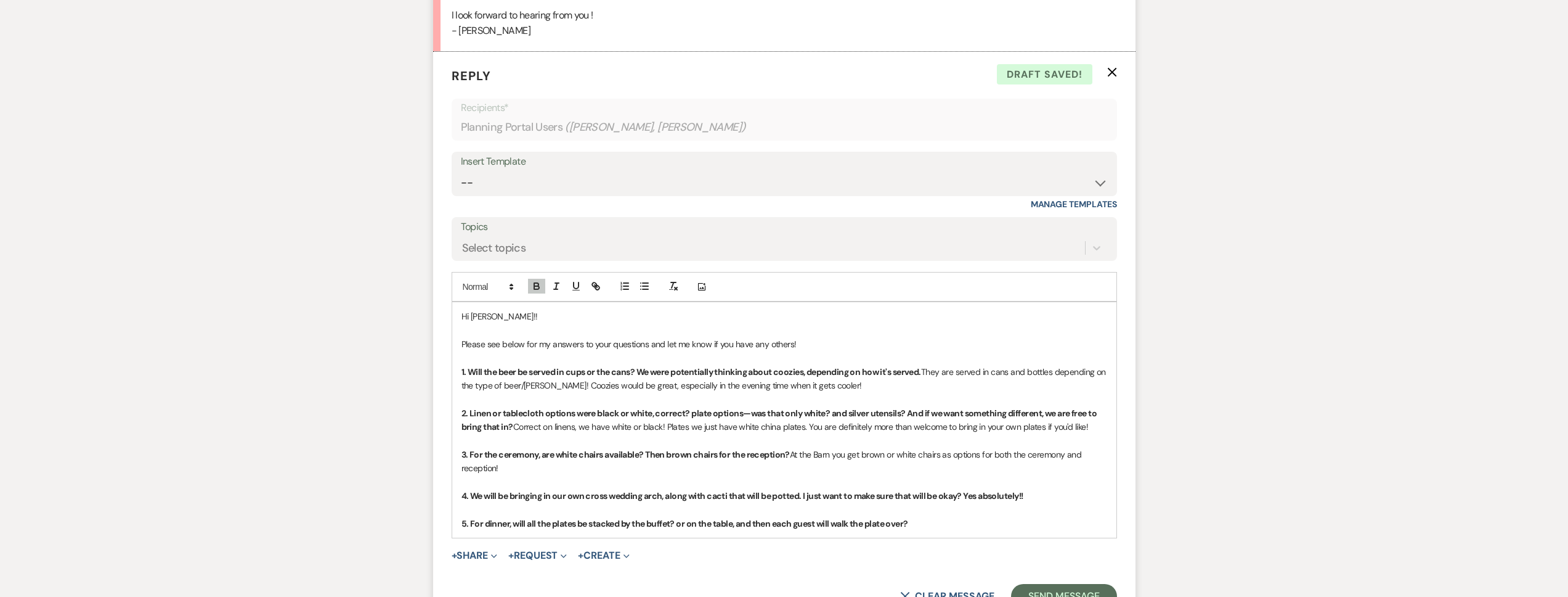
drag, startPoint x: 1042, startPoint y: 479, endPoint x: 969, endPoint y: 481, distance: 73.0
click at [969, 489] on p "4. We will be bringing in our own cross wedding arch, along with cacti that wil…" at bounding box center [784, 496] width 645 height 13
drag, startPoint x: 966, startPoint y: 480, endPoint x: 1038, endPoint y: 482, distance: 72.0
click at [1038, 489] on p "4. We will be bringing in our own cross wedding arch, along with cacti that wil…" at bounding box center [784, 496] width 645 height 13
click at [534, 286] on icon "button" at bounding box center [536, 287] width 5 height 3
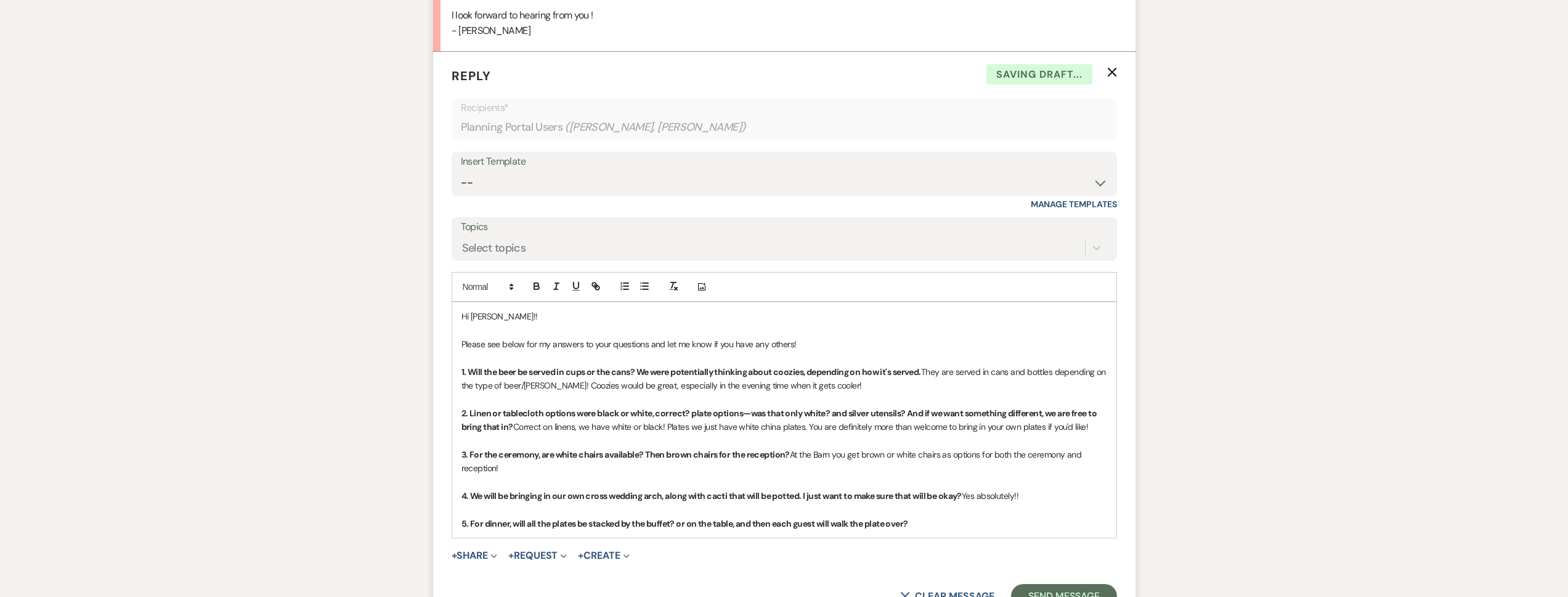
click at [941, 517] on p "5. For dinner, will all the plates be stacked by the buffet? or on the table, a…" at bounding box center [784, 523] width 645 height 13
drag, startPoint x: 1025, startPoint y: 506, endPoint x: 930, endPoint y: 510, distance: 95.1
click at [930, 517] on p "5. For dinner, will all the plates be stacked by the buffet? or on the table, a…" at bounding box center [784, 523] width 645 height 13
click at [1037, 517] on p "5. For dinner, will all the plates be stacked by the buffet? or on the table, a…" at bounding box center [784, 523] width 645 height 13
drag, startPoint x: 971, startPoint y: 508, endPoint x: 918, endPoint y: 508, distance: 53.0
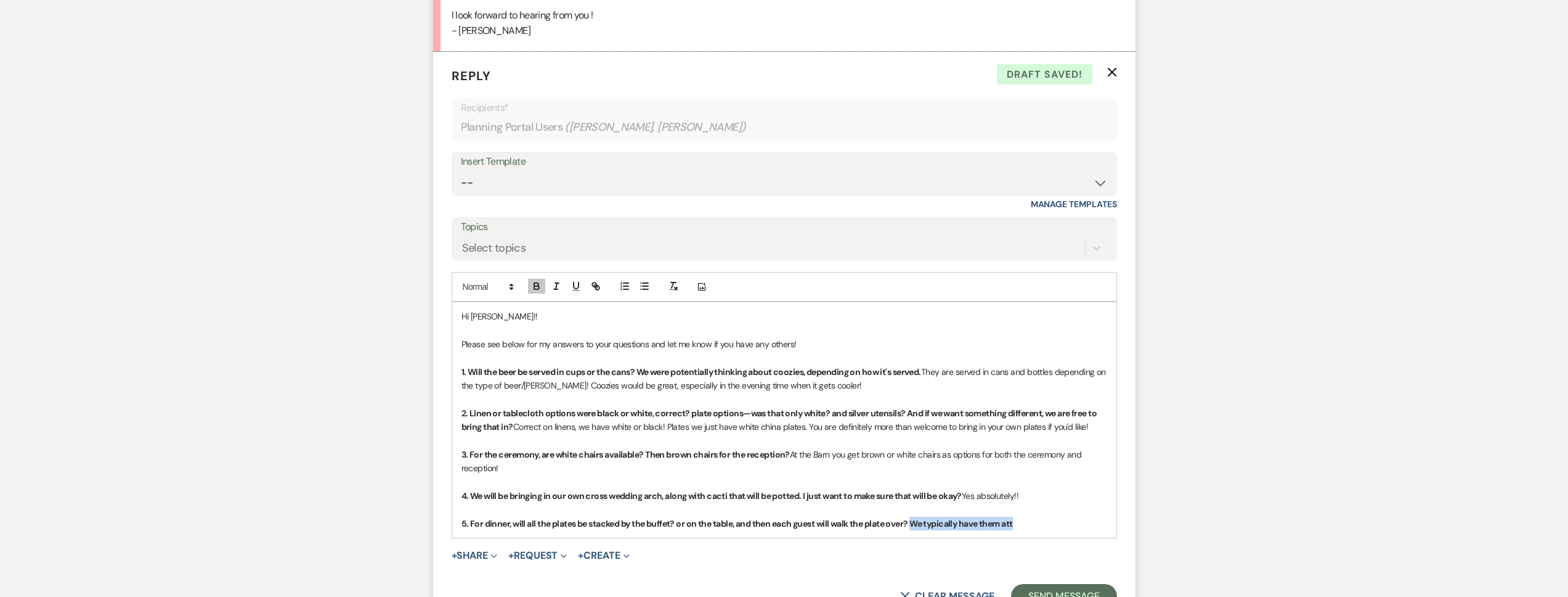
click at [918, 517] on p "5. For dinner, will all the plates be stacked by the buffet? or on the table, a…" at bounding box center [784, 523] width 645 height 13
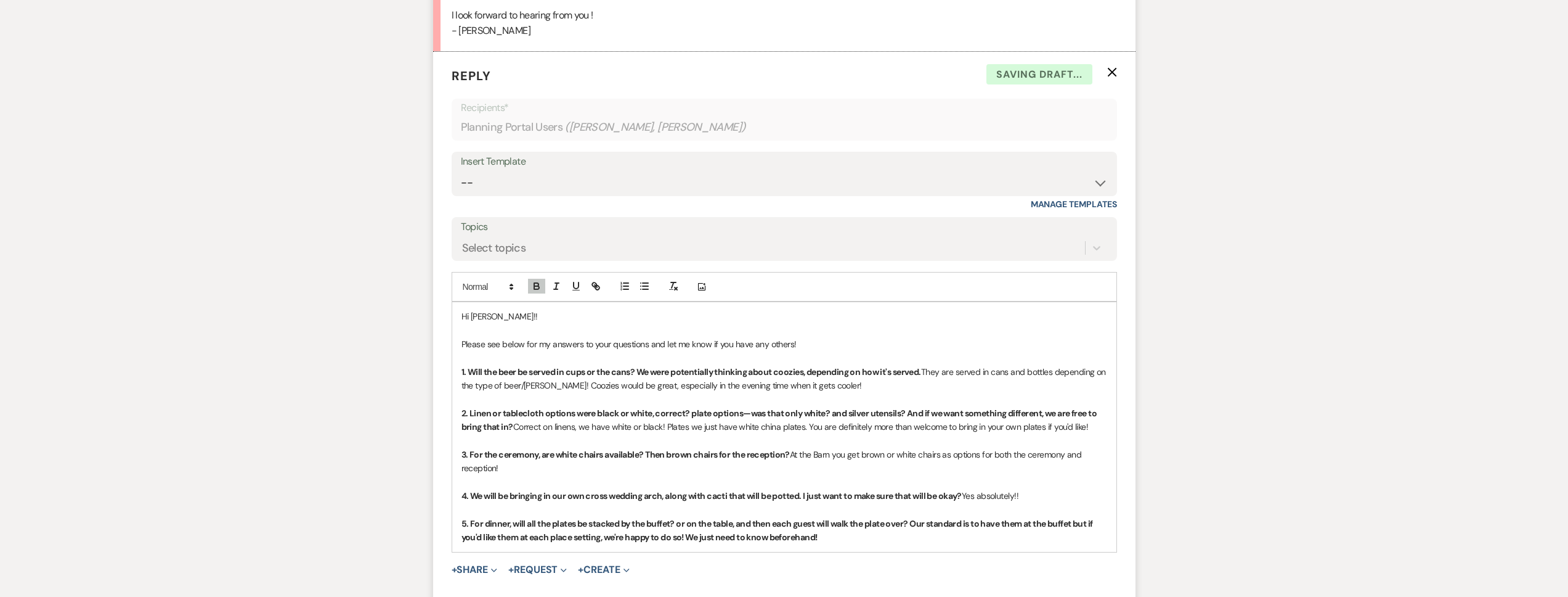
drag, startPoint x: 923, startPoint y: 527, endPoint x: 912, endPoint y: 506, distance: 23.7
click at [912, 517] on p "5. For dinner, will all the plates be stacked by the buffet? or on the table, a…" at bounding box center [784, 530] width 645 height 28
click at [540, 281] on icon "button" at bounding box center [537, 286] width 11 height 11
click at [661, 452] on p "3. For the ceremony, are white chairs available? Then brown chairs for the rece…" at bounding box center [784, 461] width 645 height 28
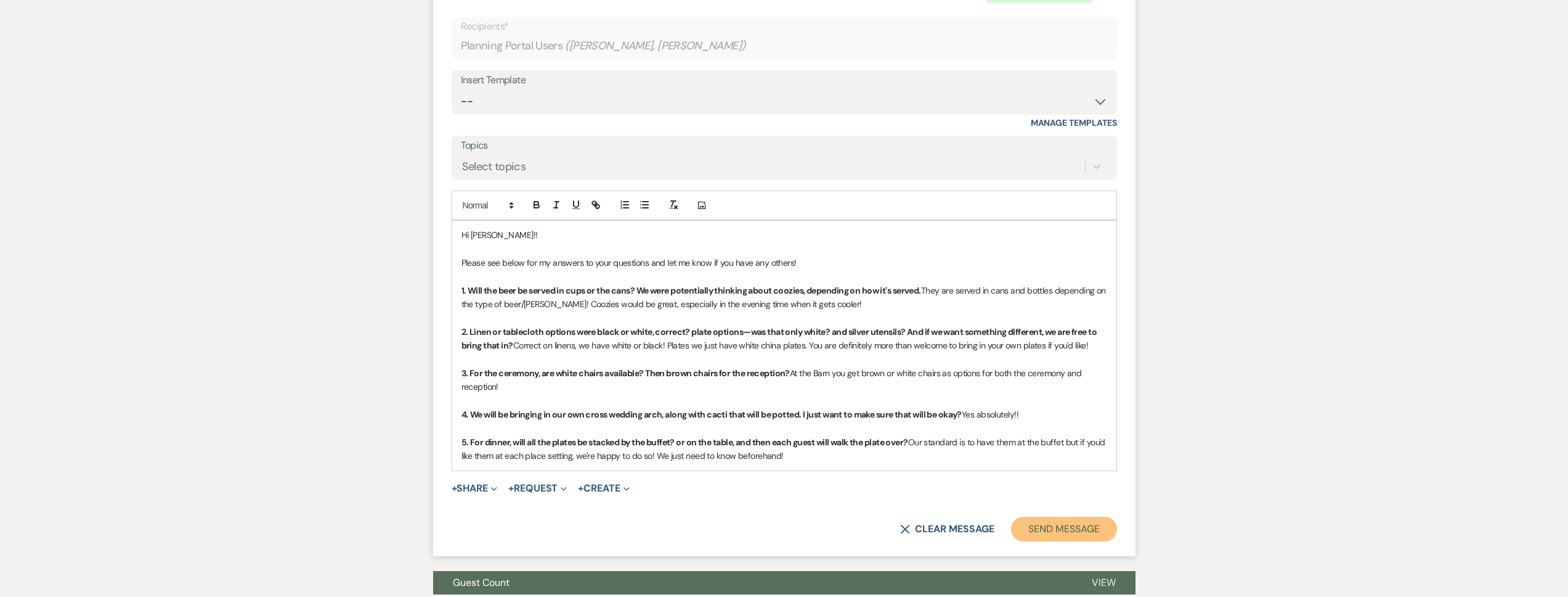
click at [1078, 518] on button "Send Message" at bounding box center [1064, 529] width 106 height 25
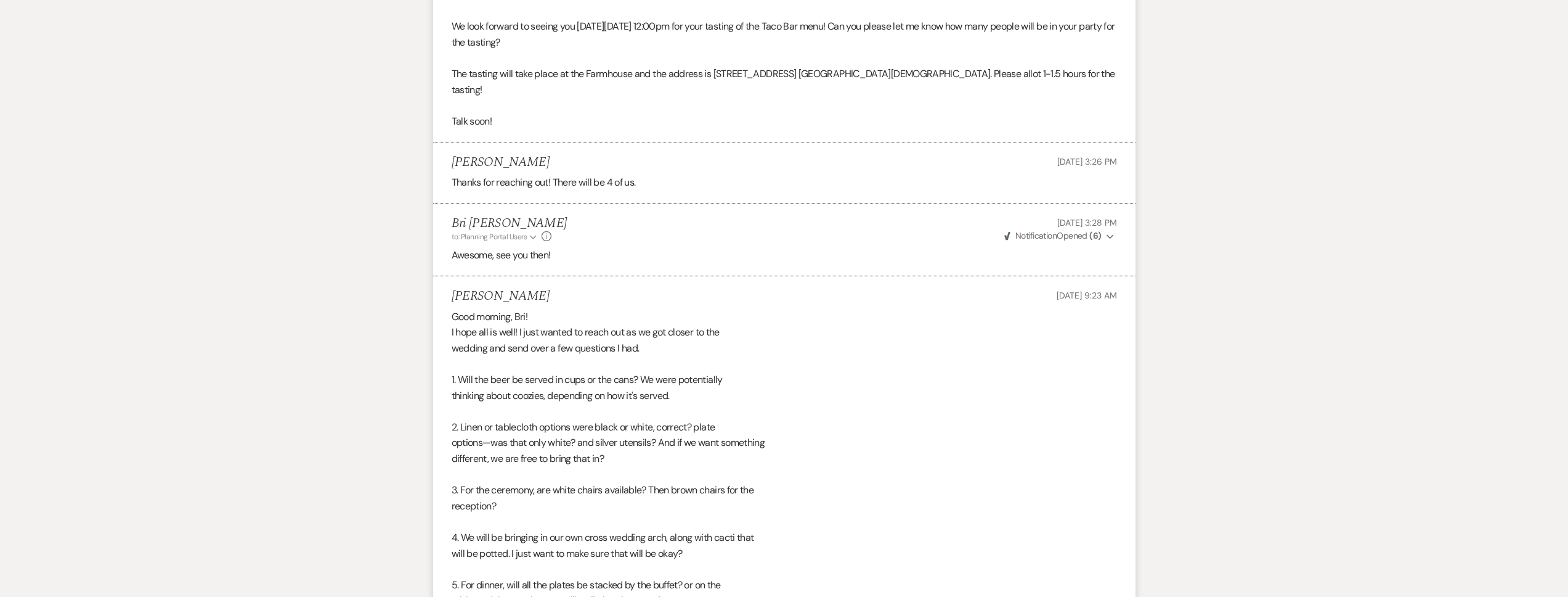
scroll to position [0, 0]
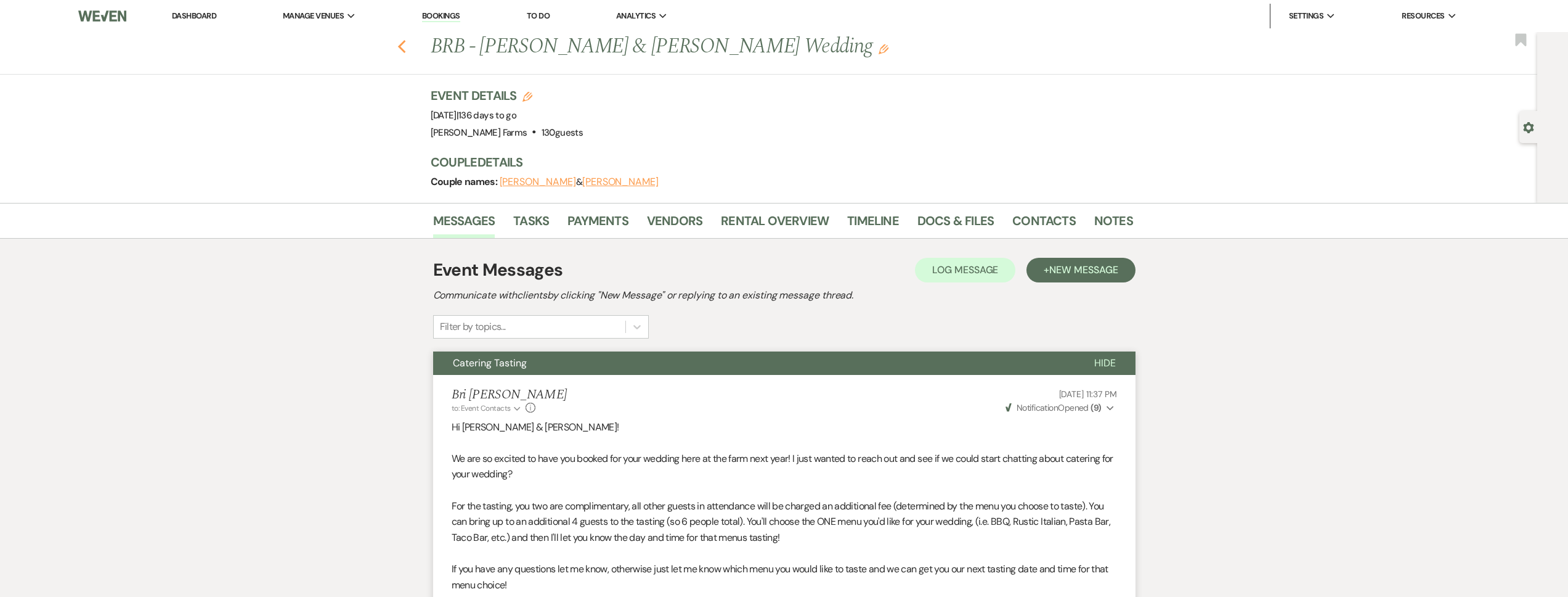
click at [402, 45] on icon "Previous" at bounding box center [402, 47] width 9 height 15
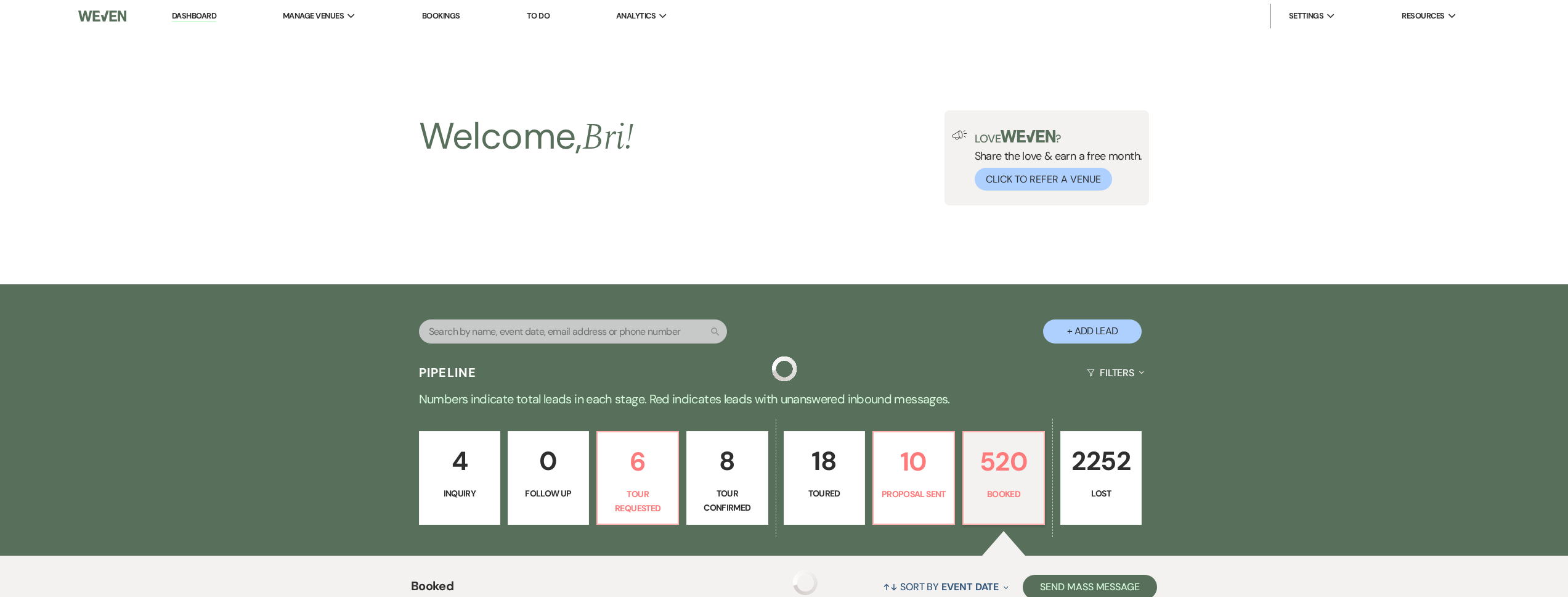
scroll to position [641, 0]
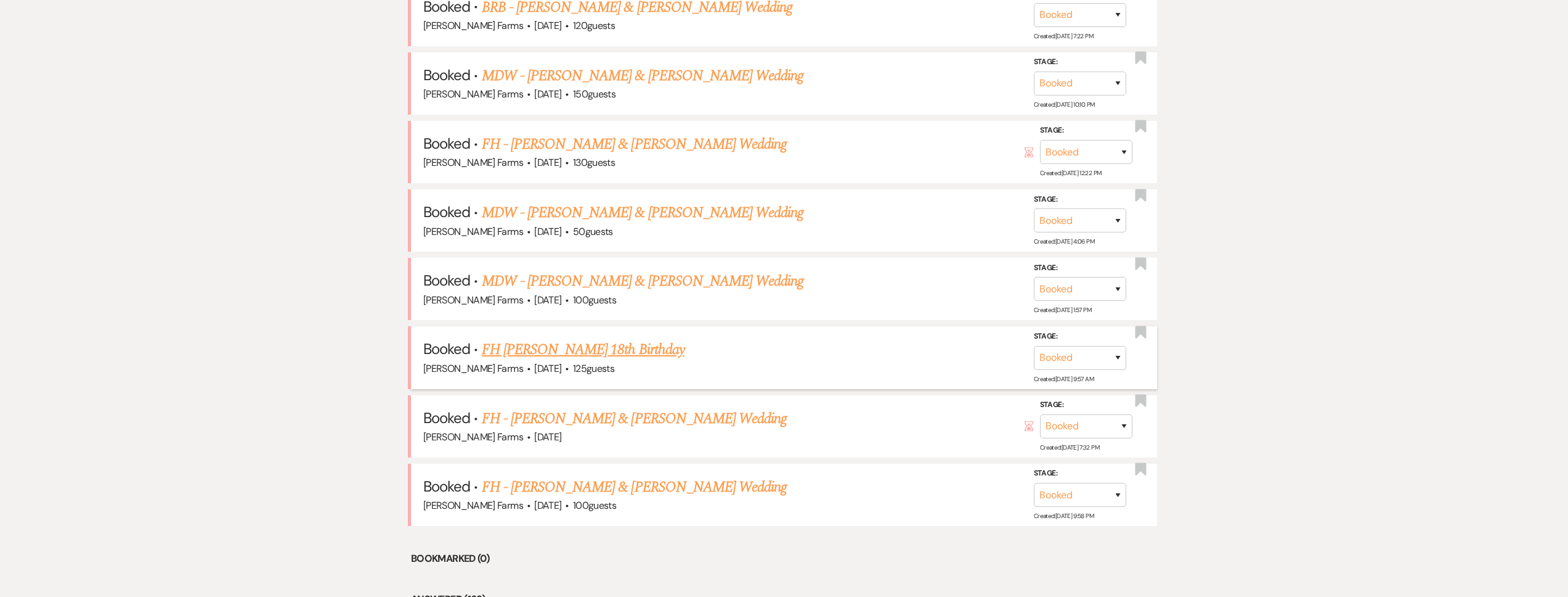
click at [660, 348] on link "FH Kiera Souvannavanh's 18th Birthday" at bounding box center [583, 349] width 203 height 22
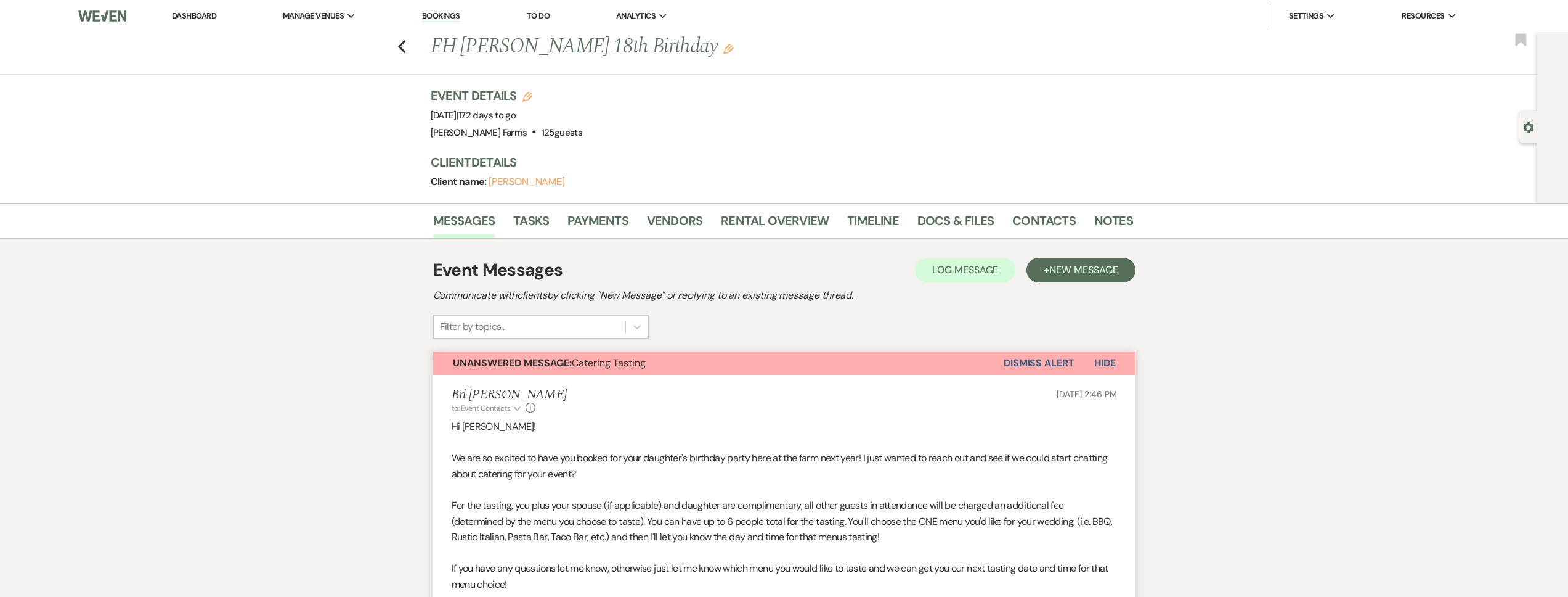
click at [733, 49] on icon "Edit" at bounding box center [728, 50] width 10 height 10
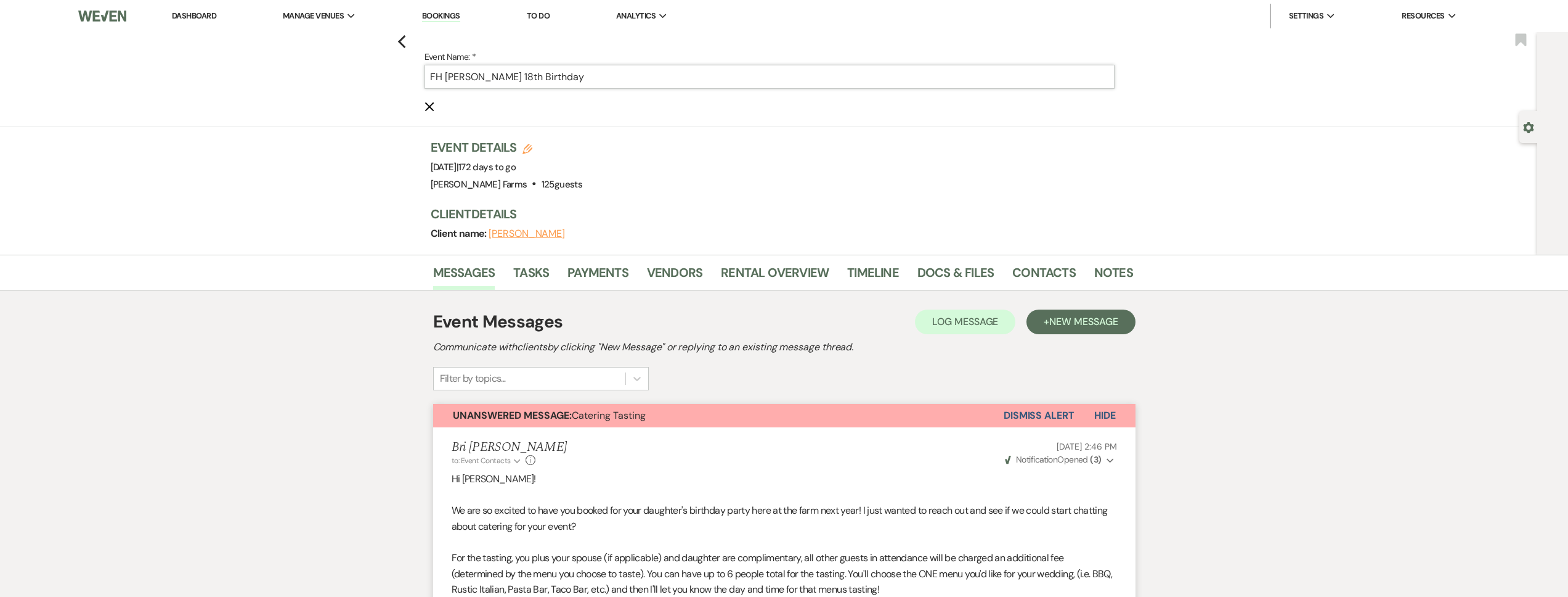
click at [446, 77] on input "FH Kiera Souvannavanh's 18th Birthday" at bounding box center [769, 77] width 690 height 24
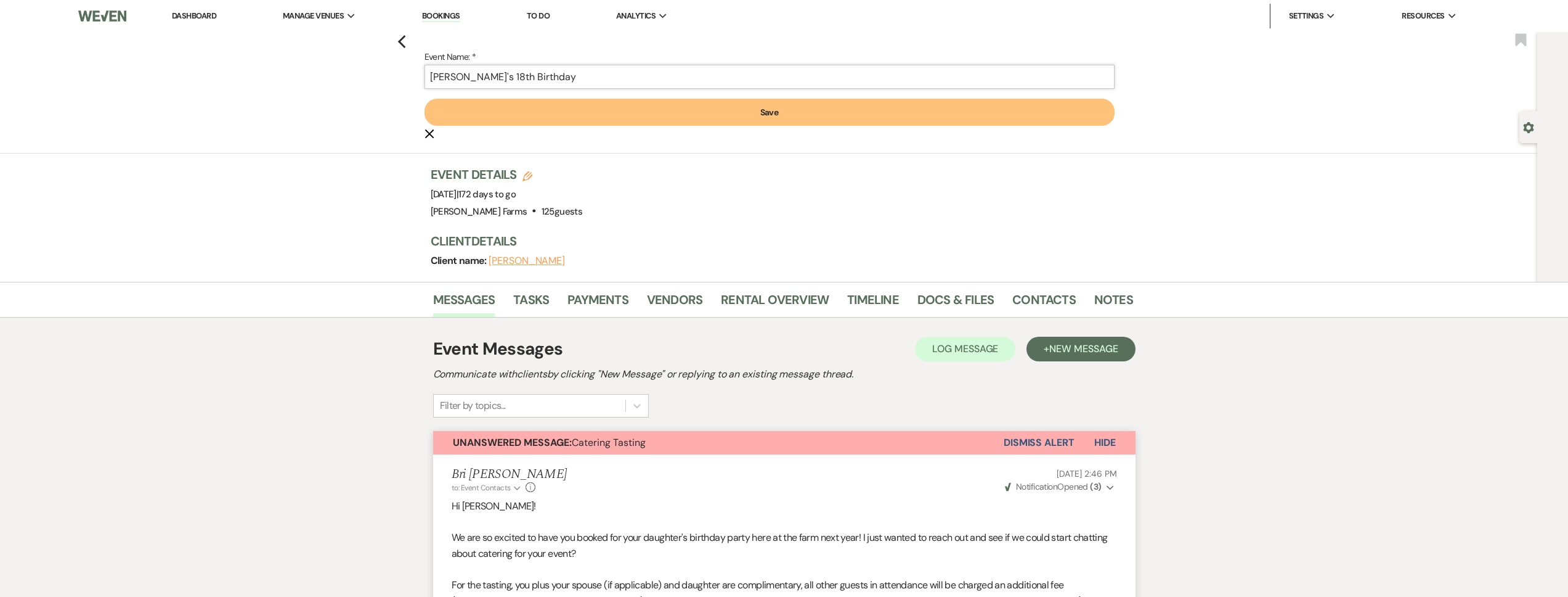
type input "FH - Kiera Souvannavanh's 18th Birthday"
click at [517, 106] on button "Save" at bounding box center [769, 112] width 690 height 27
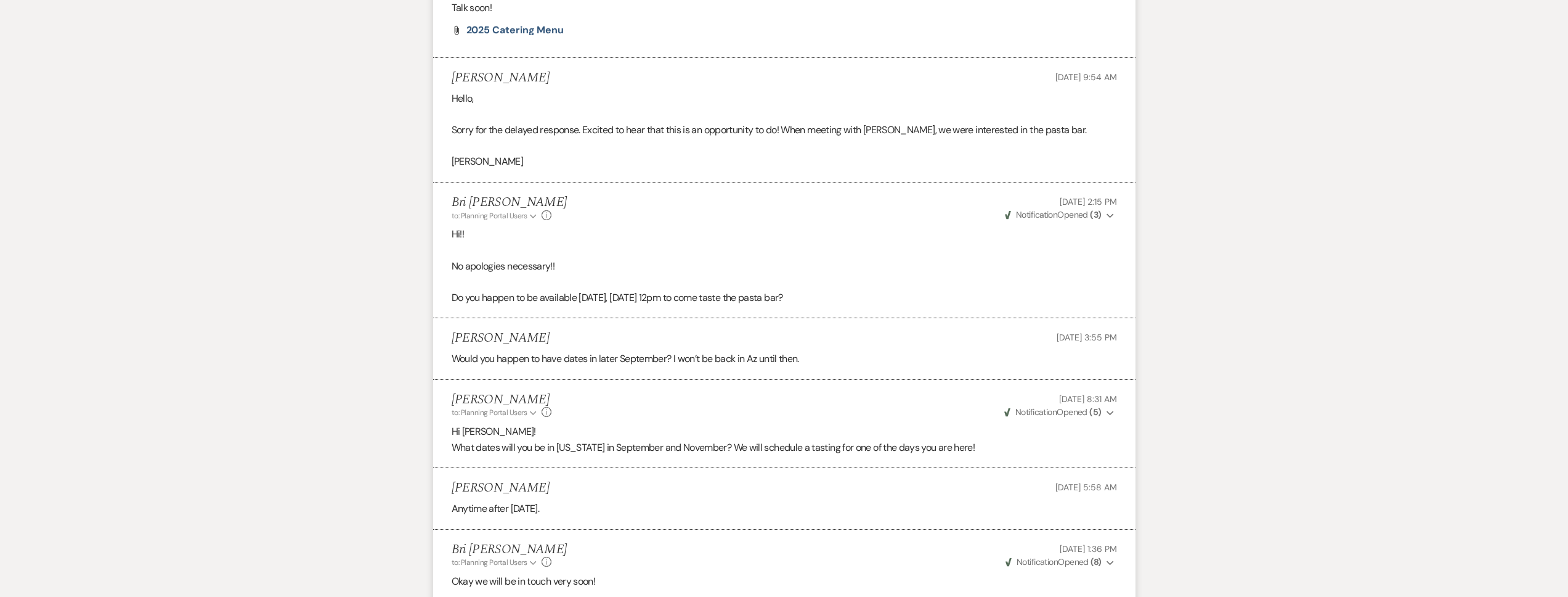
scroll to position [1017, 0]
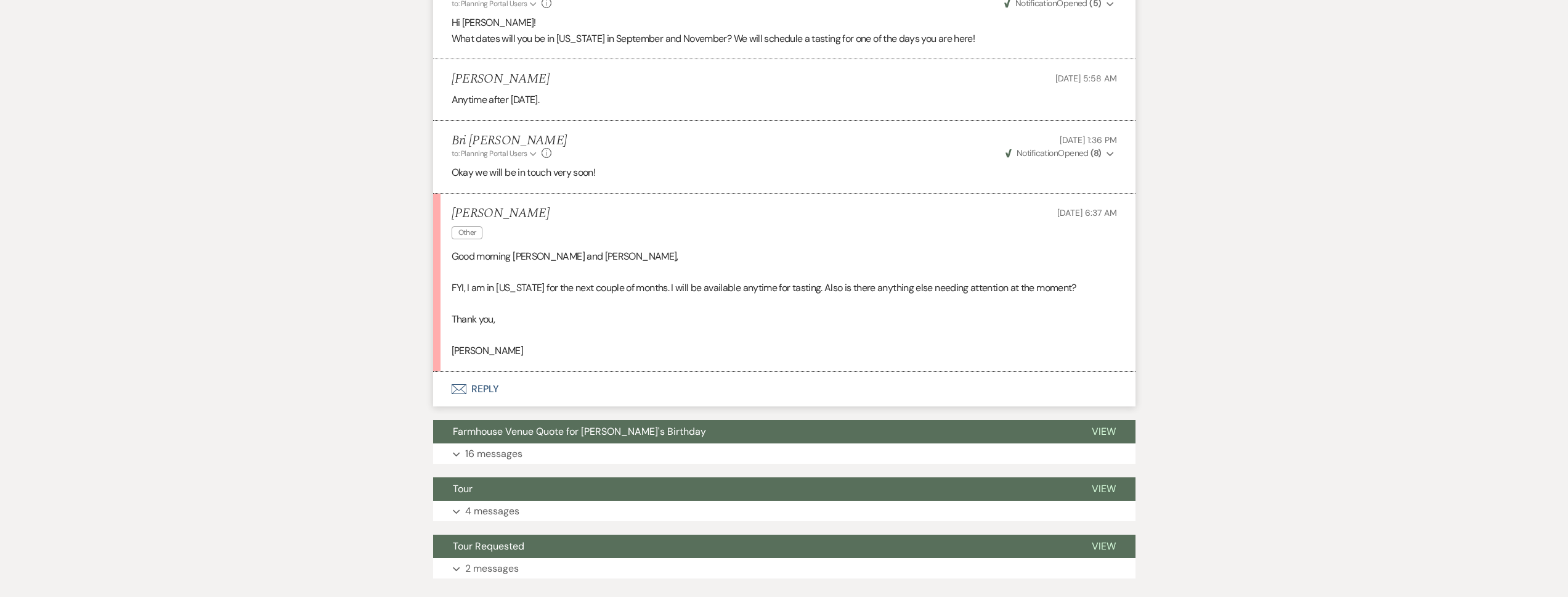
click at [639, 385] on button "Envelope Reply" at bounding box center [784, 389] width 702 height 35
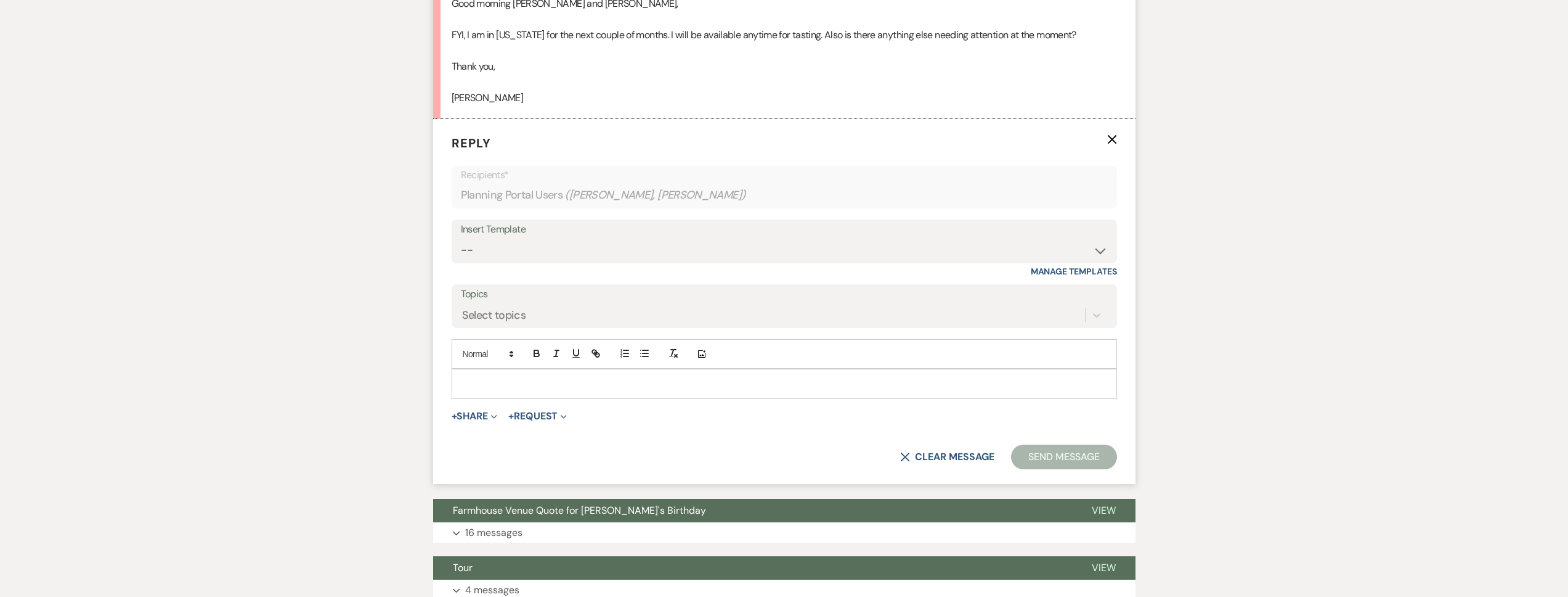
scroll to position [1273, 0]
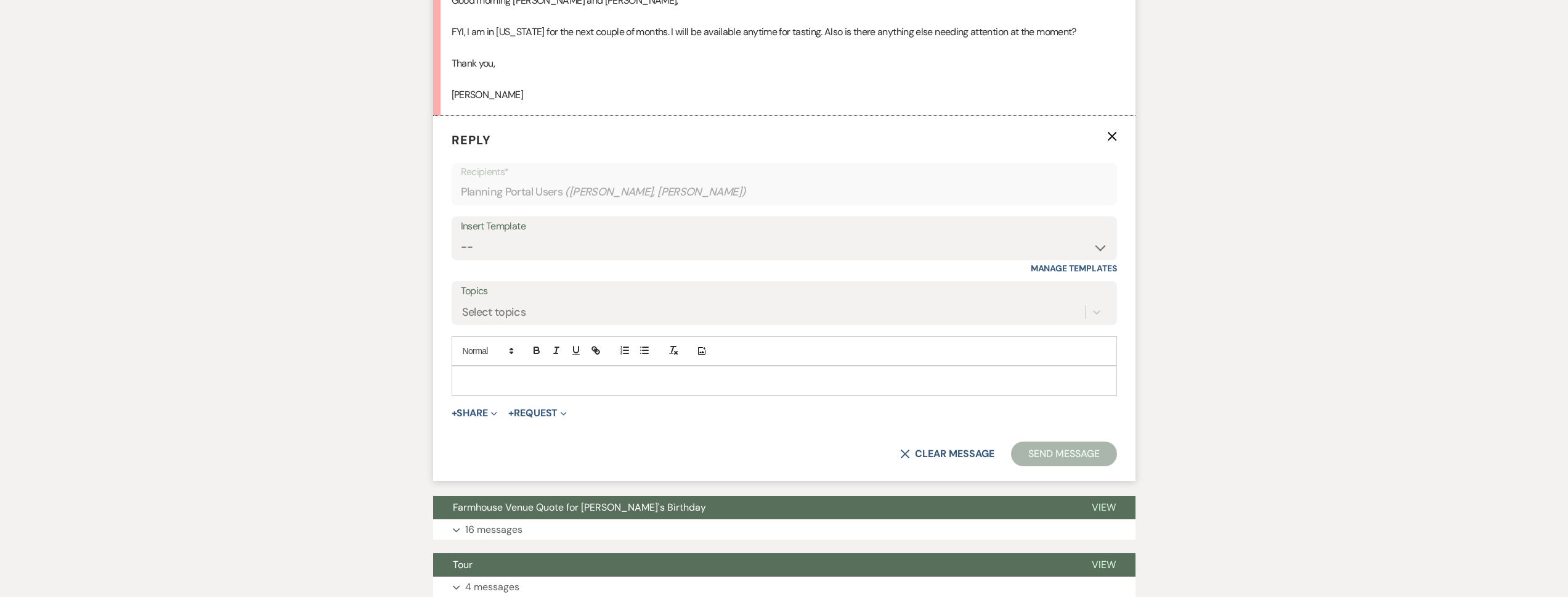
click at [512, 378] on p at bounding box center [784, 380] width 645 height 13
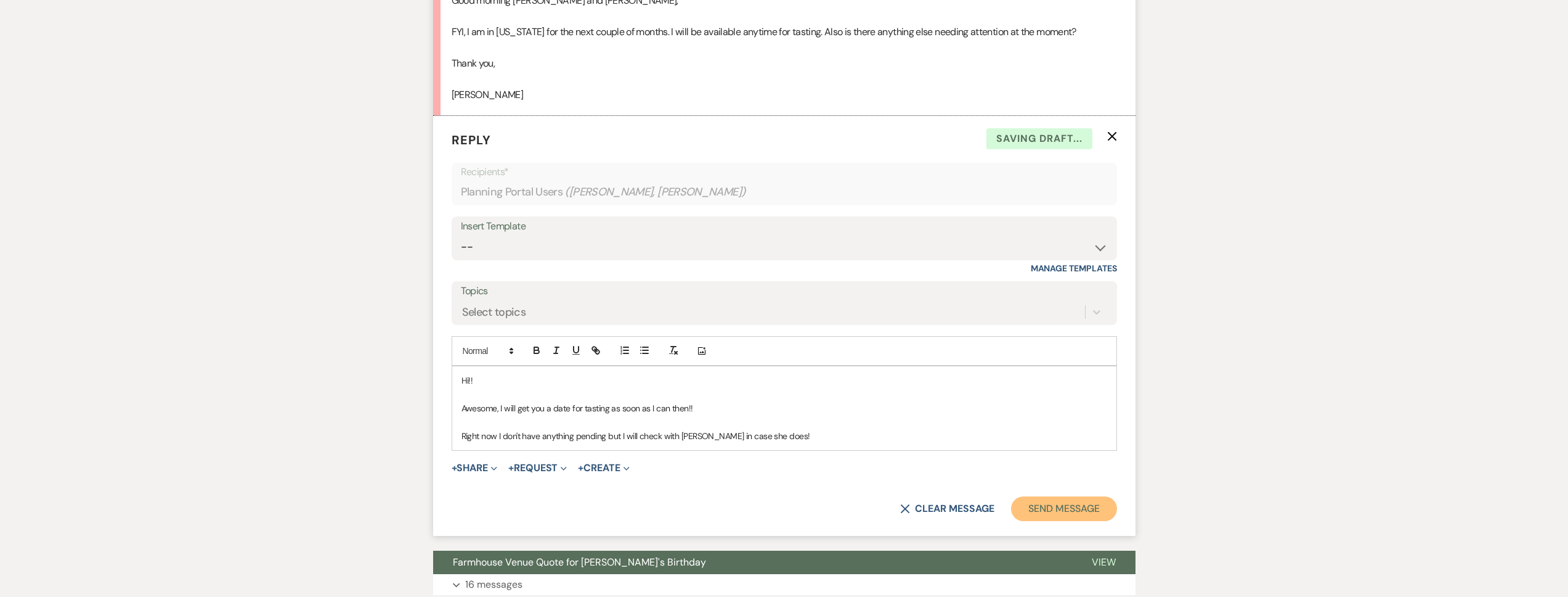
click at [1063, 503] on button "Send Message" at bounding box center [1064, 508] width 106 height 25
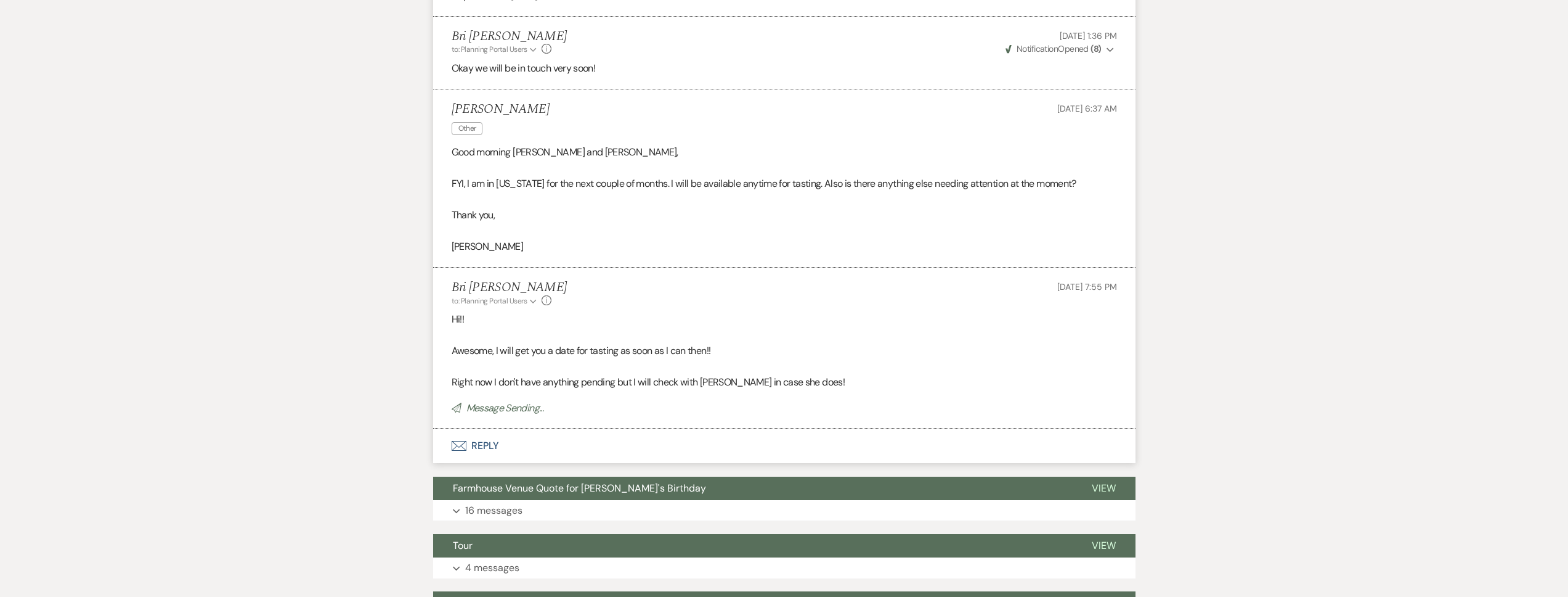
scroll to position [1002, 0]
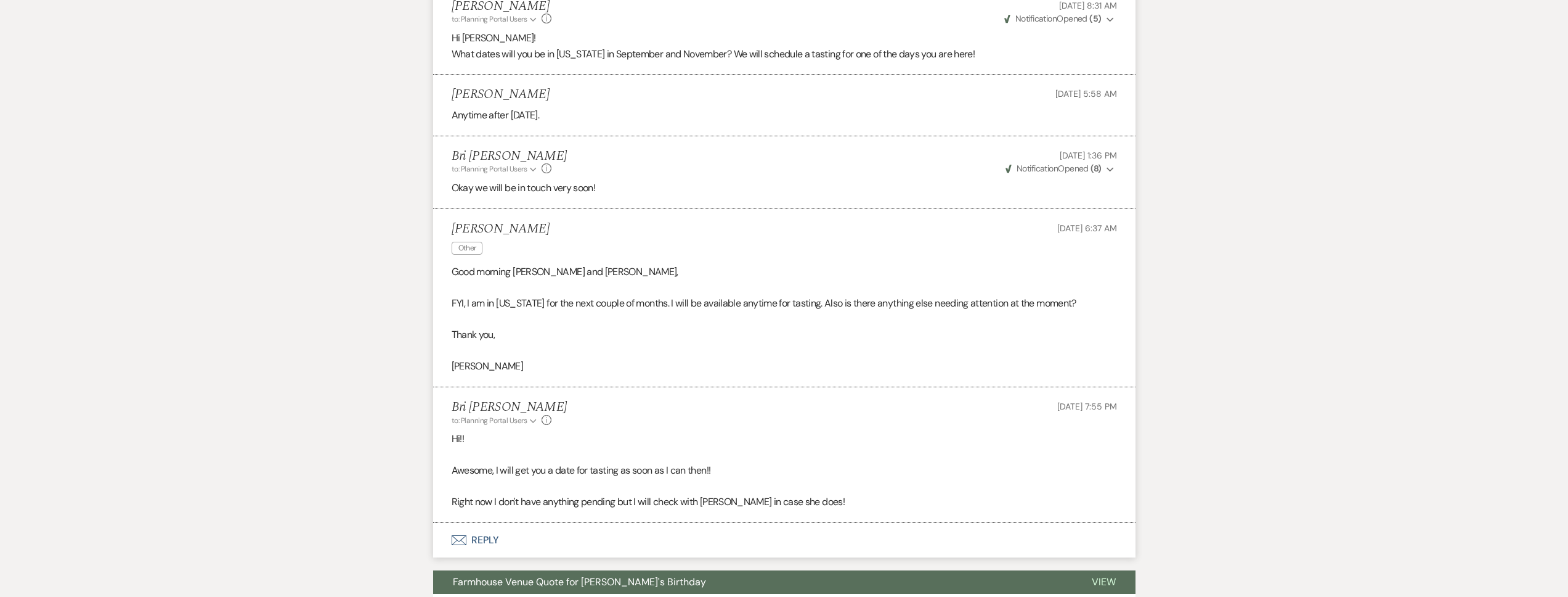
drag, startPoint x: 577, startPoint y: 234, endPoint x: 500, endPoint y: 231, distance: 77.1
click at [500, 231] on div "Christine Souvannavanh Other Sep 16, 2025, 6:37 AM" at bounding box center [784, 240] width 665 height 38
copy h5 "Souvannavanh"
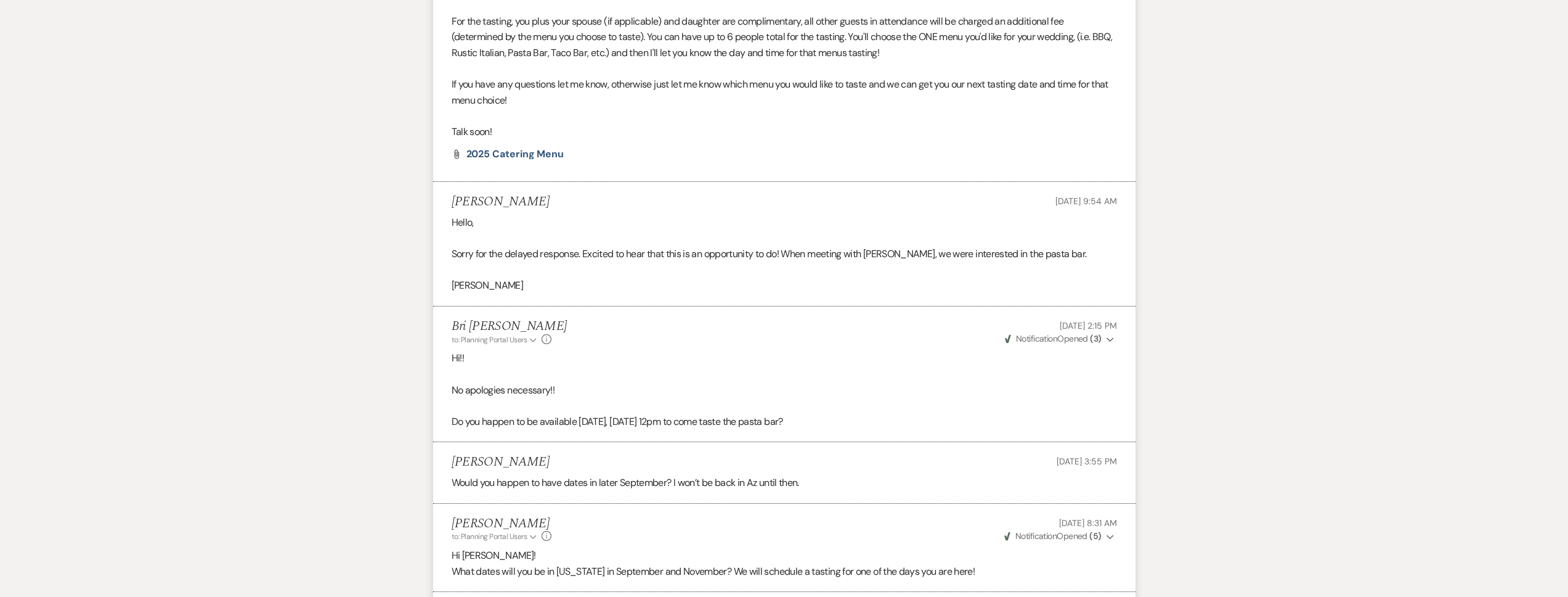
scroll to position [0, 0]
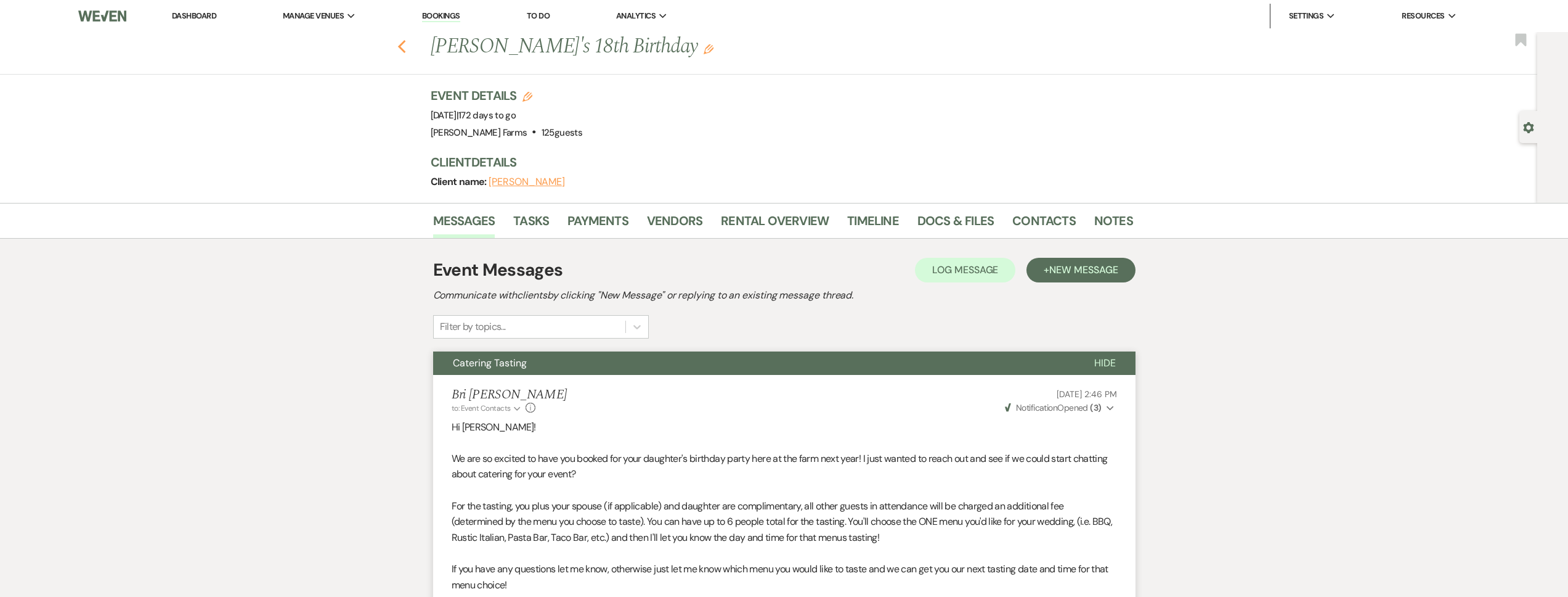
click at [407, 45] on icon "Previous" at bounding box center [402, 47] width 9 height 15
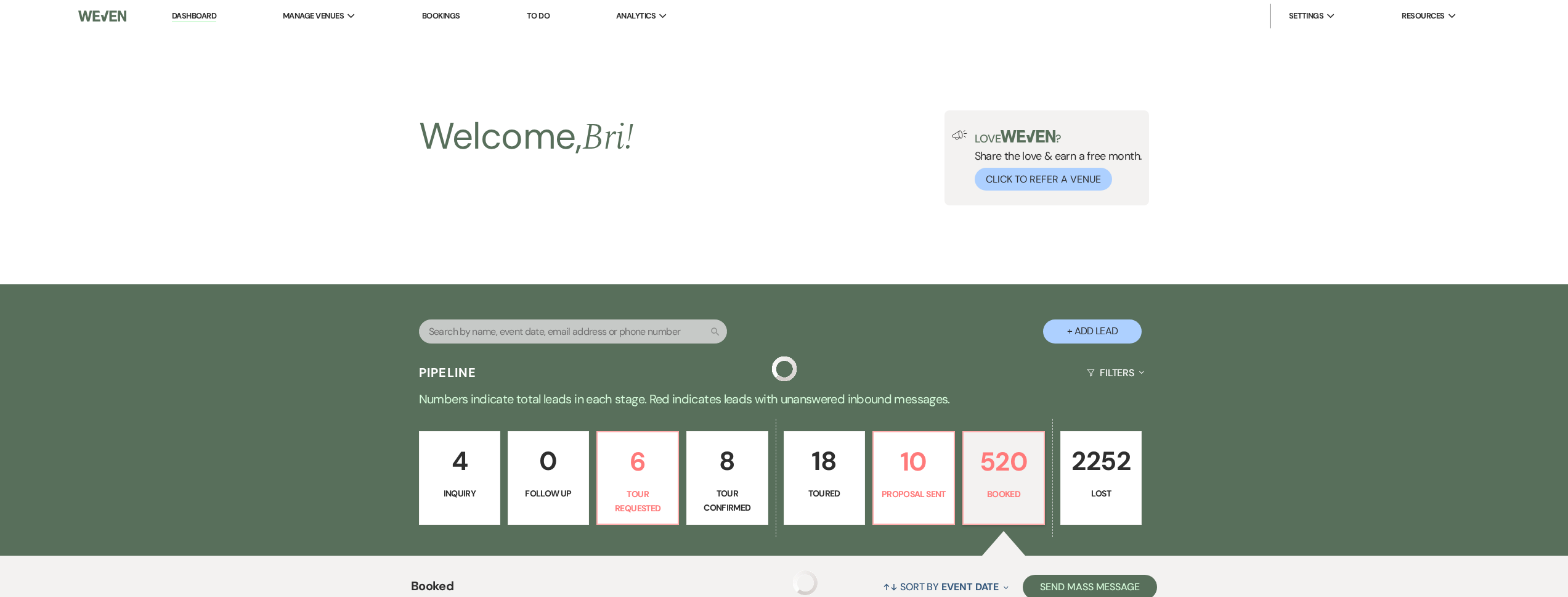
scroll to position [641, 0]
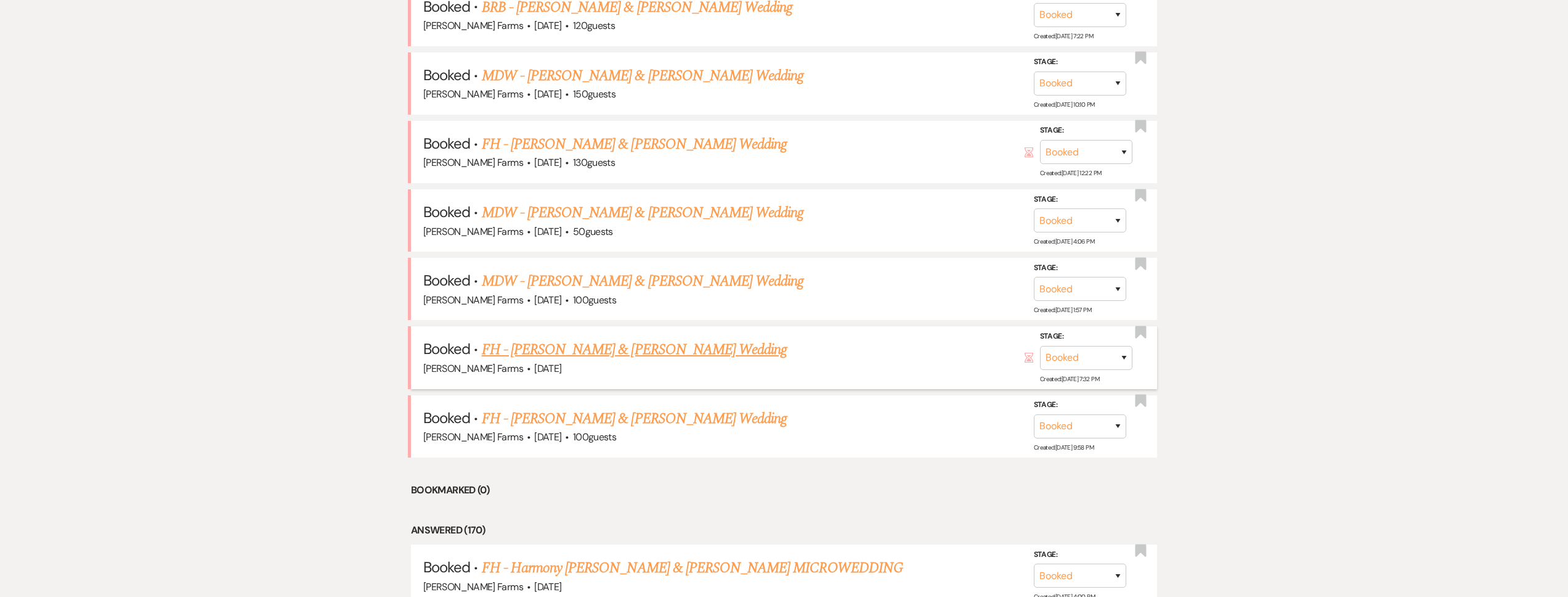
click at [633, 354] on link "FH - Alissa Miller & Kyle Huffman Wedding" at bounding box center [634, 349] width 305 height 22
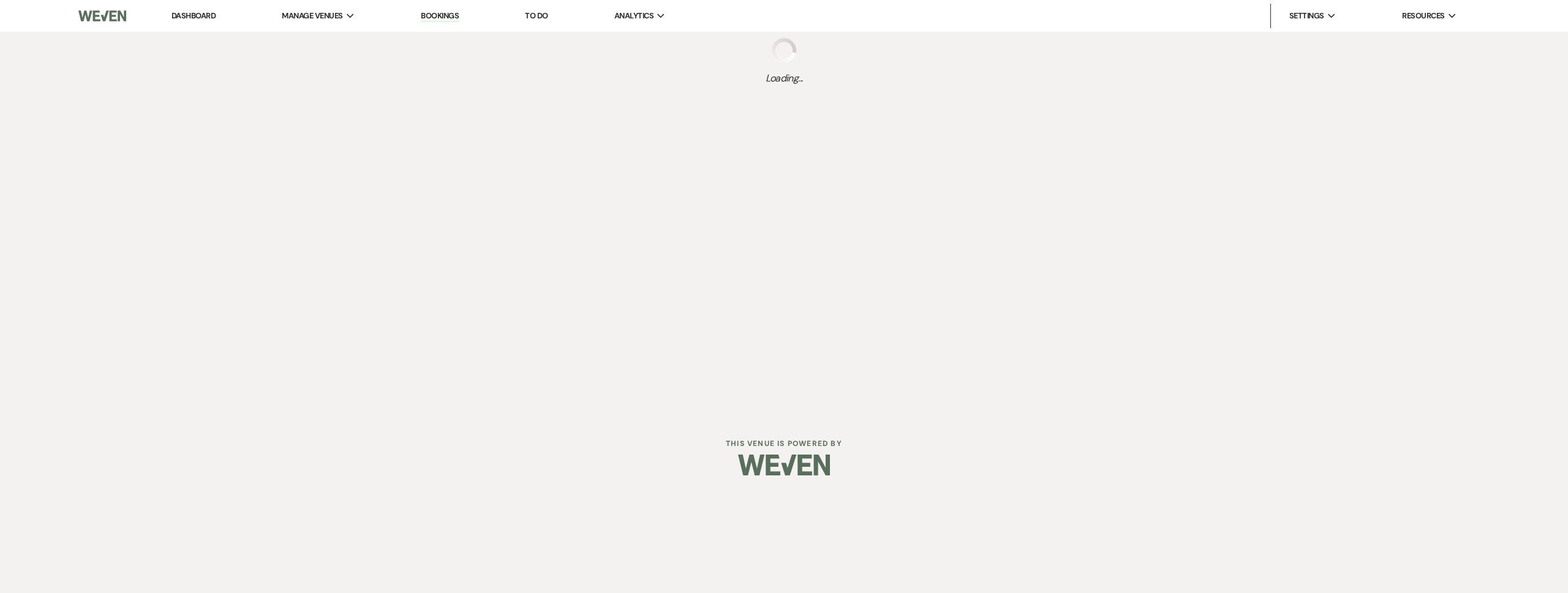
select select "23"
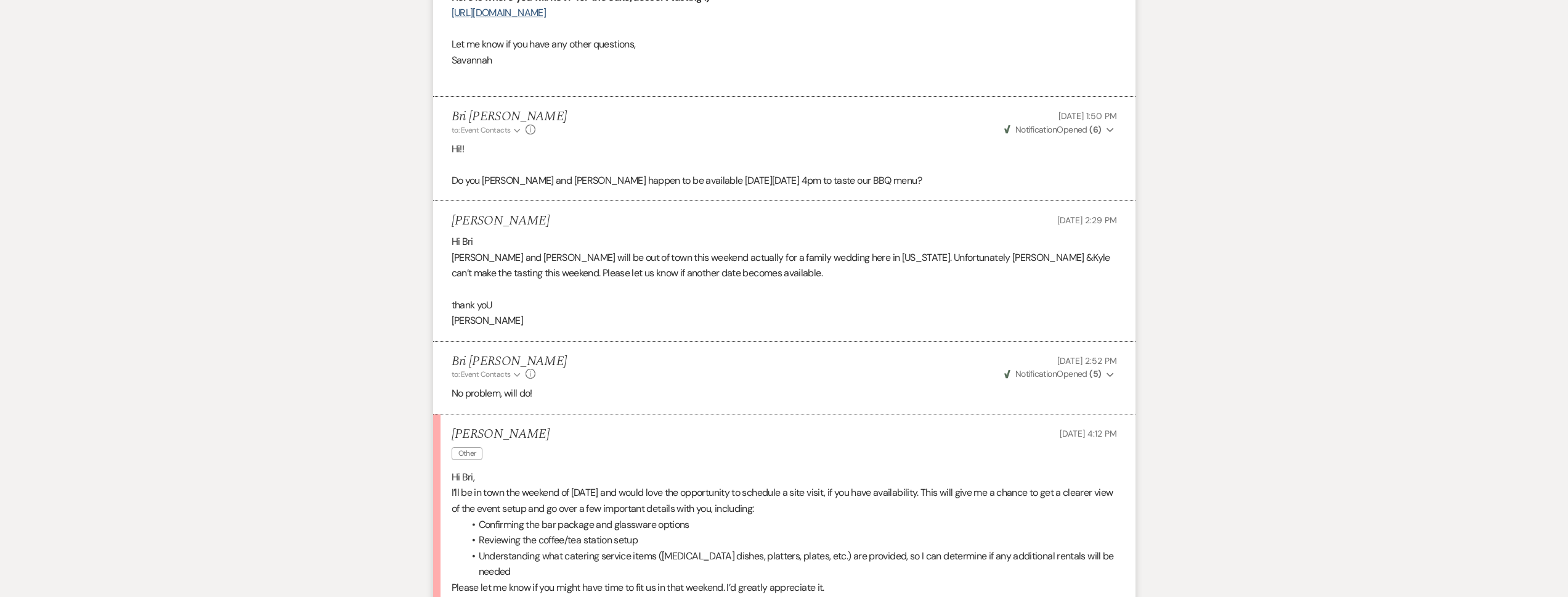
scroll to position [4258, 0]
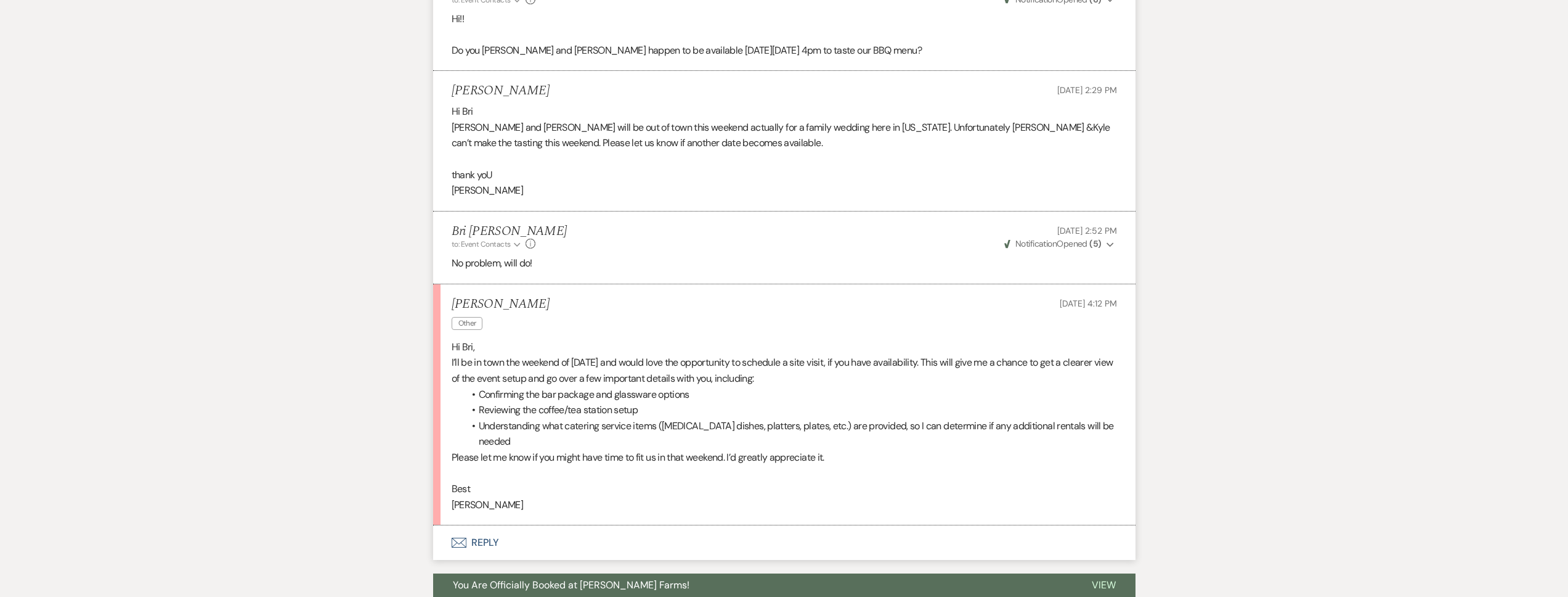
click at [542, 525] on button "Envelope Reply" at bounding box center [784, 542] width 702 height 35
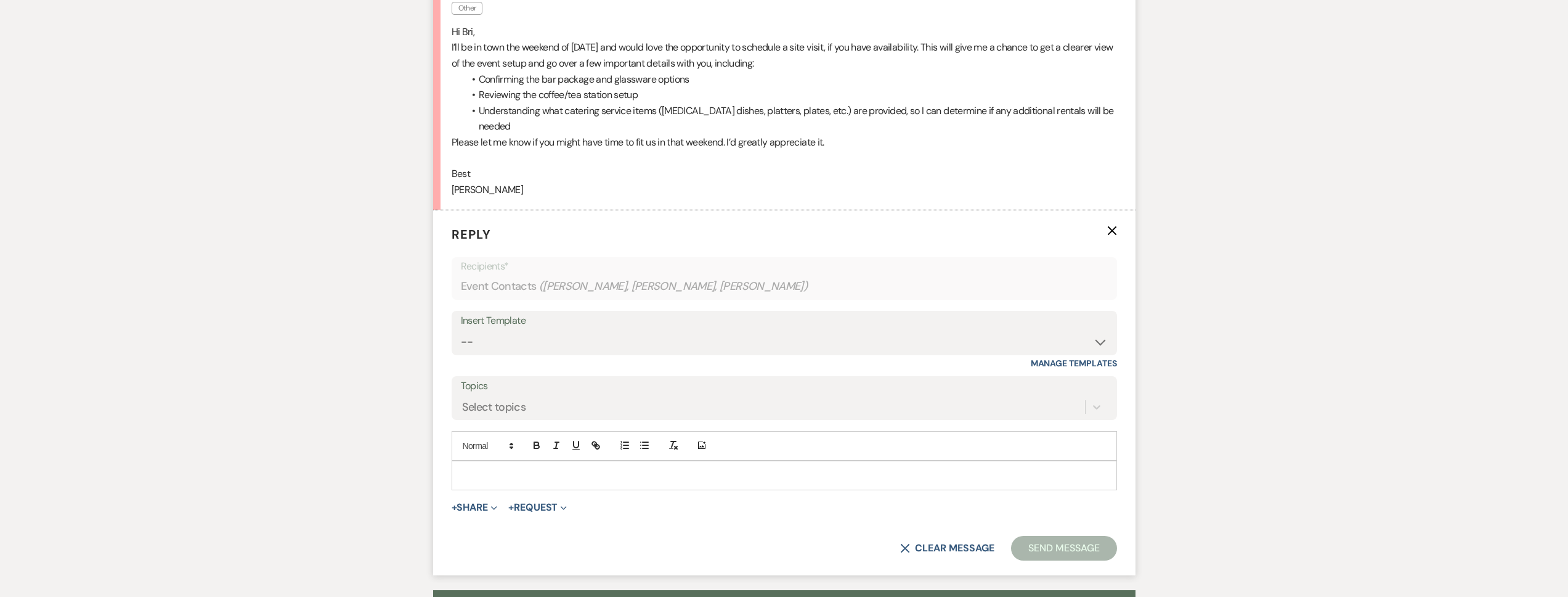
scroll to position [4583, 0]
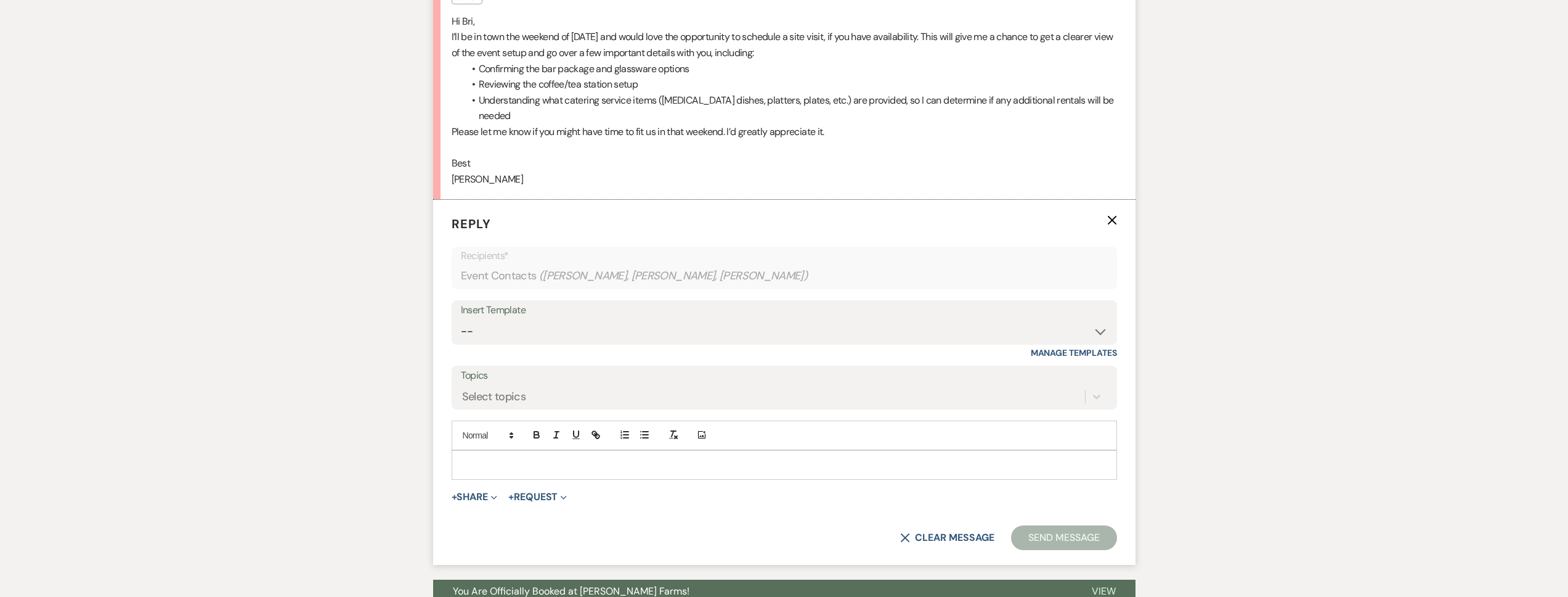
drag, startPoint x: 509, startPoint y: 389, endPoint x: 515, endPoint y: 376, distance: 14.3
click at [509, 389] on form "Reply X Recipients* Event Contacts ( Alissa Miller, Geri Miller, Jacqueline Aba…" at bounding box center [784, 382] width 702 height 365
click at [515, 458] on p at bounding box center [784, 464] width 645 height 13
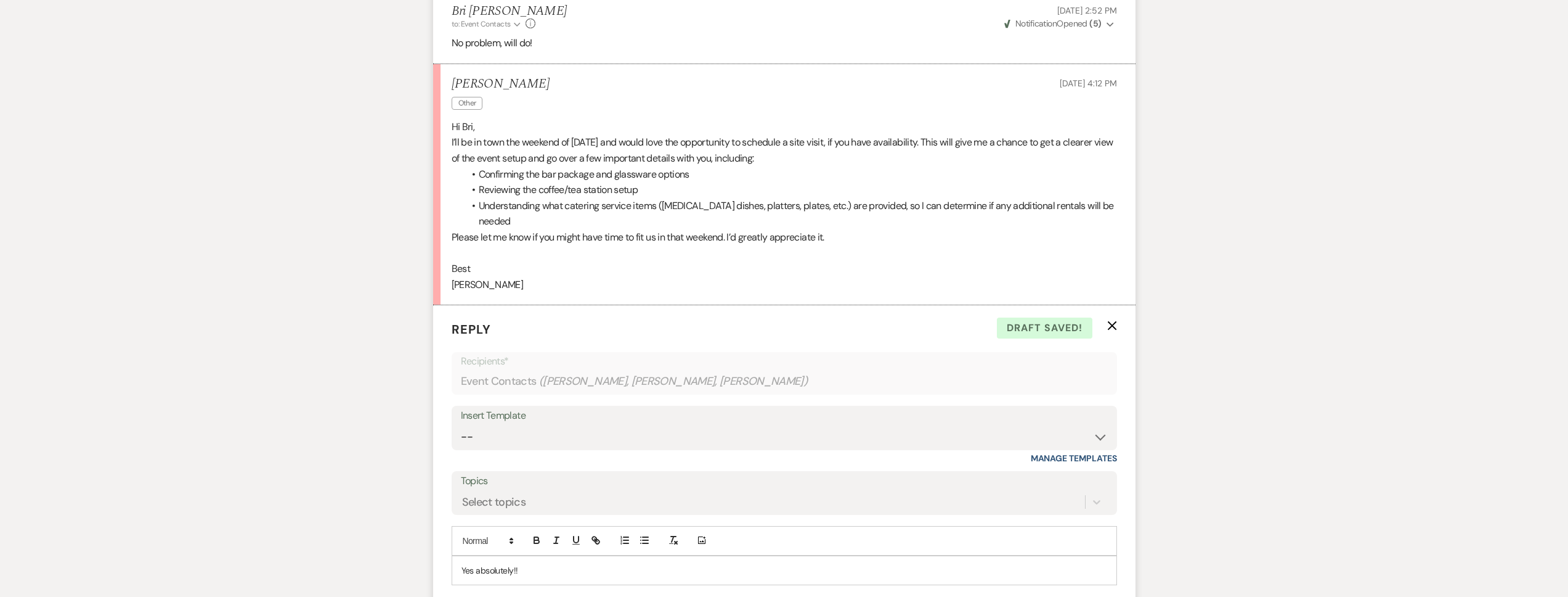
scroll to position [4478, 0]
click at [606, 563] on p "Yes absolutely!!" at bounding box center [784, 569] width 645 height 13
click at [543, 591] on p "Friday, October 24, at 8am" at bounding box center [784, 597] width 645 height 13
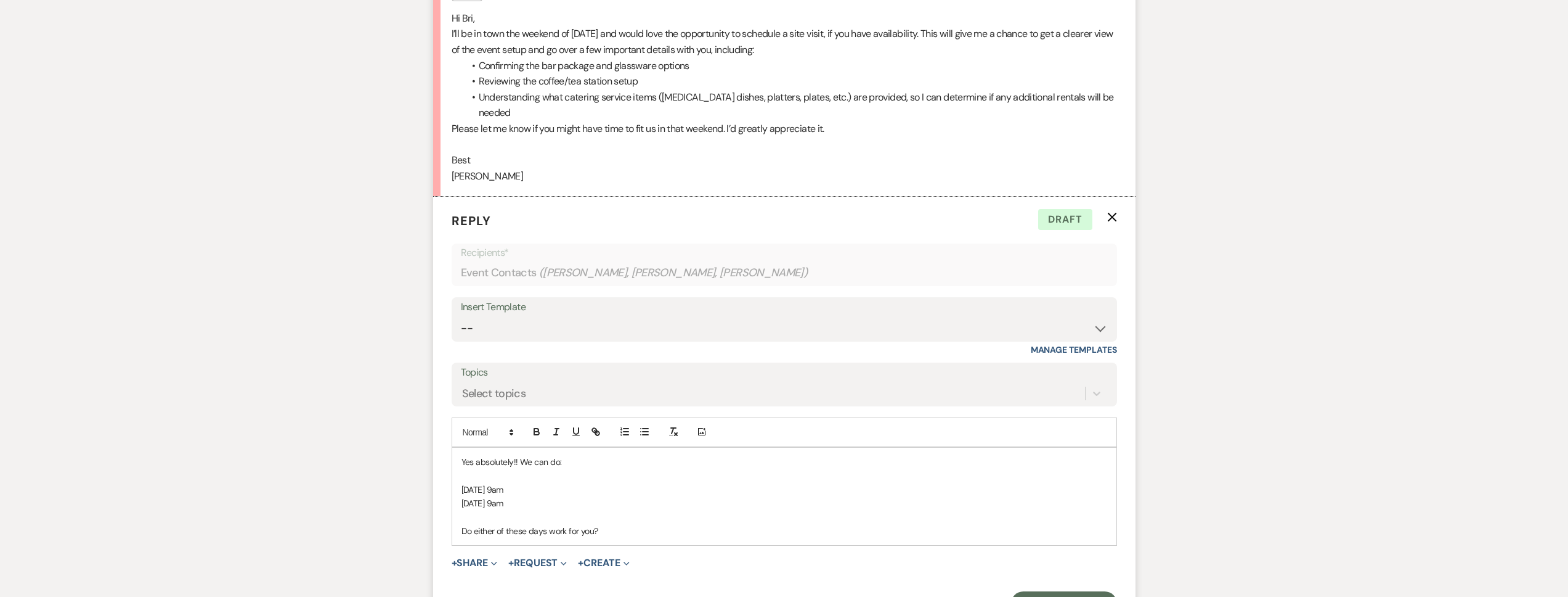
scroll to position [4588, 0]
click at [1056, 589] on button "Send Message" at bounding box center [1064, 601] width 106 height 25
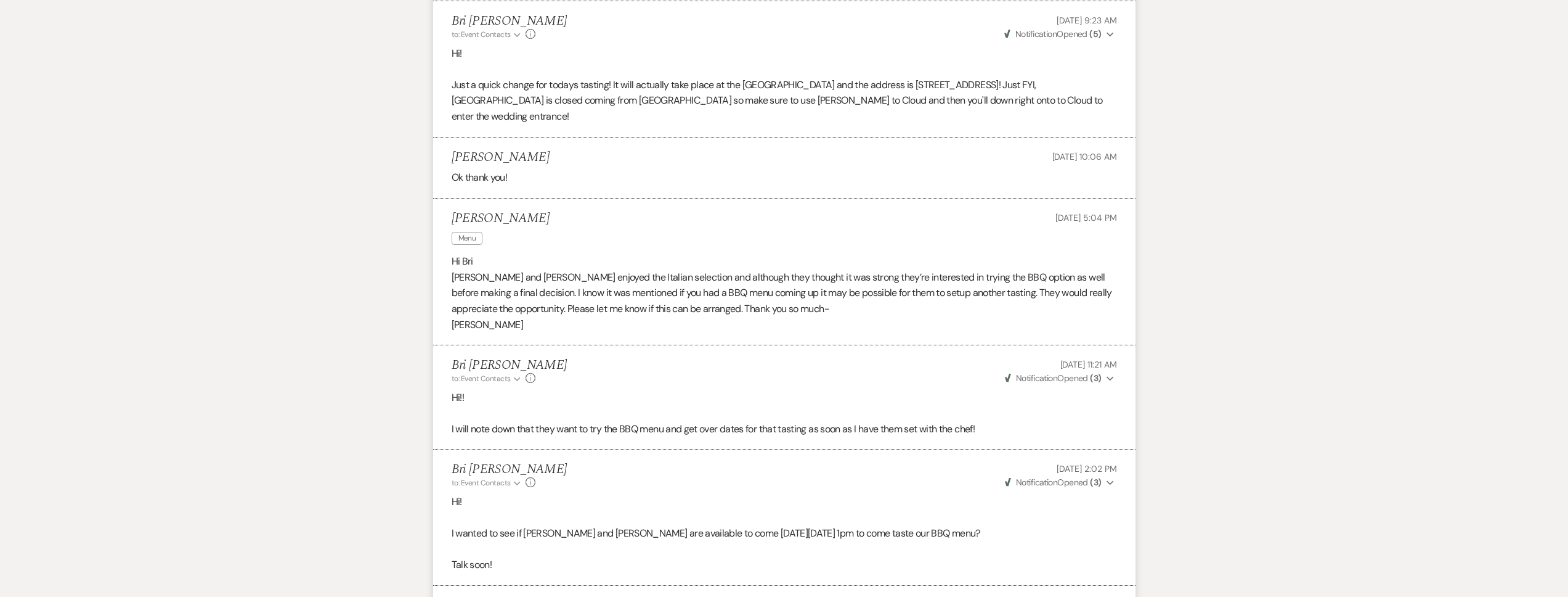
scroll to position [0, 0]
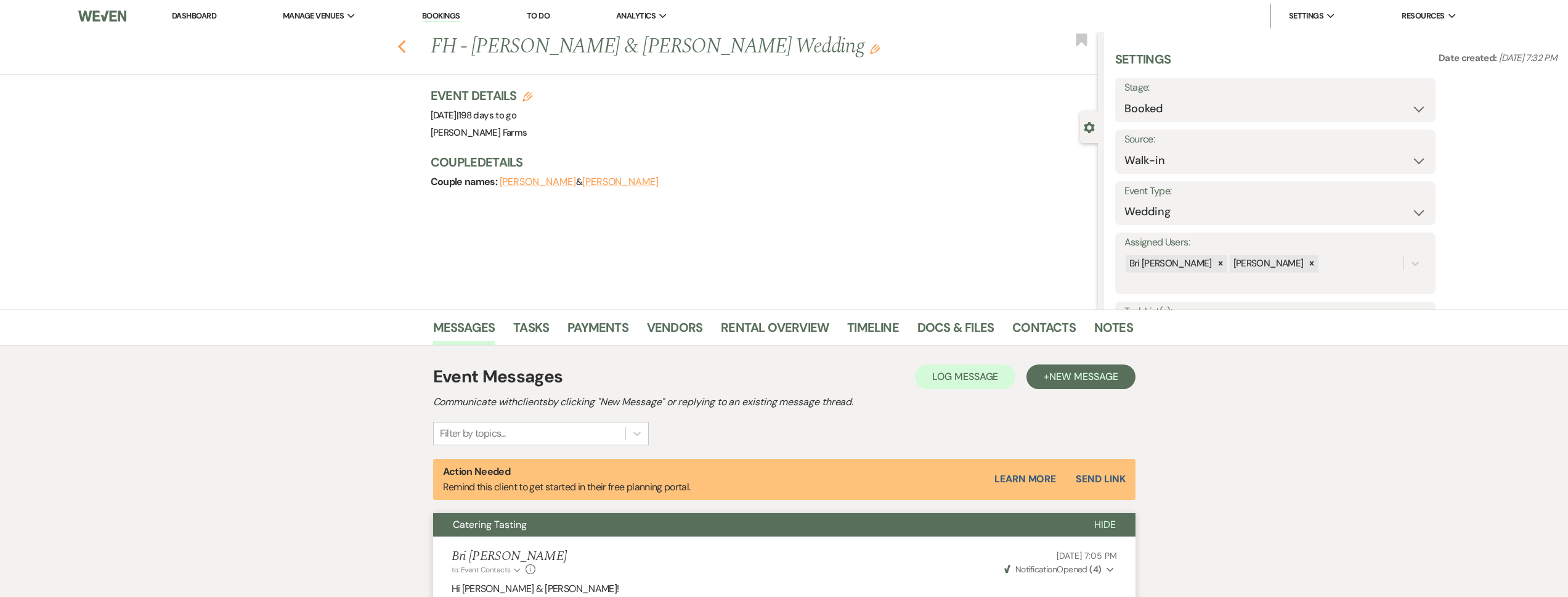
click at [407, 48] on icon "Previous" at bounding box center [402, 47] width 9 height 15
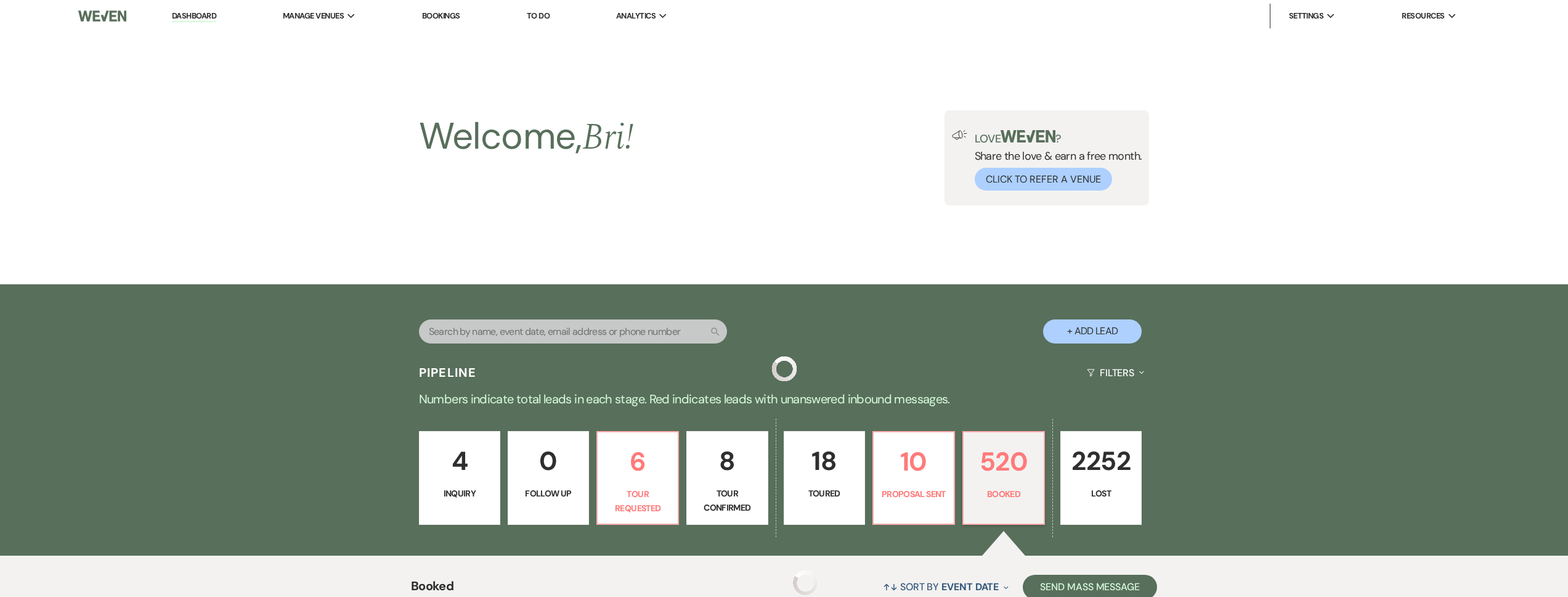
scroll to position [641, 0]
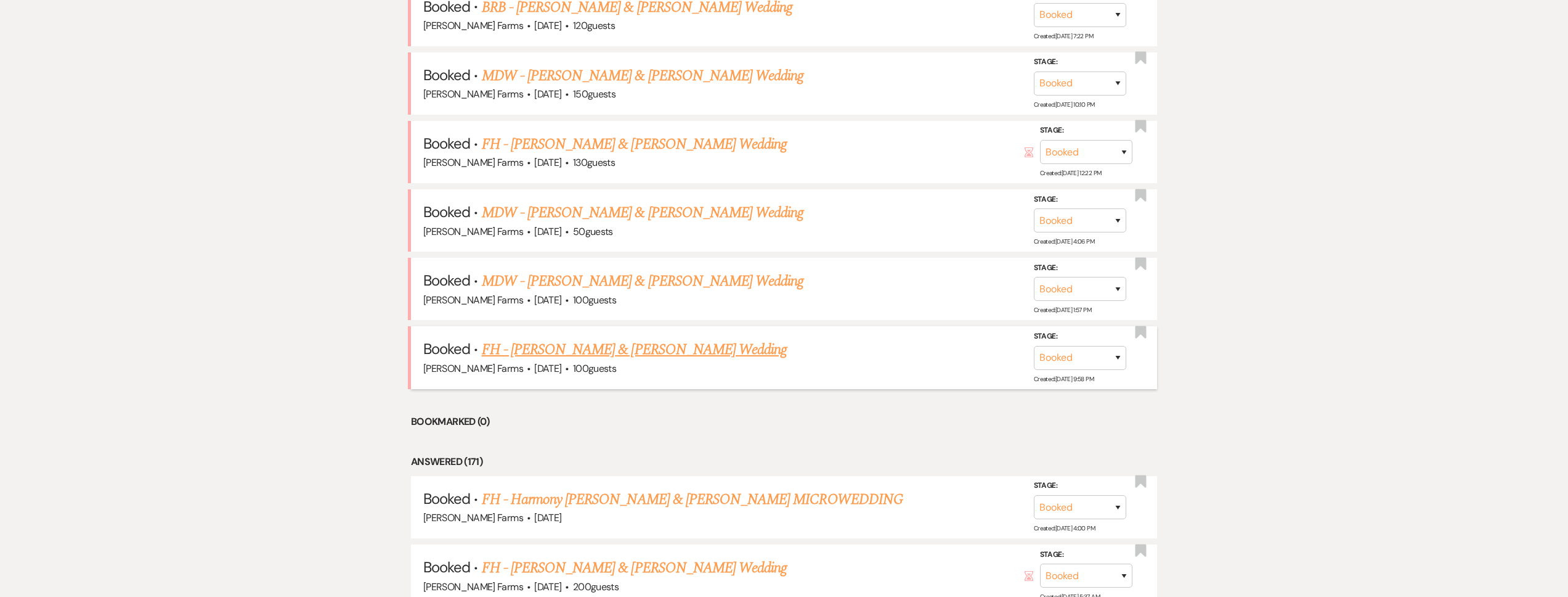
click at [657, 352] on link "FH - [PERSON_NAME] & [PERSON_NAME] Wedding" at bounding box center [634, 349] width 305 height 22
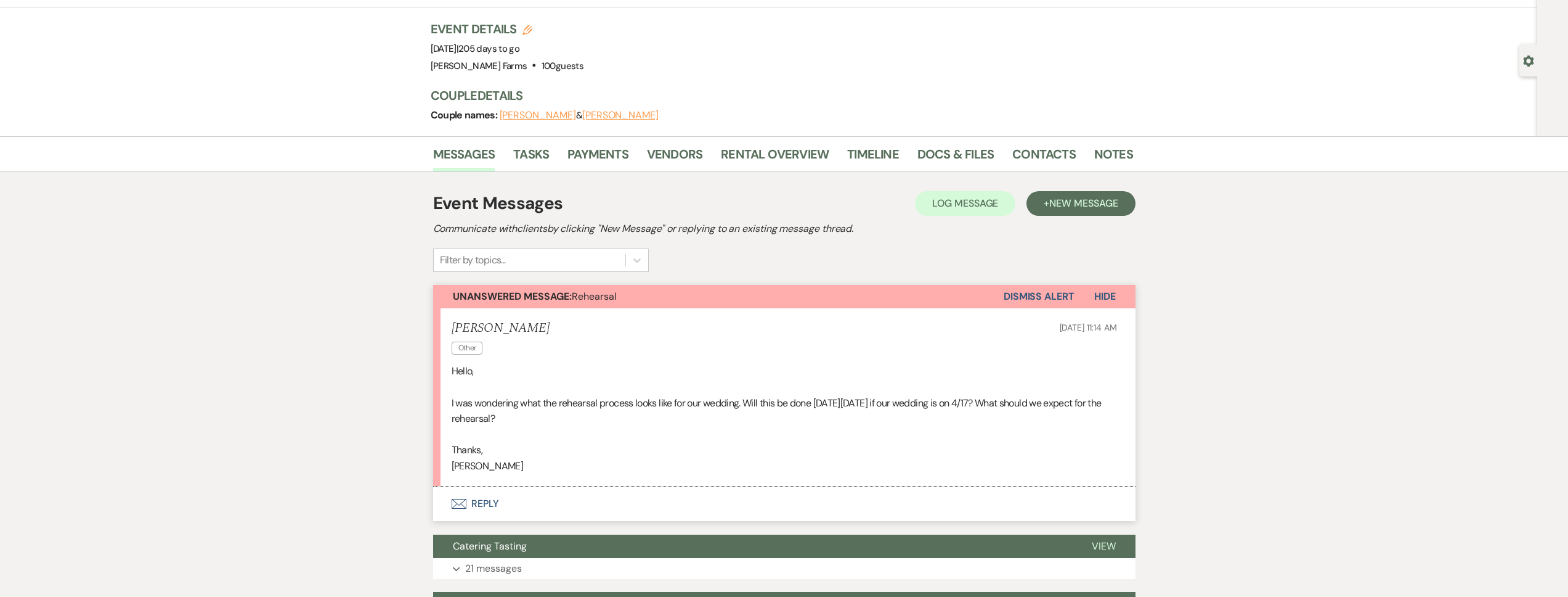
scroll to position [87, 0]
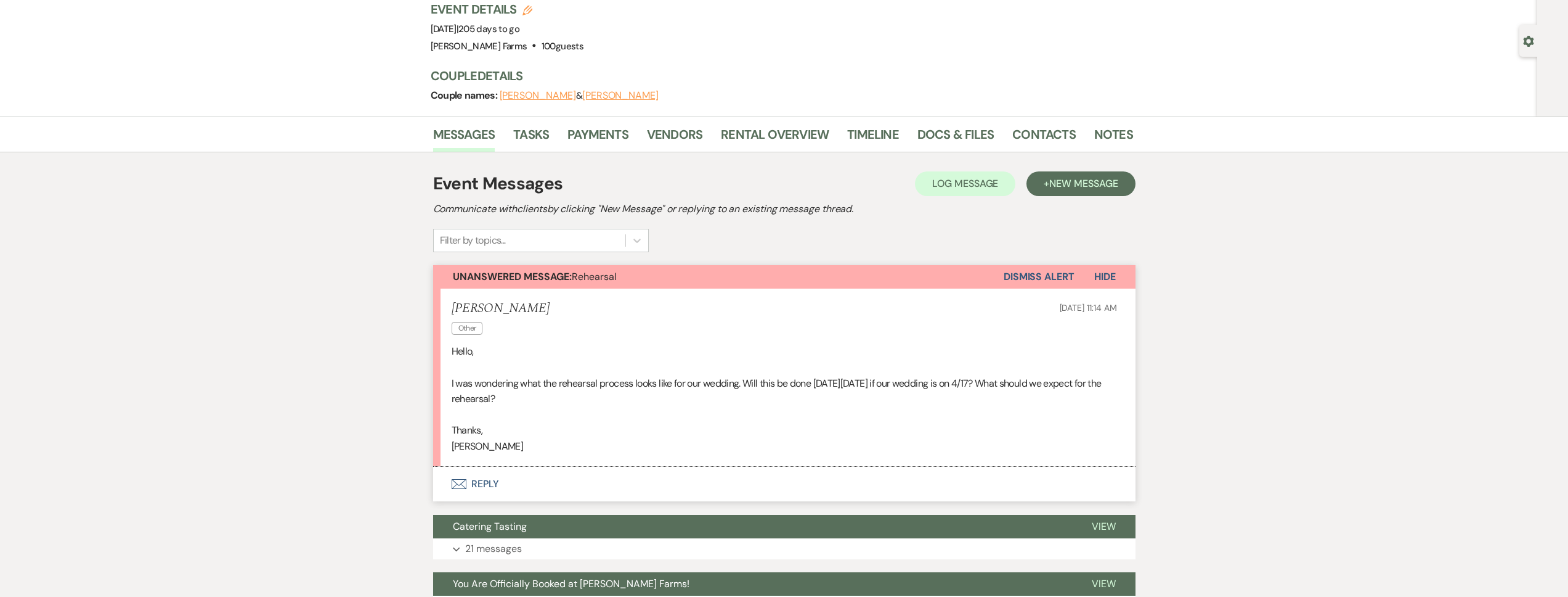
click at [535, 475] on button "Envelope Reply" at bounding box center [784, 484] width 702 height 35
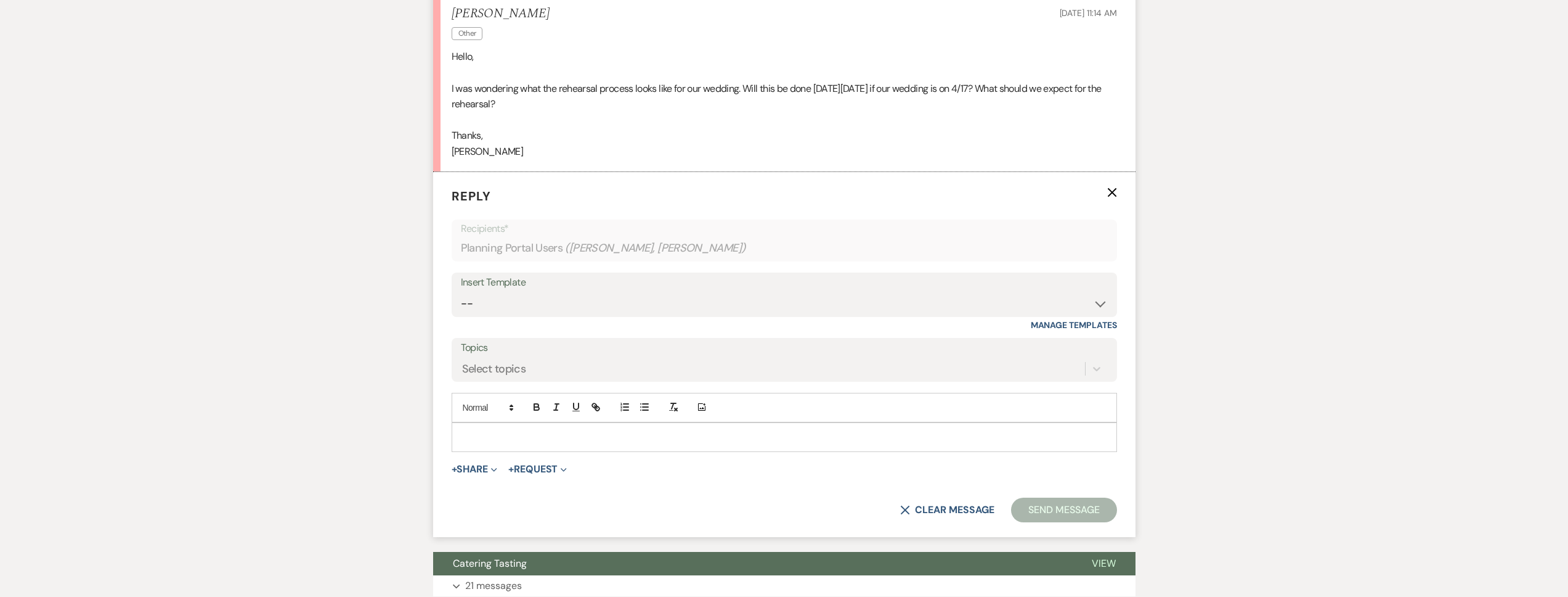
scroll to position [437, 0]
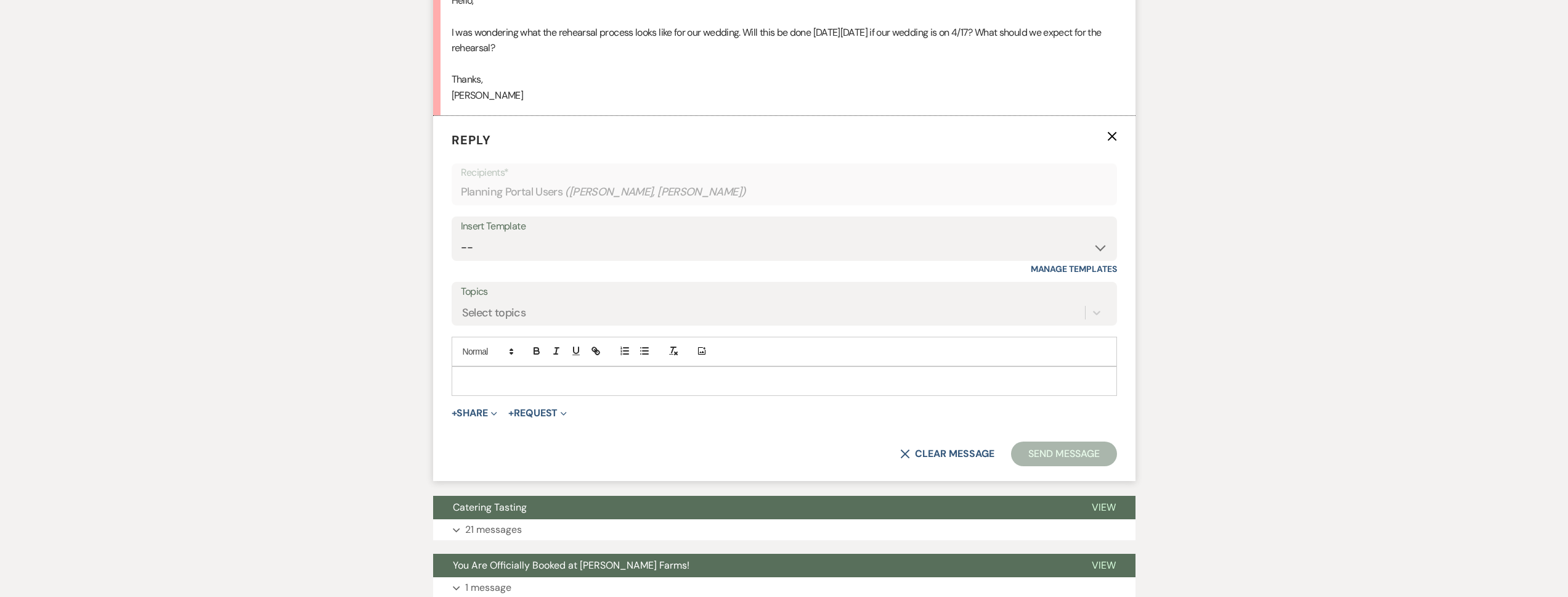
click at [500, 401] on form "Reply X Recipients* Planning Portal Users ( Austin Mateer, Krystal LoPresti ) I…" at bounding box center [784, 298] width 702 height 365
click at [504, 388] on div at bounding box center [784, 381] width 664 height 28
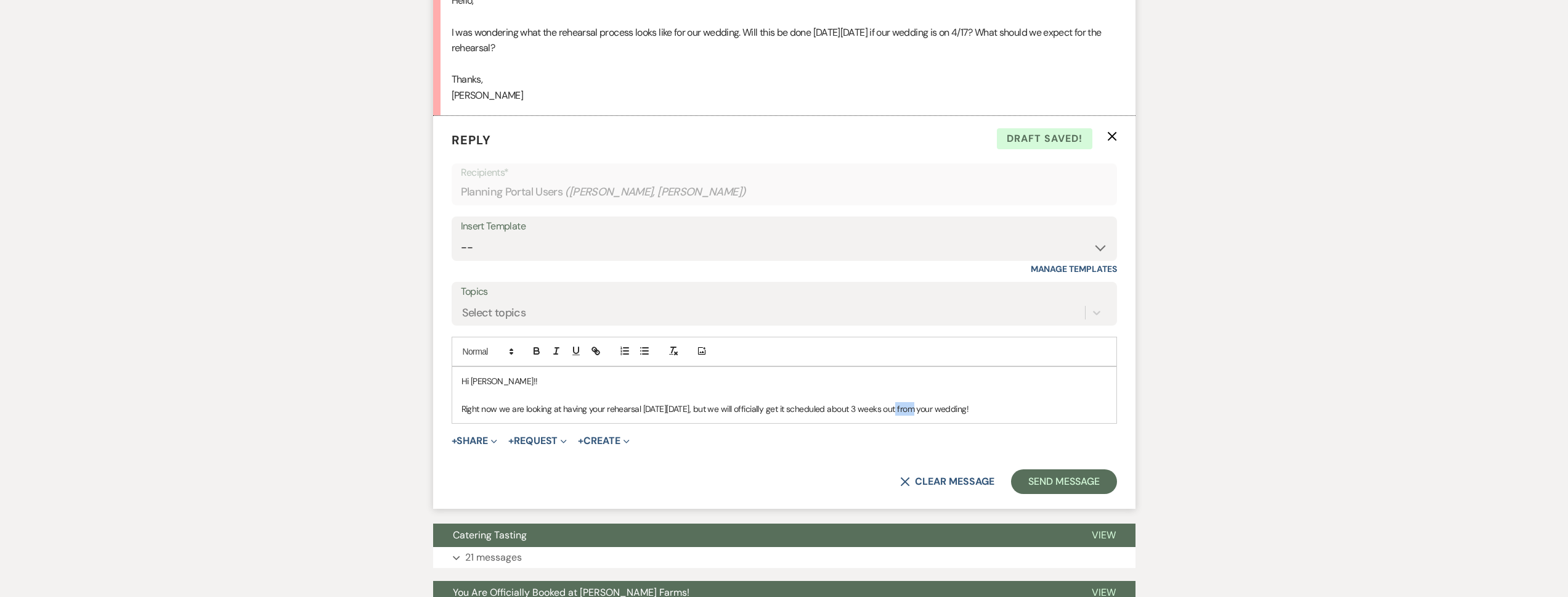
drag, startPoint x: 903, startPoint y: 409, endPoint x: 884, endPoint y: 409, distance: 19.0
click at [884, 409] on p "Right now we are looking at having your rehearsal on Thursday, April 16, but we…" at bounding box center [784, 408] width 645 height 13
click at [1075, 476] on button "Send Message" at bounding box center [1064, 481] width 106 height 25
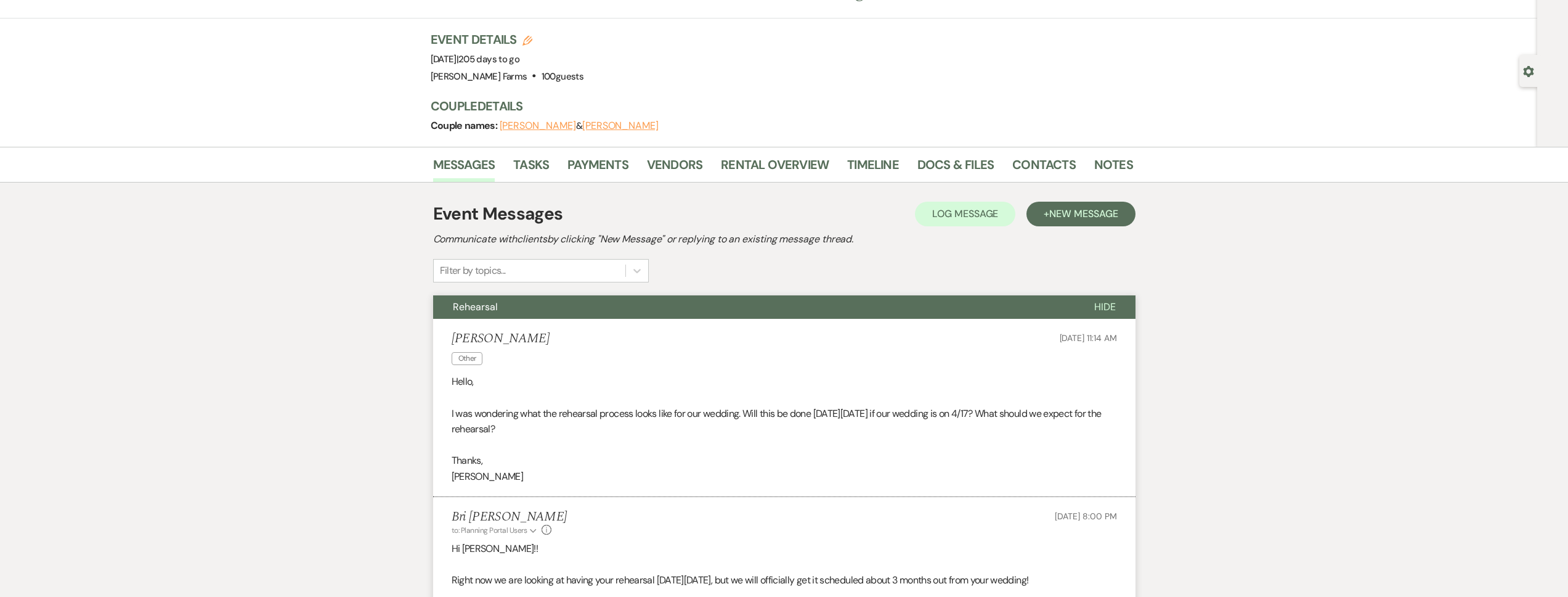
scroll to position [0, 0]
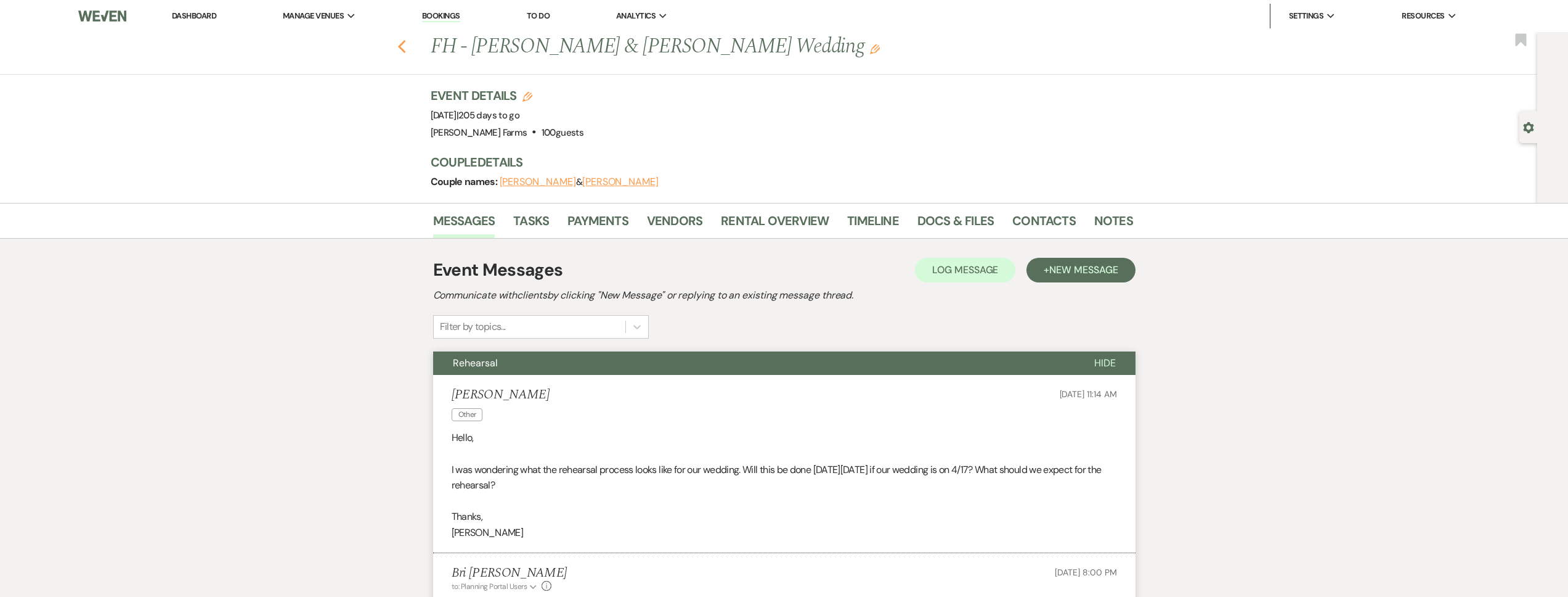
click at [405, 47] on use "button" at bounding box center [401, 47] width 8 height 13
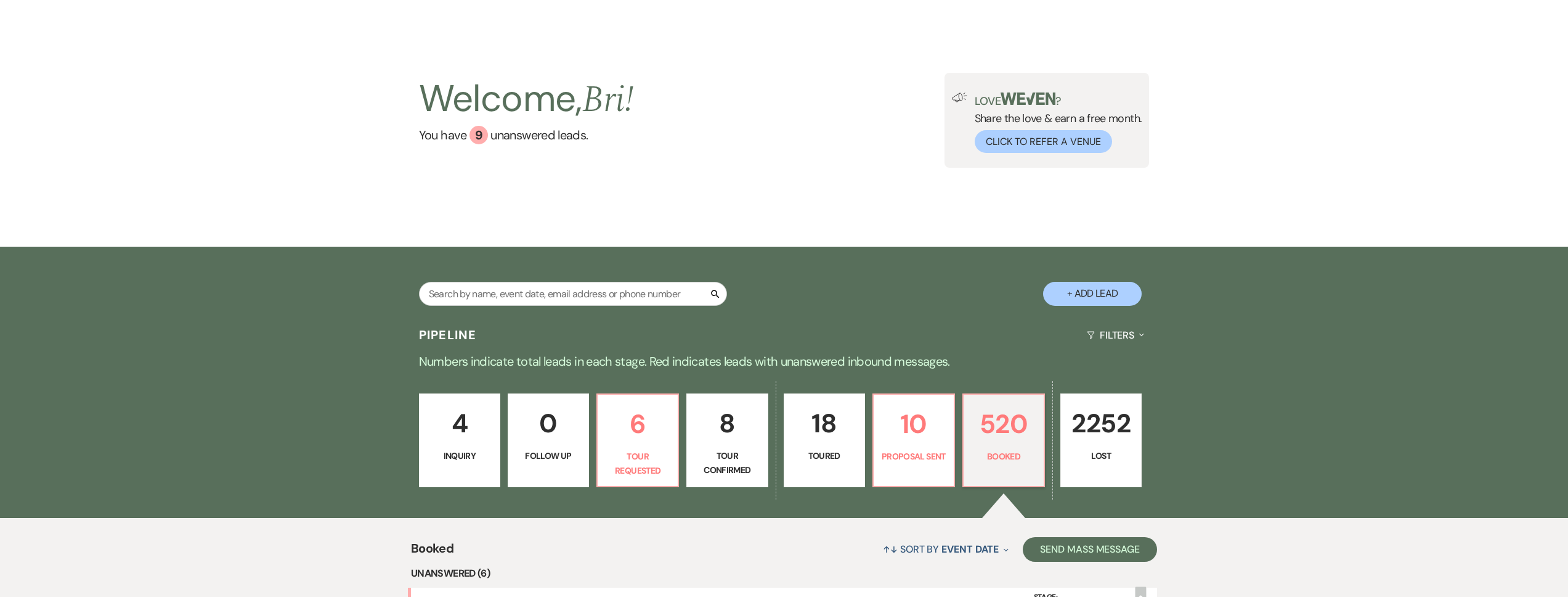
scroll to position [415, 0]
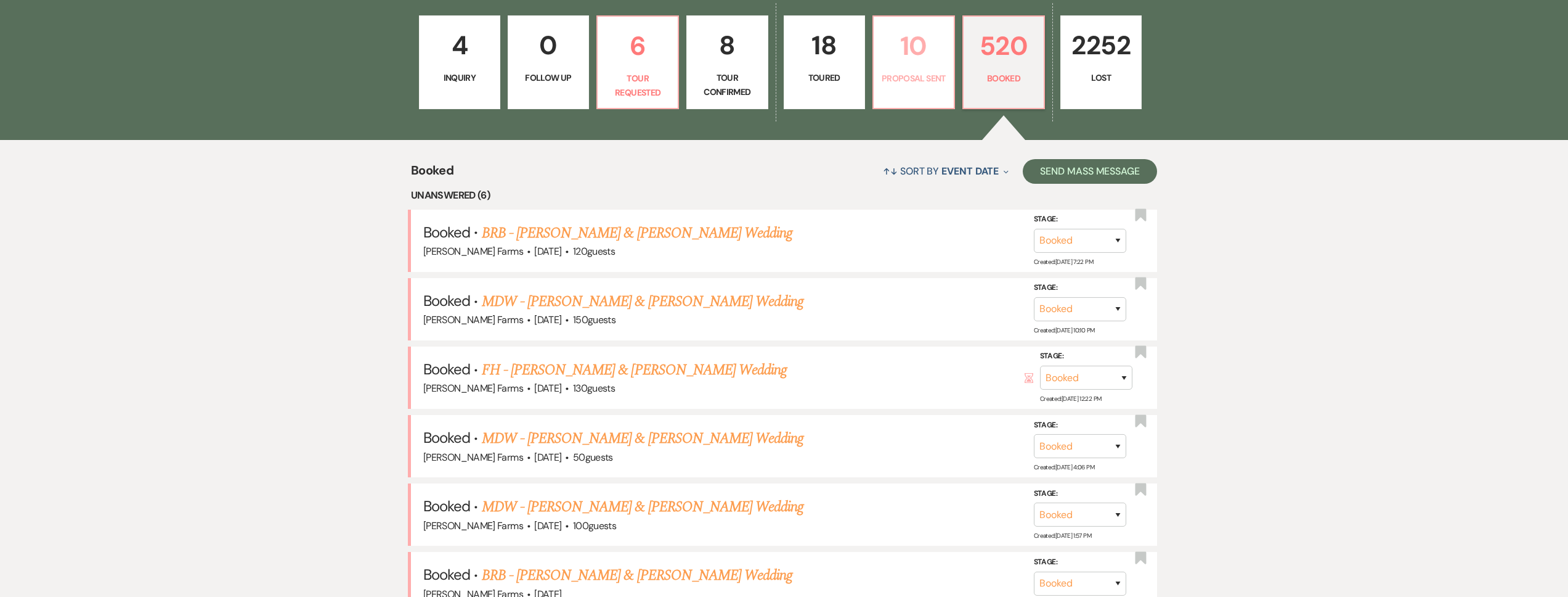
click at [939, 62] on p "10" at bounding box center [913, 46] width 65 height 41
select select "6"
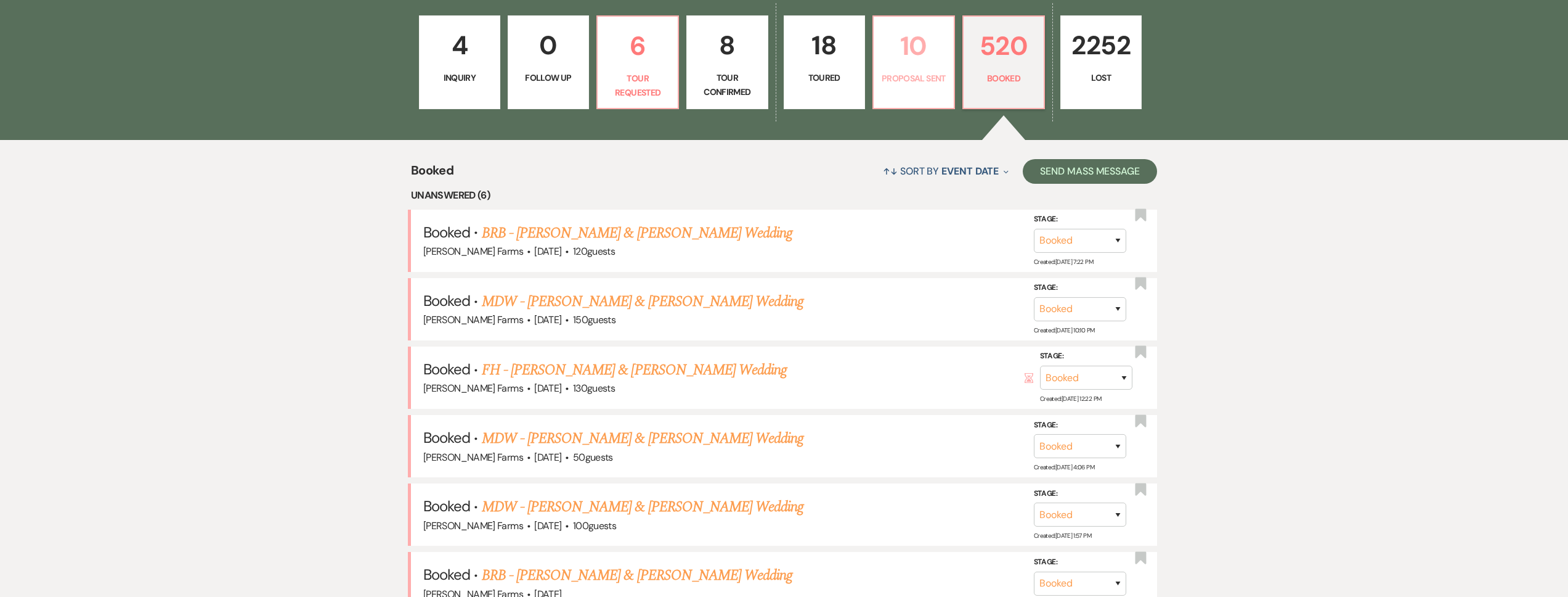
select select "6"
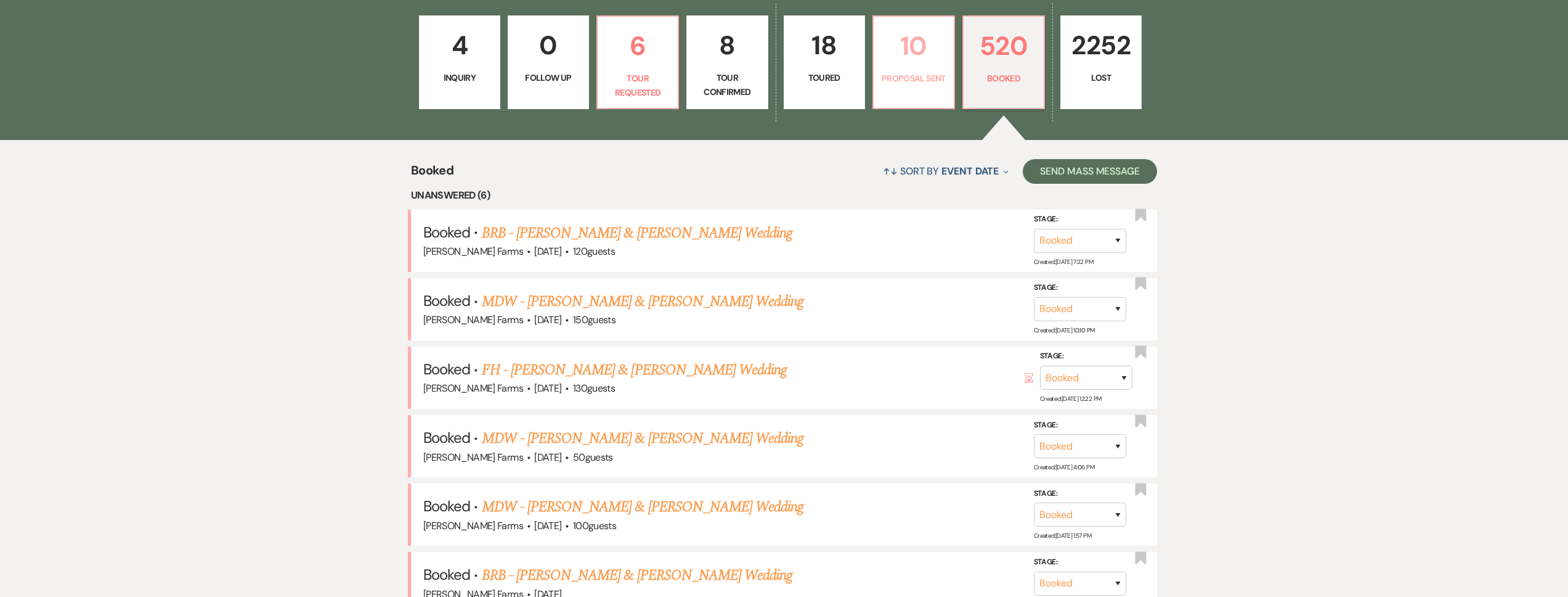
select select "6"
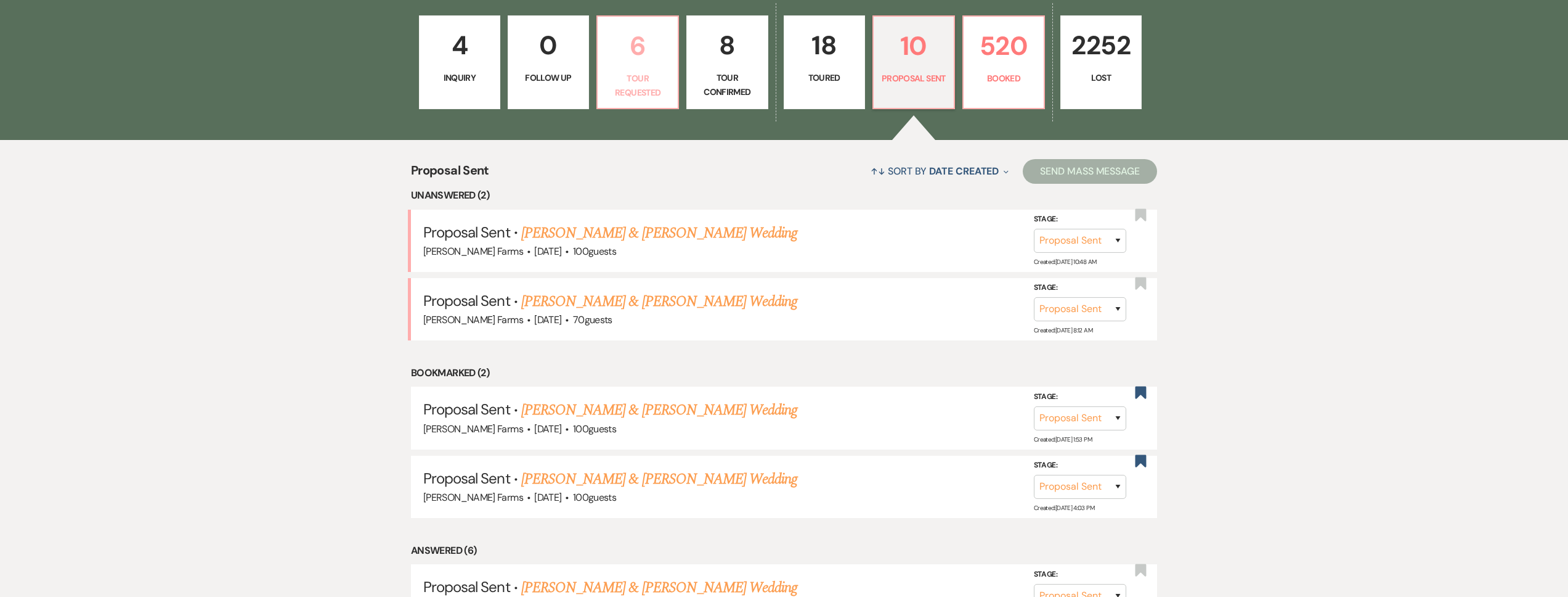
click at [653, 97] on p "Tour Requested" at bounding box center [638, 85] width 65 height 28
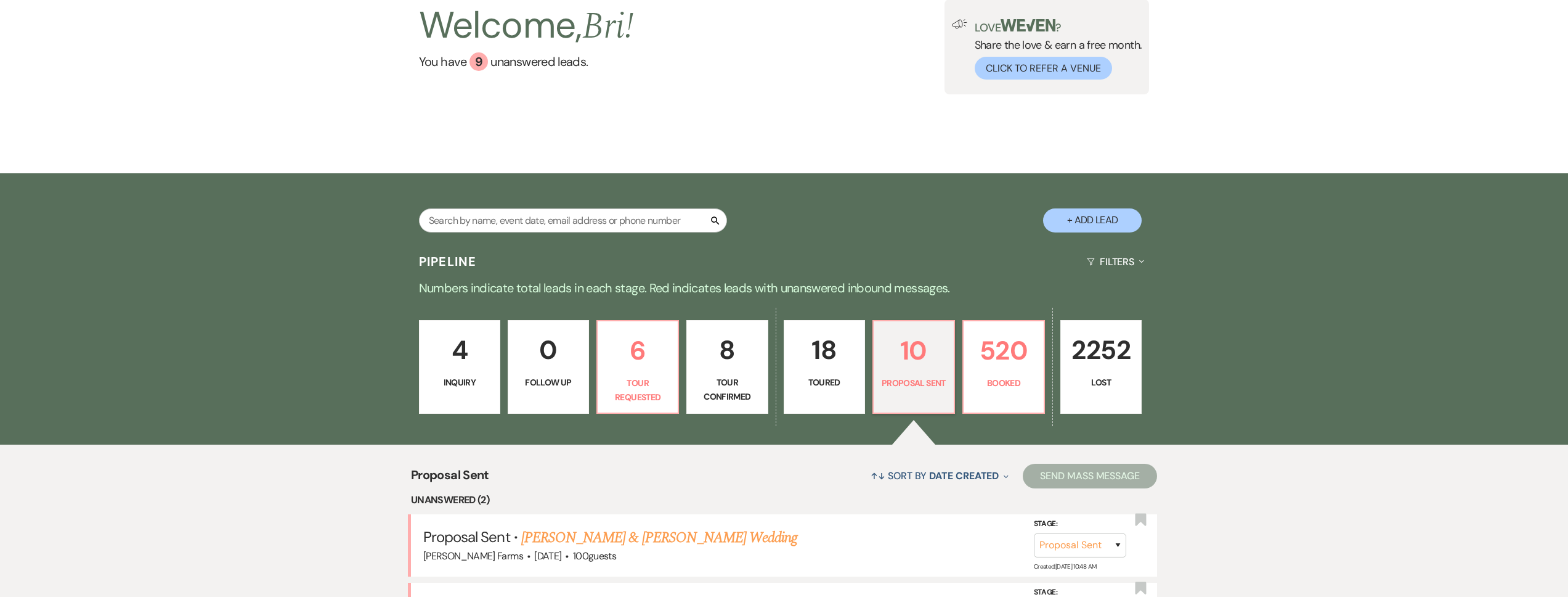
select select "2"
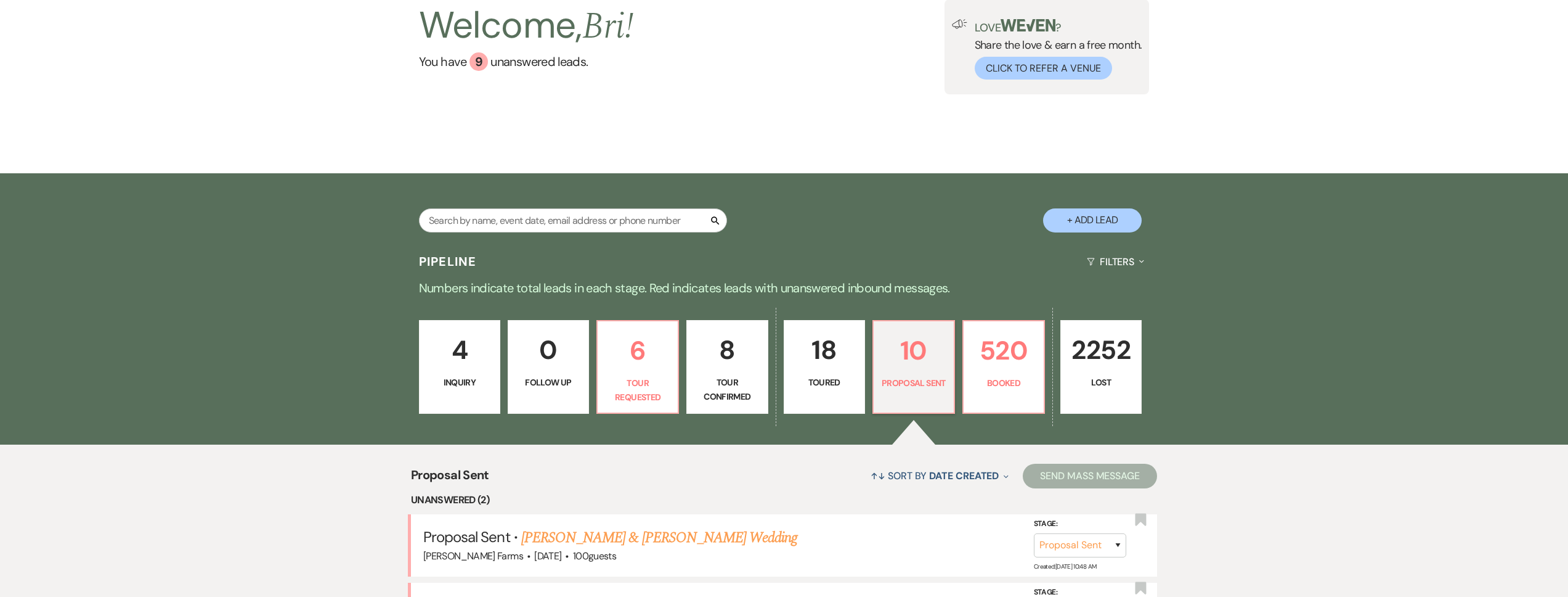
select select "2"
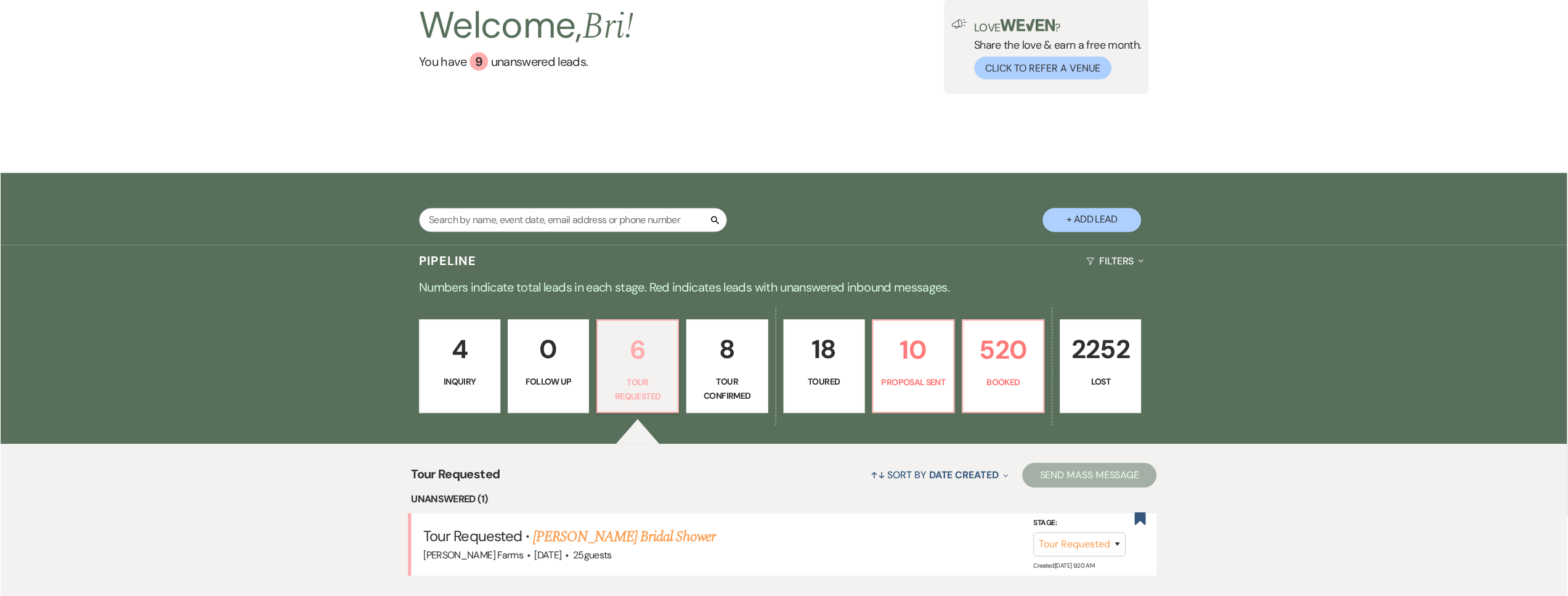
scroll to position [415, 0]
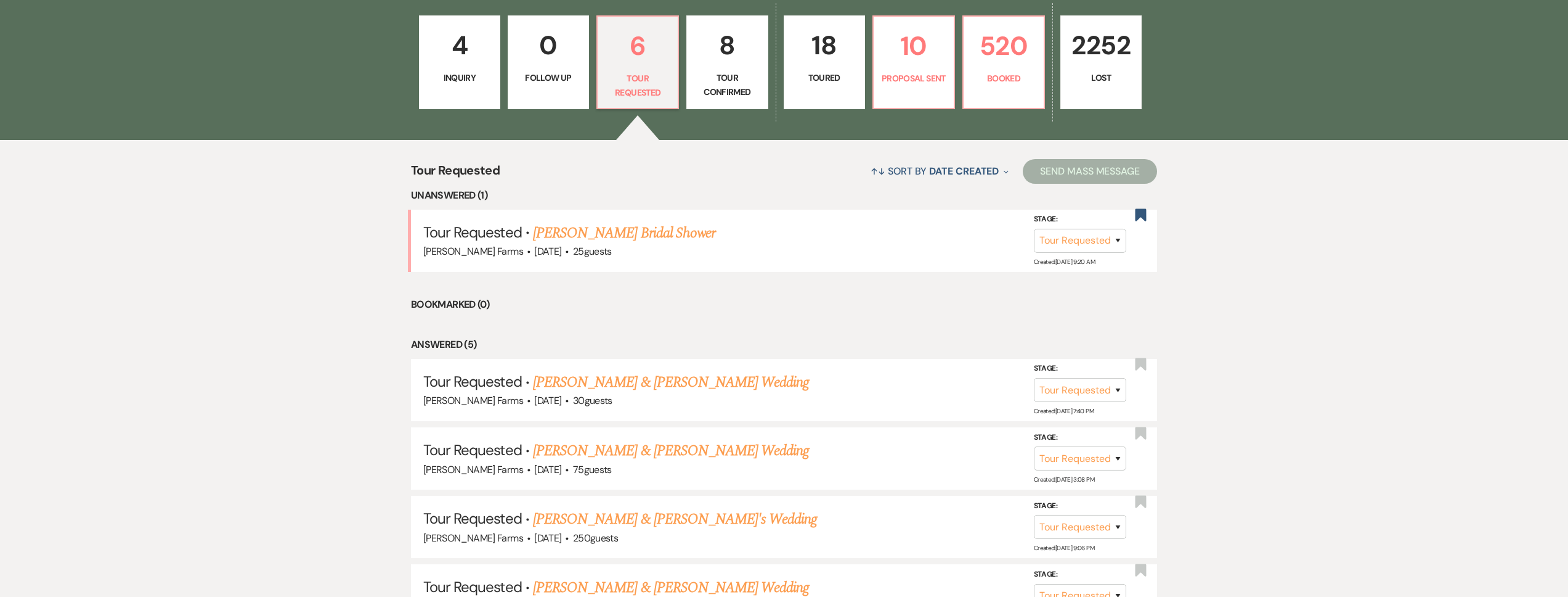
click at [466, 74] on p "Inquiry" at bounding box center [460, 77] width 65 height 13
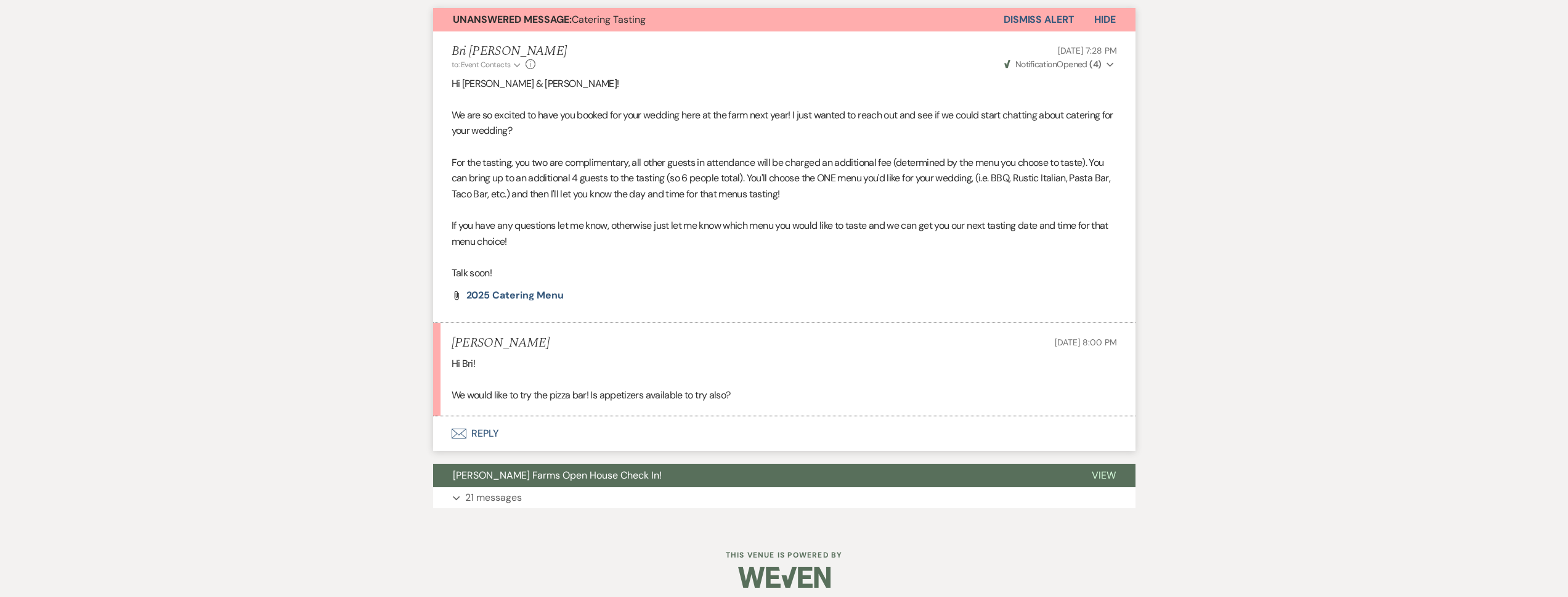
click at [796, 418] on button "Envelope Reply" at bounding box center [784, 433] width 702 height 35
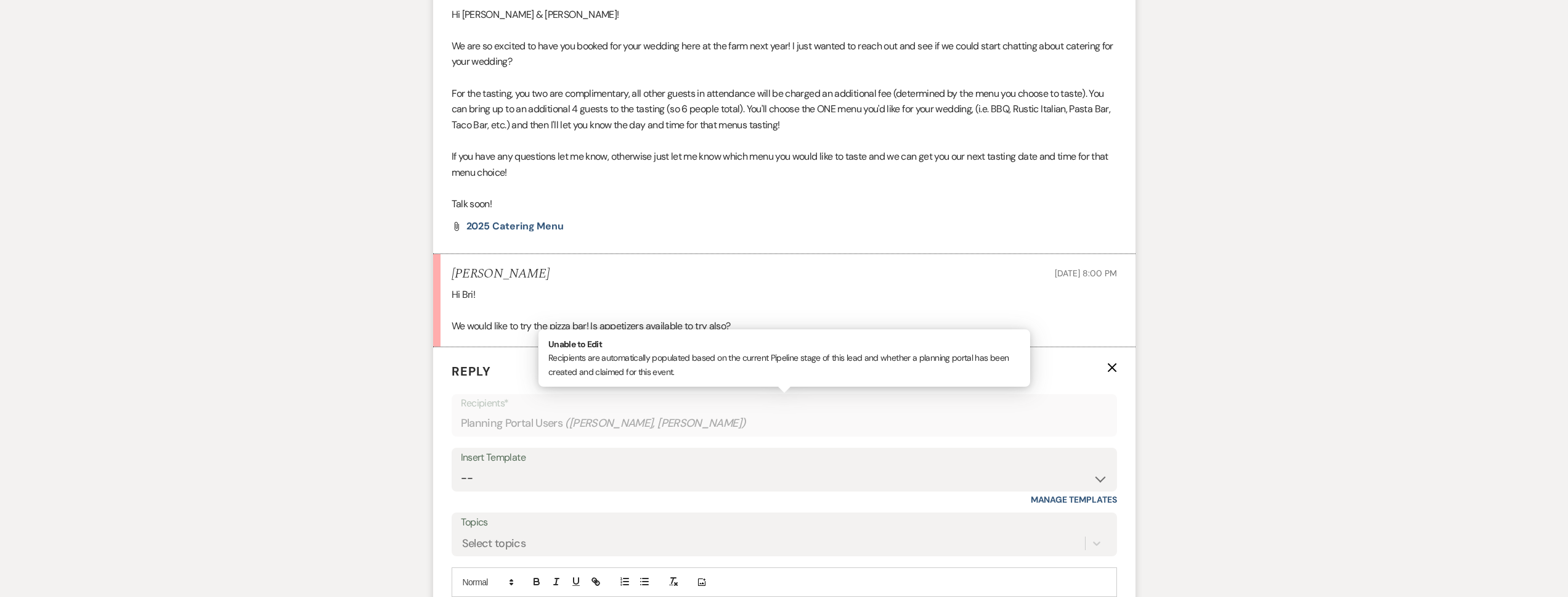
scroll to position [582, 0]
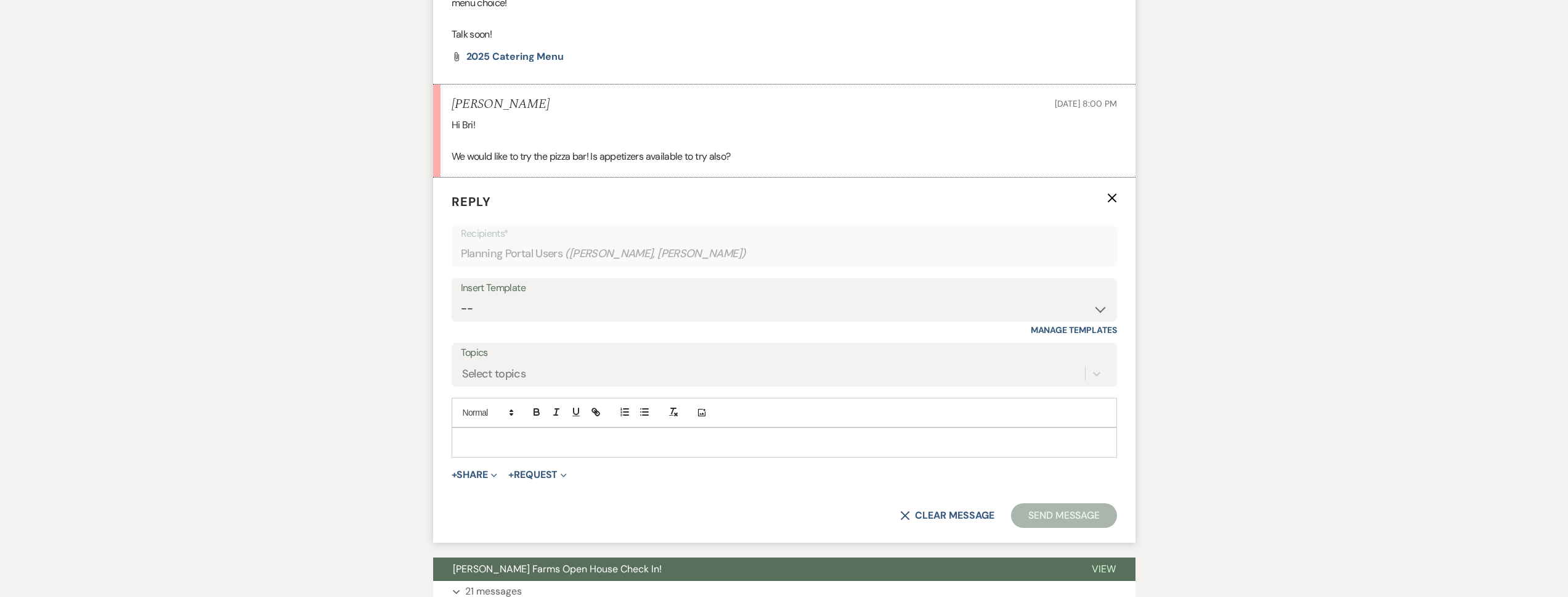
click at [489, 440] on p at bounding box center [784, 442] width 645 height 13
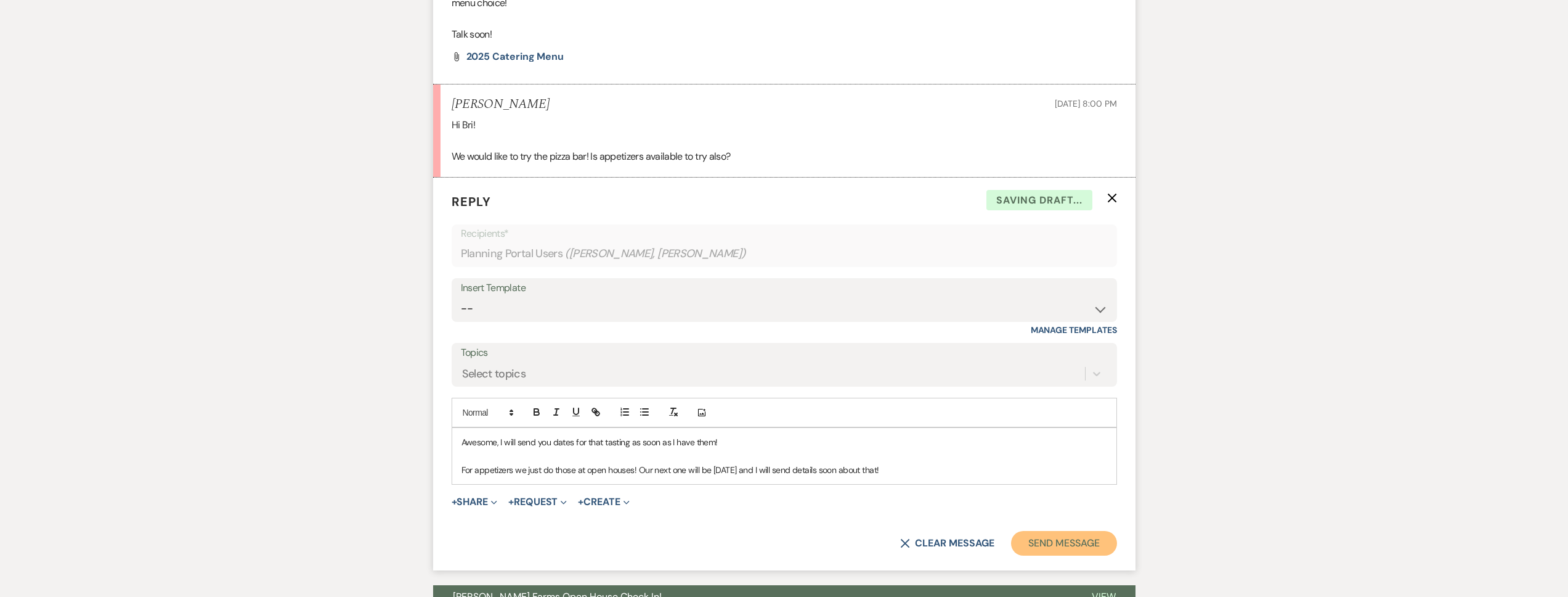
click at [1059, 535] on button "Send Message" at bounding box center [1064, 543] width 106 height 25
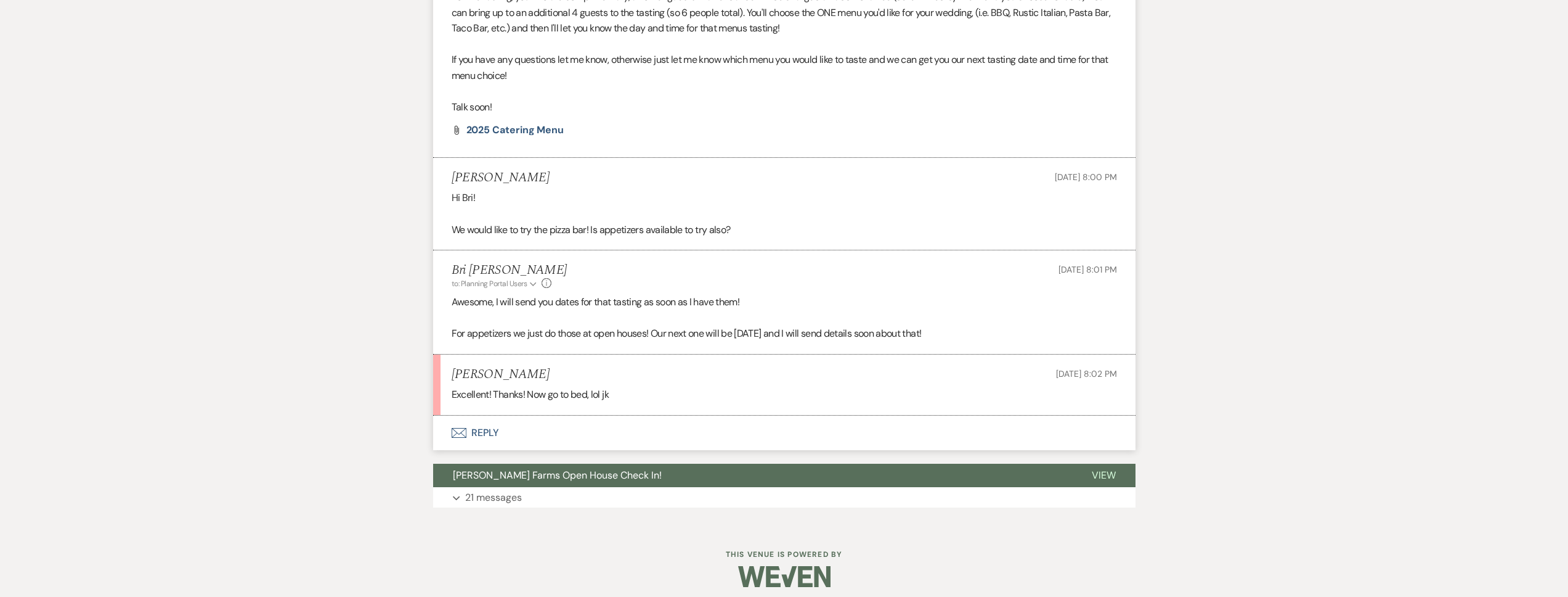
click at [579, 436] on button "Envelope Reply" at bounding box center [784, 433] width 702 height 35
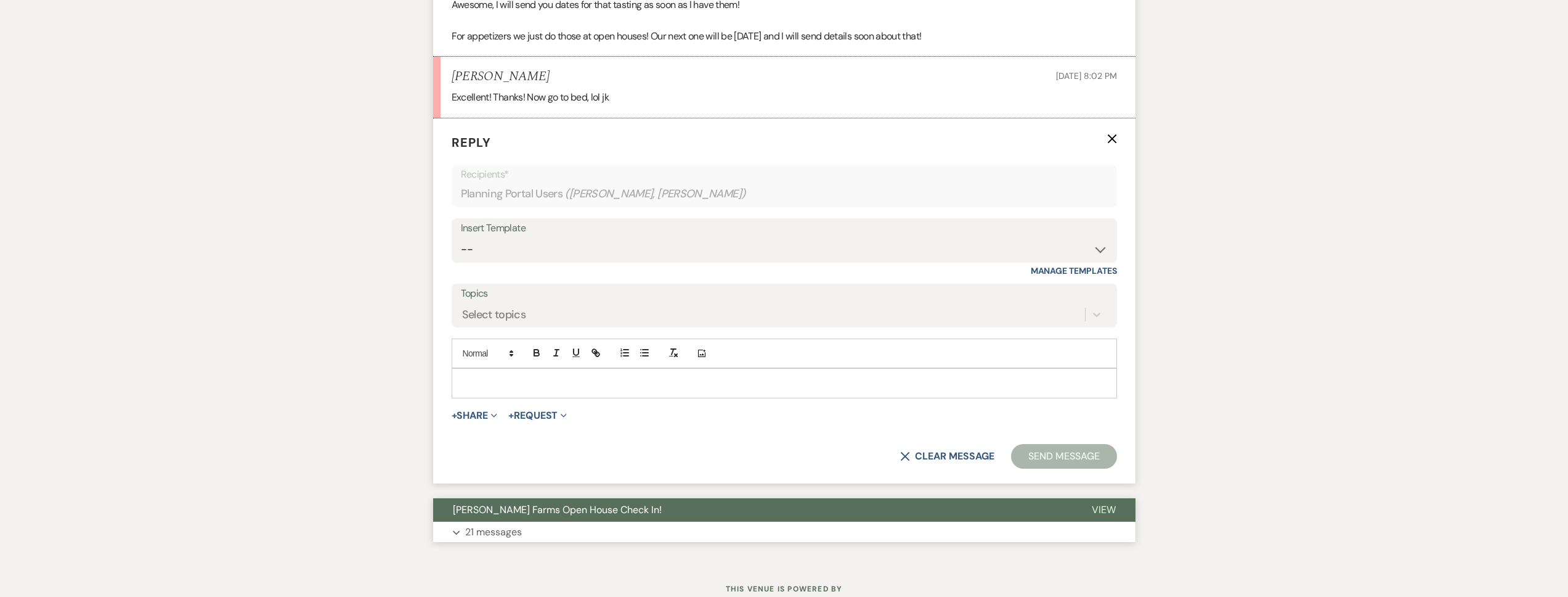
scroll to position [824, 0]
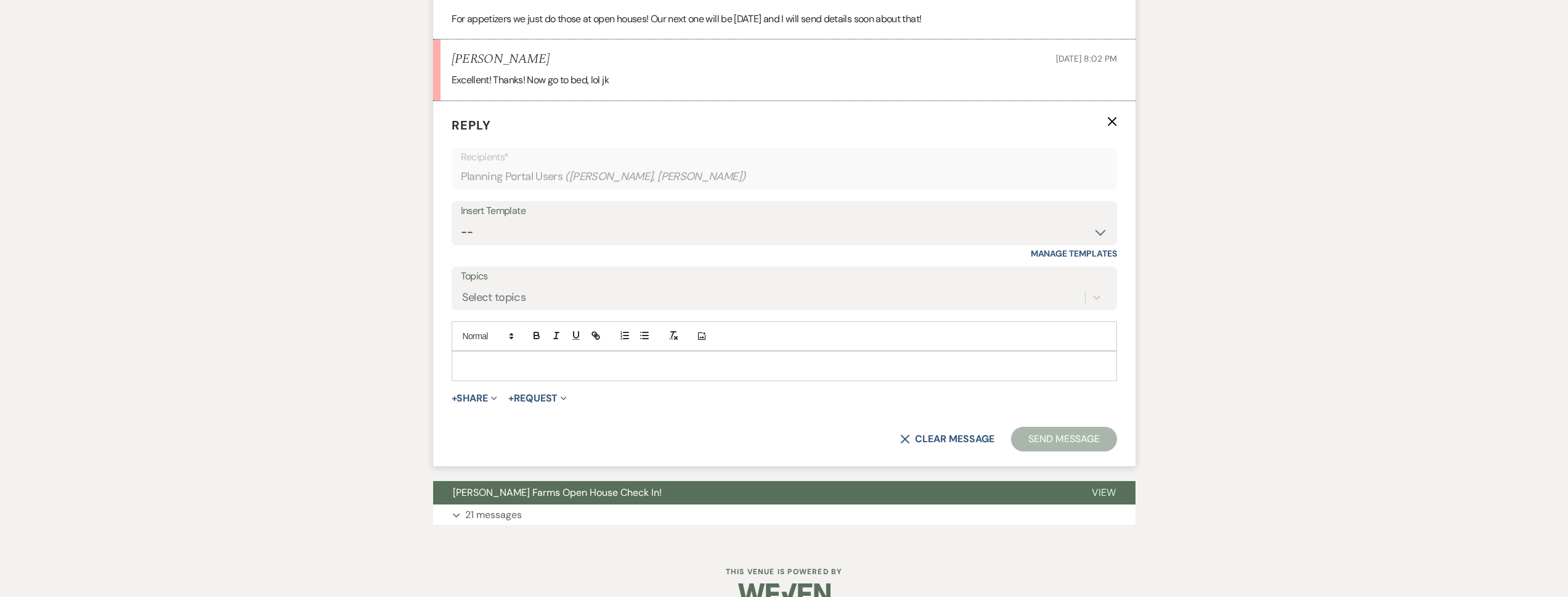
click at [521, 373] on div at bounding box center [784, 366] width 664 height 28
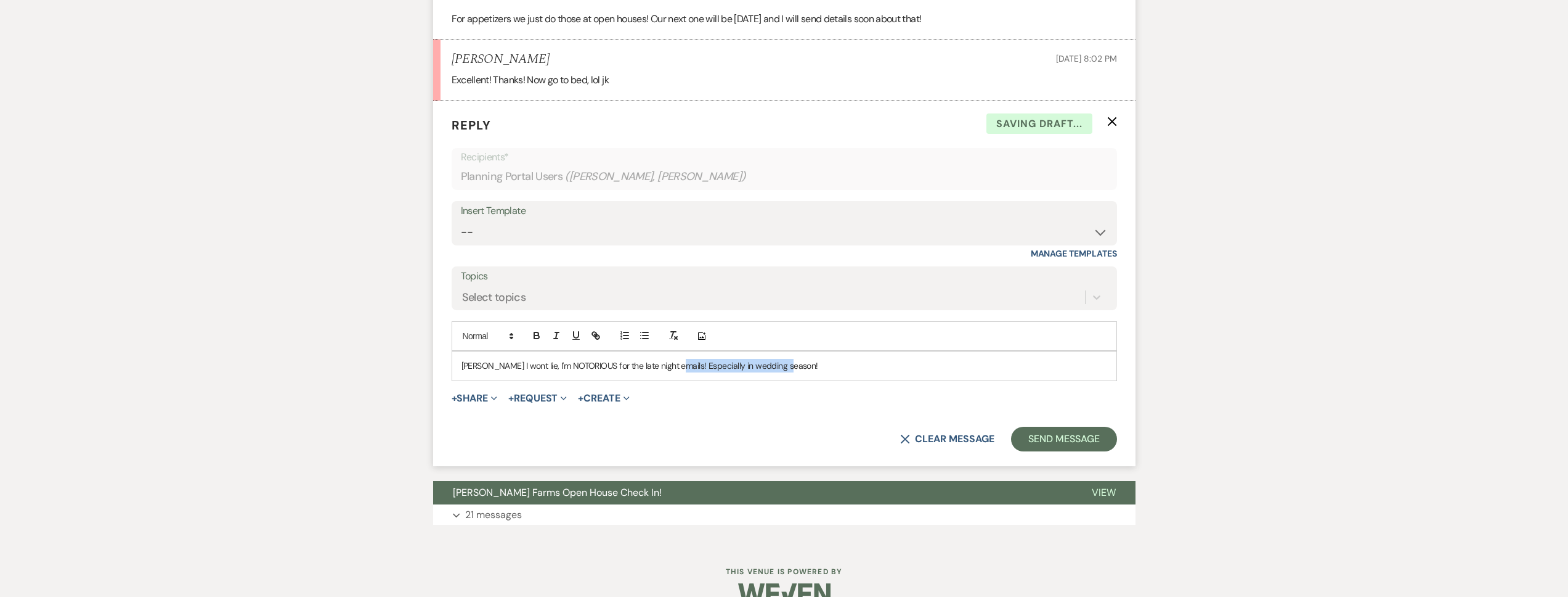
drag, startPoint x: 805, startPoint y: 363, endPoint x: 685, endPoint y: 367, distance: 120.1
click at [674, 362] on p "Hahaha I wont lie, I'm NOTORIOUS for the late night emails! Especially in weddi…" at bounding box center [784, 365] width 645 height 13
click at [1068, 450] on button "Send Message" at bounding box center [1064, 439] width 106 height 25
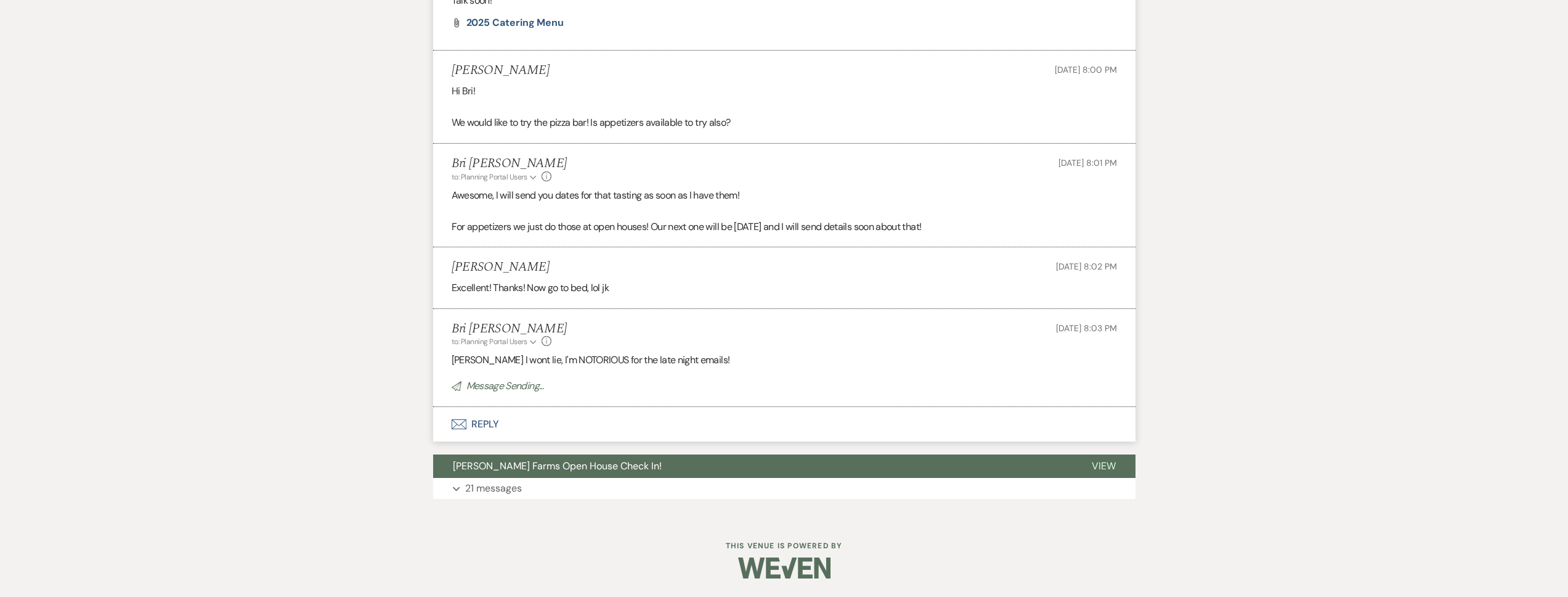
scroll to position [0, 0]
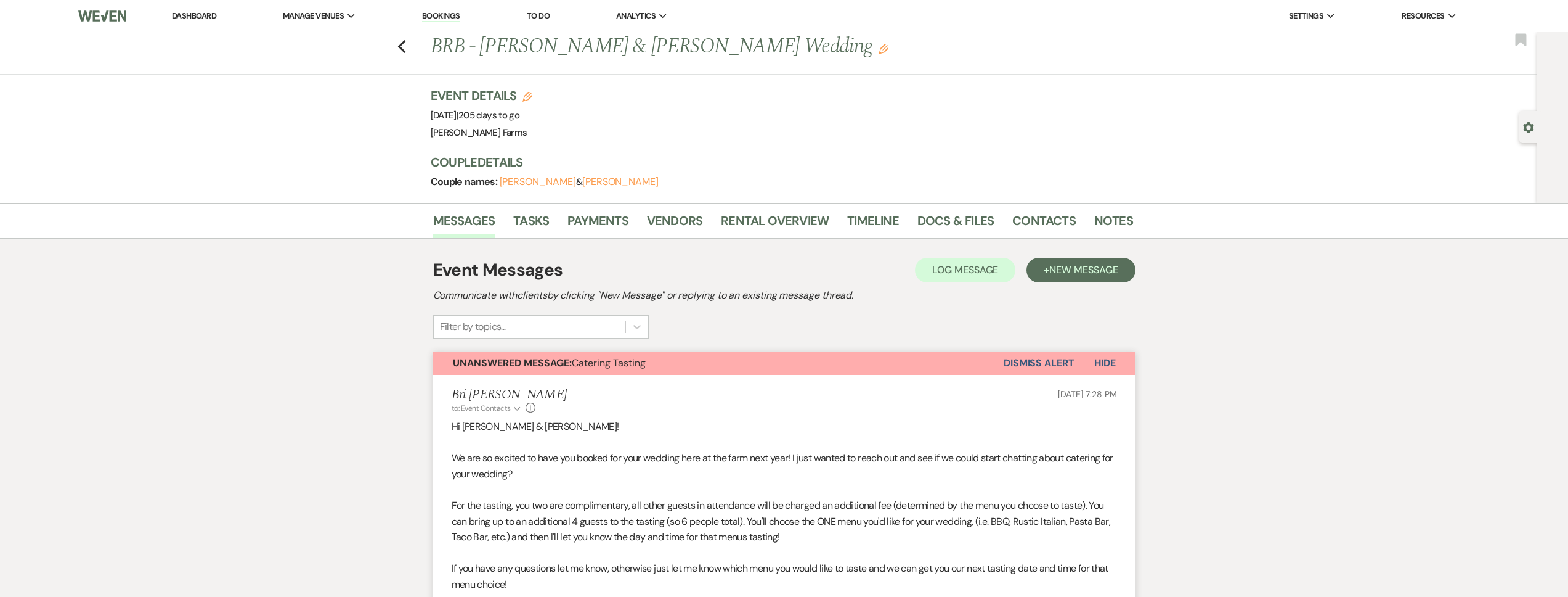
click at [1056, 372] on button "Dismiss Alert" at bounding box center [1039, 363] width 71 height 23
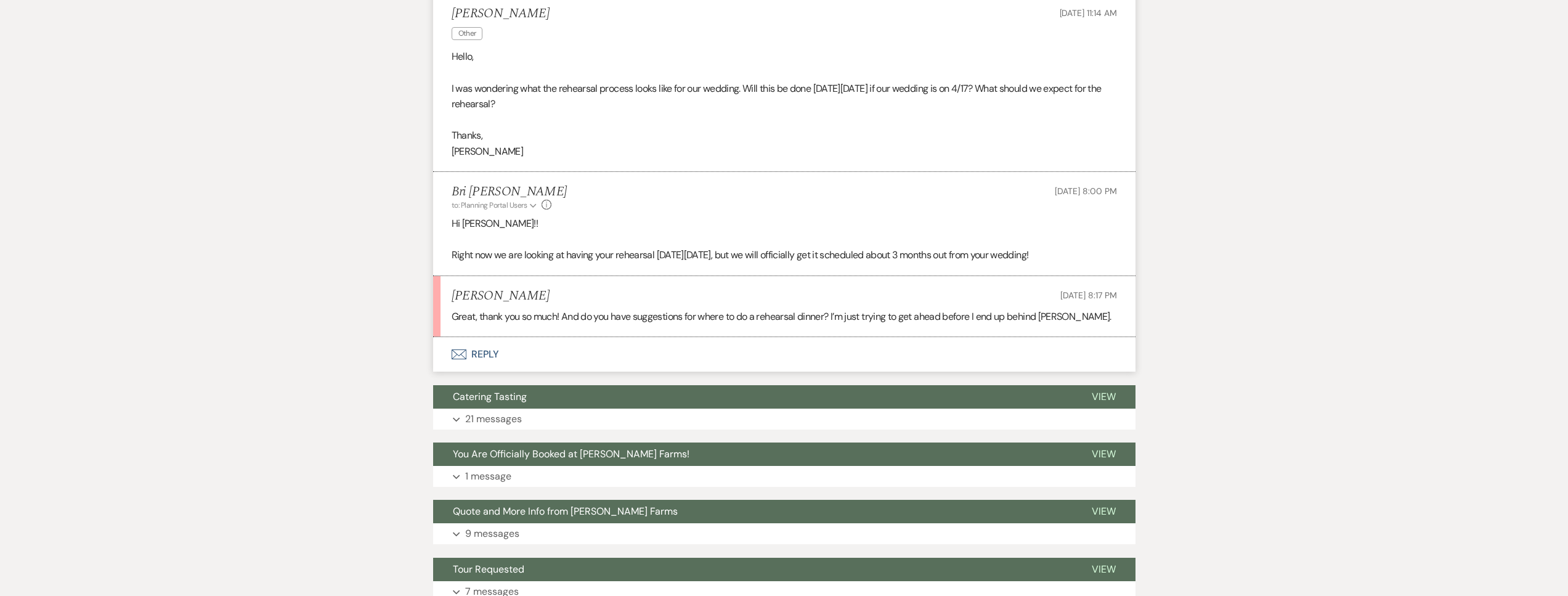
click at [557, 352] on button "Envelope Reply" at bounding box center [784, 354] width 702 height 35
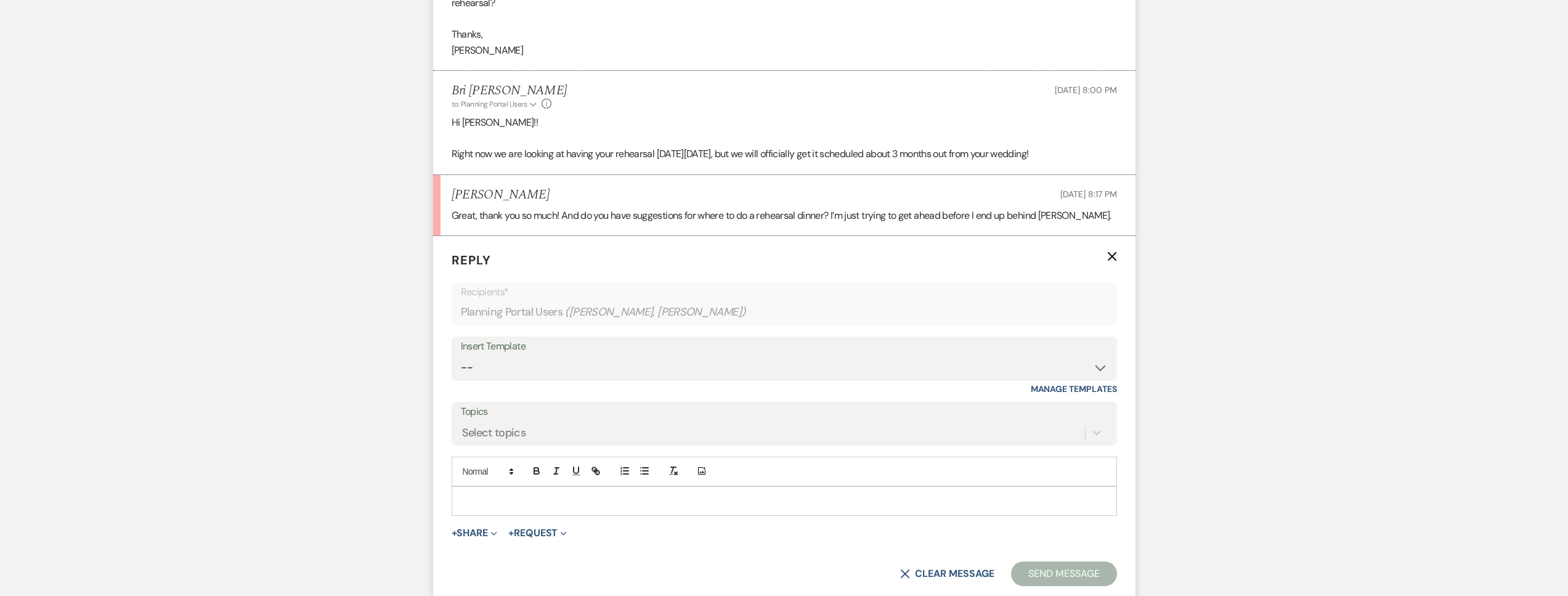
scroll to position [493, 0]
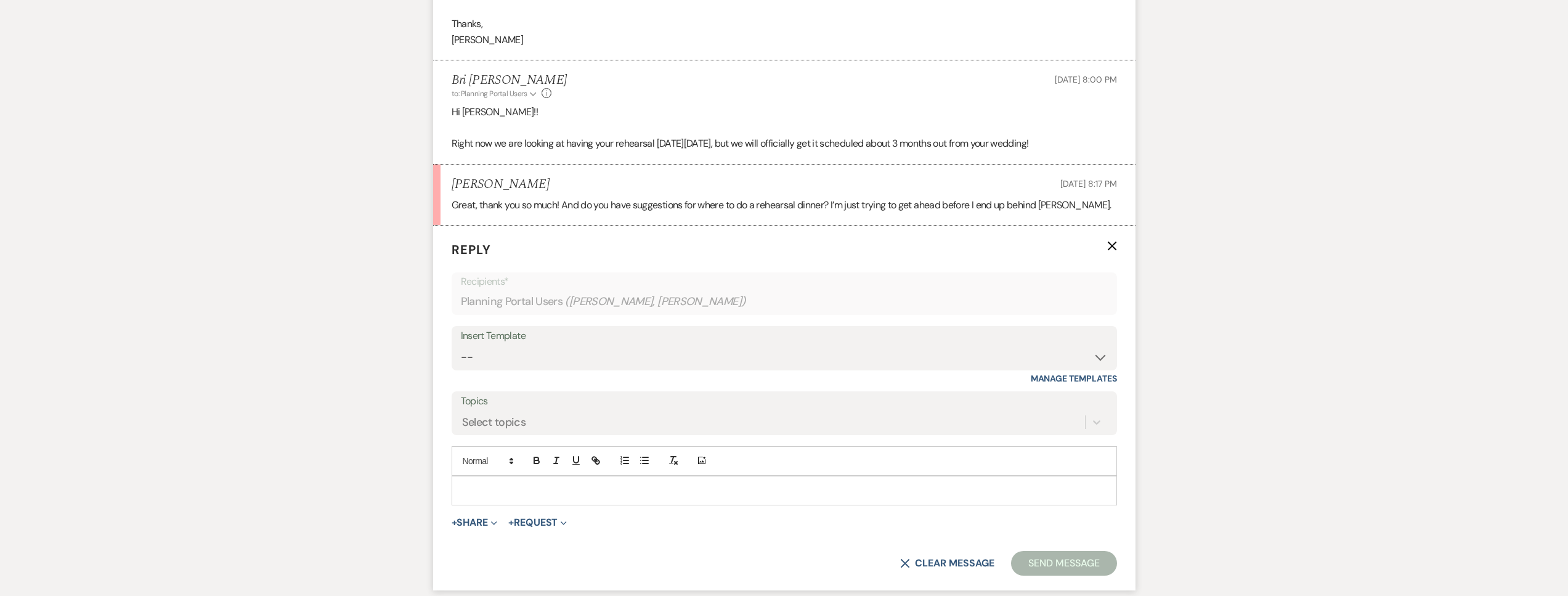
click at [525, 493] on p at bounding box center [784, 490] width 645 height 13
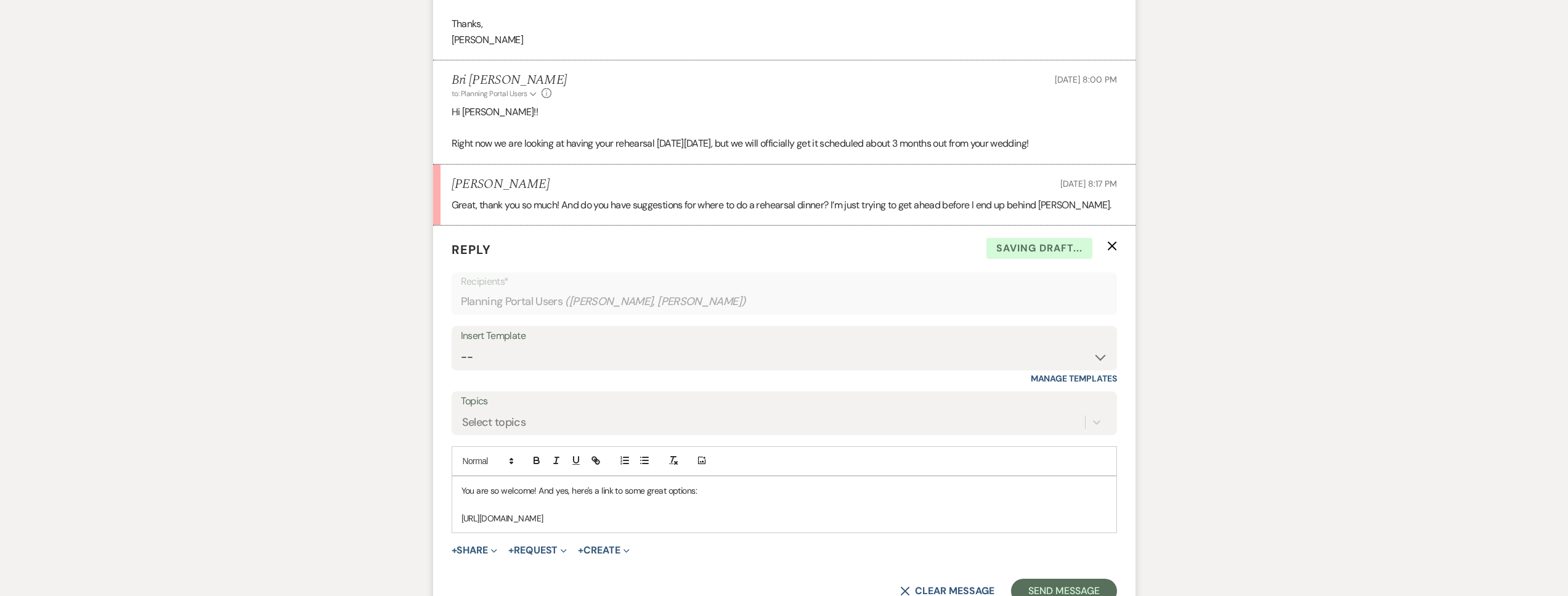
drag, startPoint x: 701, startPoint y: 516, endPoint x: 433, endPoint y: 512, distance: 268.0
click at [433, 512] on form "Reply X Saving draft... Recipients* Planning Portal Users ( Austin Mateer, Krys…" at bounding box center [784, 422] width 702 height 393
click at [599, 464] on icon "button" at bounding box center [596, 461] width 11 height 11
type input "[URL][DOMAIN_NAME]"
click at [647, 540] on link at bounding box center [642, 541] width 26 height 9
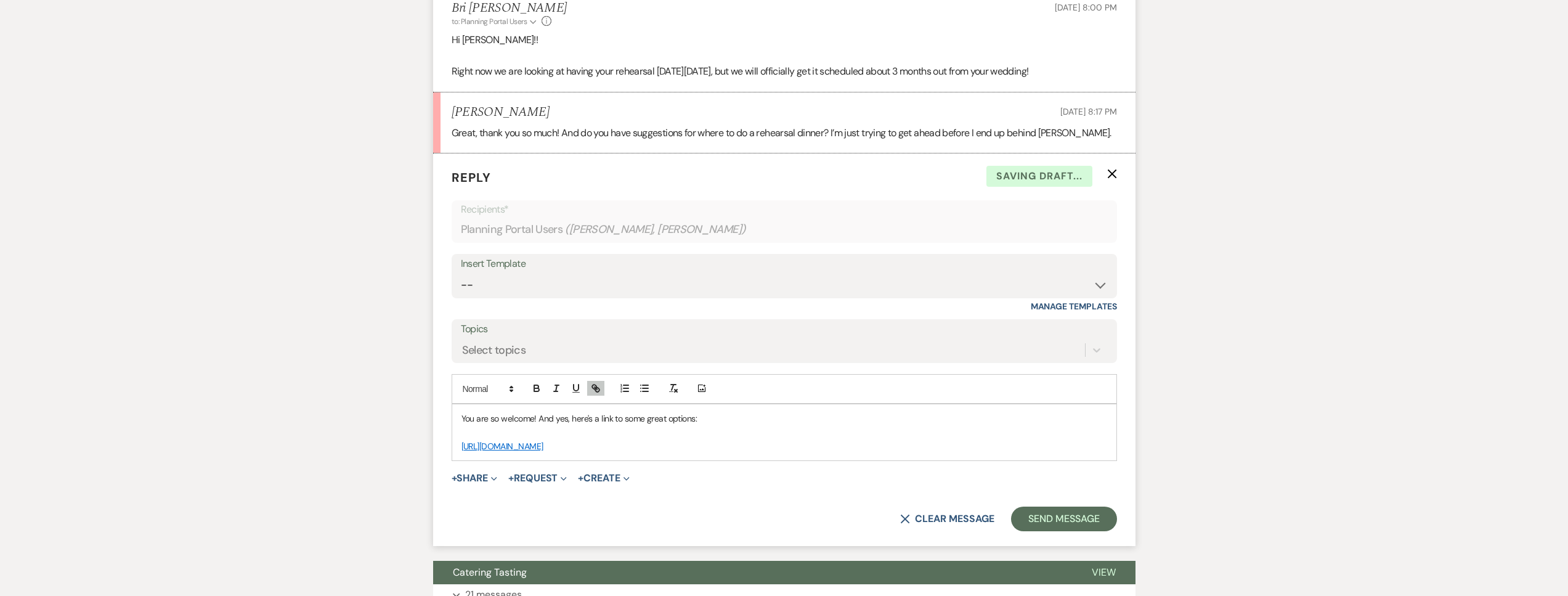
scroll to position [582, 0]
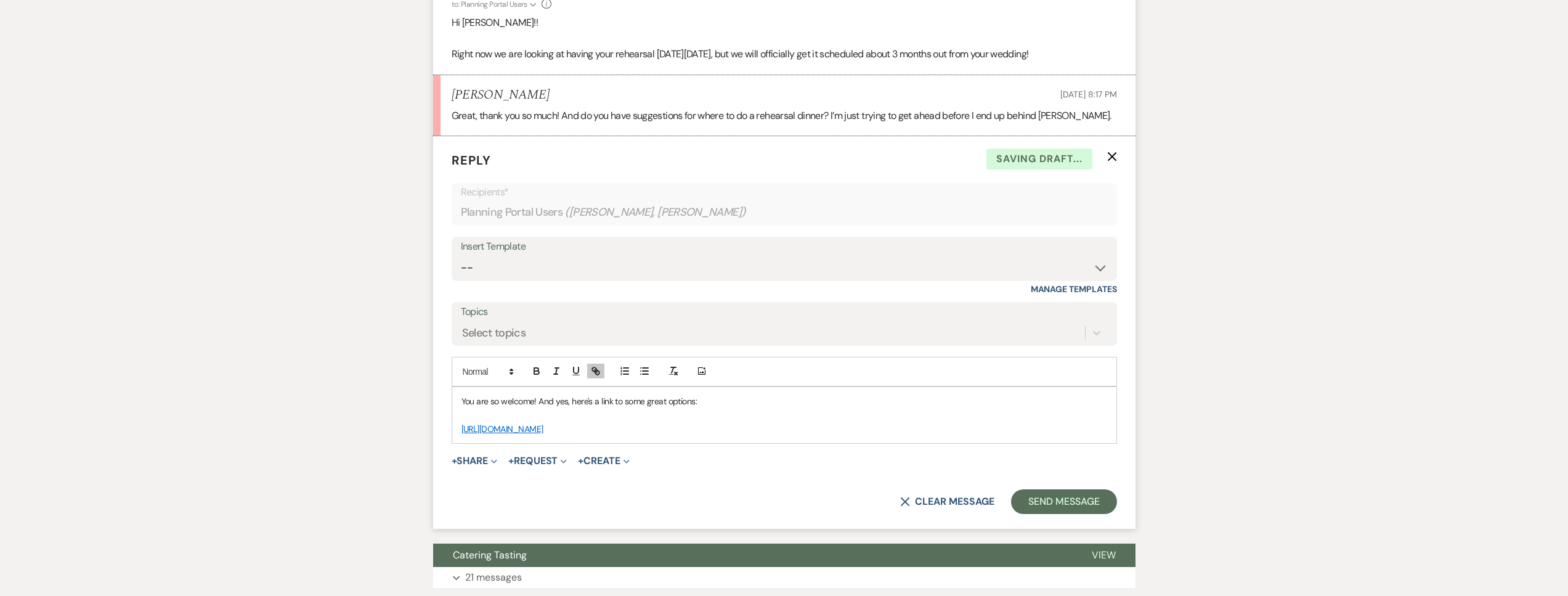
click at [715, 438] on div "You are so welcome! And yes, here's a link to some great options: https://www.s…" at bounding box center [784, 415] width 664 height 56
click at [1037, 507] on button "Send Message" at bounding box center [1064, 501] width 106 height 25
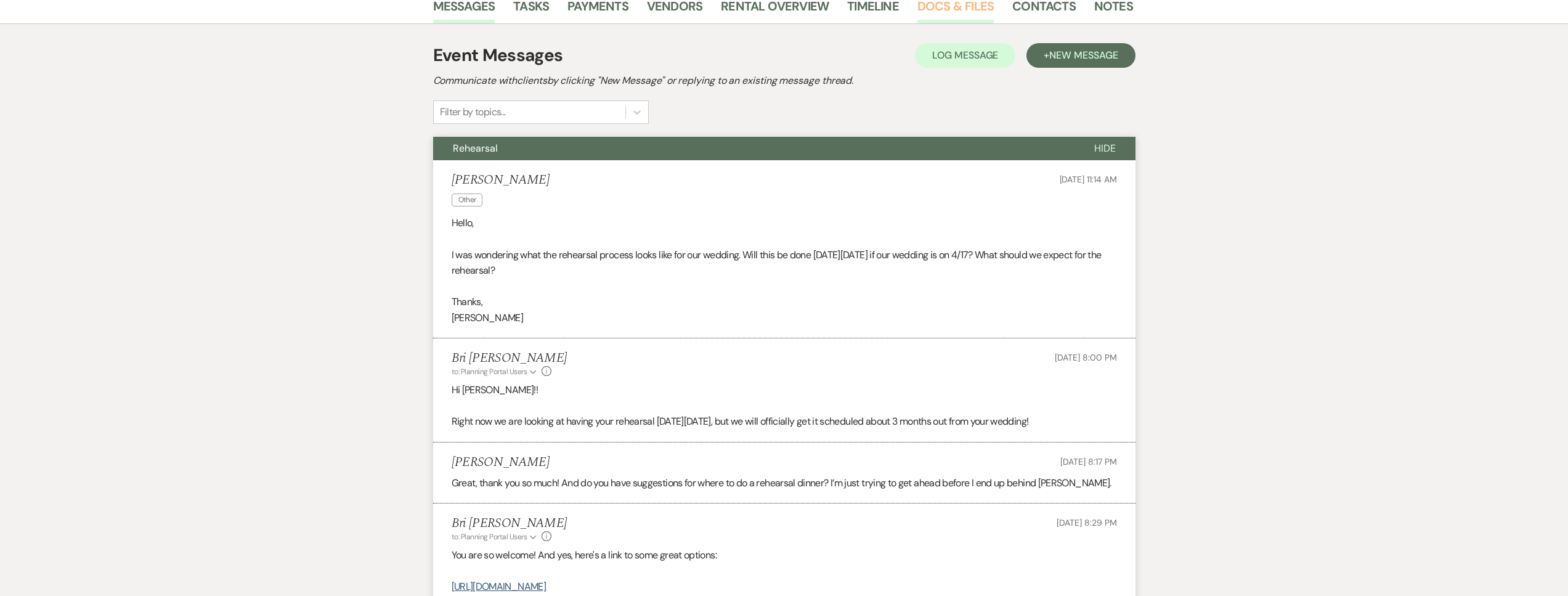
scroll to position [0, 0]
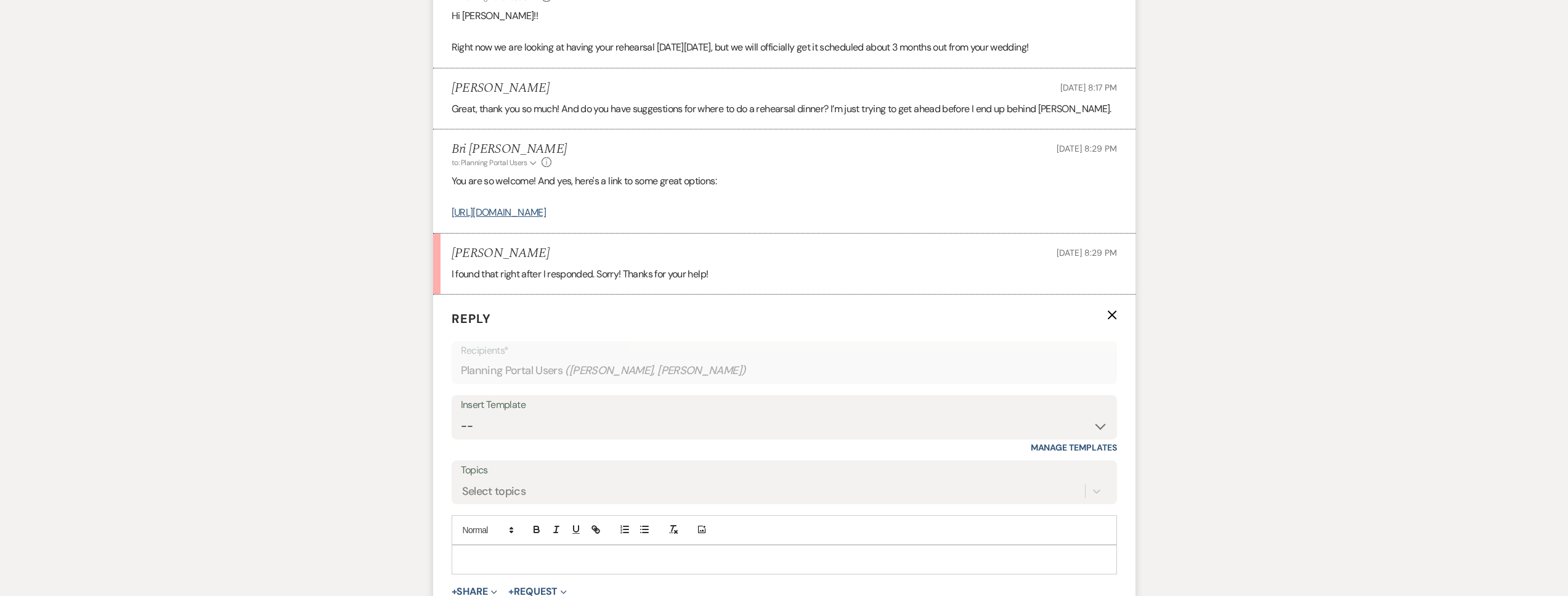
scroll to position [782, 0]
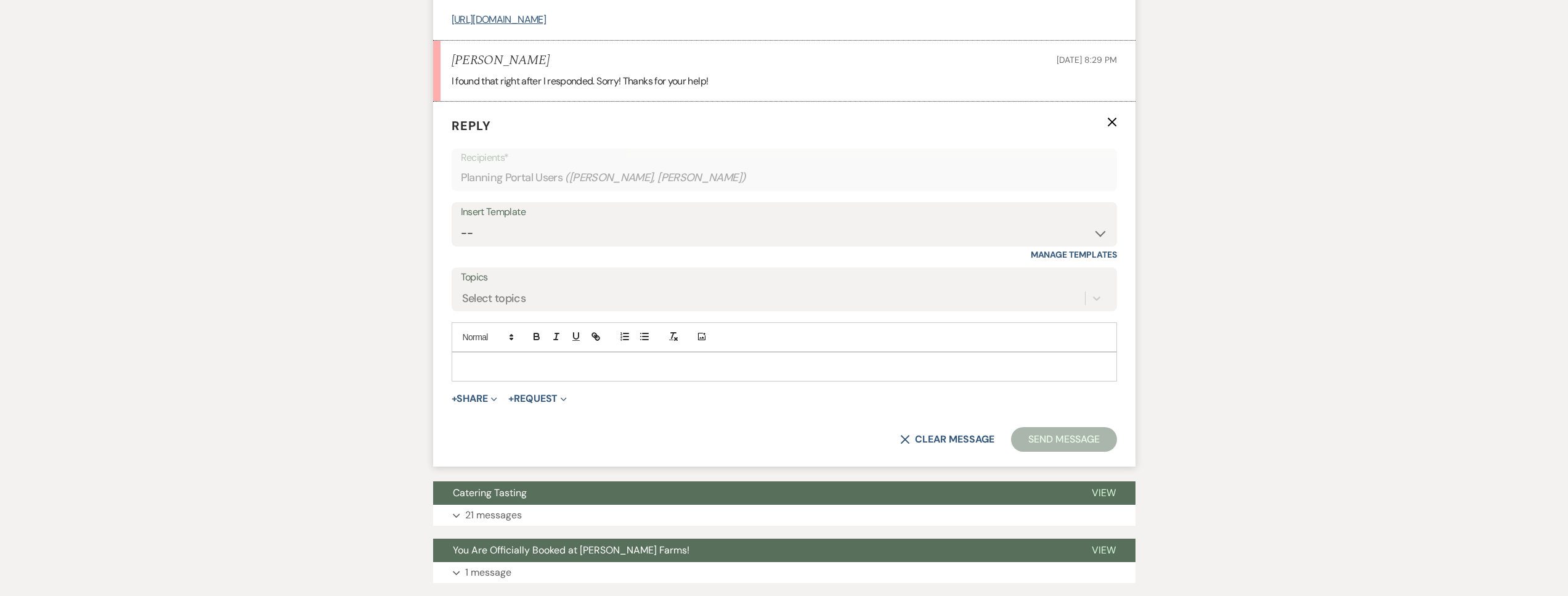
click at [521, 355] on div at bounding box center [784, 366] width 664 height 28
click at [550, 368] on p "No apologiess necessaru!! Happy to help!" at bounding box center [784, 366] width 645 height 13
click at [502, 370] on p "No apologiess necessar!y! Happy to help!" at bounding box center [784, 366] width 645 height 13
click at [504, 366] on p "No apologiess necessar!y! Happy to help!" at bounding box center [784, 366] width 645 height 13
click at [507, 367] on p "No apologiess necessar!y! Happy to help!" at bounding box center [784, 366] width 645 height 13
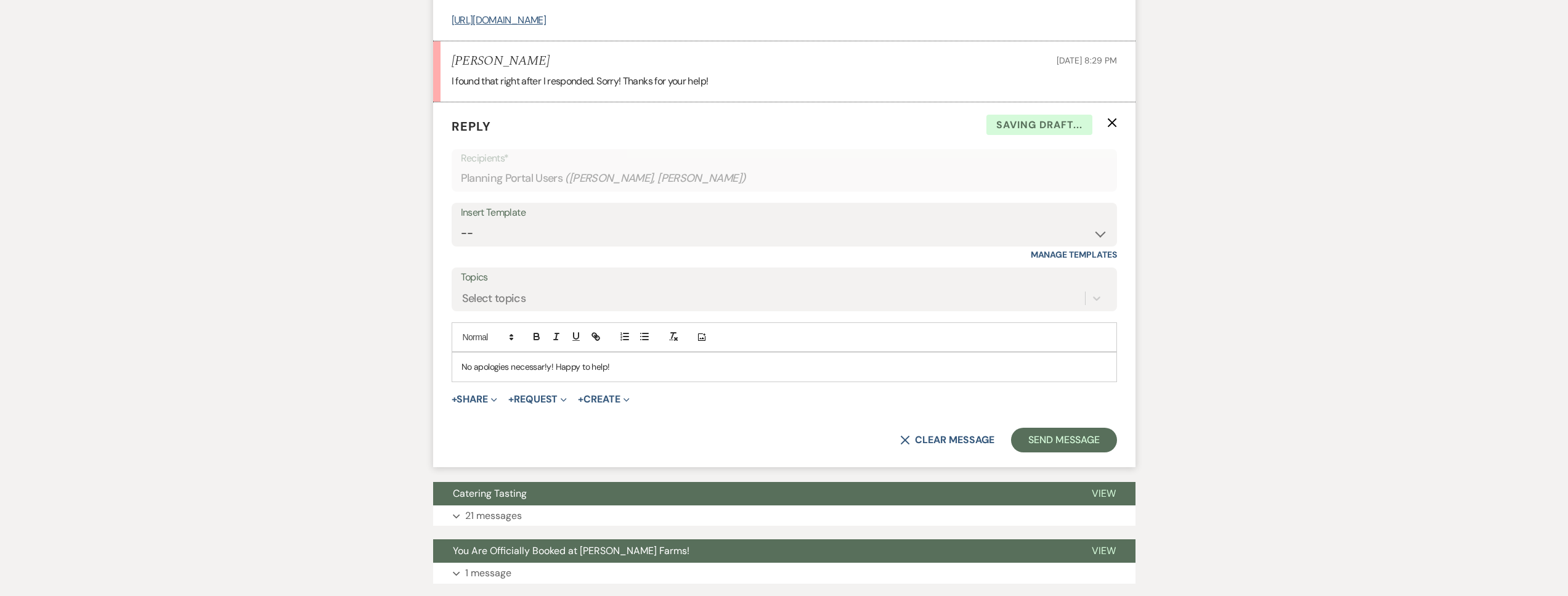
click at [643, 373] on div "No apologies necessar!y! Happy to help!" at bounding box center [784, 366] width 664 height 28
click at [1051, 436] on button "Send Message" at bounding box center [1064, 439] width 106 height 25
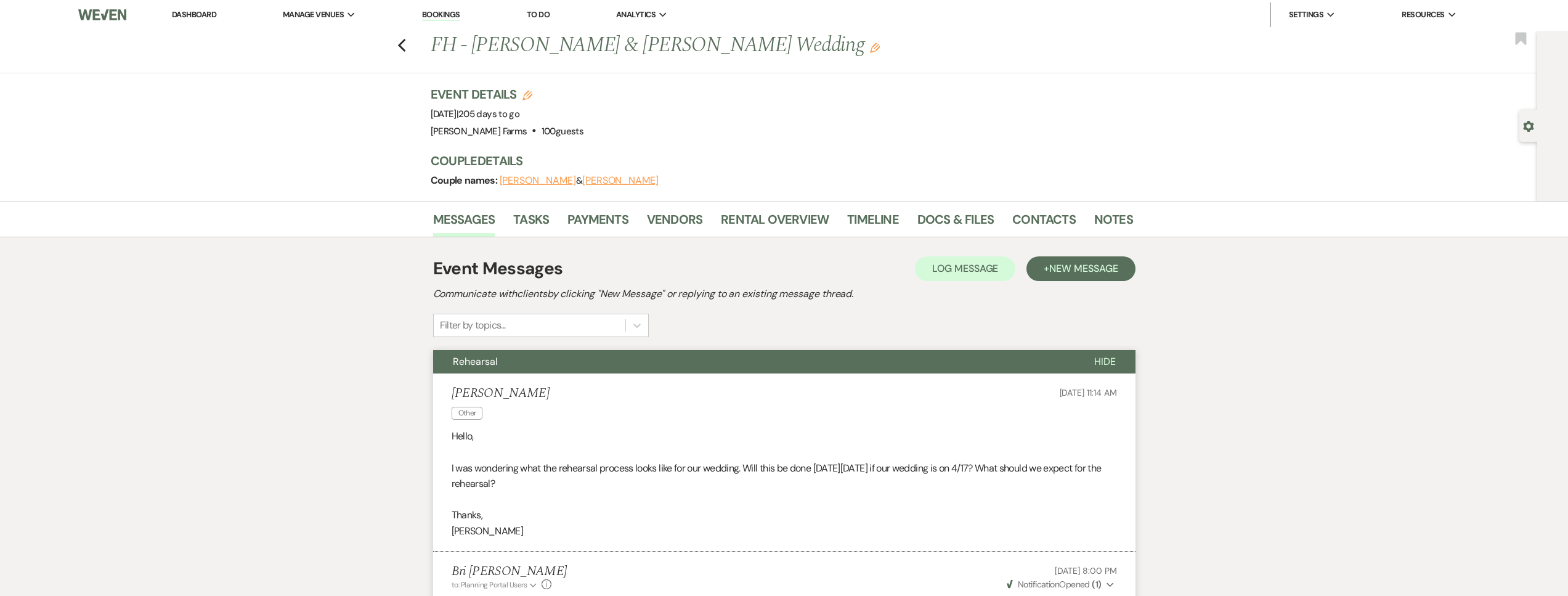
scroll to position [0, 0]
